Goal: Task Accomplishment & Management: Manage account settings

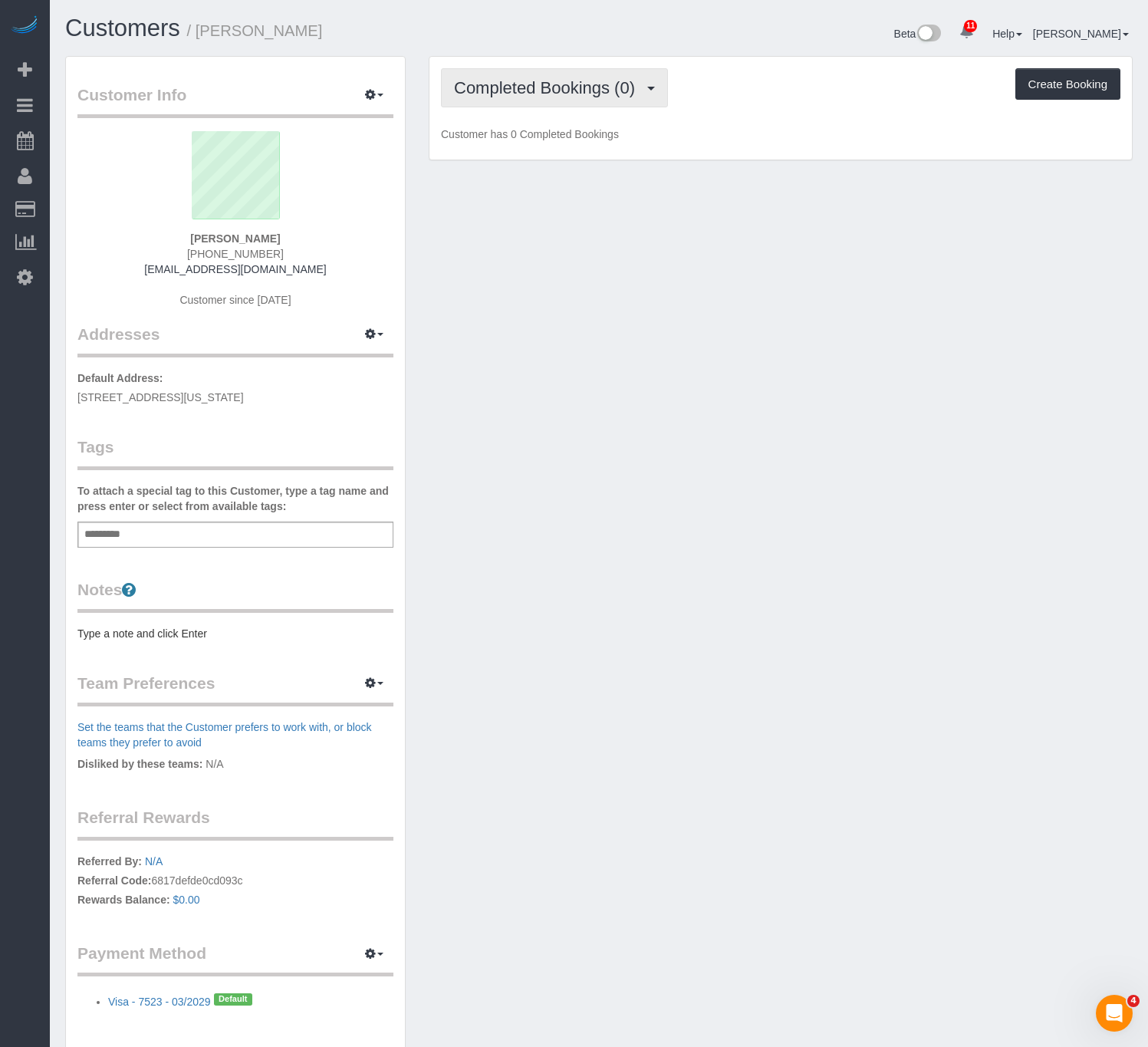
click at [585, 93] on span "Completed Bookings (0)" at bounding box center [548, 87] width 189 height 19
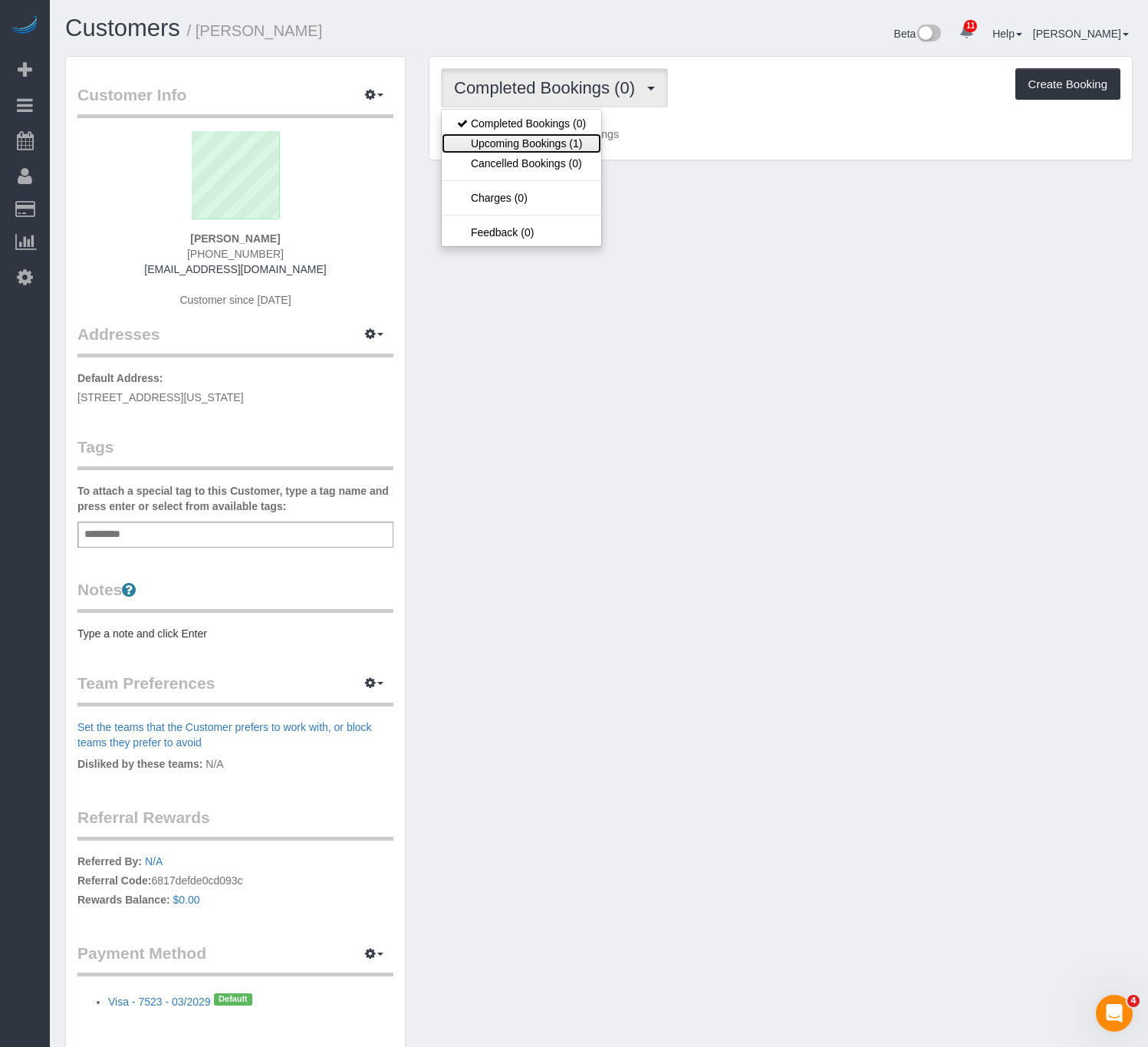
click at [538, 141] on link "Upcoming Bookings (1)" at bounding box center [522, 144] width 160 height 20
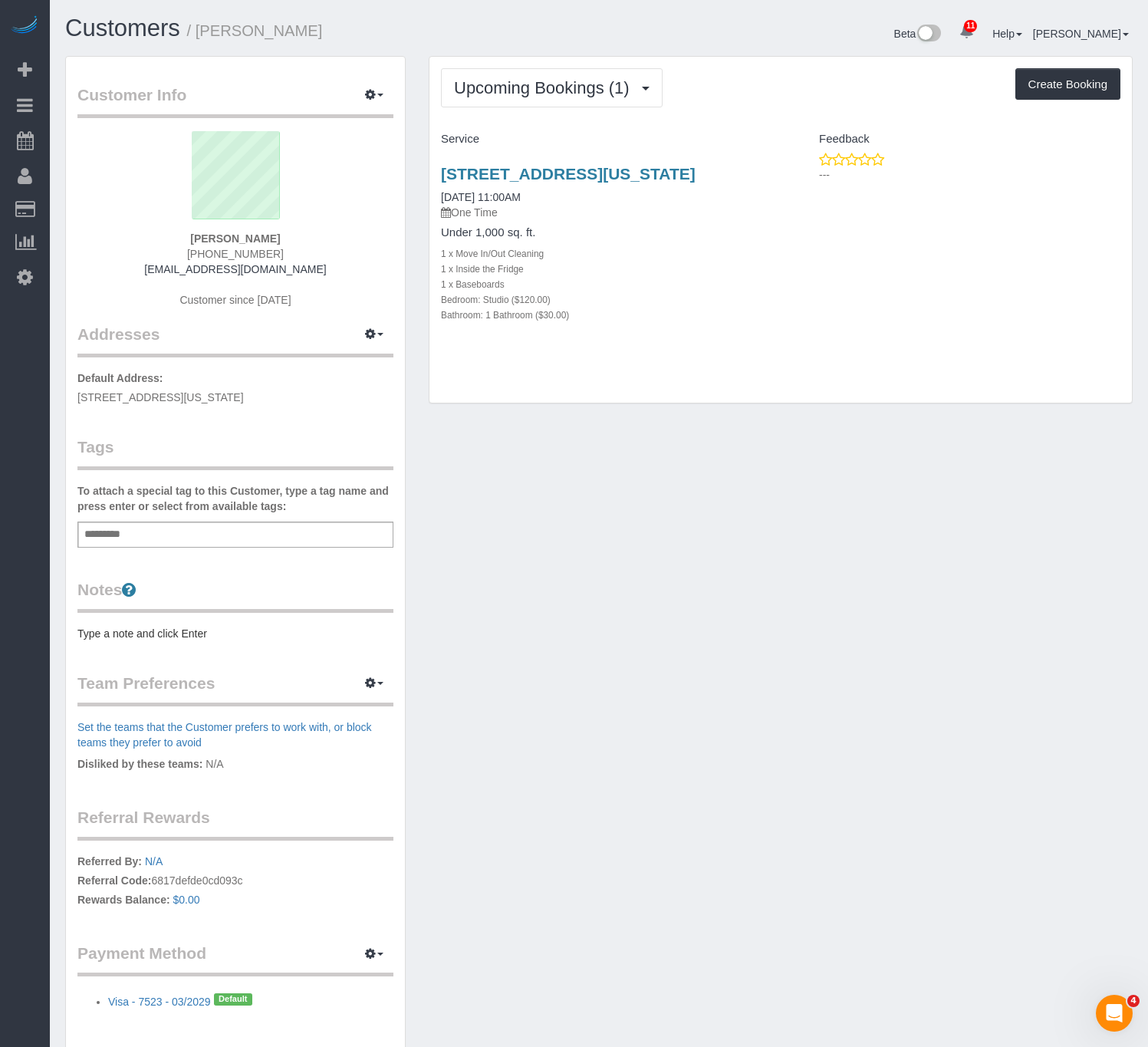
drag, startPoint x: 737, startPoint y: 171, endPoint x: 422, endPoint y: 173, distance: 315.0
click at [422, 173] on div "Upcoming Bookings (1) Completed Bookings (0) Upcoming Bookings (1) Cancelled Bo…" at bounding box center [781, 238] width 727 height 363
copy link "647 2nd Ave, 2b, New York, NY 10016"
click at [380, 95] on span "button" at bounding box center [380, 95] width 6 height 3
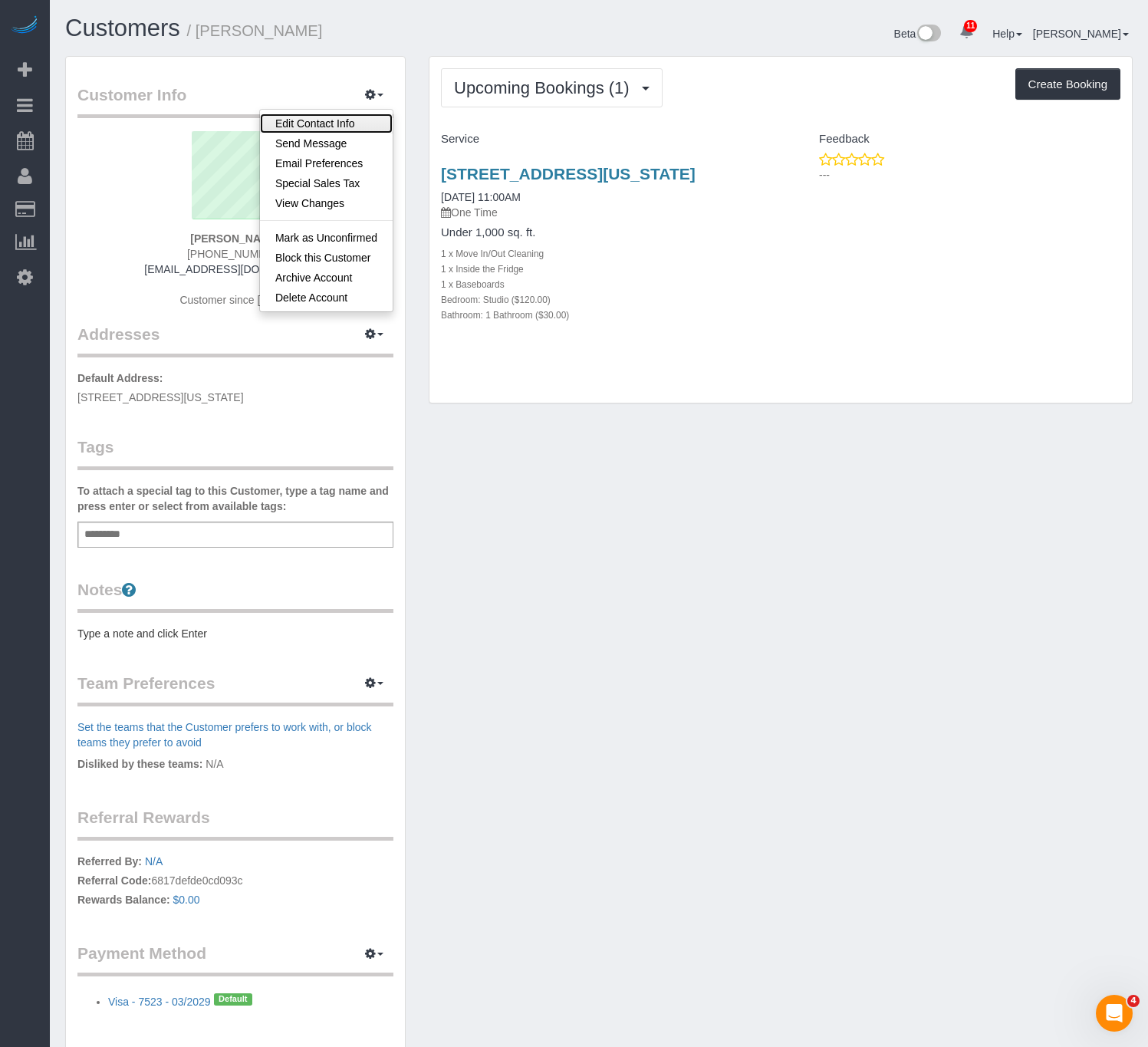
click at [338, 128] on link "Edit Contact Info" at bounding box center [325, 124] width 133 height 20
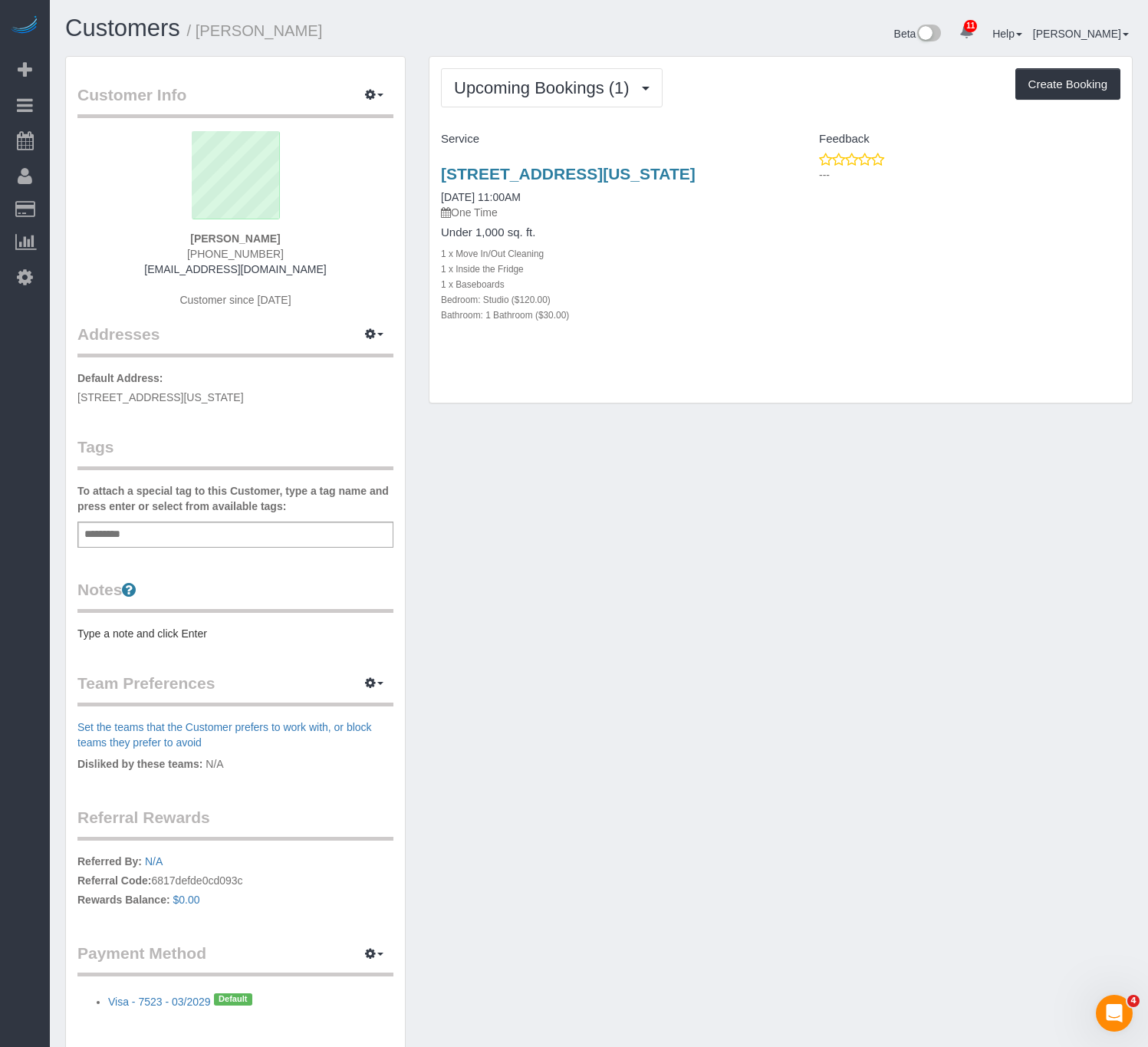
select select "NY"
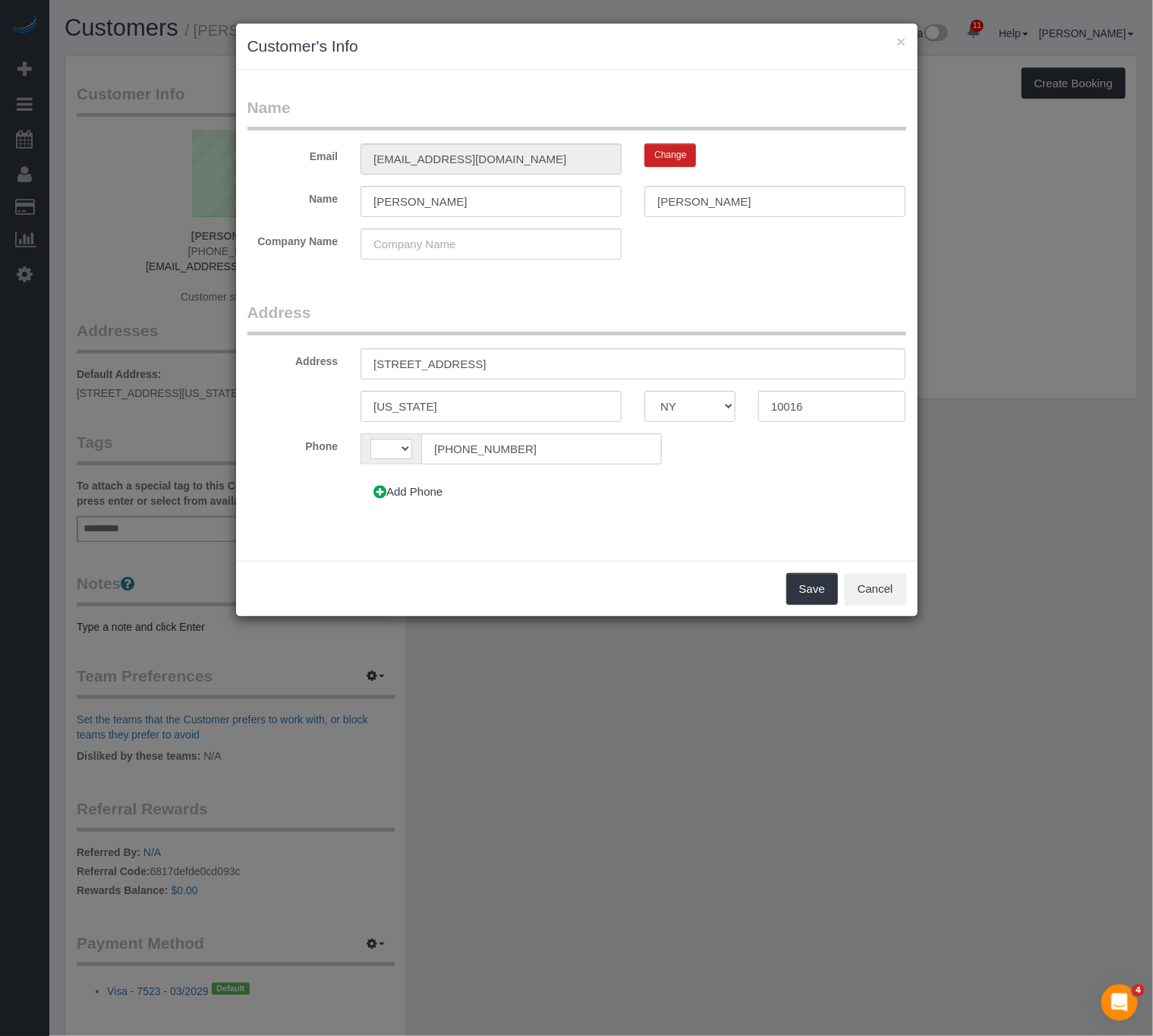
select select "string:US"
drag, startPoint x: 495, startPoint y: 364, endPoint x: 139, endPoint y: 336, distance: 357.1
click at [139, 336] on div "× Customer's Info Name Email dfishman416@gmail.com Change Name Danny Fishman Co…" at bounding box center [576, 518] width 1153 height 1036
paste input "APT"
click at [438, 362] on input "647 2nd Ave APT 2B" at bounding box center [633, 364] width 545 height 32
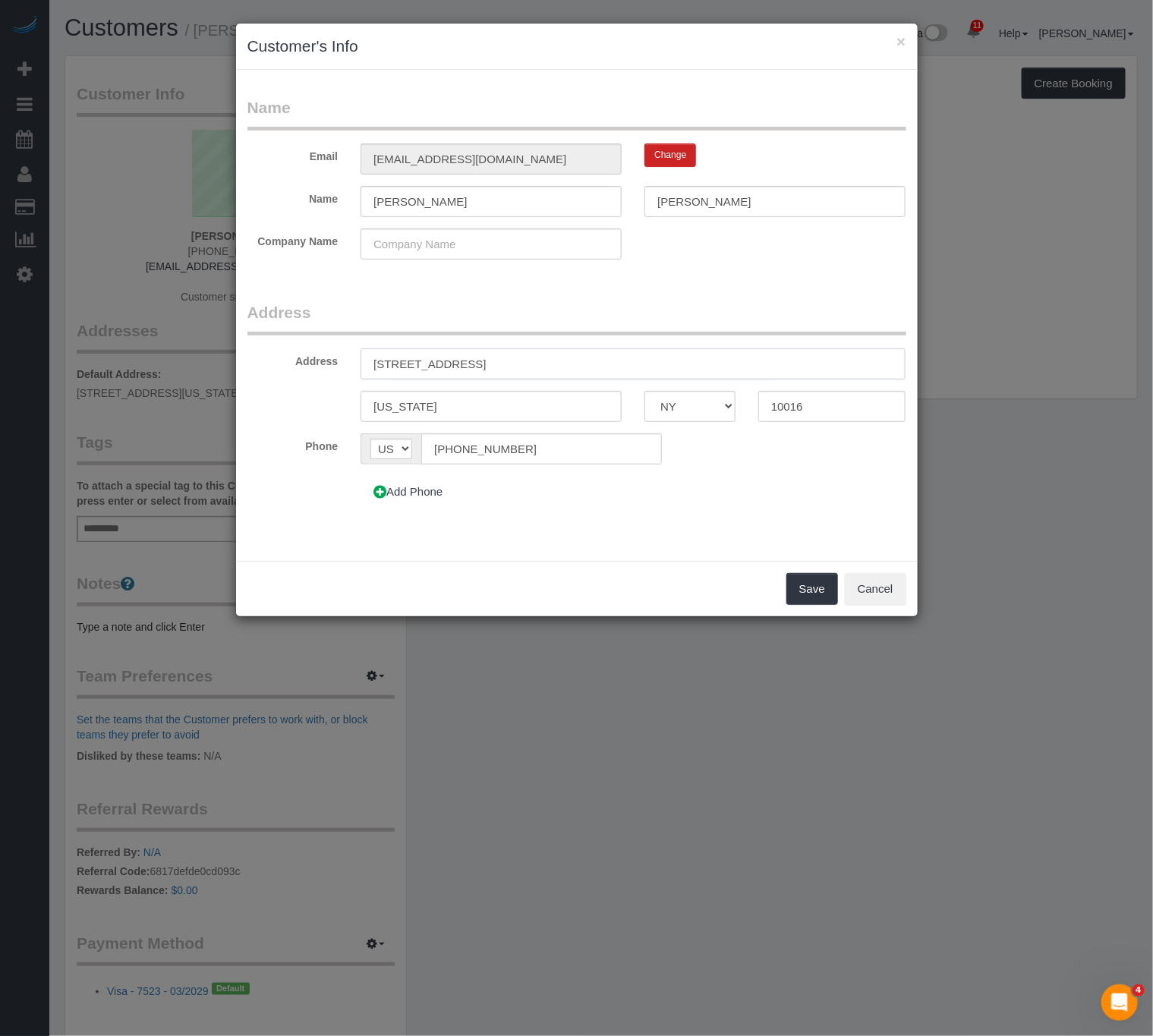
click at [485, 359] on input "647 2nd Avenue, APT 2B" at bounding box center [633, 364] width 545 height 32
click at [531, 366] on input "647 2nd Avenue, Apt 2B" at bounding box center [633, 364] width 545 height 32
click at [481, 359] on input "647 2nd Avenue, Apt 2B" at bounding box center [633, 364] width 545 height 32
type input "647 2nd Avenue, Apt. 2B"
click at [649, 500] on div "Add Phone" at bounding box center [519, 492] width 341 height 32
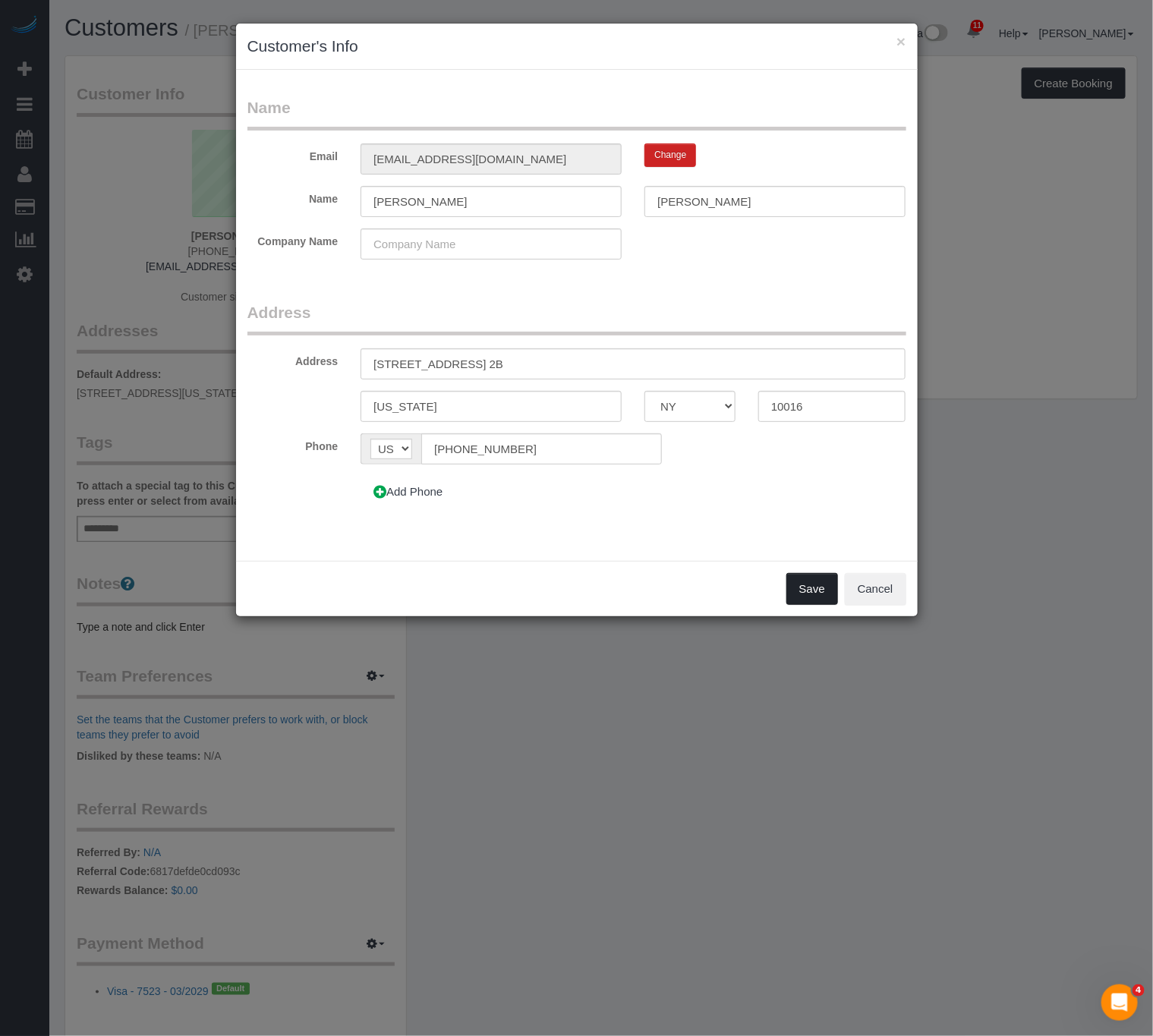
click at [811, 593] on button "Save" at bounding box center [812, 589] width 51 height 32
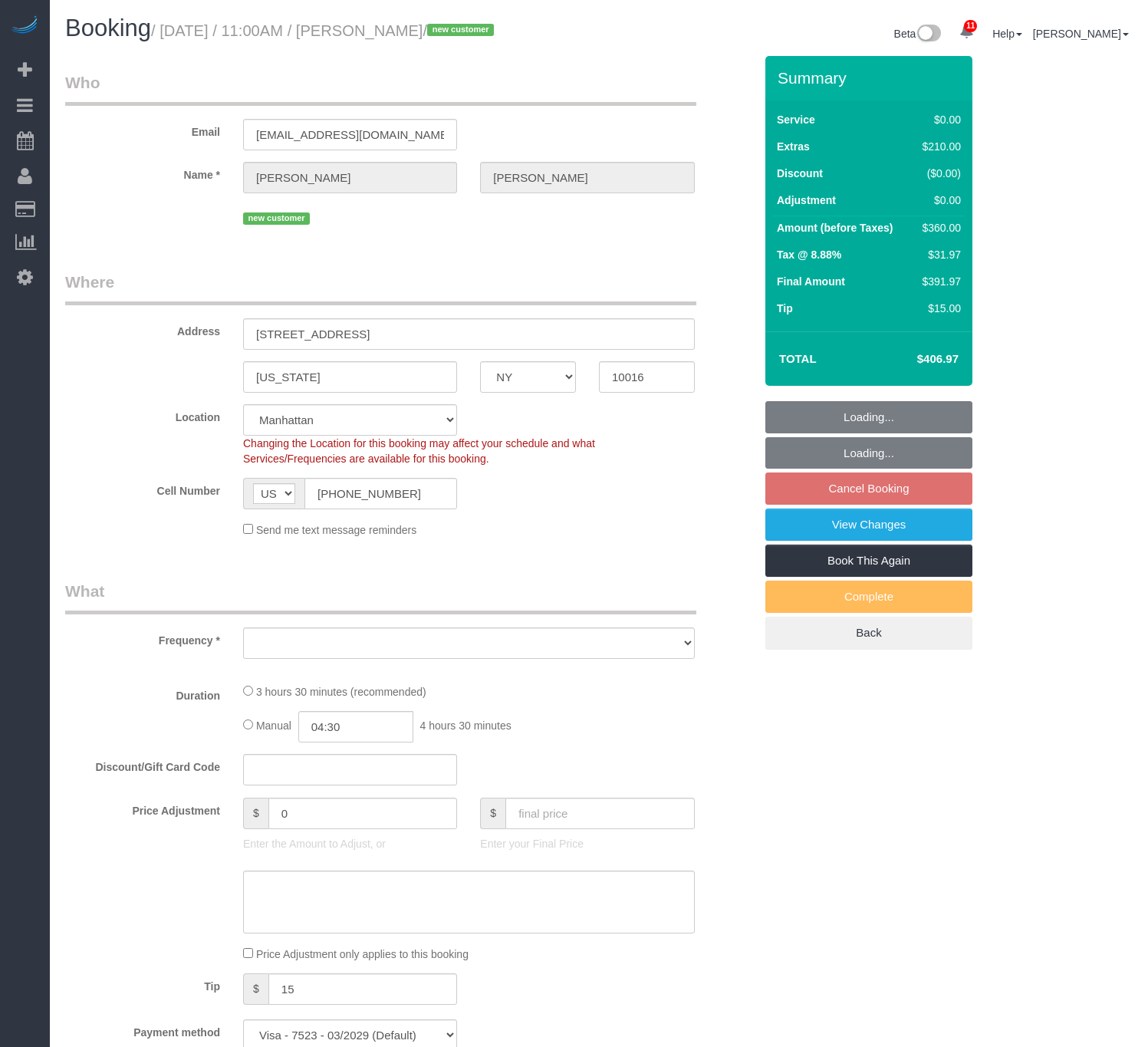
select select "NY"
select select "number:57"
select select "number:73"
select select "number:15"
select select "number:5"
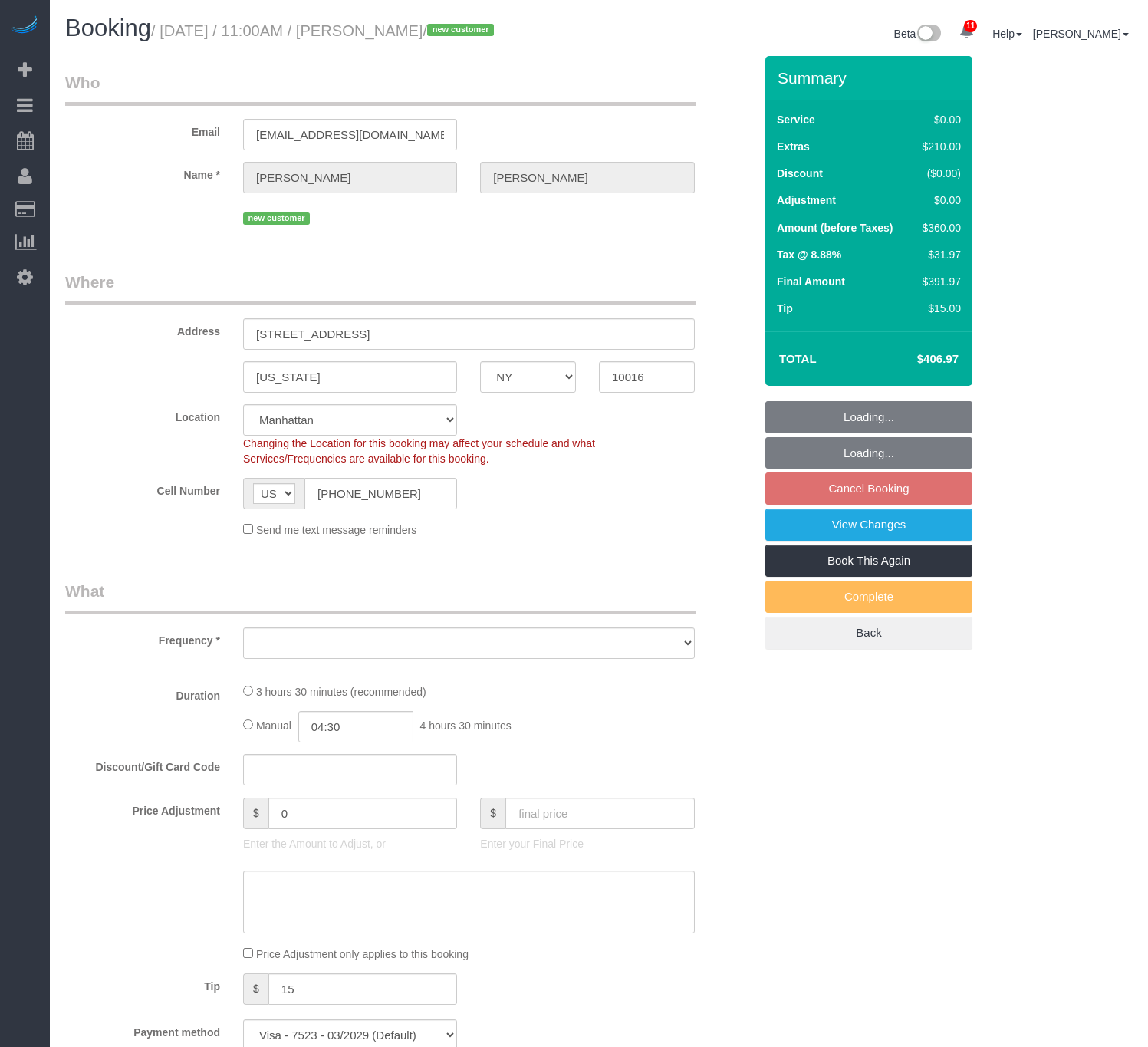
select select "spot4"
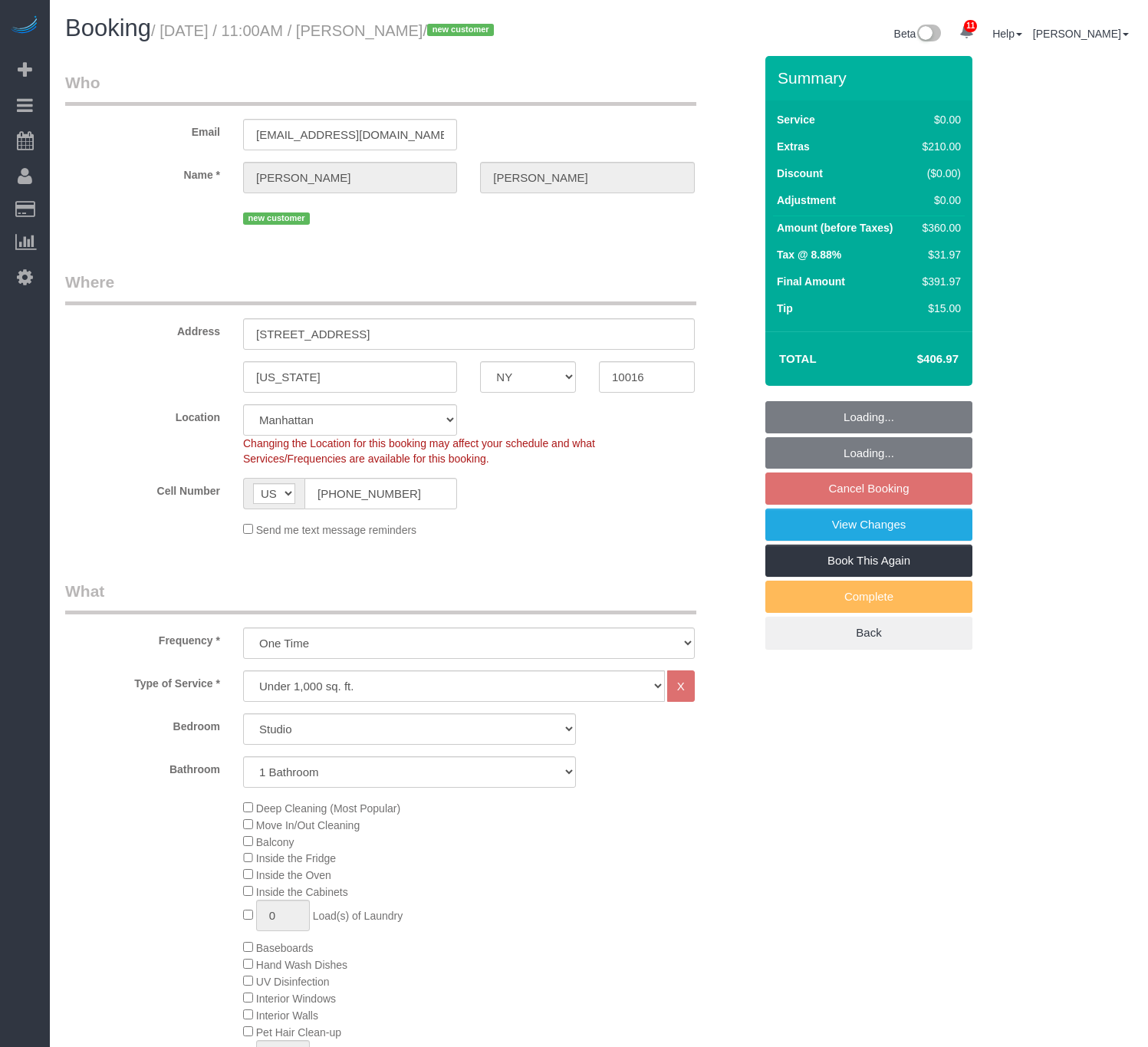
select select "object:1394"
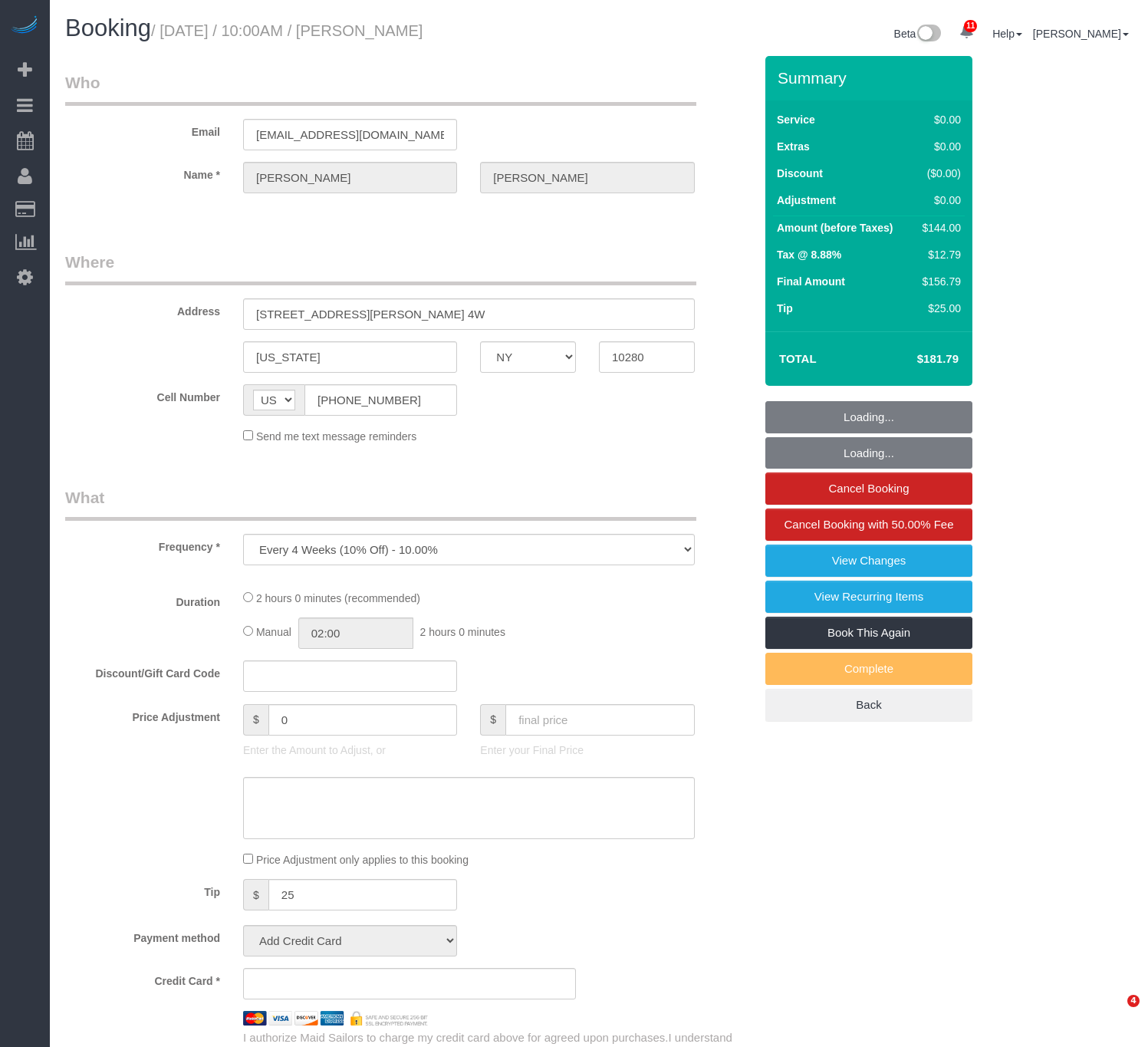
select select "NY"
select select "string:stripe-pm_1OMGuc4VGloSiKo7zwkUdUav"
select select "1"
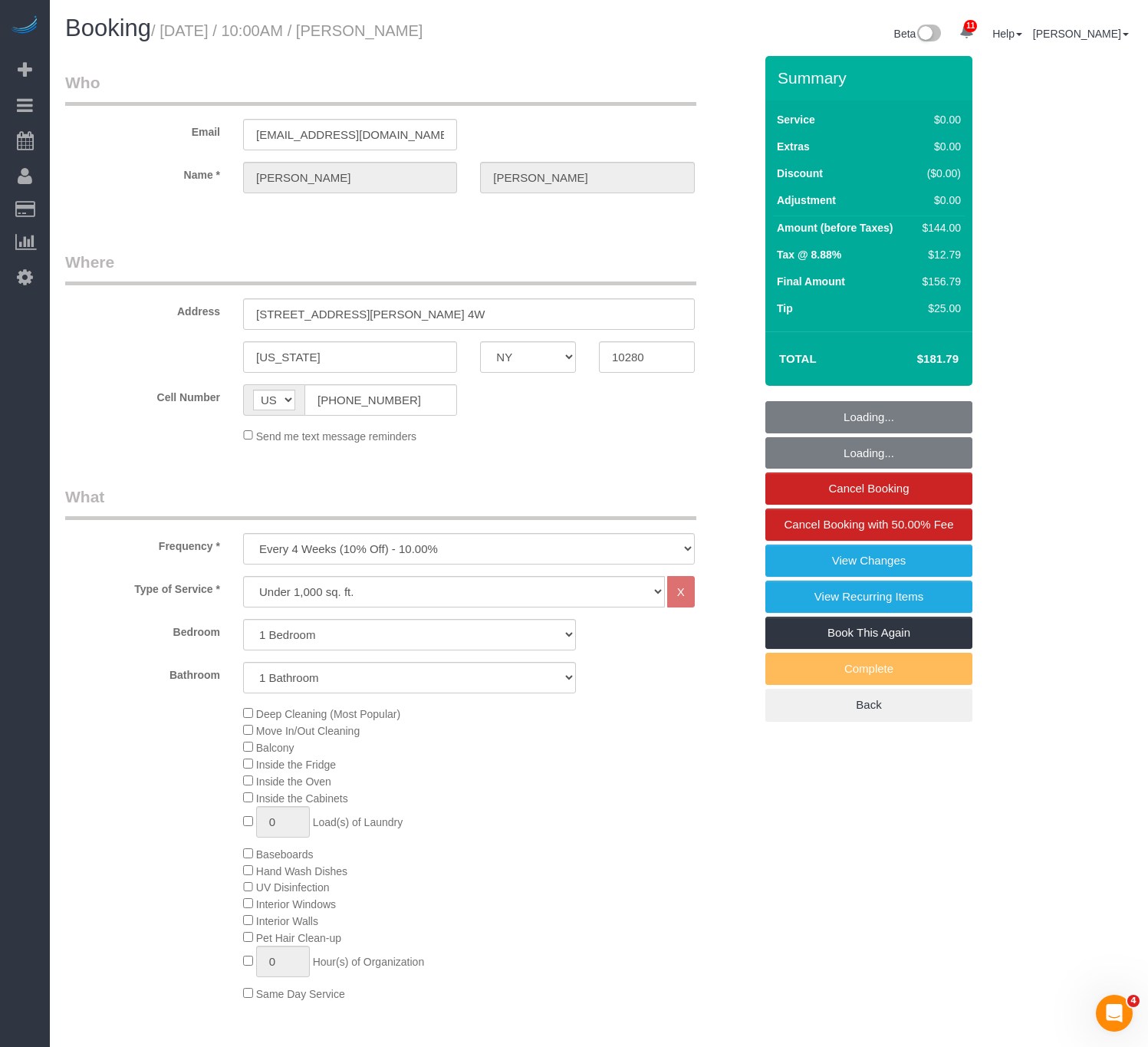
select select "number:89"
select select "number:90"
select select "number:15"
select select "number:6"
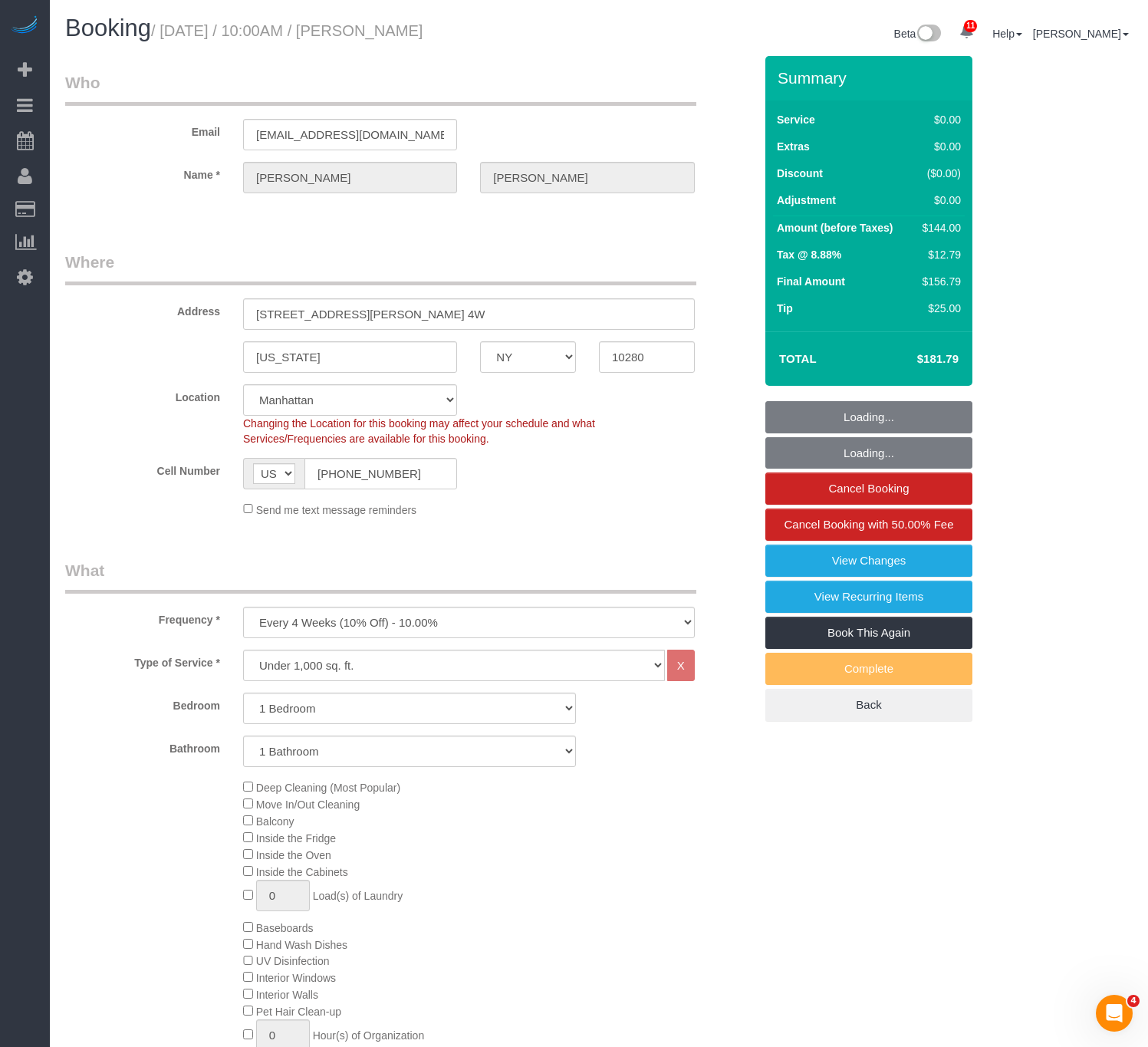
select select "spot1"
select select "object:1366"
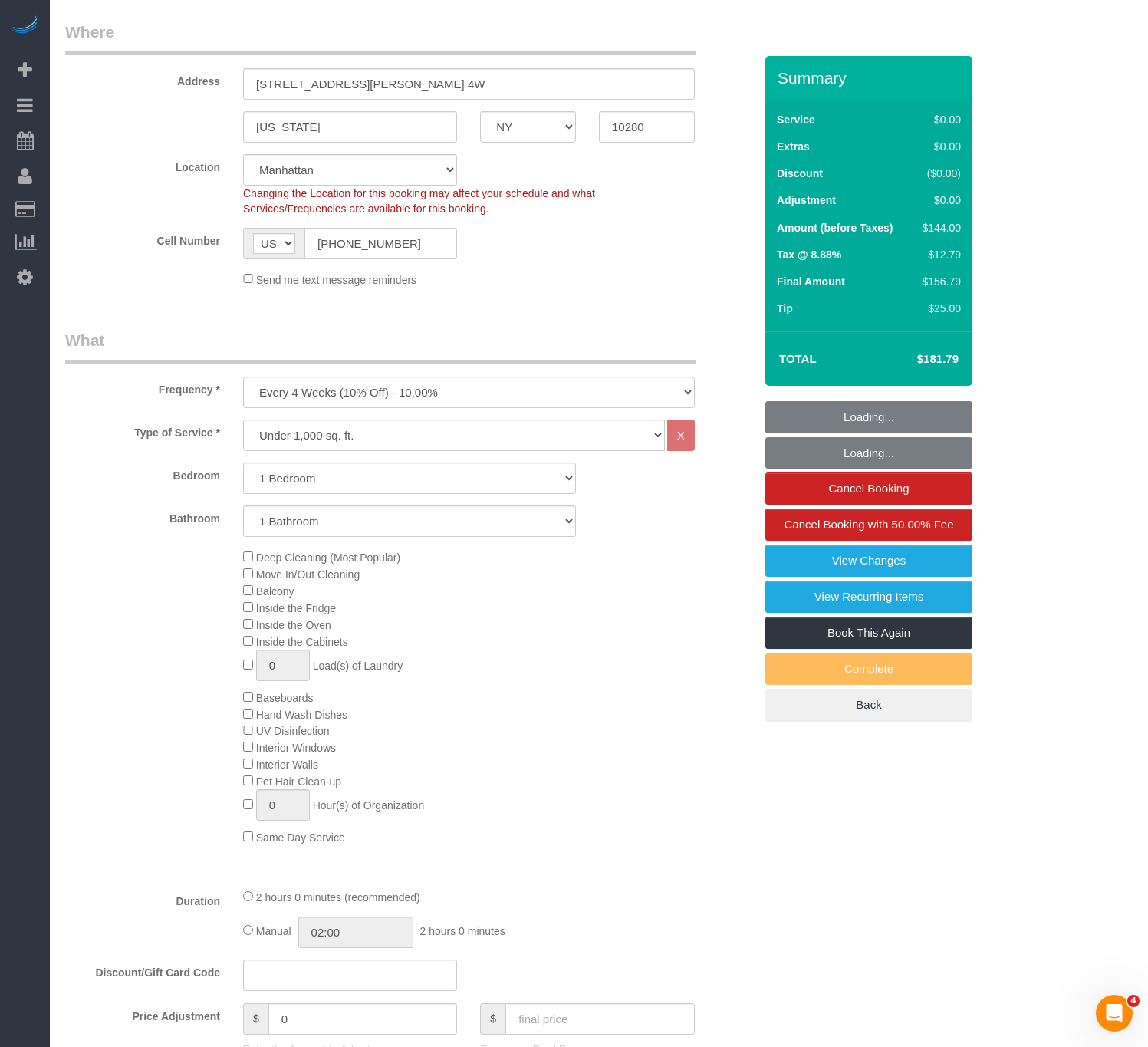
select select "1"
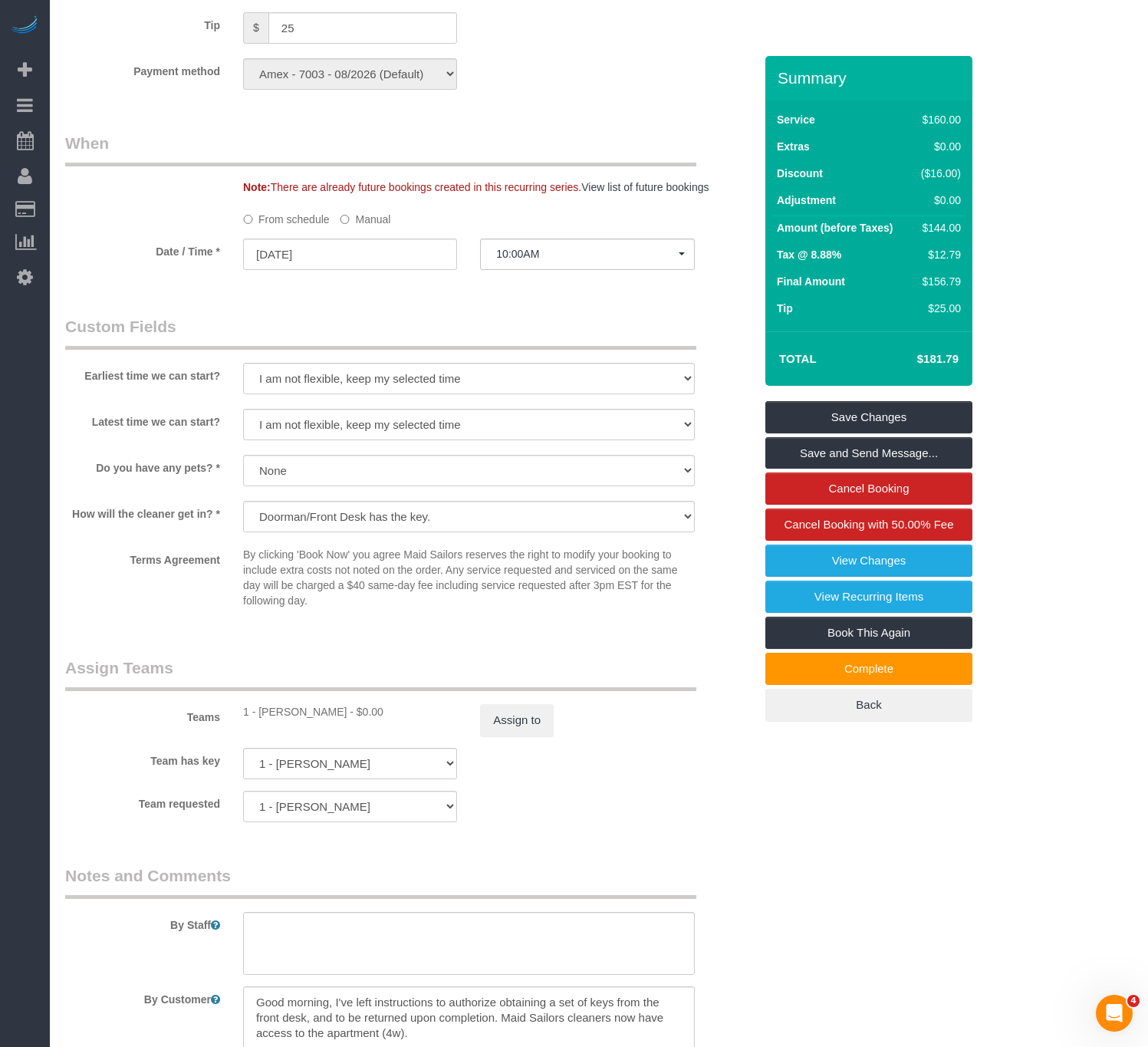
scroll to position [1495, 0]
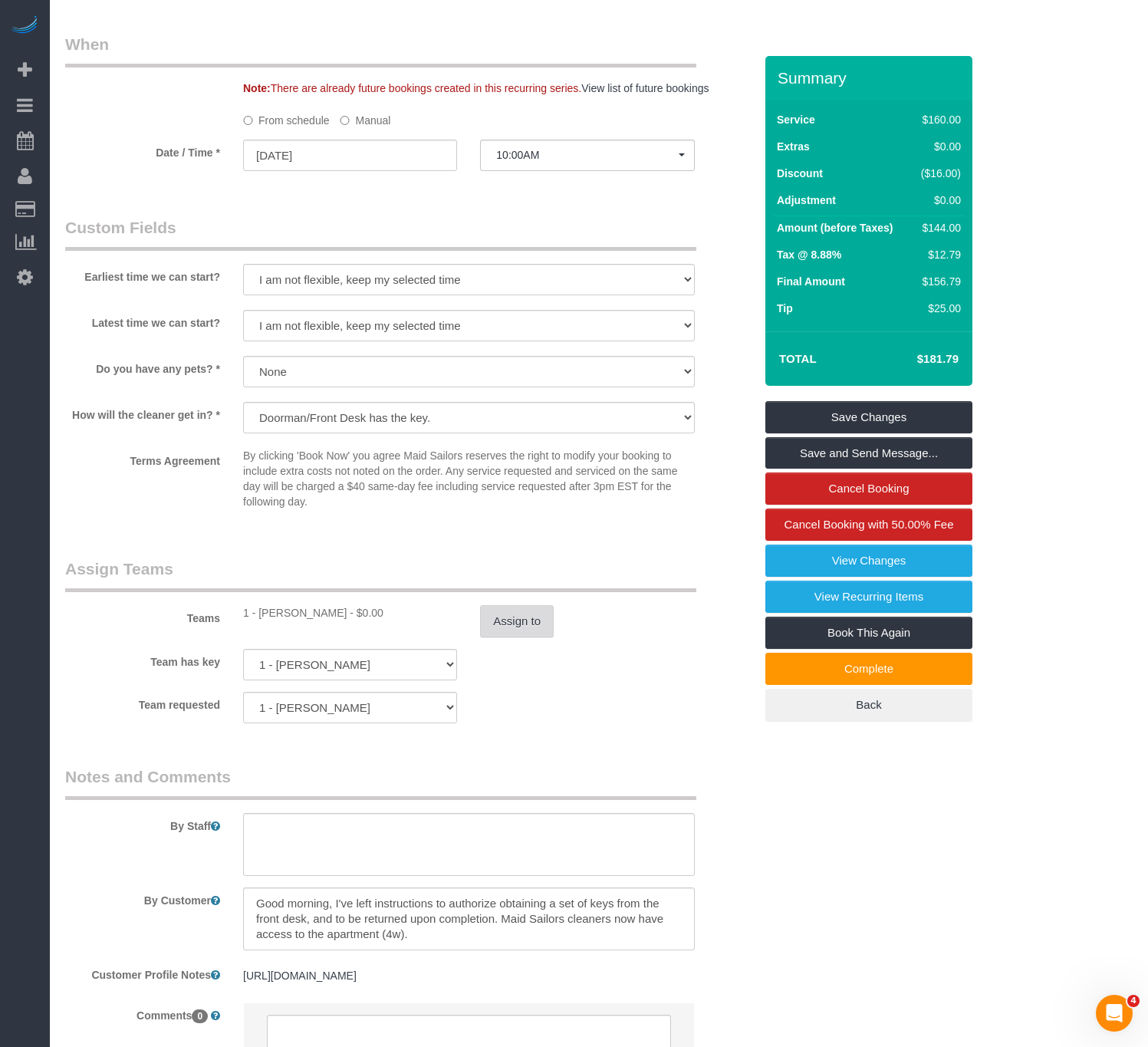
click at [518, 638] on button "Assign to" at bounding box center [517, 621] width 74 height 32
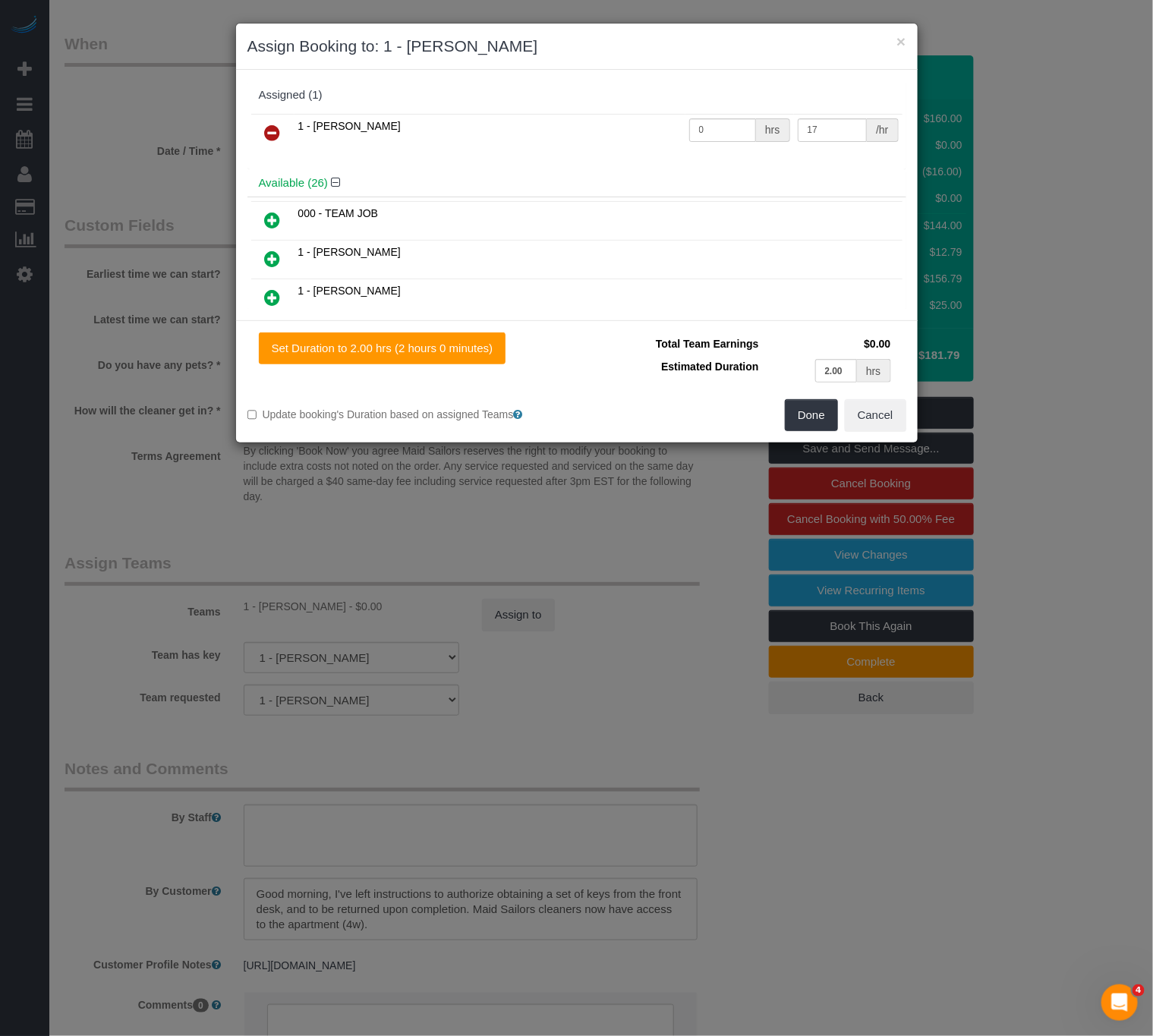
click at [277, 132] on icon at bounding box center [273, 132] width 16 height 18
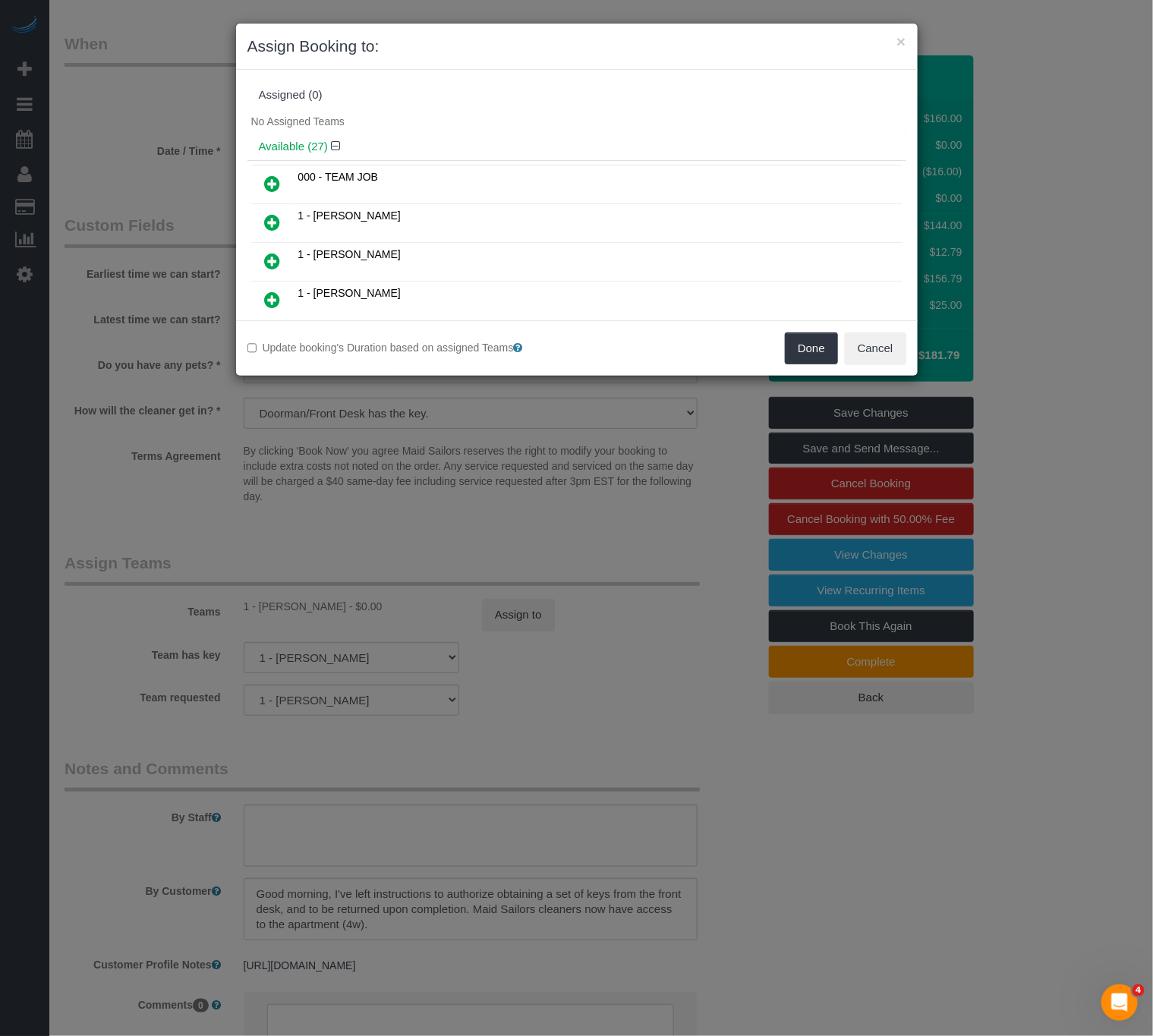
click at [542, 128] on div "No Assigned Teams" at bounding box center [576, 120] width 659 height 23
click at [272, 230] on icon at bounding box center [273, 222] width 16 height 18
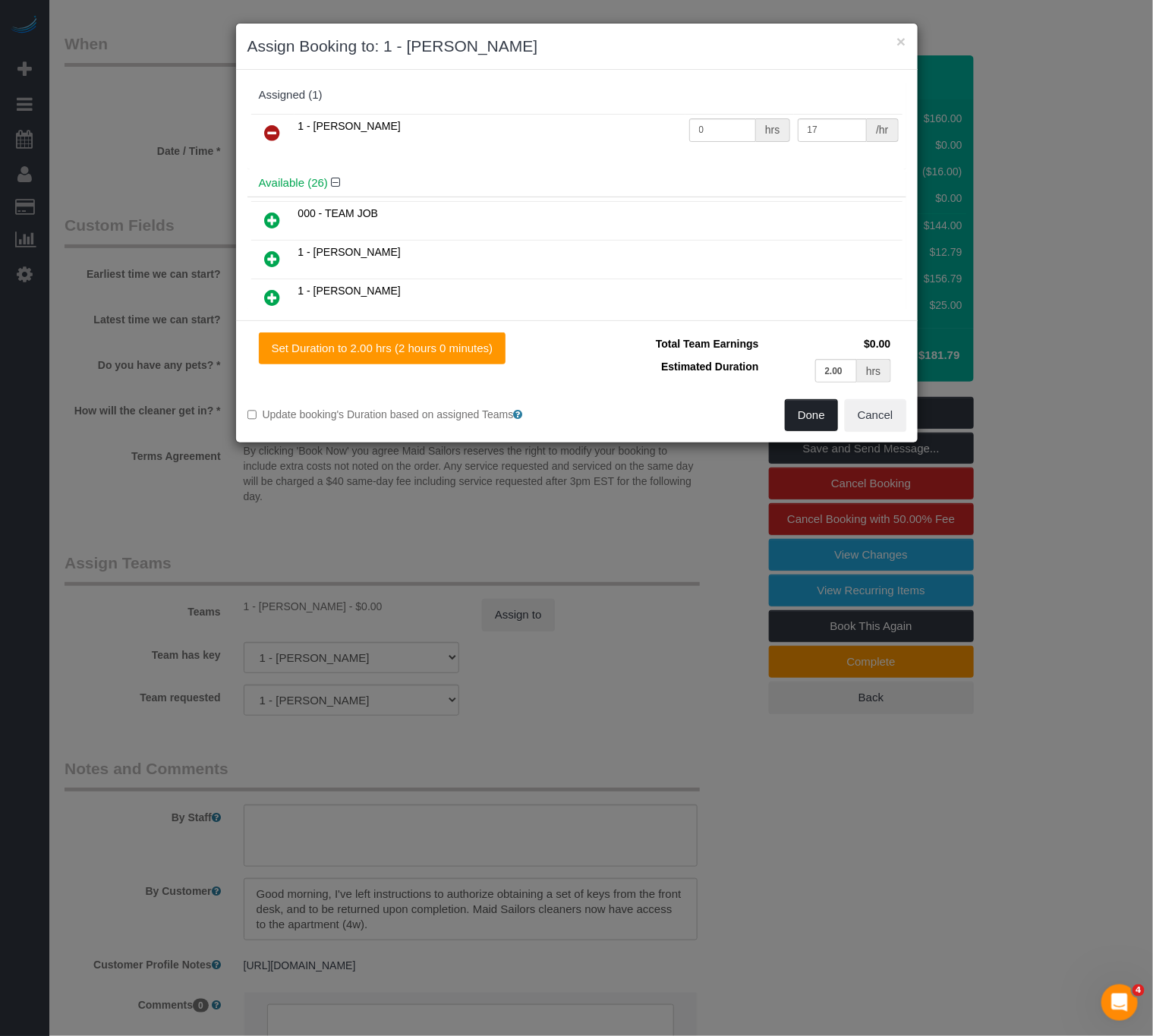
click at [806, 415] on button "Done" at bounding box center [812, 415] width 53 height 32
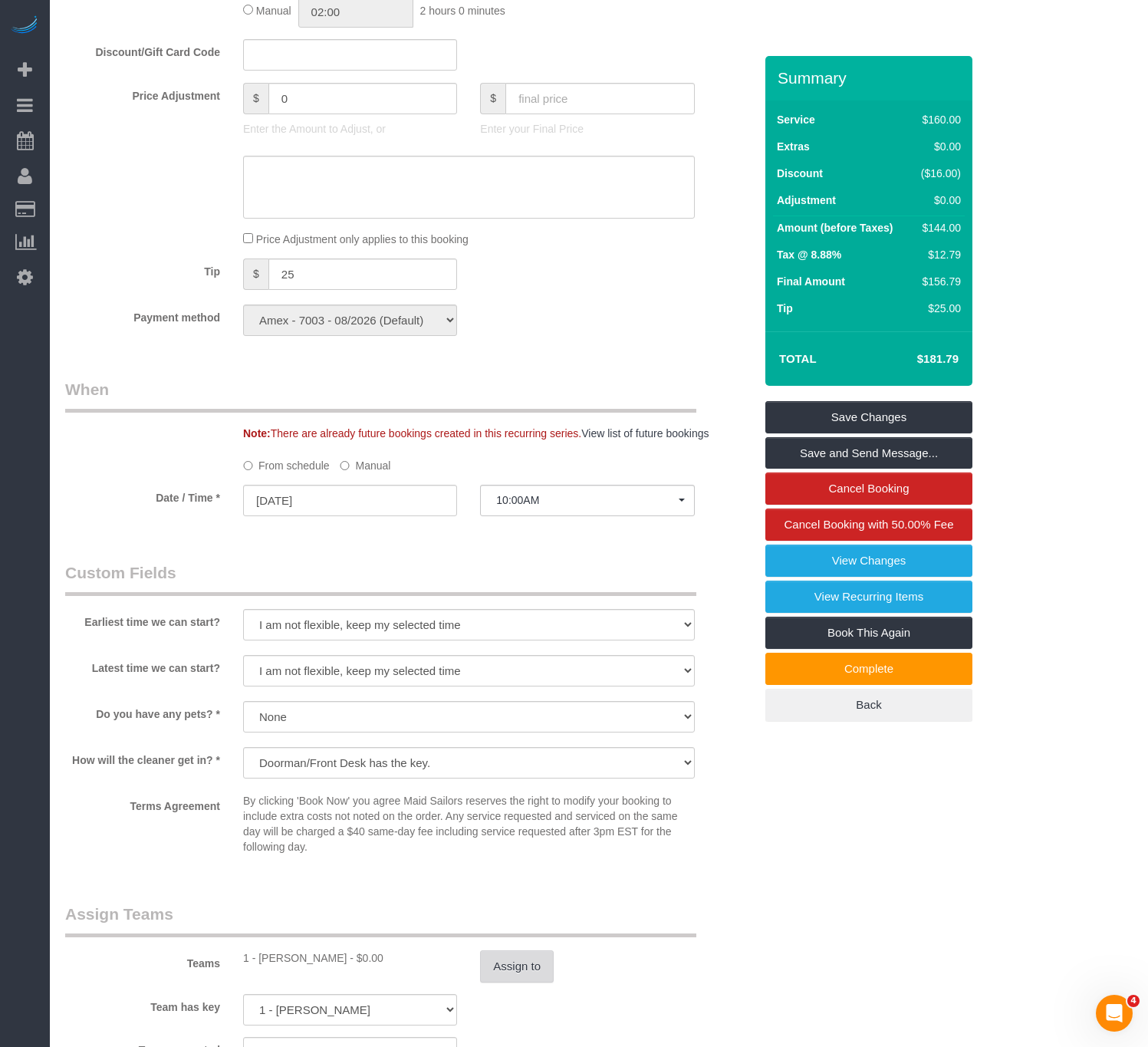
scroll to position [920, 0]
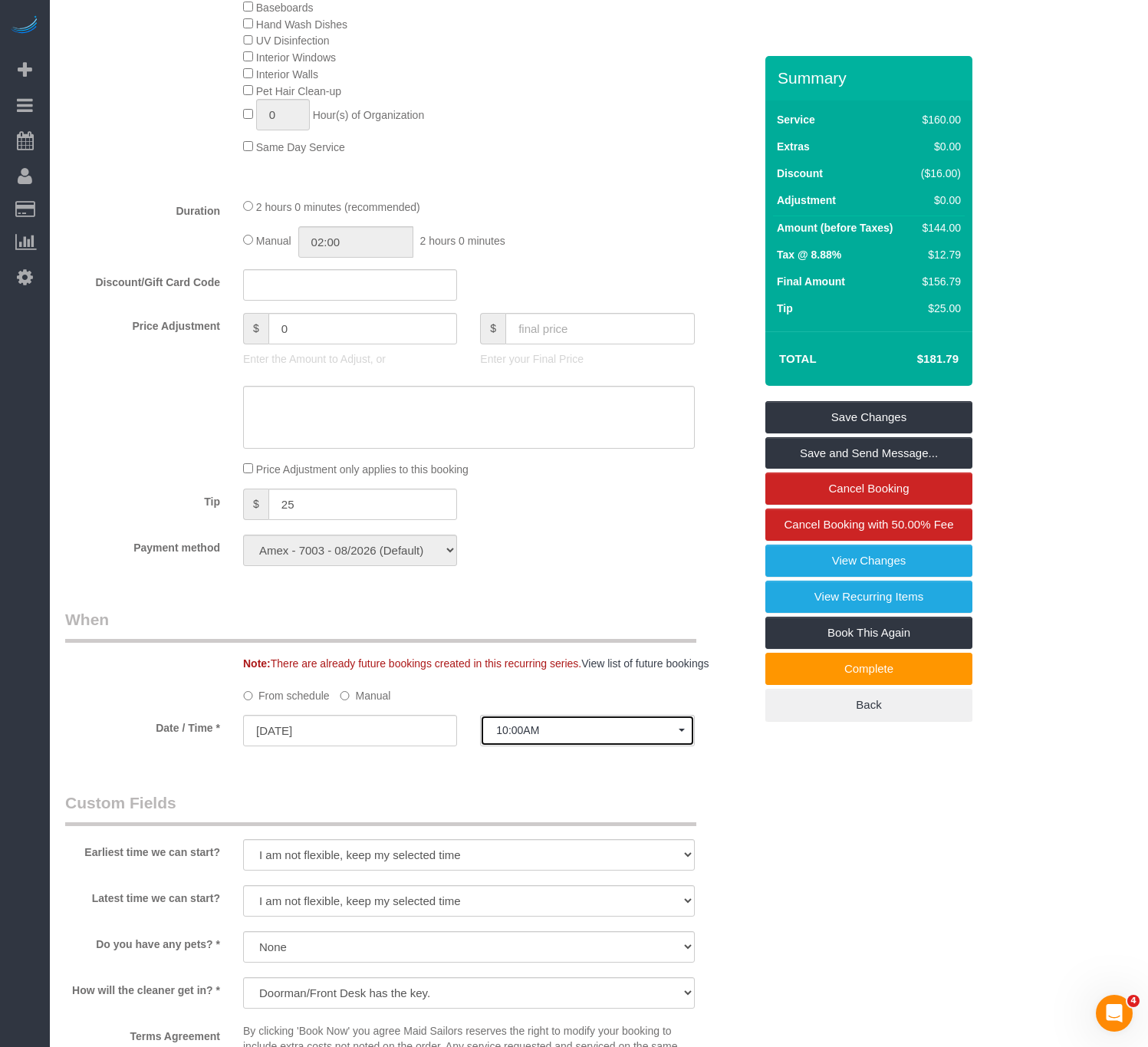
click at [580, 737] on span "10:00AM" at bounding box center [587, 730] width 182 height 12
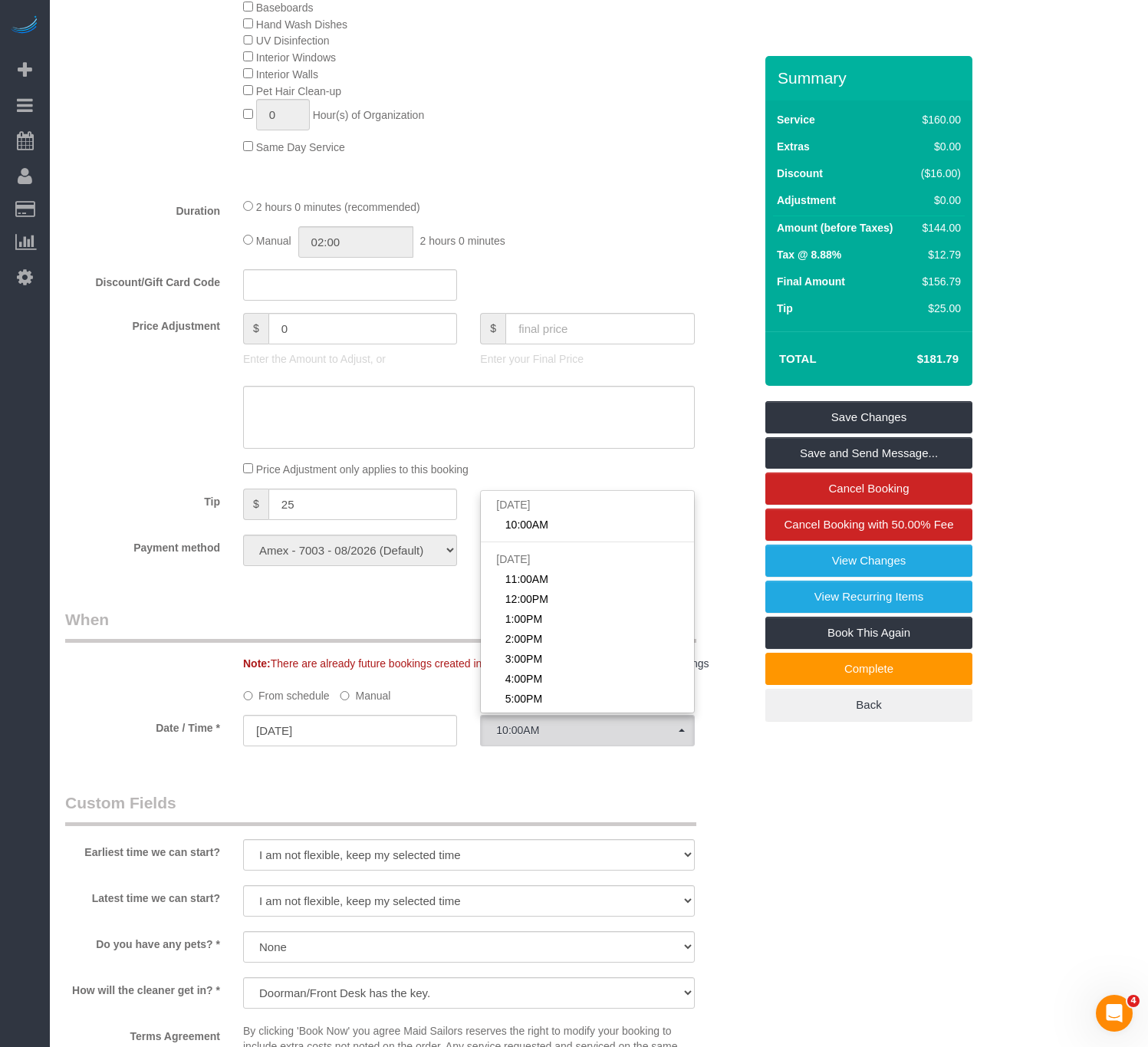
click at [721, 761] on fieldset "When Note: There are already future bookings created in this recurring series. …" at bounding box center [409, 684] width 689 height 153
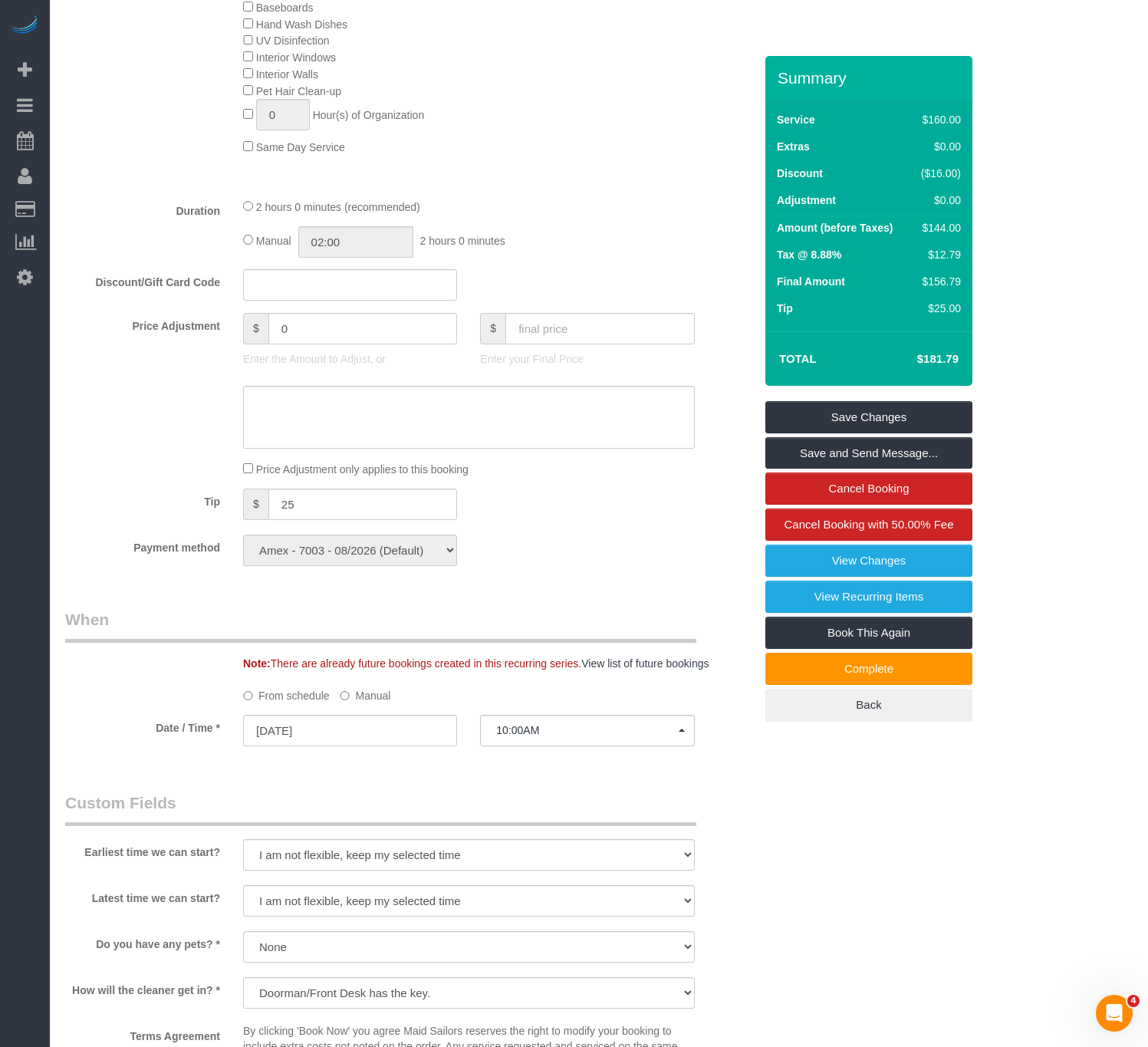
click at [363, 704] on label "Manual" at bounding box center [364, 693] width 51 height 21
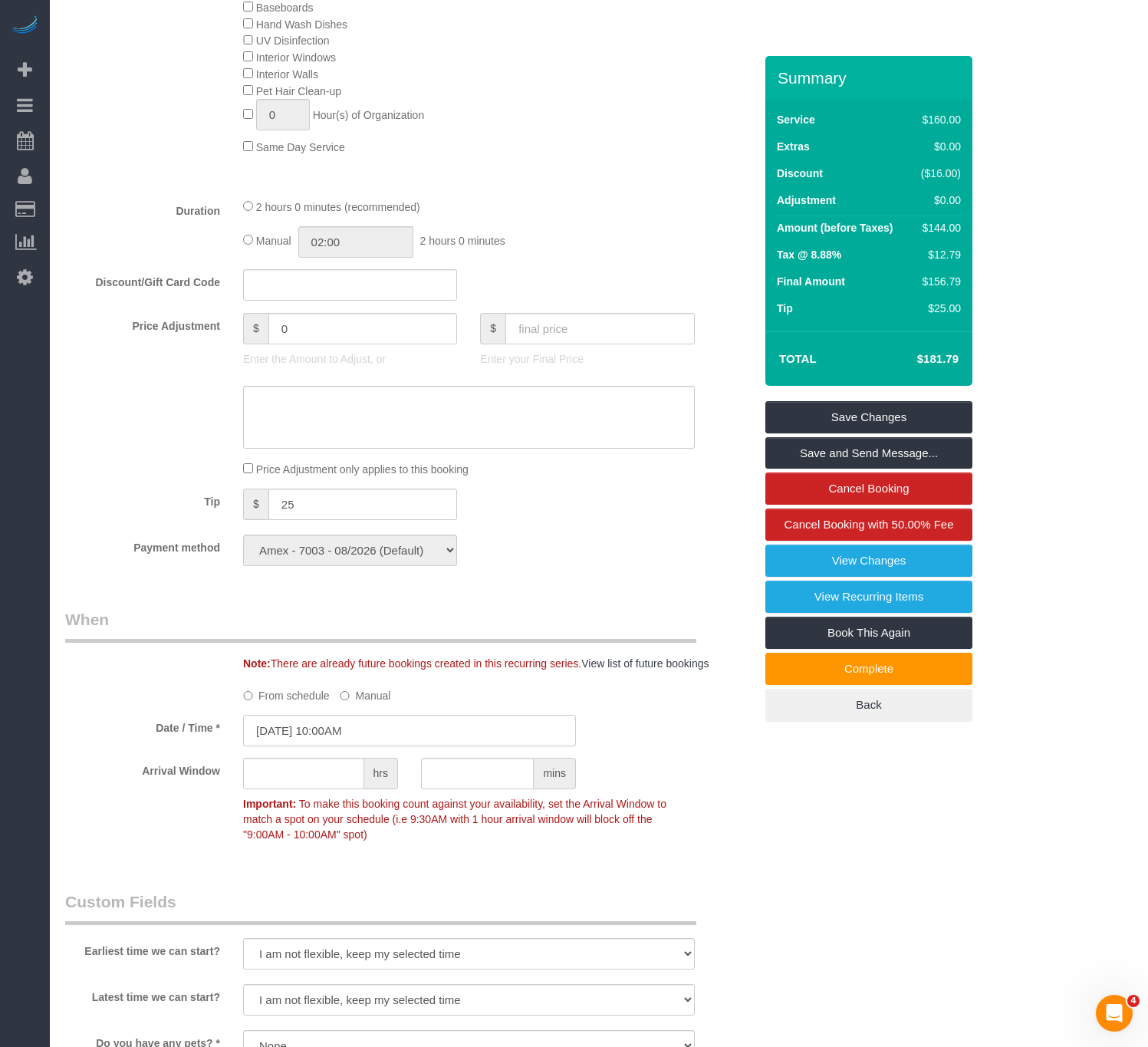
click at [449, 747] on input "[DATE] 10:00AM" at bounding box center [409, 731] width 332 height 32
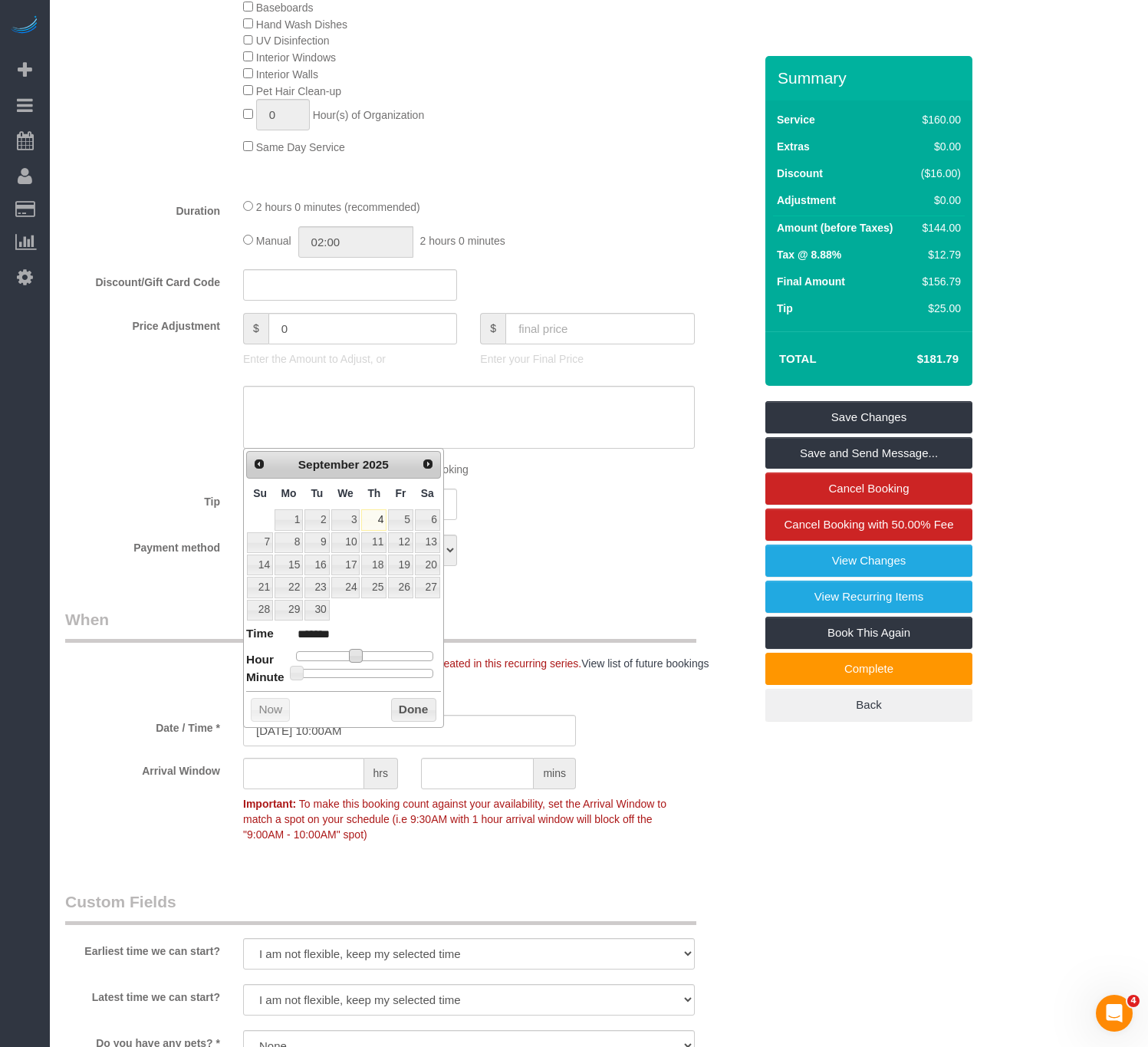
type input "[DATE] 11:00AM"
type input "*******"
type input "[DATE] 12:00PM"
type input "*******"
type input "[DATE] 1:00PM"
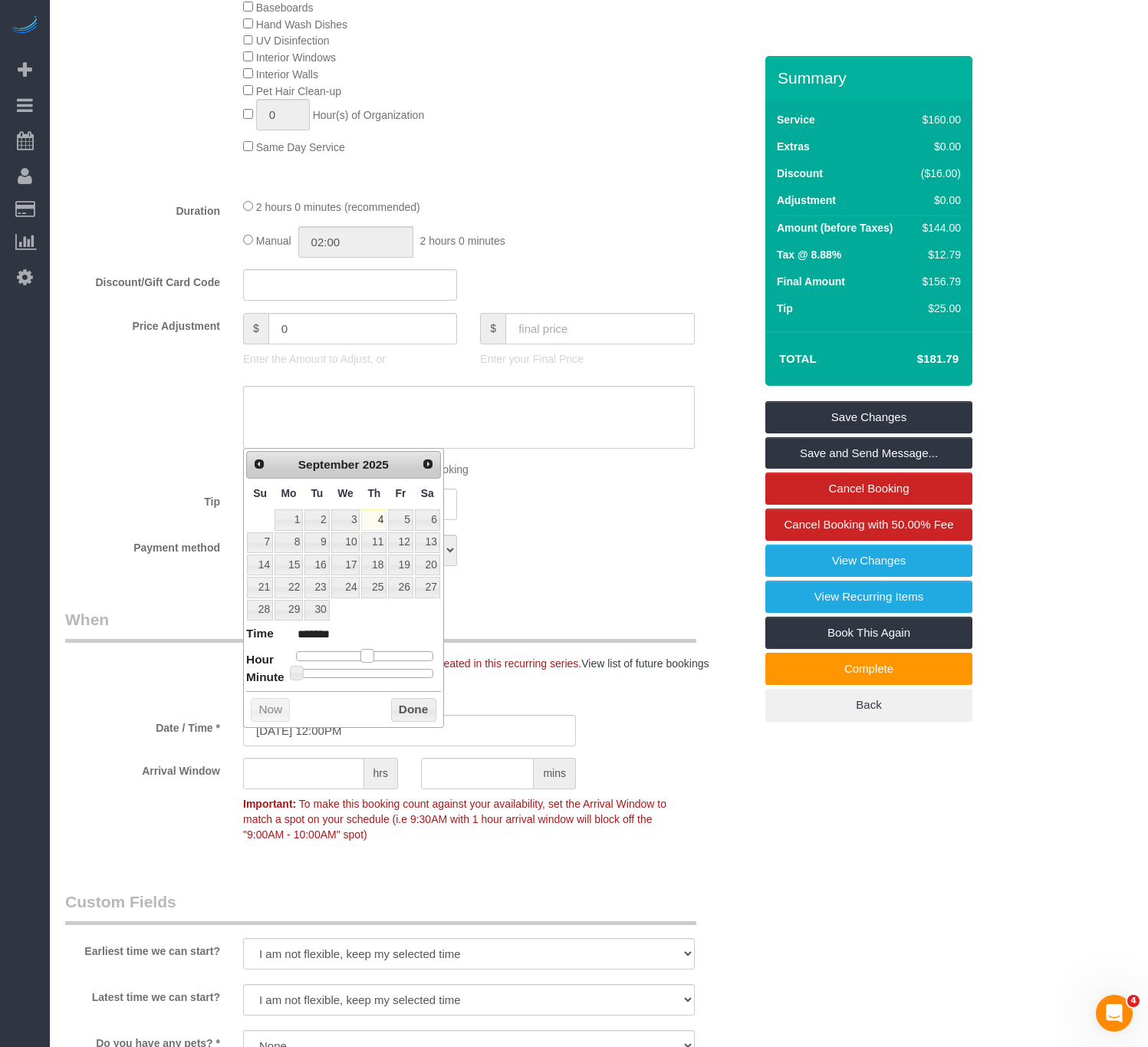
type input "******"
type input "[DATE] 2:00PM"
type input "******"
drag, startPoint x: 354, startPoint y: 657, endPoint x: 378, endPoint y: 657, distance: 24.0
click at [378, 657] on span at bounding box center [379, 656] width 14 height 14
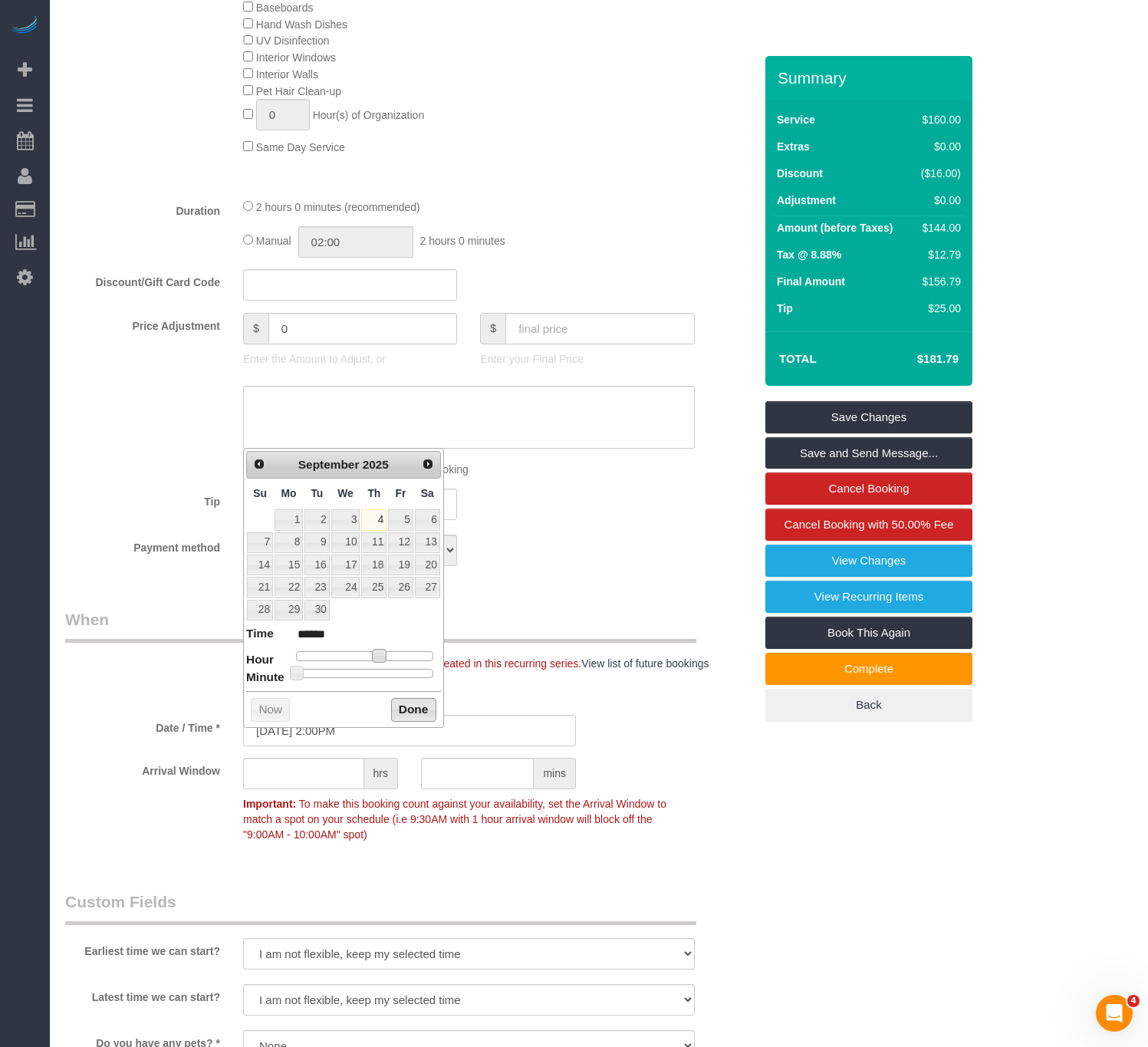
click at [415, 714] on button "Done" at bounding box center [413, 710] width 45 height 25
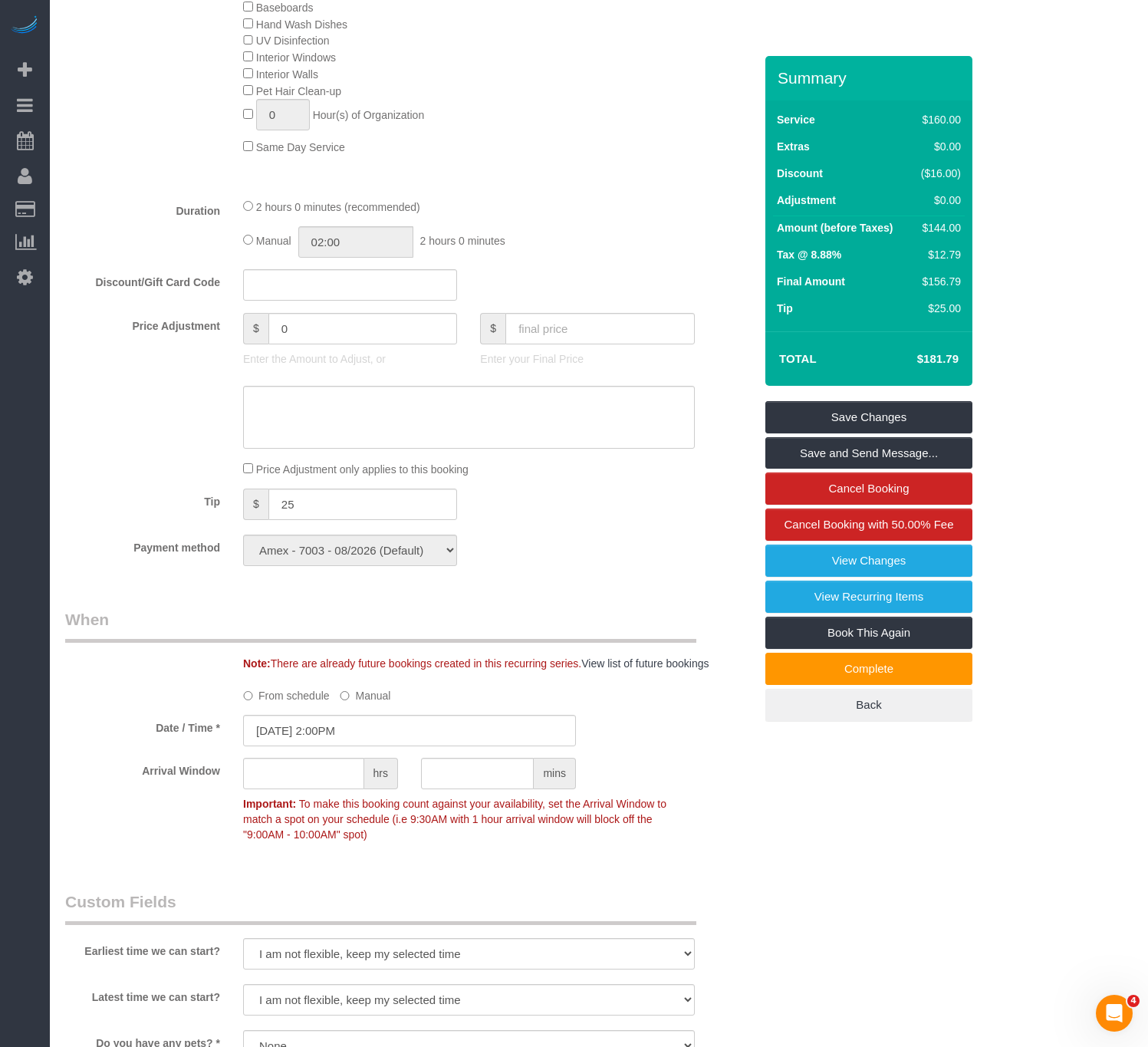
click at [585, 577] on fieldset "What Frequency * One Time Weekly (20% Off) - 20.00% Every 2 Weeks (15% Off) - 1…" at bounding box center [409, 108] width 689 height 938
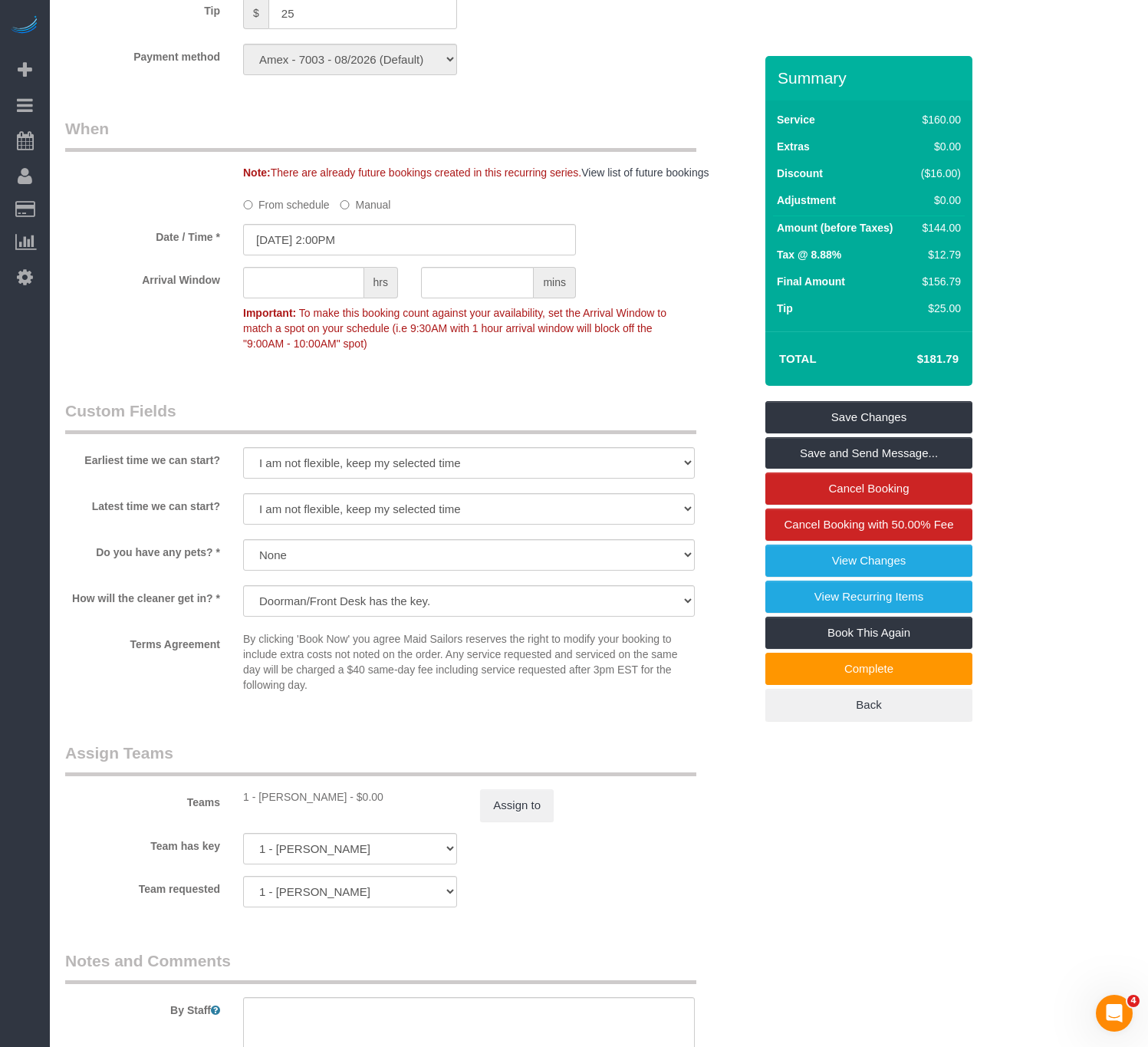
scroll to position [1641, 0]
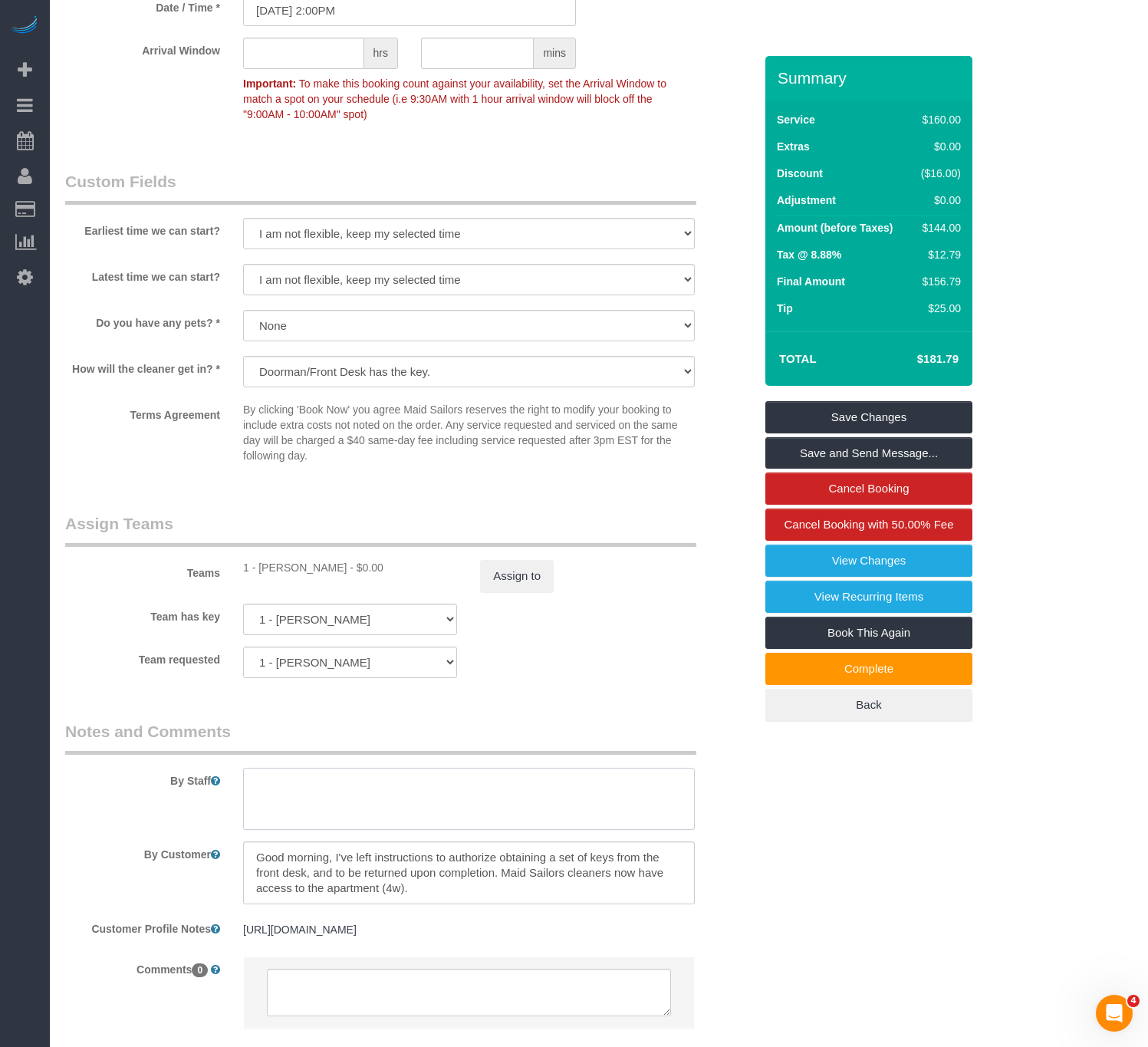
click at [565, 807] on textarea at bounding box center [469, 798] width 452 height 63
click at [405, 793] on textarea at bounding box center [469, 798] width 452 height 63
paste textarea "Thank you. He can obtain keys from the concierge, and return them to him when h…"
drag, startPoint x: 316, startPoint y: 803, endPoint x: 212, endPoint y: 801, distance: 104.0
click at [212, 801] on div "By Staff" at bounding box center [409, 776] width 712 height 111
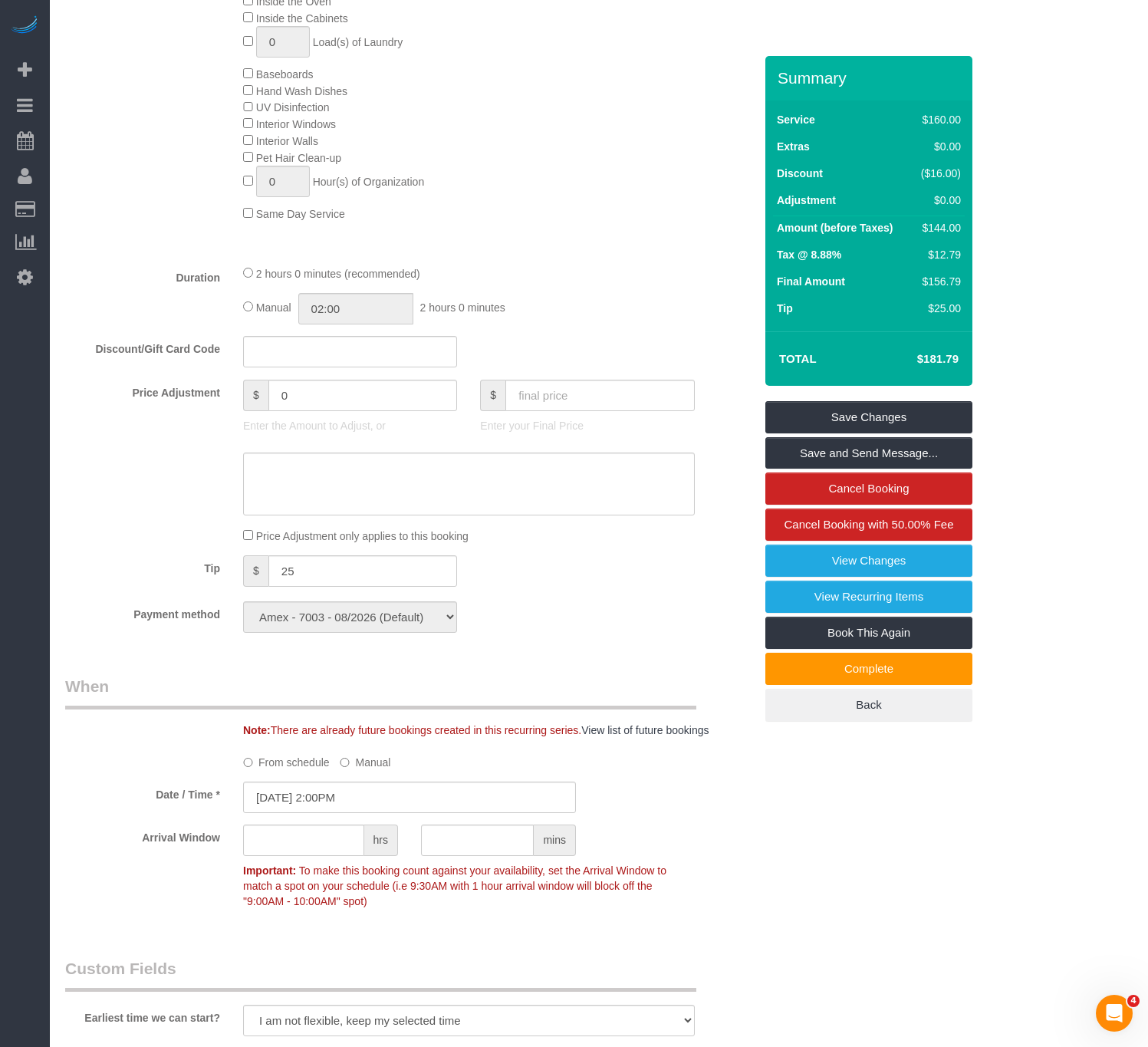
scroll to position [920, 0]
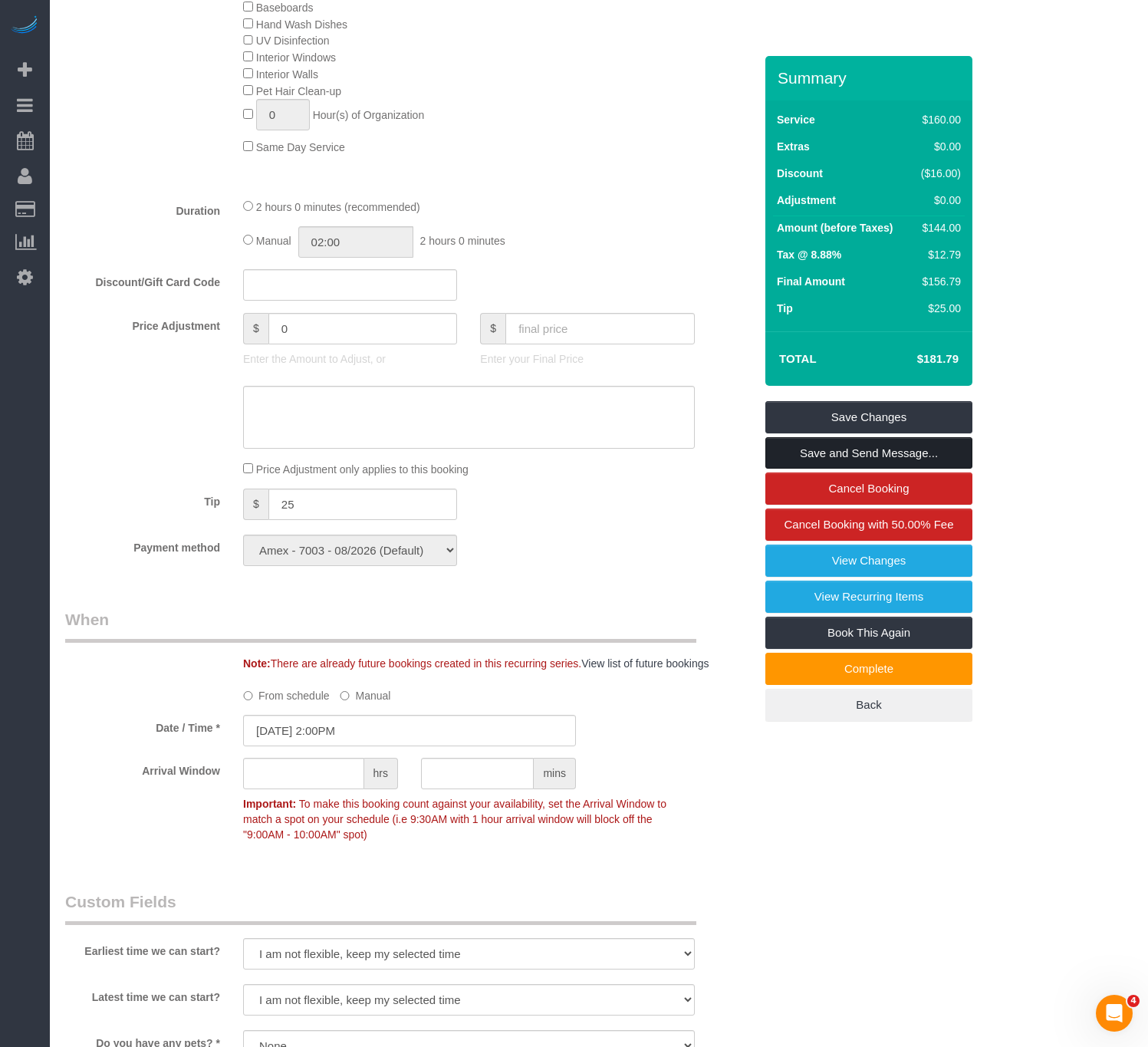
type textarea "He can obtain keys from the concierge, and return them to him when he is done."
click at [861, 449] on link "Save and Send Message..." at bounding box center [868, 453] width 207 height 32
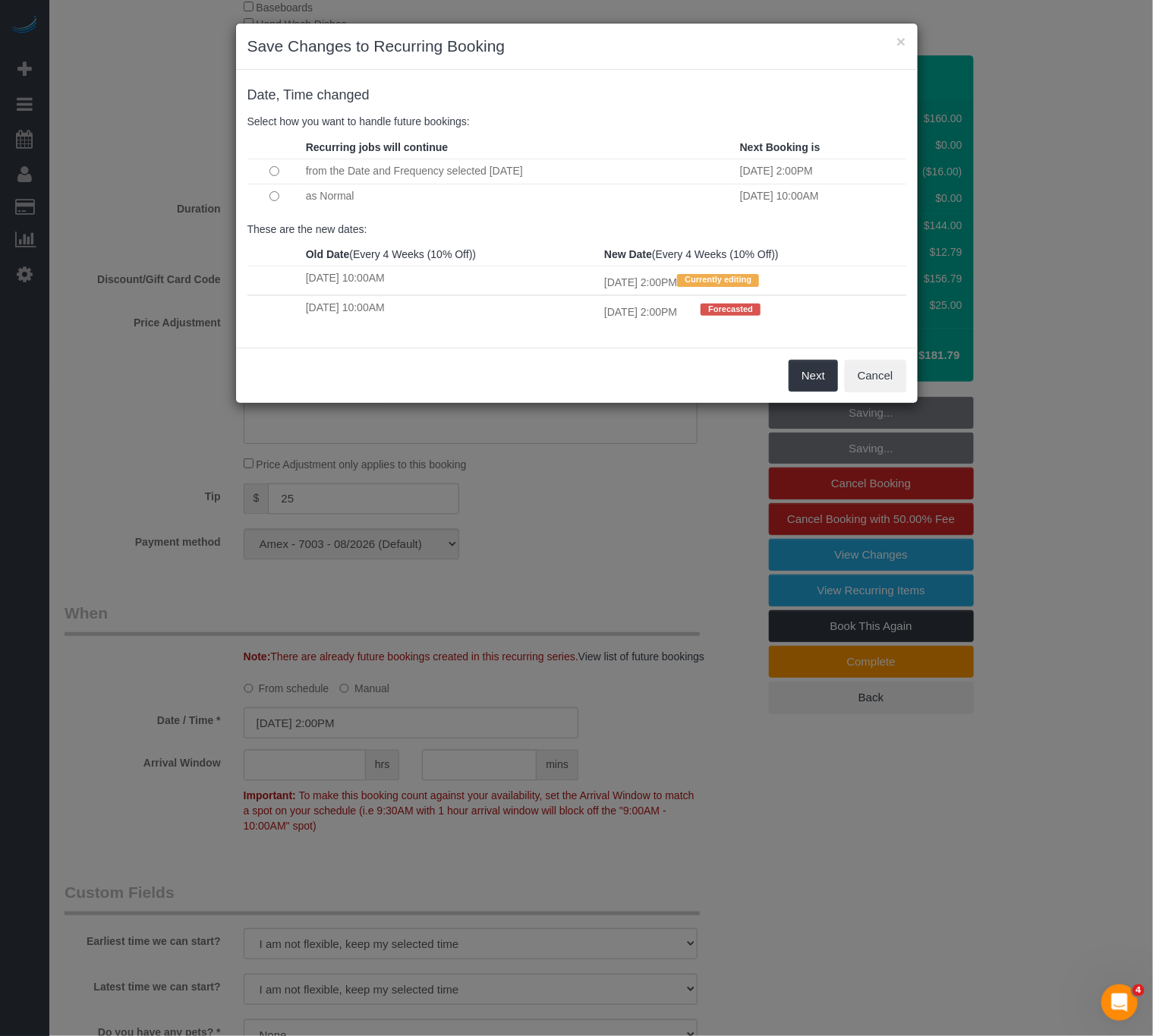
click at [312, 201] on td "as Normal" at bounding box center [520, 196] width 435 height 25
click at [804, 382] on button "Next" at bounding box center [813, 375] width 49 height 32
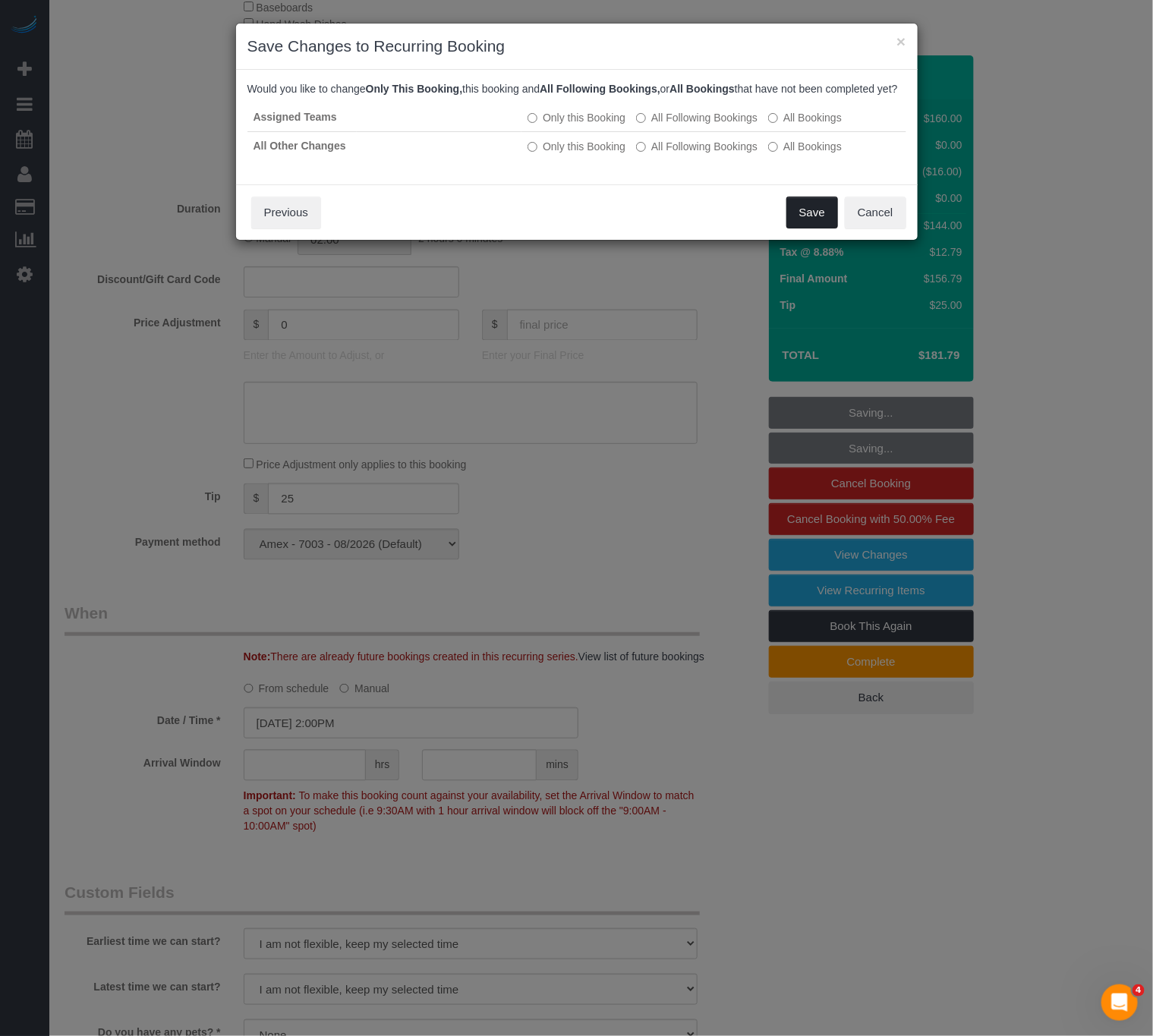
click at [808, 225] on button "Save" at bounding box center [812, 212] width 51 height 32
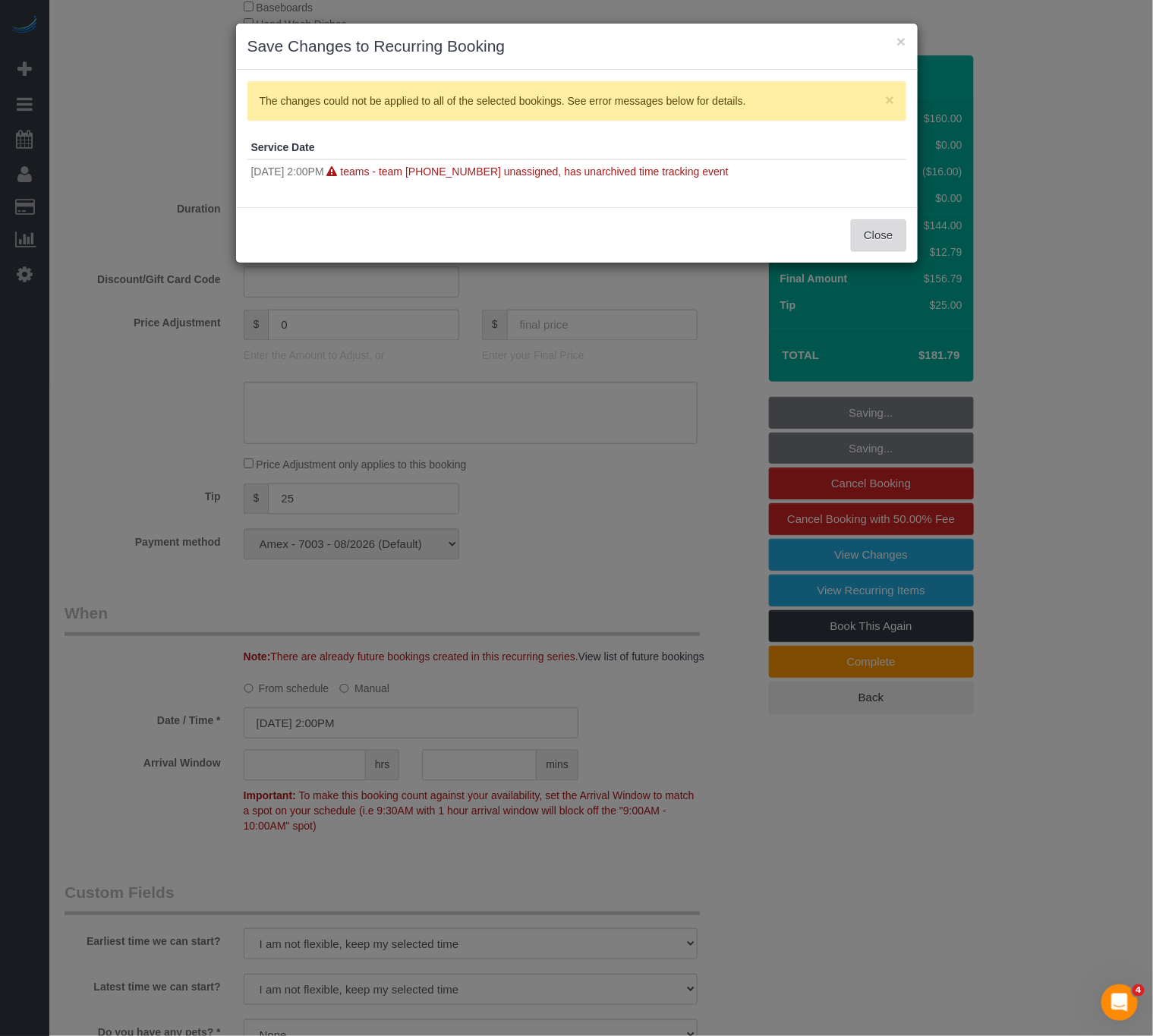
click at [870, 230] on button "Close" at bounding box center [877, 235] width 54 height 32
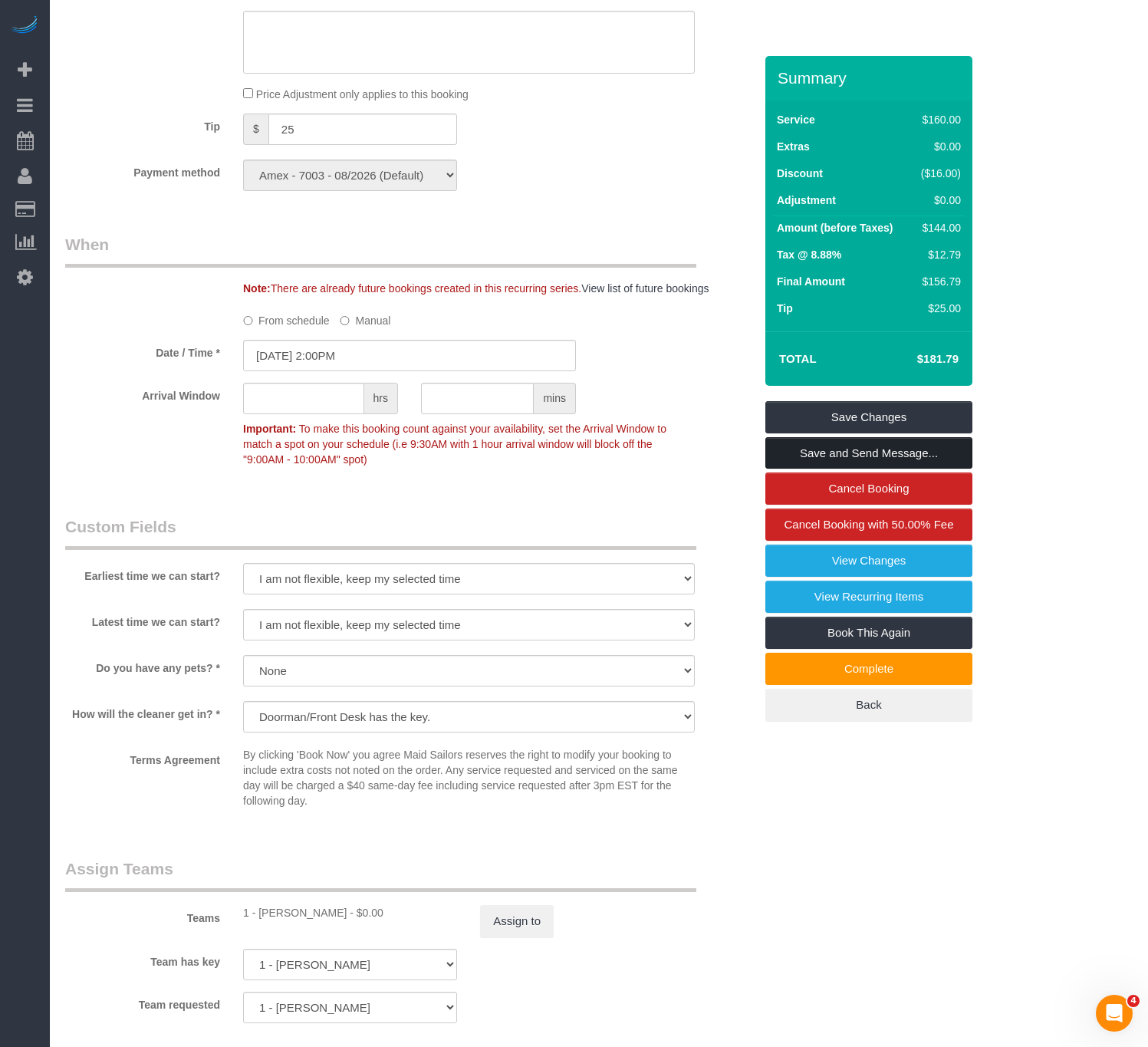
scroll to position [1525, 0]
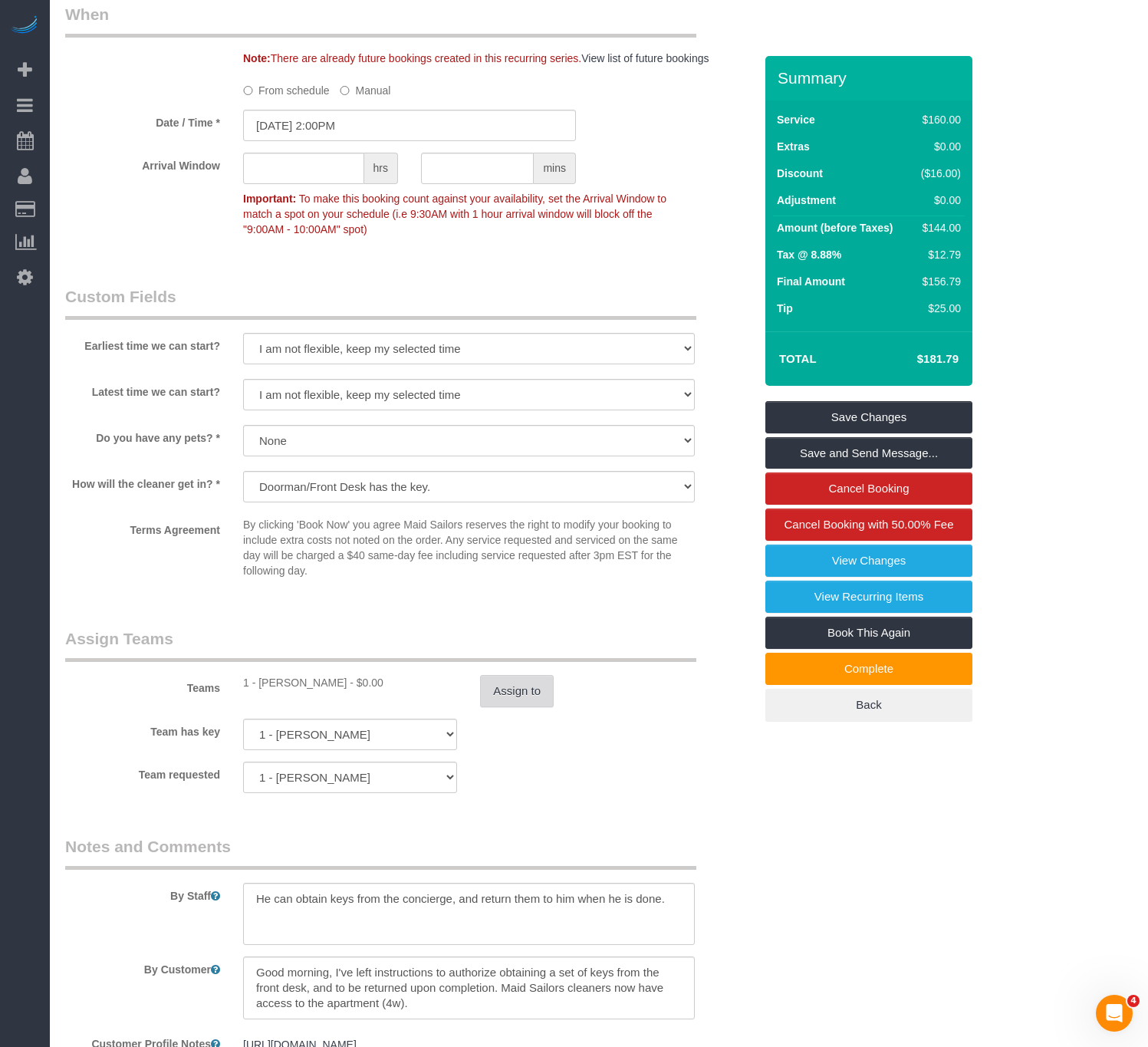
click at [532, 705] on button "Assign to" at bounding box center [517, 691] width 74 height 32
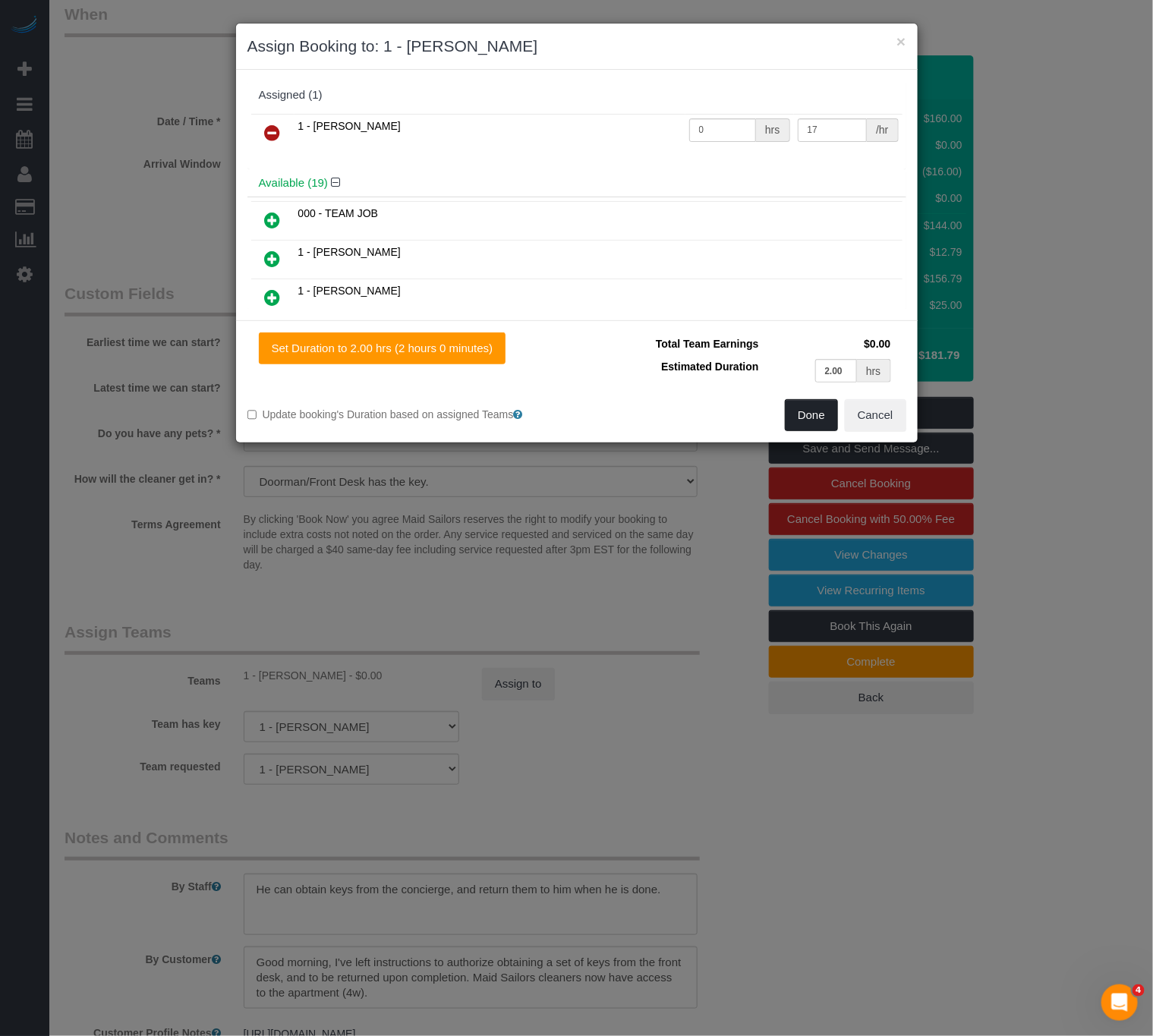
click at [820, 419] on button "Done" at bounding box center [812, 415] width 53 height 32
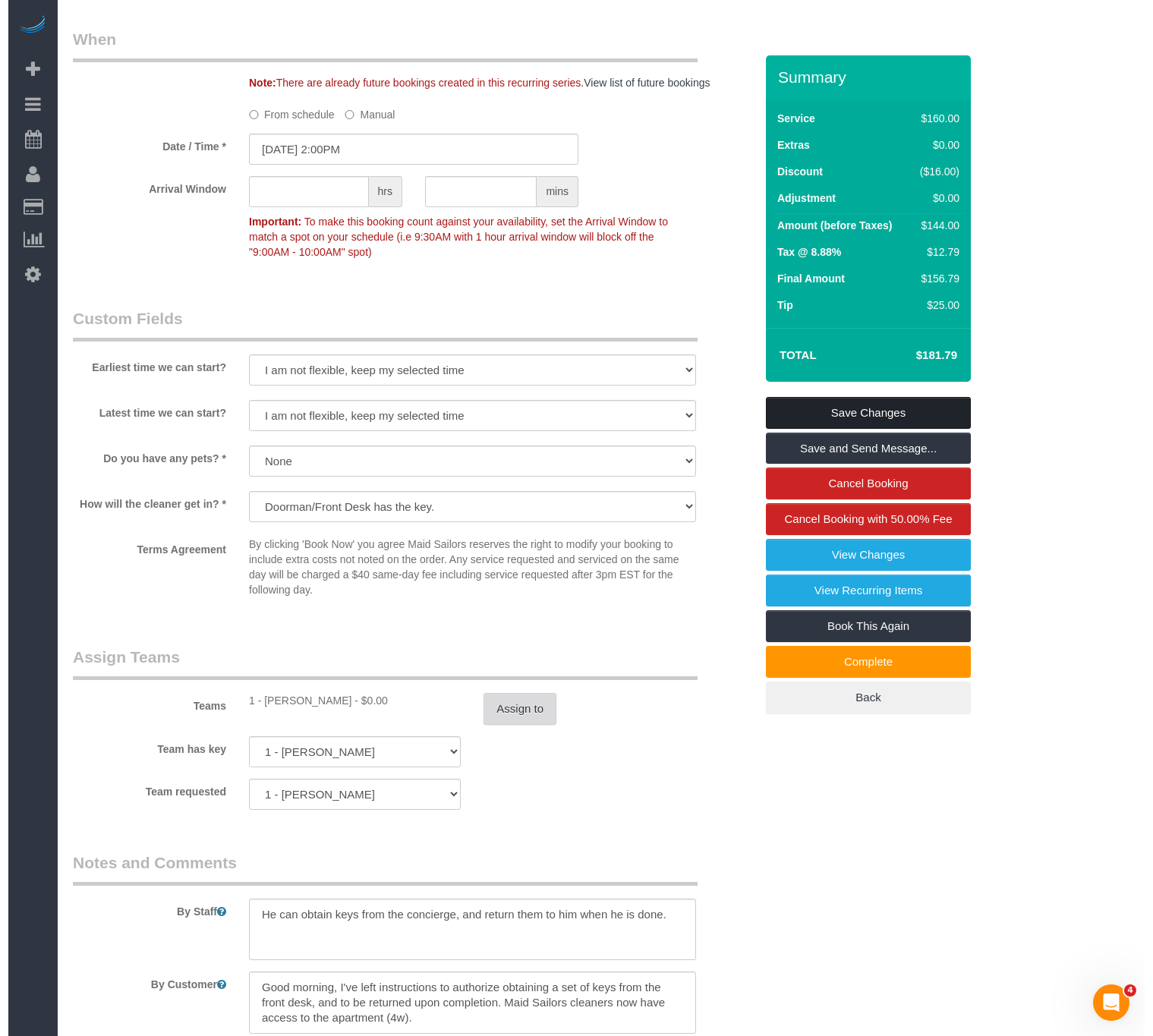
scroll to position [1282, 0]
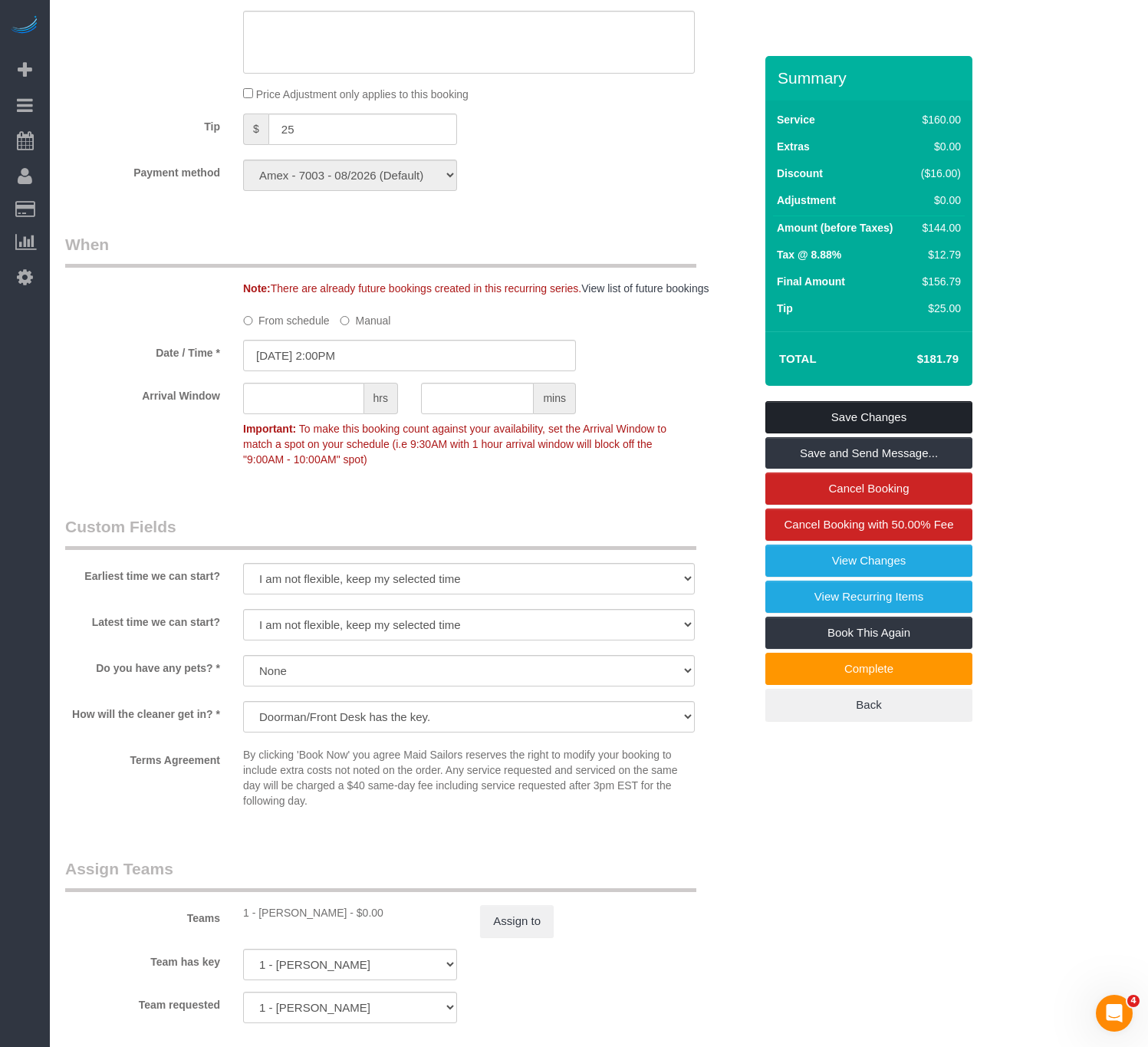
click at [855, 419] on link "Save Changes" at bounding box center [868, 417] width 207 height 32
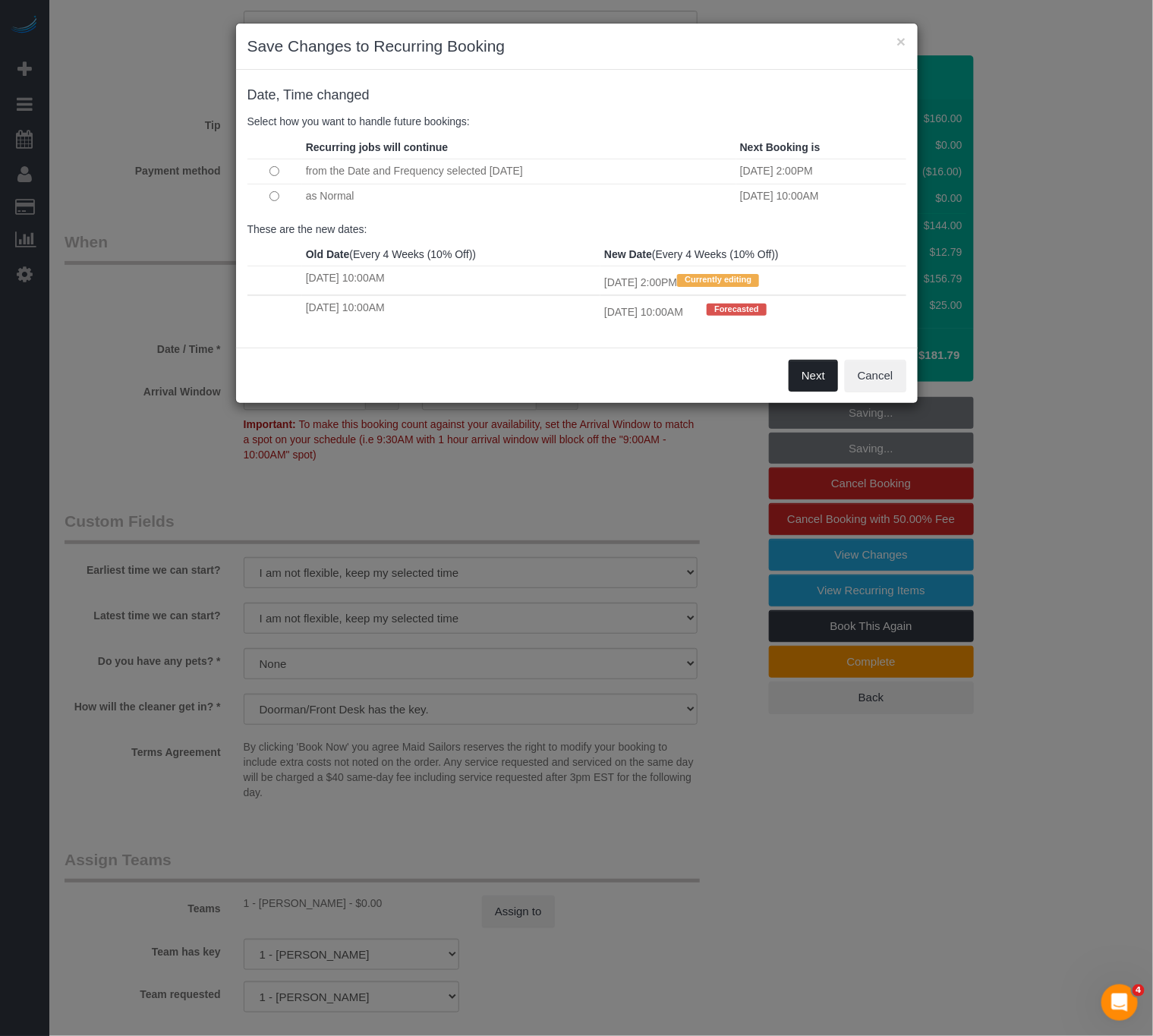
click at [806, 385] on button "Next" at bounding box center [813, 375] width 49 height 32
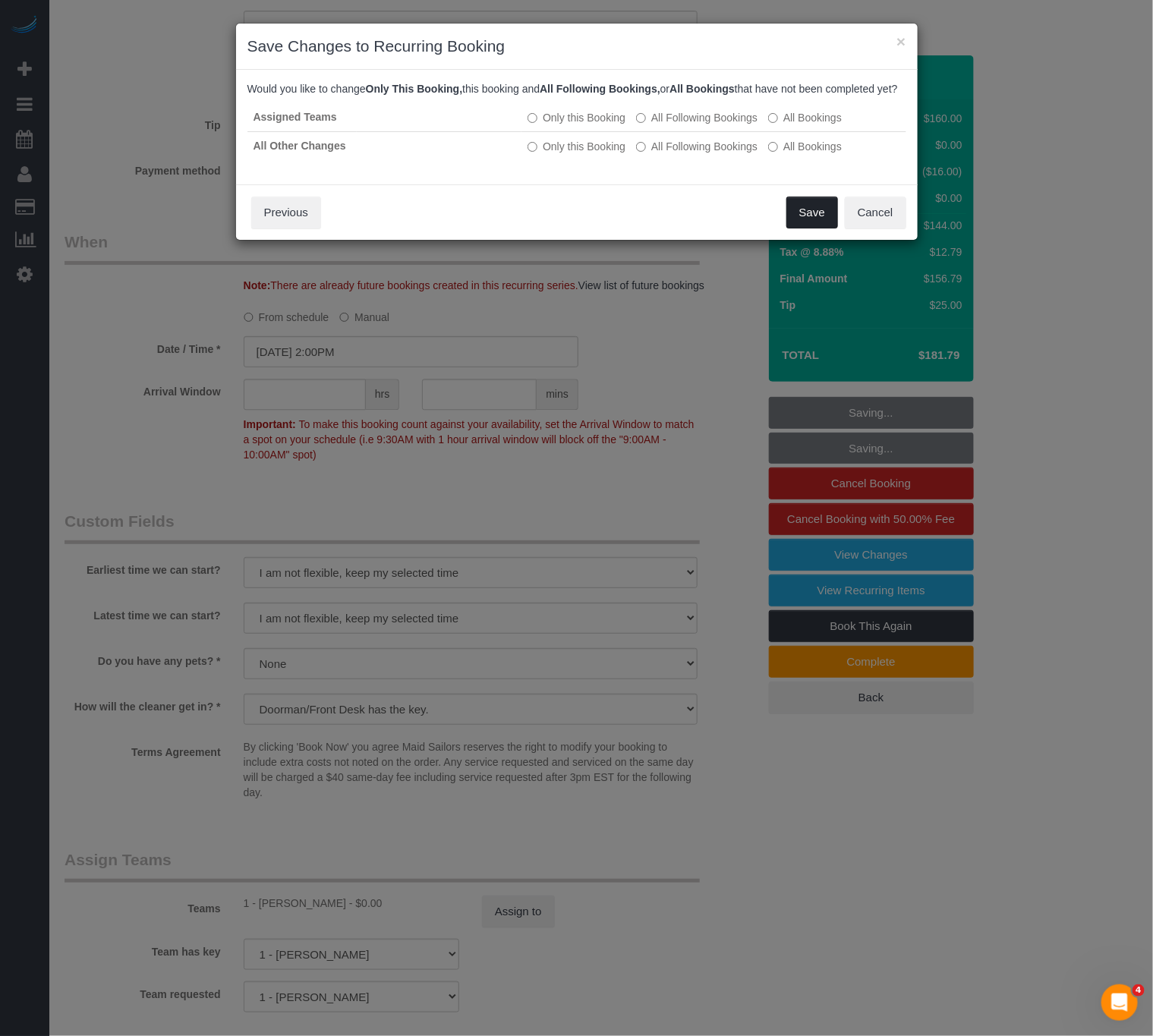
click at [820, 225] on button "Save" at bounding box center [812, 212] width 51 height 32
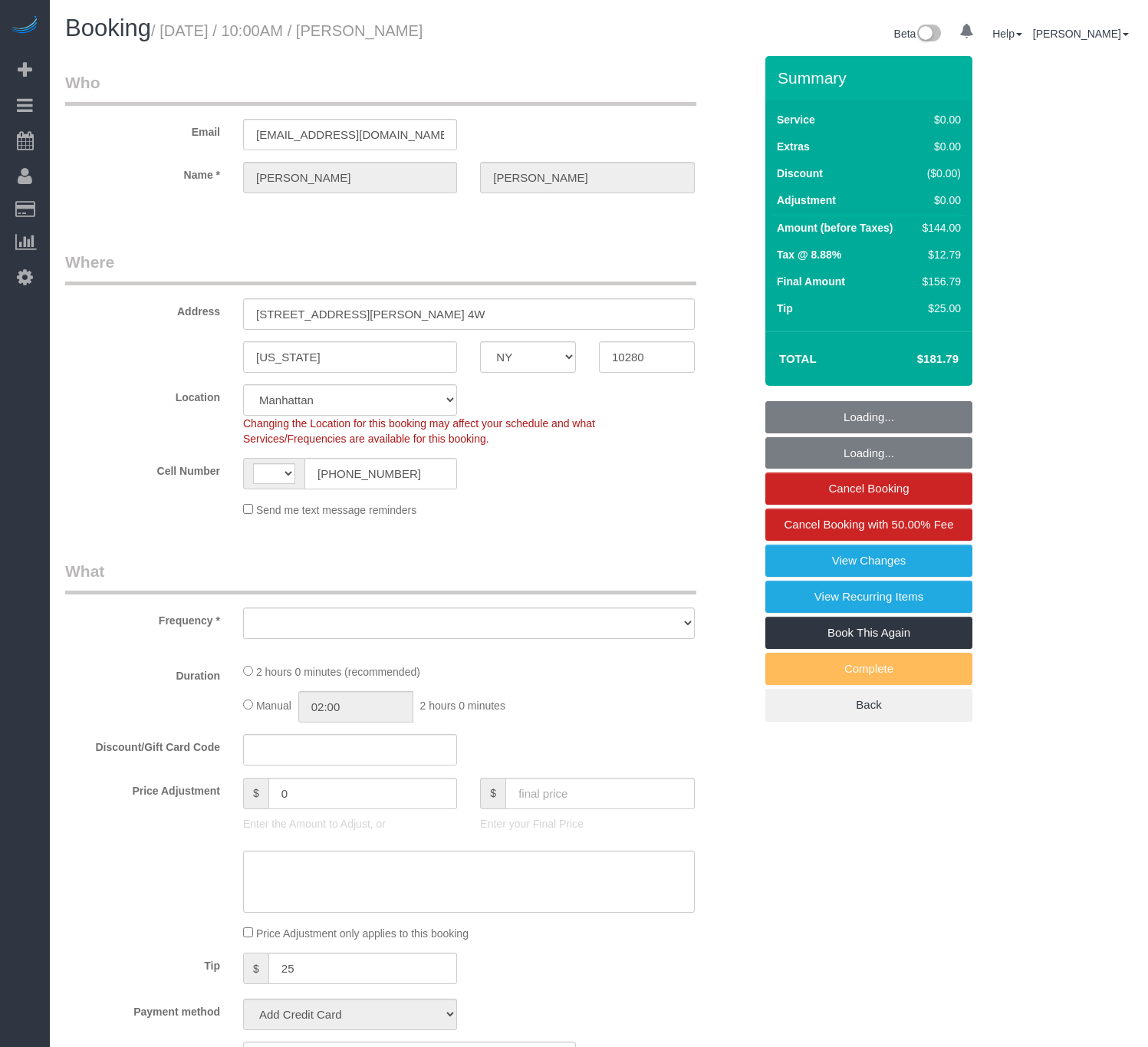
select select "NY"
select select "number:89"
select select "number:90"
select select "number:15"
select select "number:6"
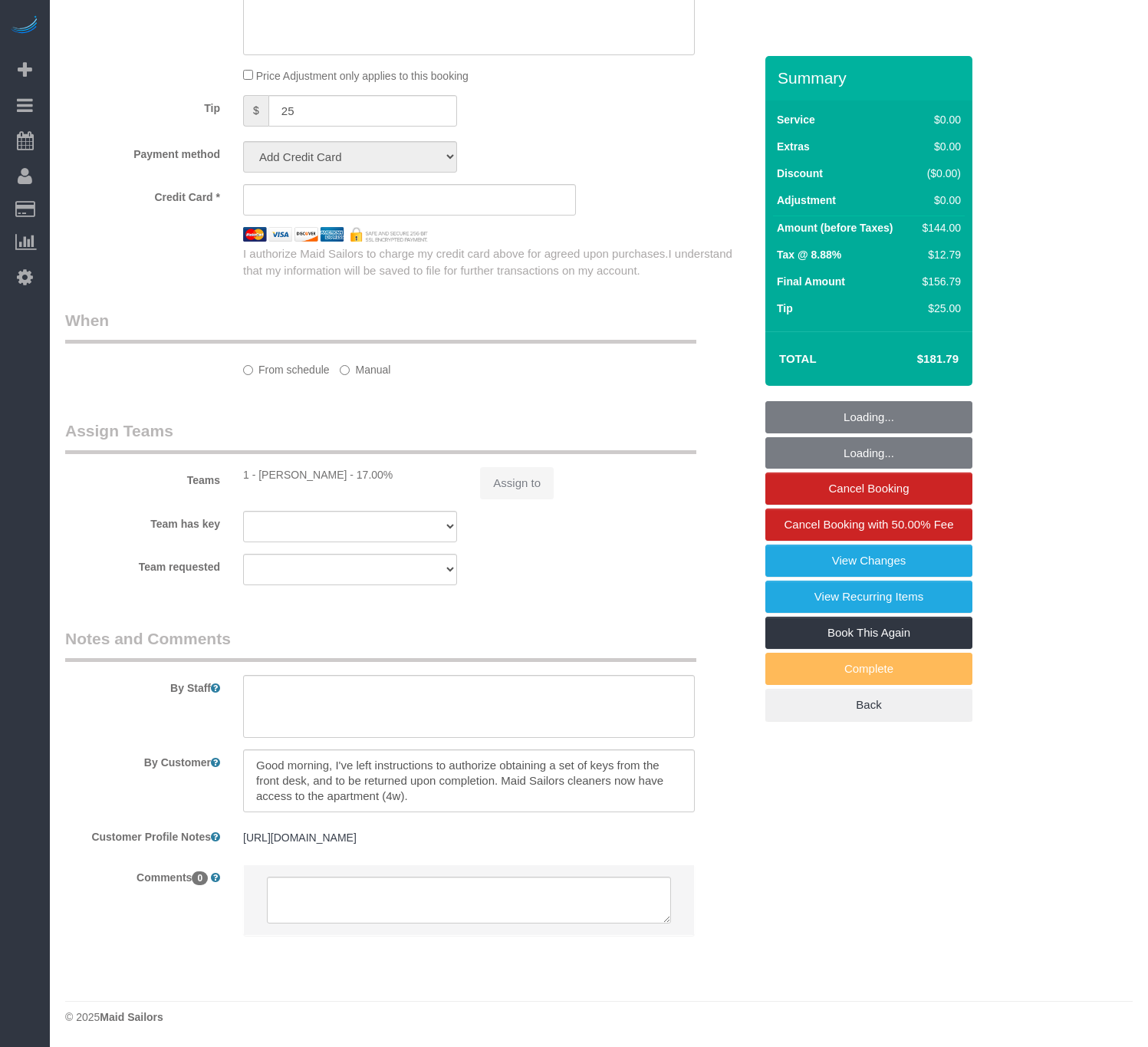
select select "string:US"
select select "object:970"
select select "string:stripe-pm_1OMGuc4VGloSiKo7zwkUdUav"
select select "1"
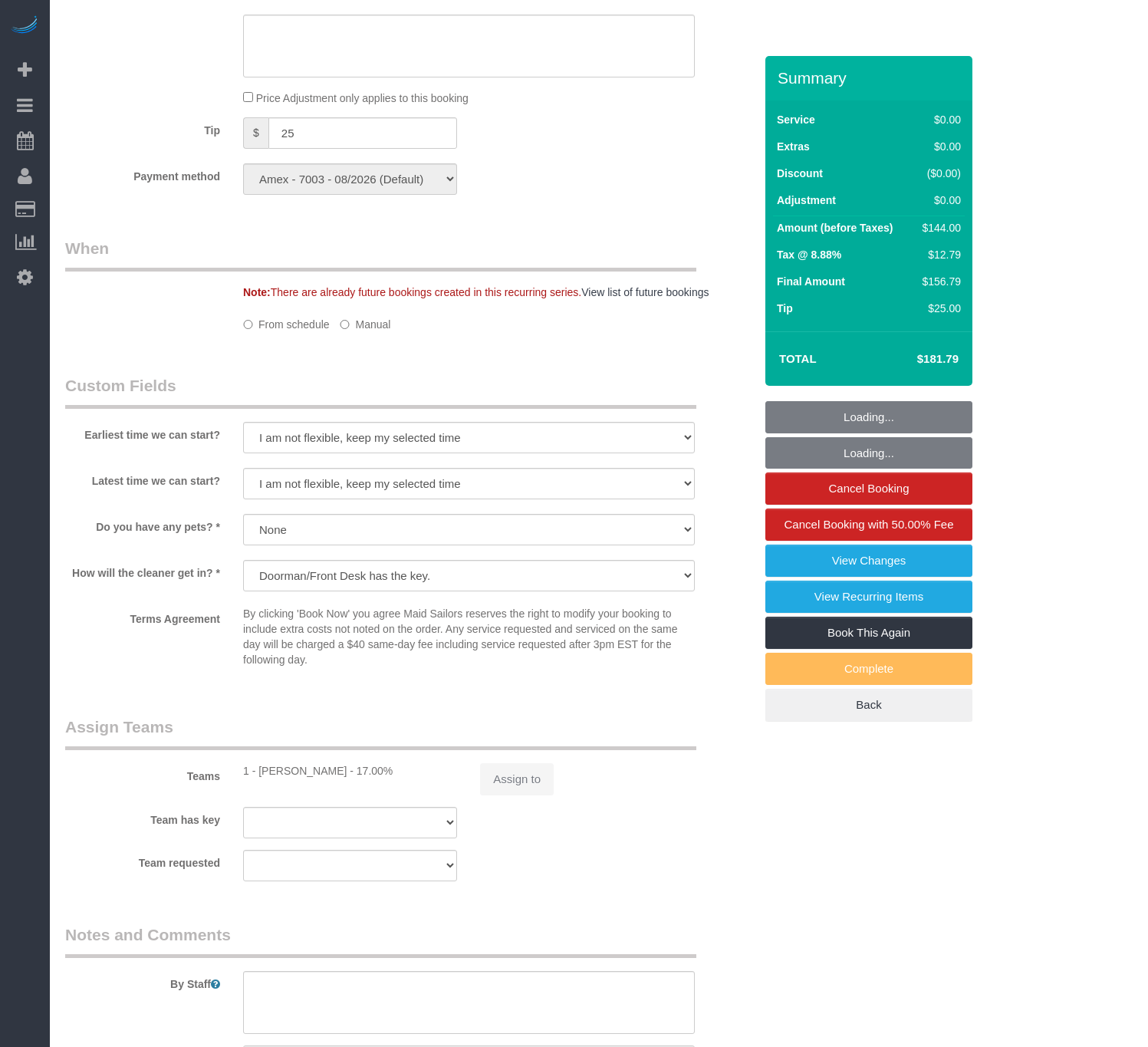
select select "spot1"
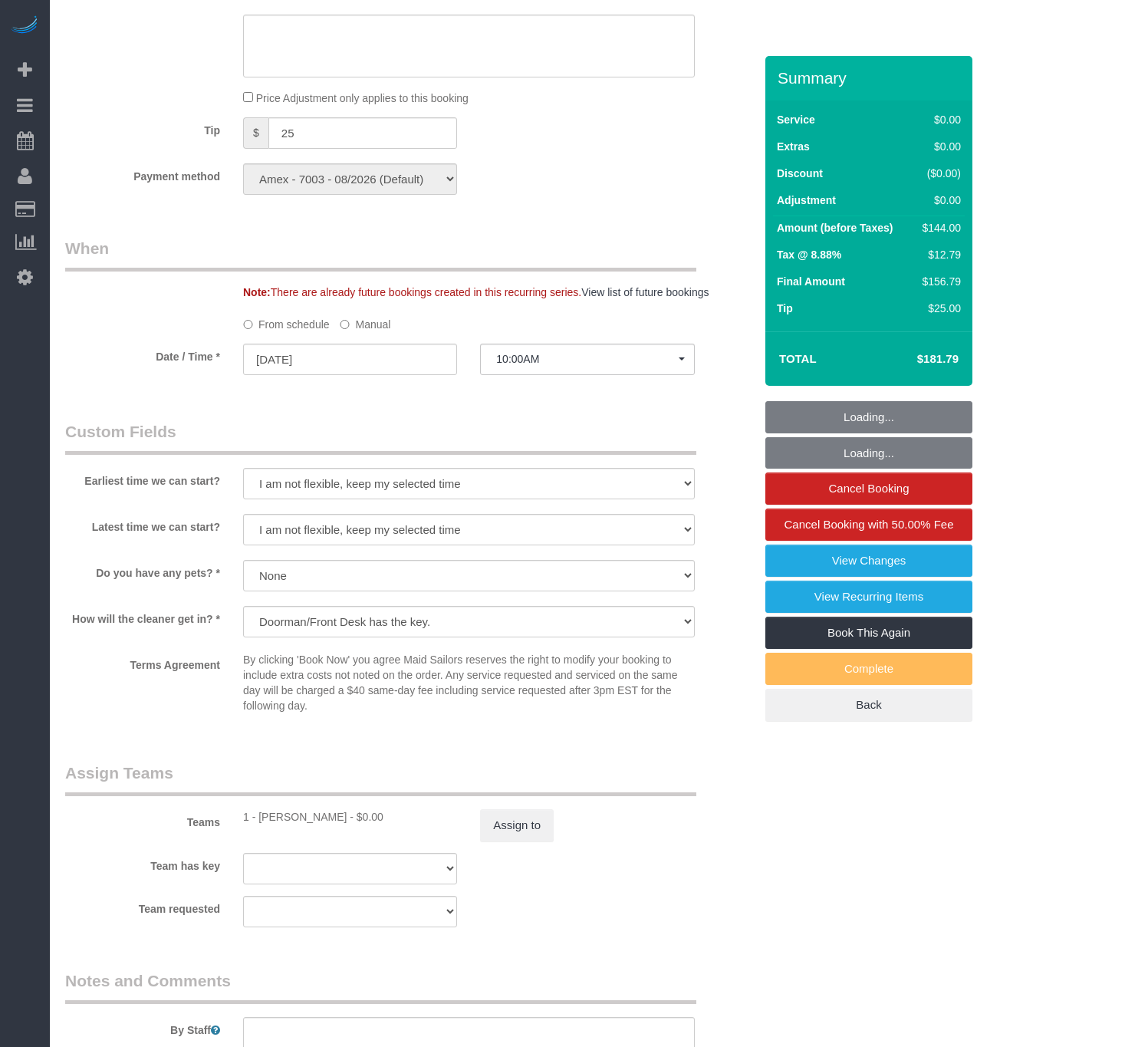
select select "object:1366"
select select "1"
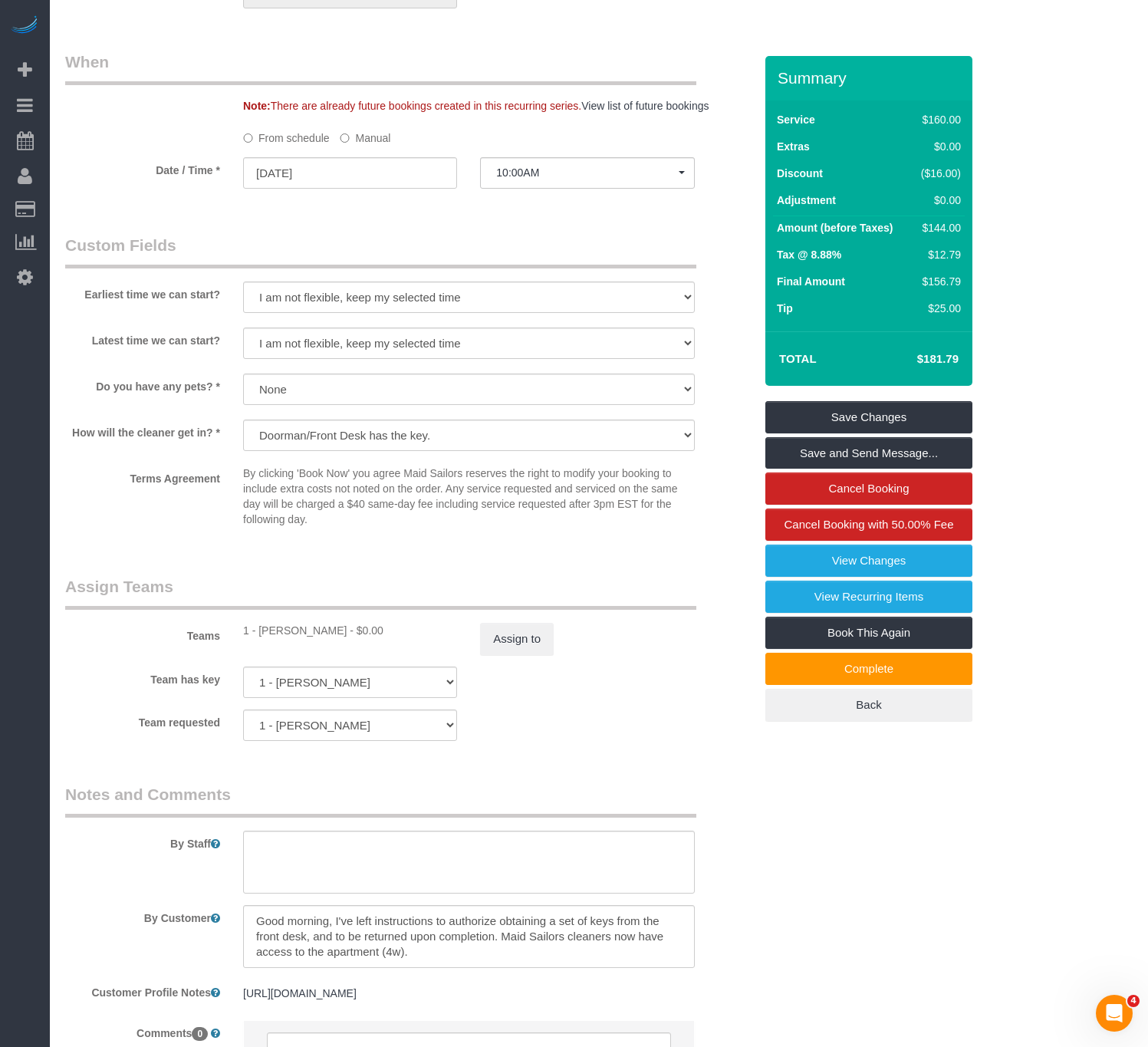
scroll to position [1611, 0]
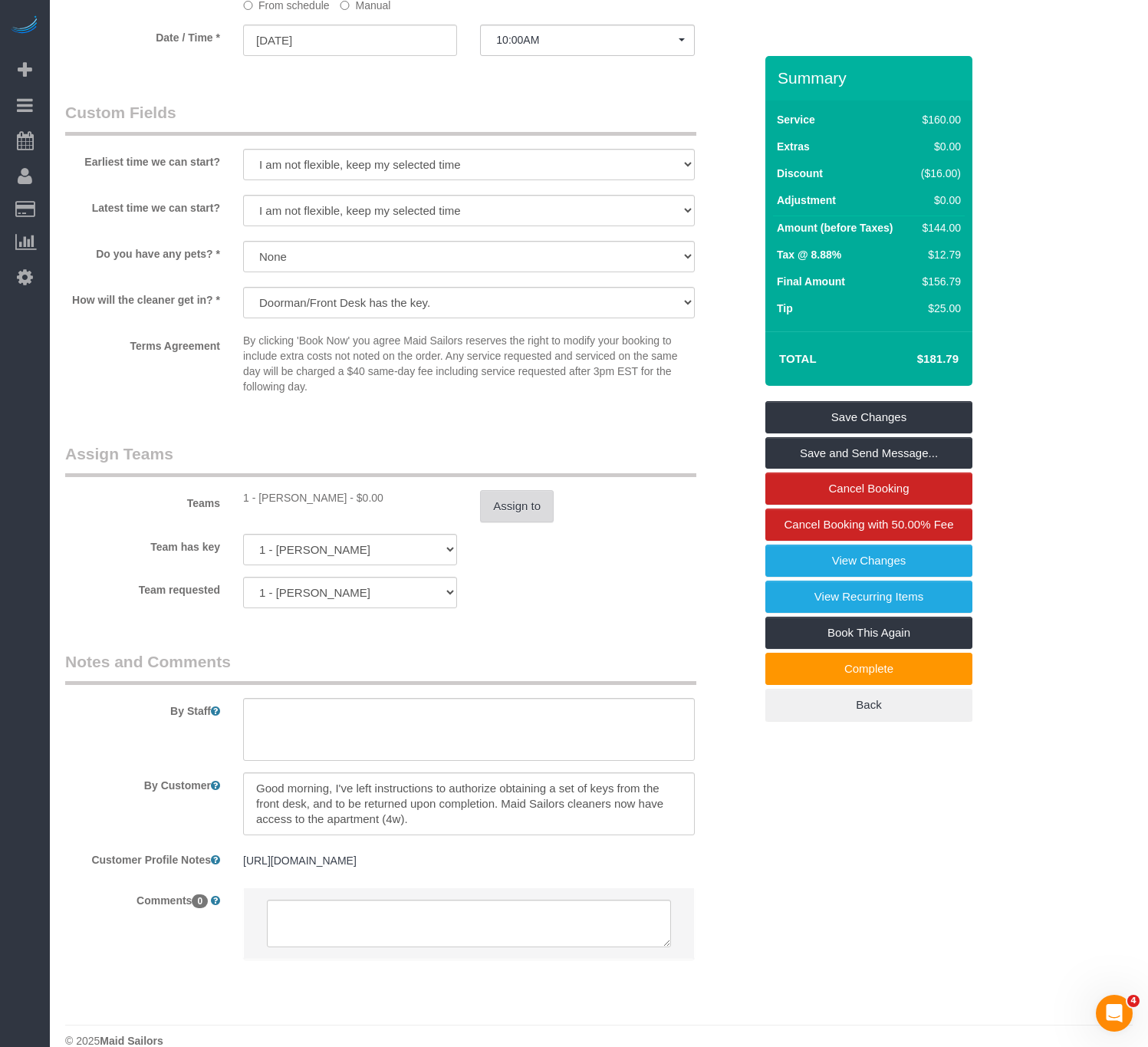
click at [537, 521] on button "Assign to" at bounding box center [517, 506] width 74 height 32
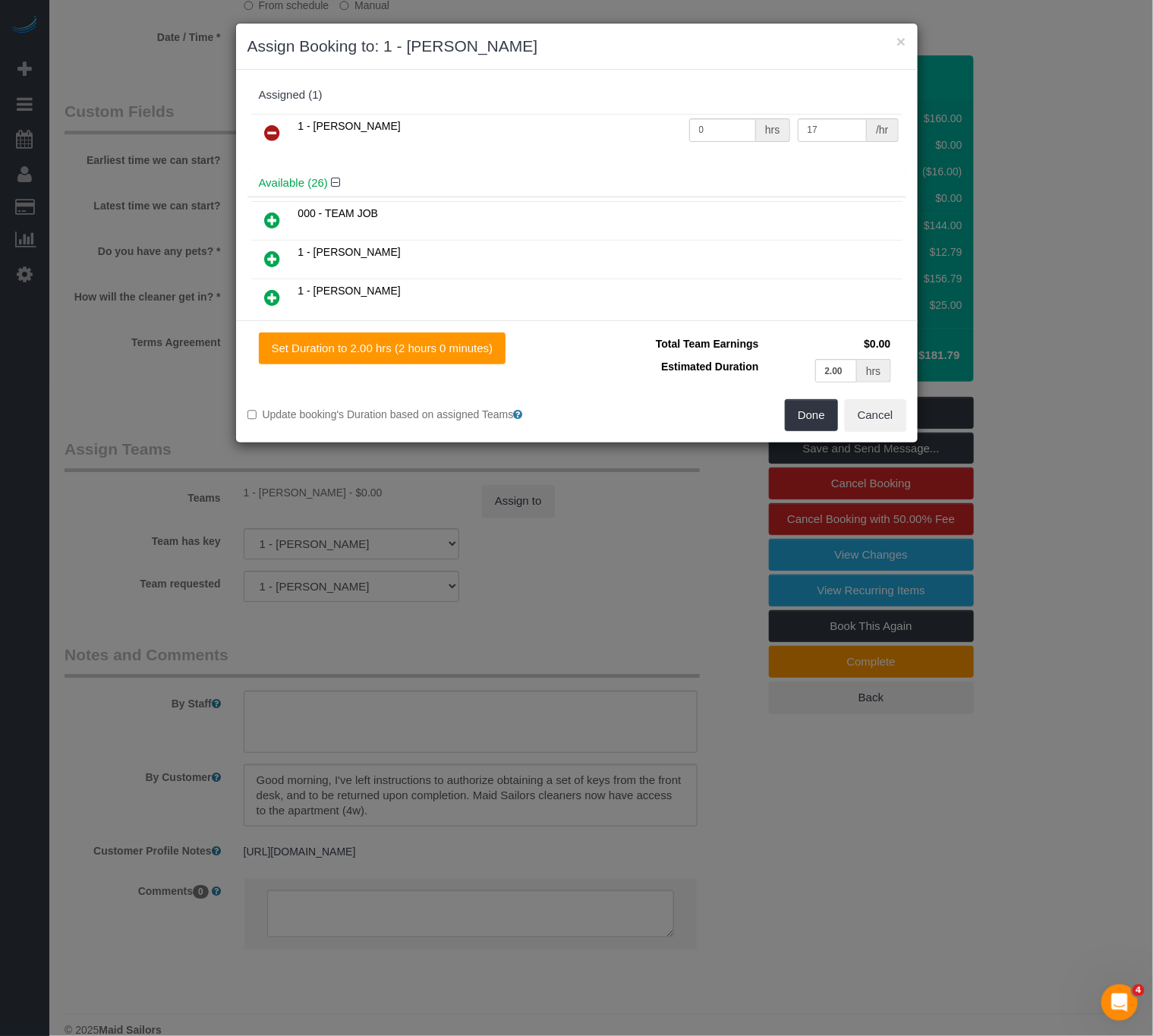
click at [274, 132] on icon at bounding box center [273, 132] width 16 height 18
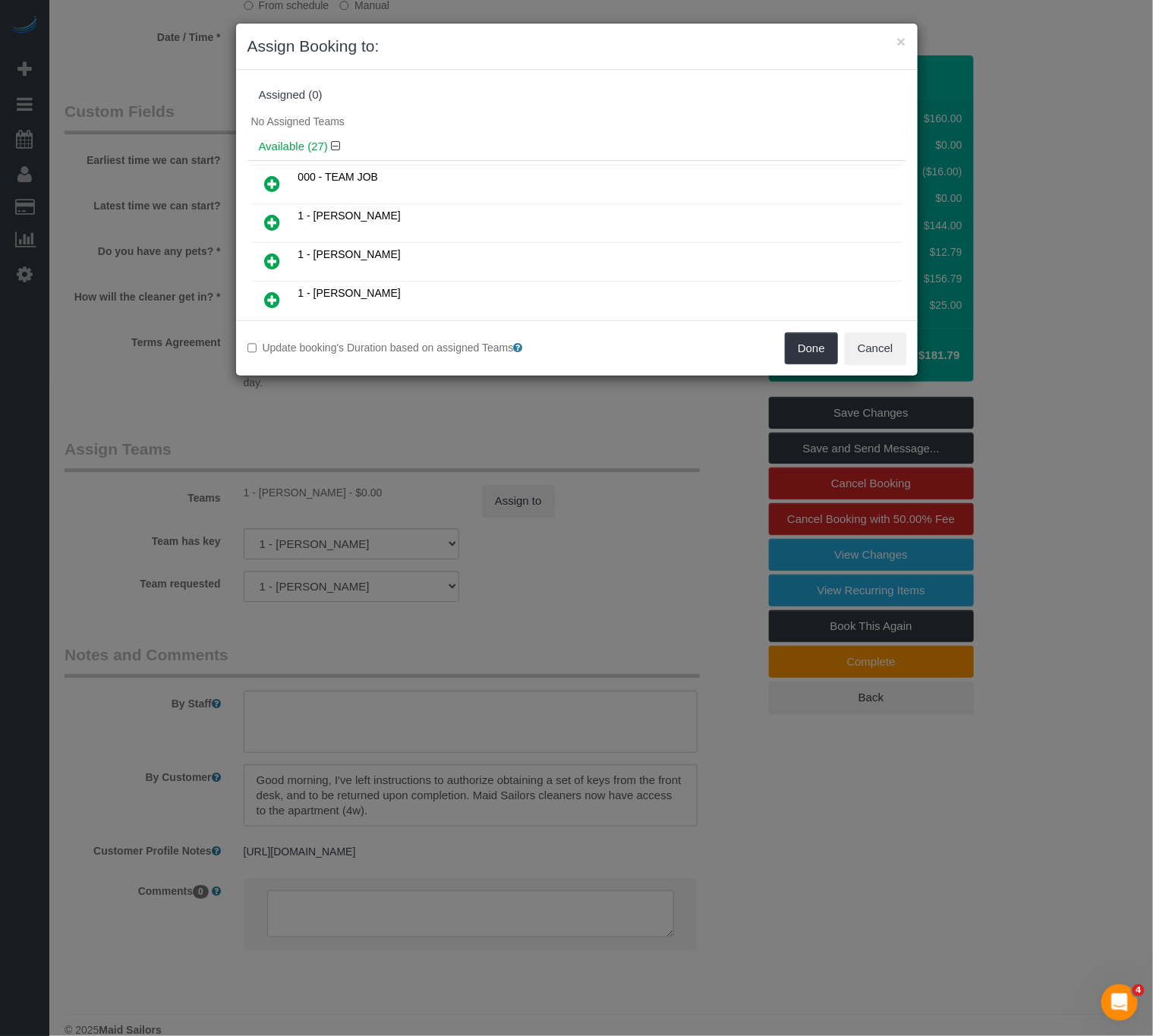
click at [264, 230] on link at bounding box center [273, 223] width 36 height 31
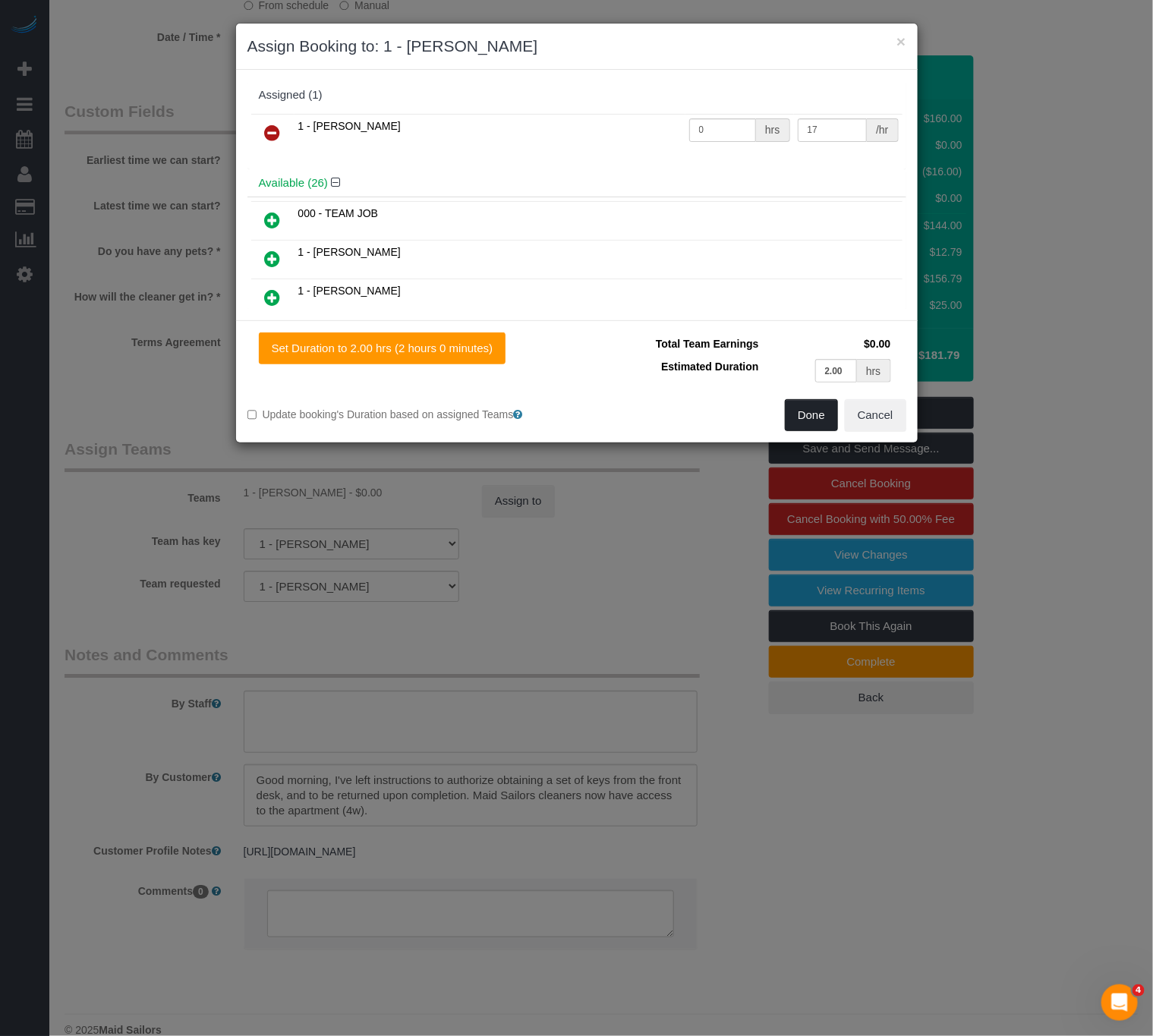
click at [811, 408] on button "Done" at bounding box center [812, 415] width 53 height 32
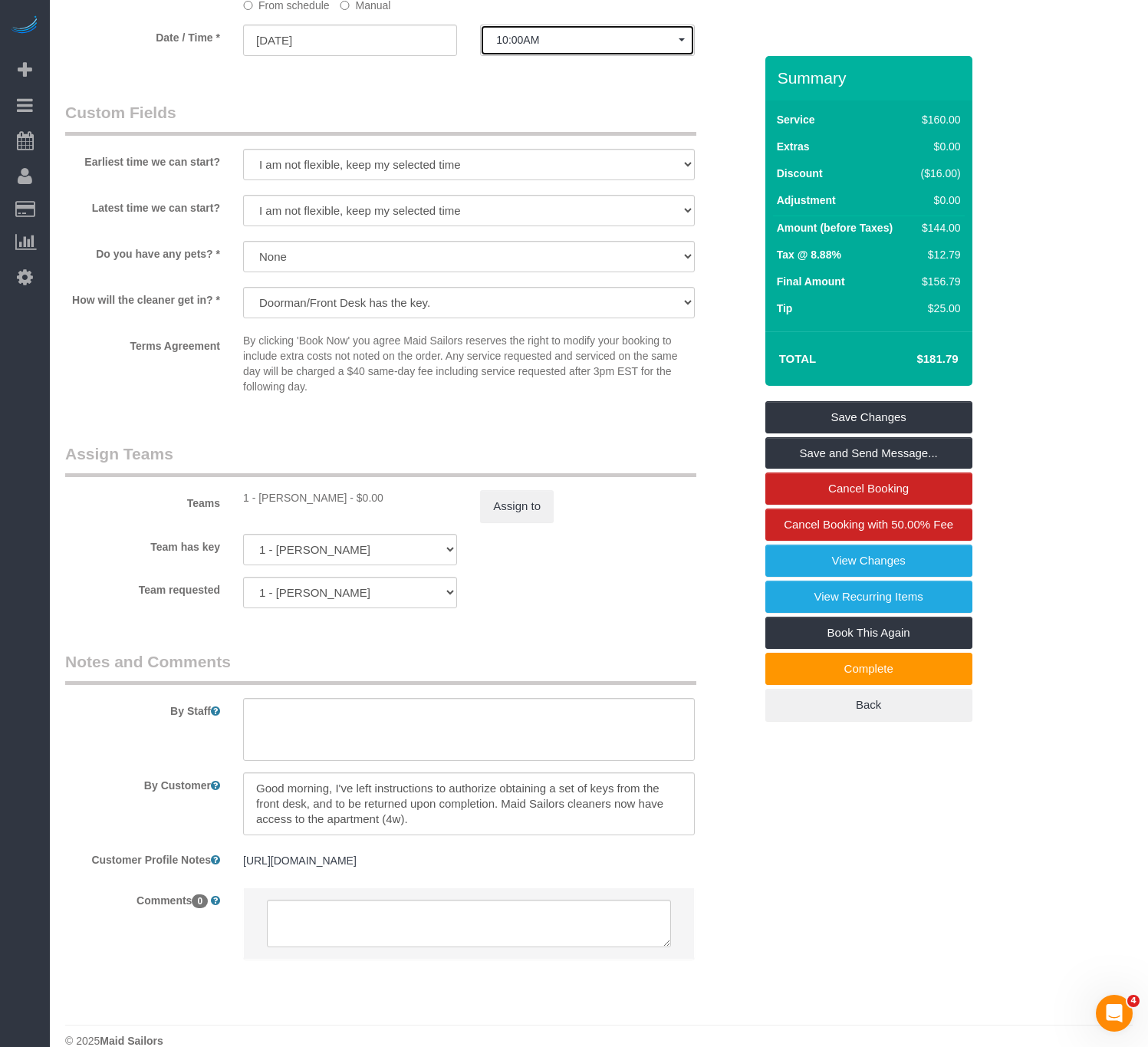
click at [530, 46] on span "10:00AM" at bounding box center [587, 40] width 182 height 12
click at [366, 56] on input "[DATE]" at bounding box center [350, 41] width 214 height 32
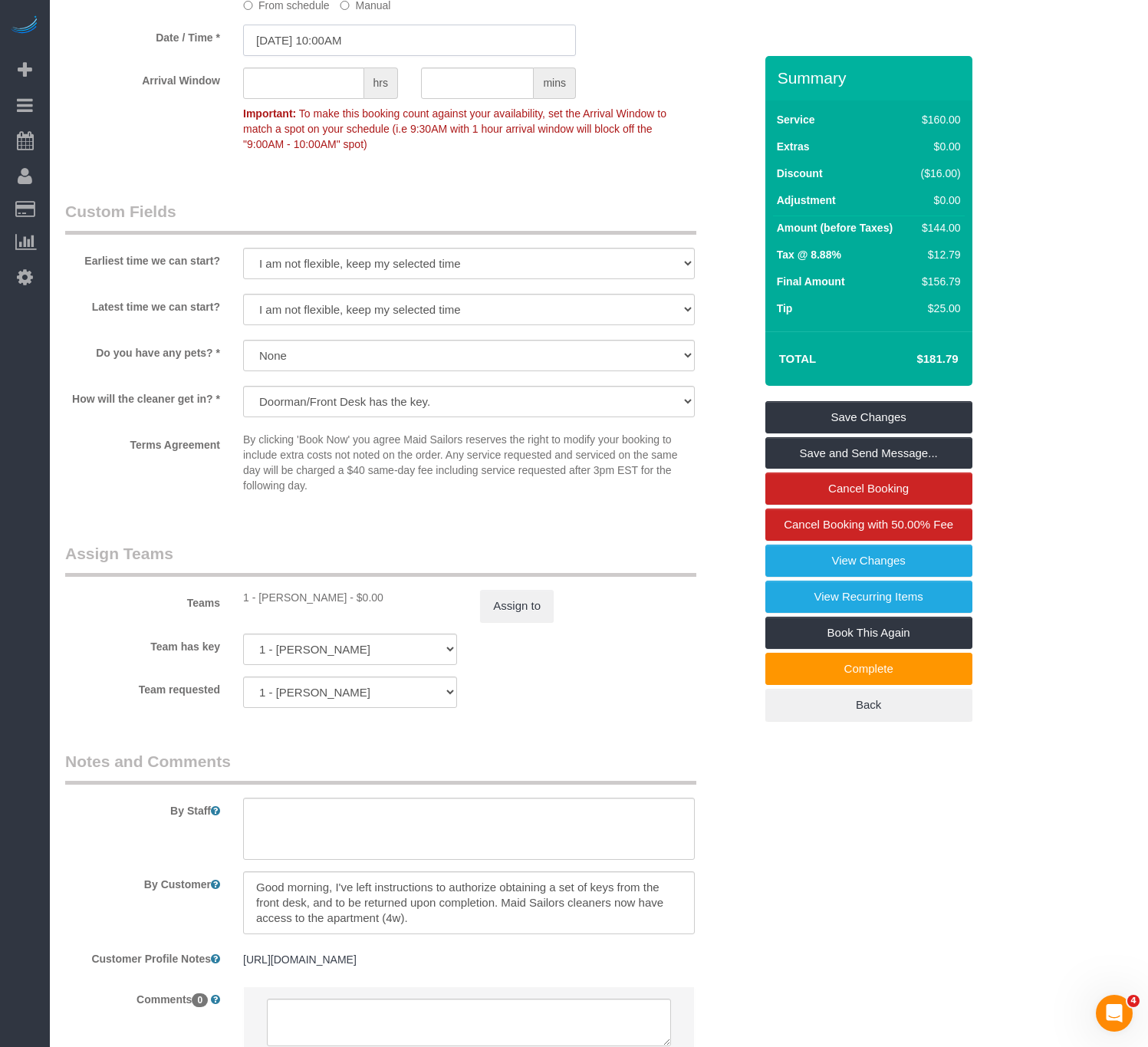
click at [470, 56] on input "09/04/2025 10:00AM" at bounding box center [409, 41] width 332 height 32
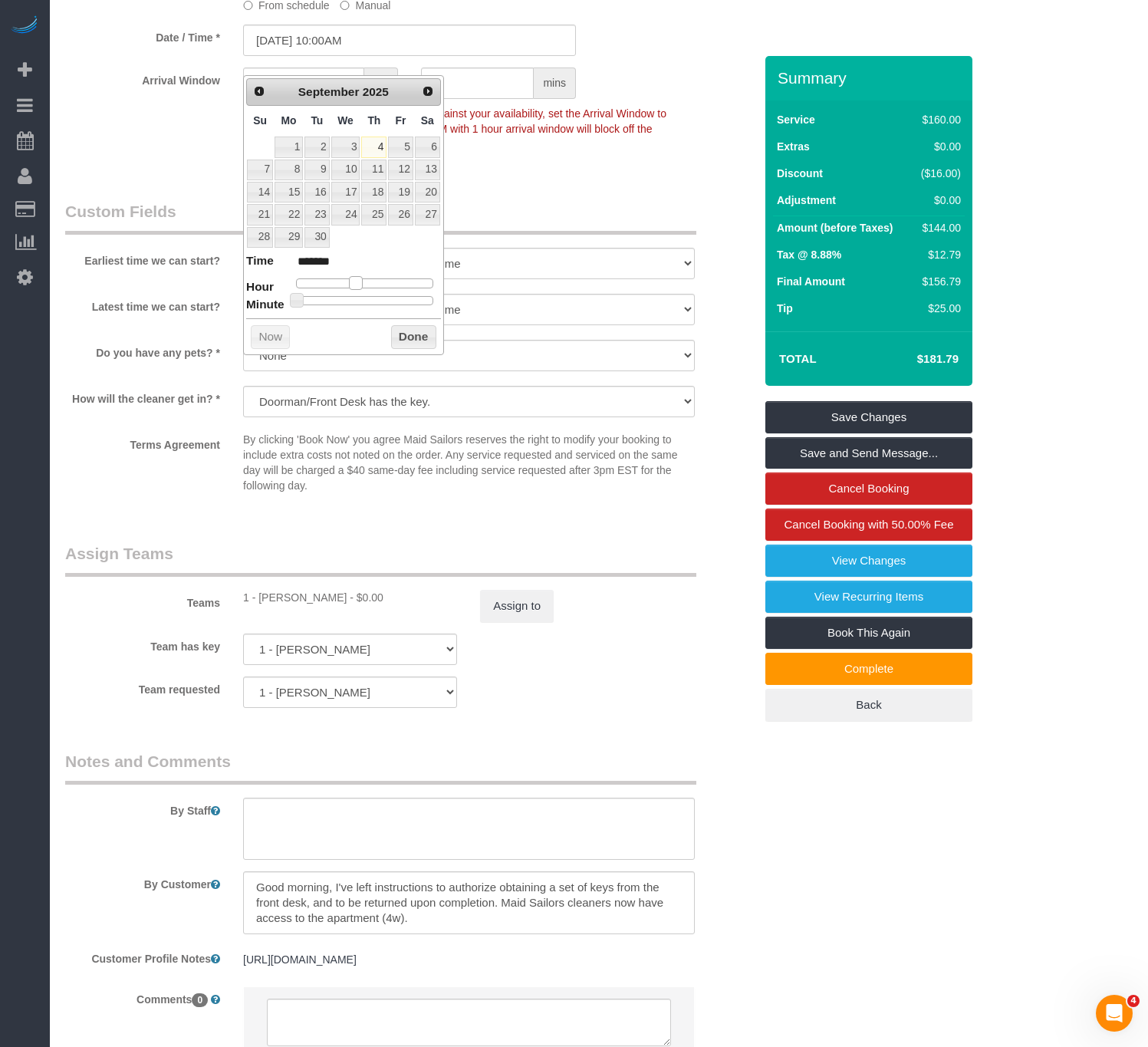
type input "09/04/2025 12:00PM"
type input "*******"
type input "09/04/2025 1:00PM"
type input "******"
type input "09/04/2025 2:00PM"
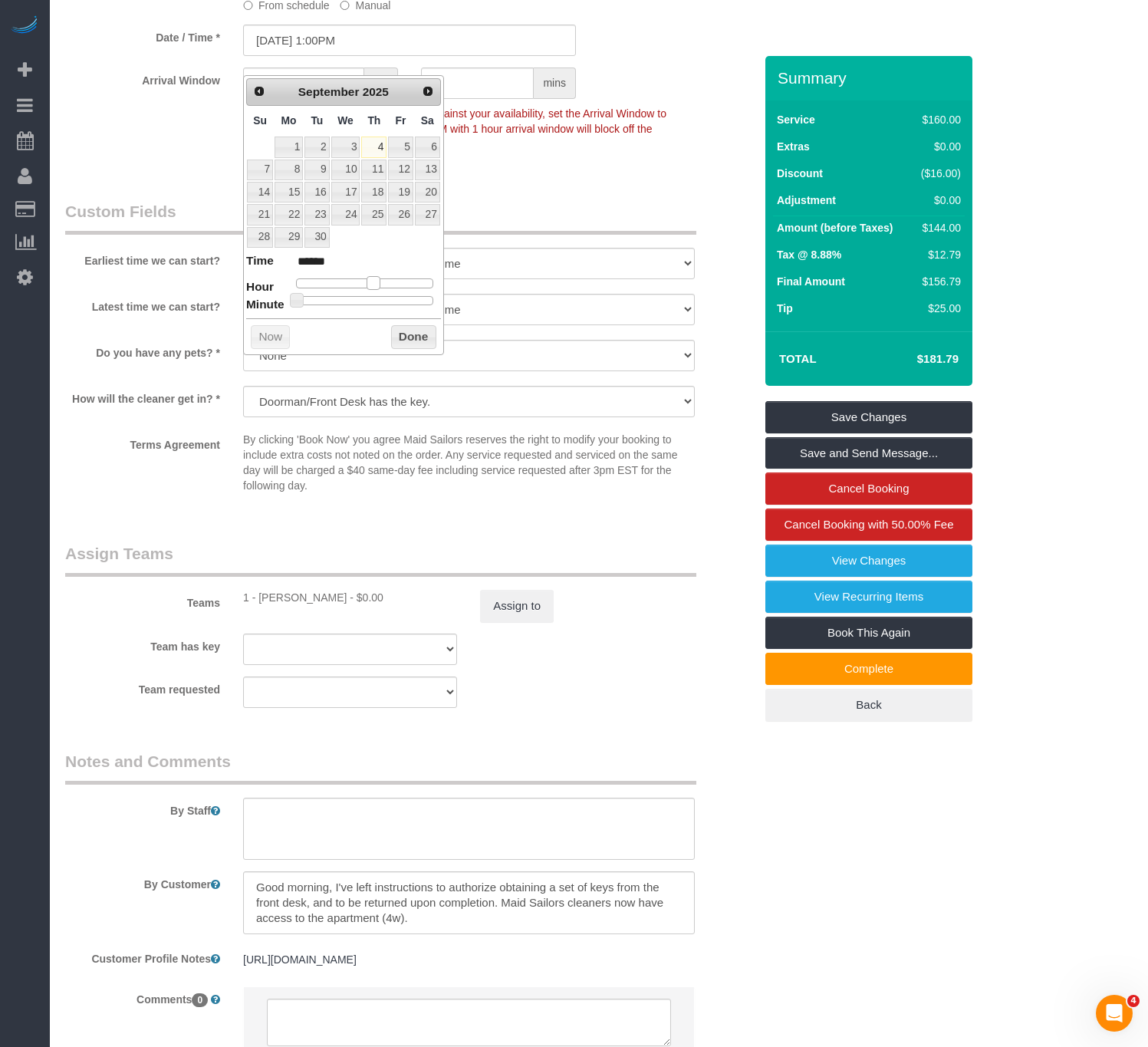
type input "******"
drag, startPoint x: 357, startPoint y: 286, endPoint x: 382, endPoint y: 287, distance: 25.0
click at [382, 287] on span at bounding box center [379, 283] width 14 height 14
click at [405, 336] on button "Done" at bounding box center [413, 337] width 45 height 25
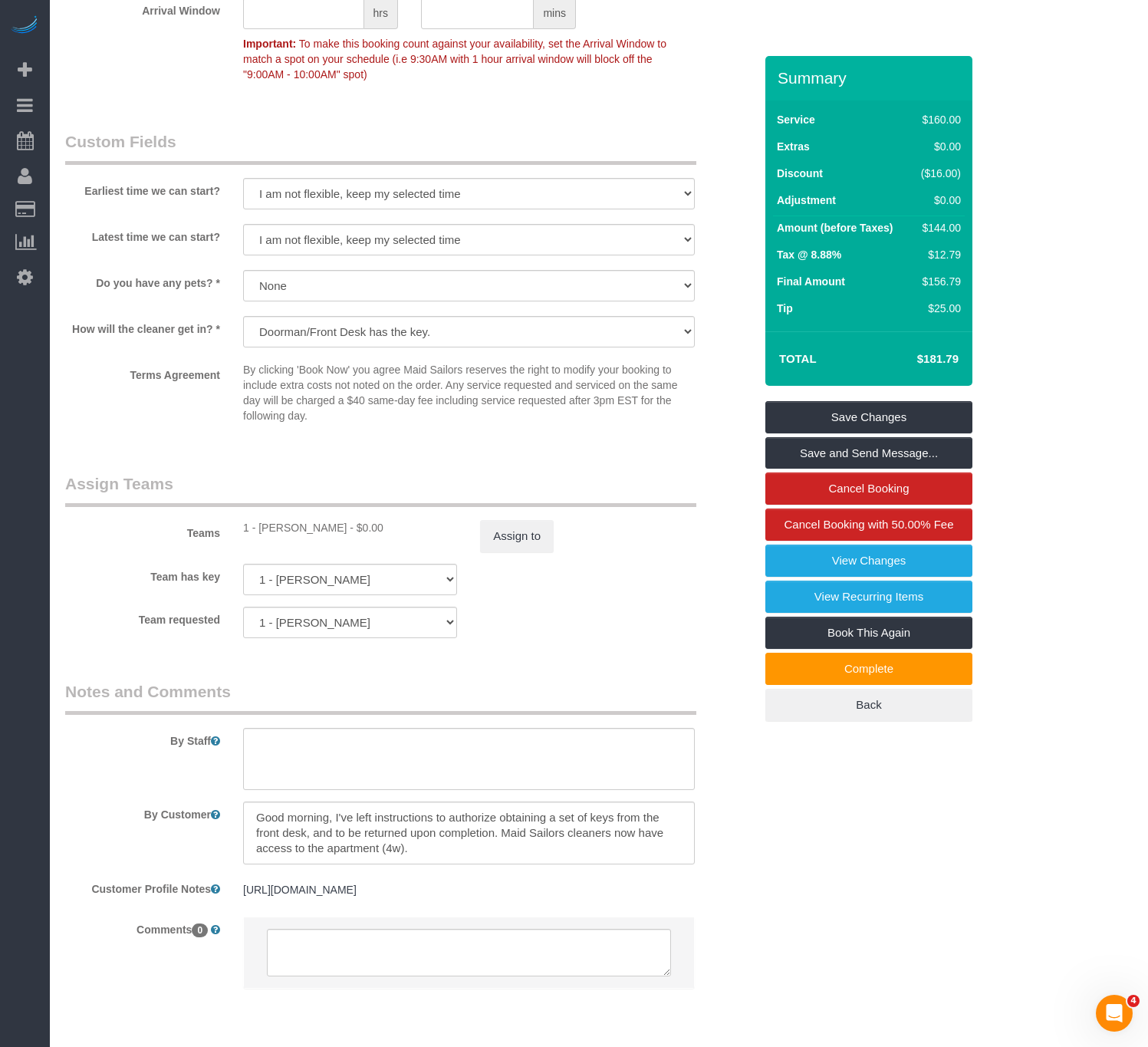
scroll to position [1641, 0]
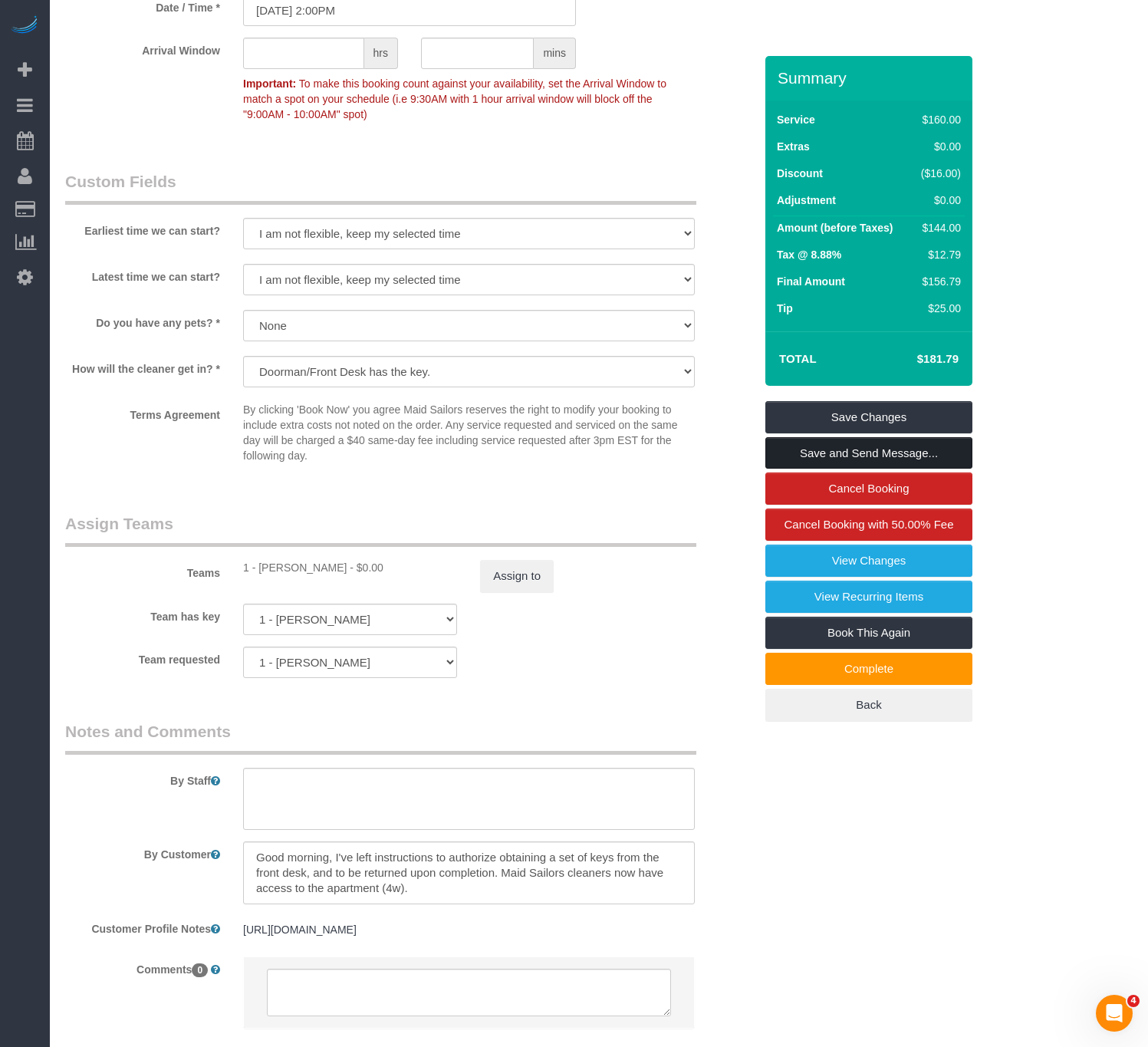
click at [902, 449] on link "Save and Send Message..." at bounding box center [868, 453] width 207 height 32
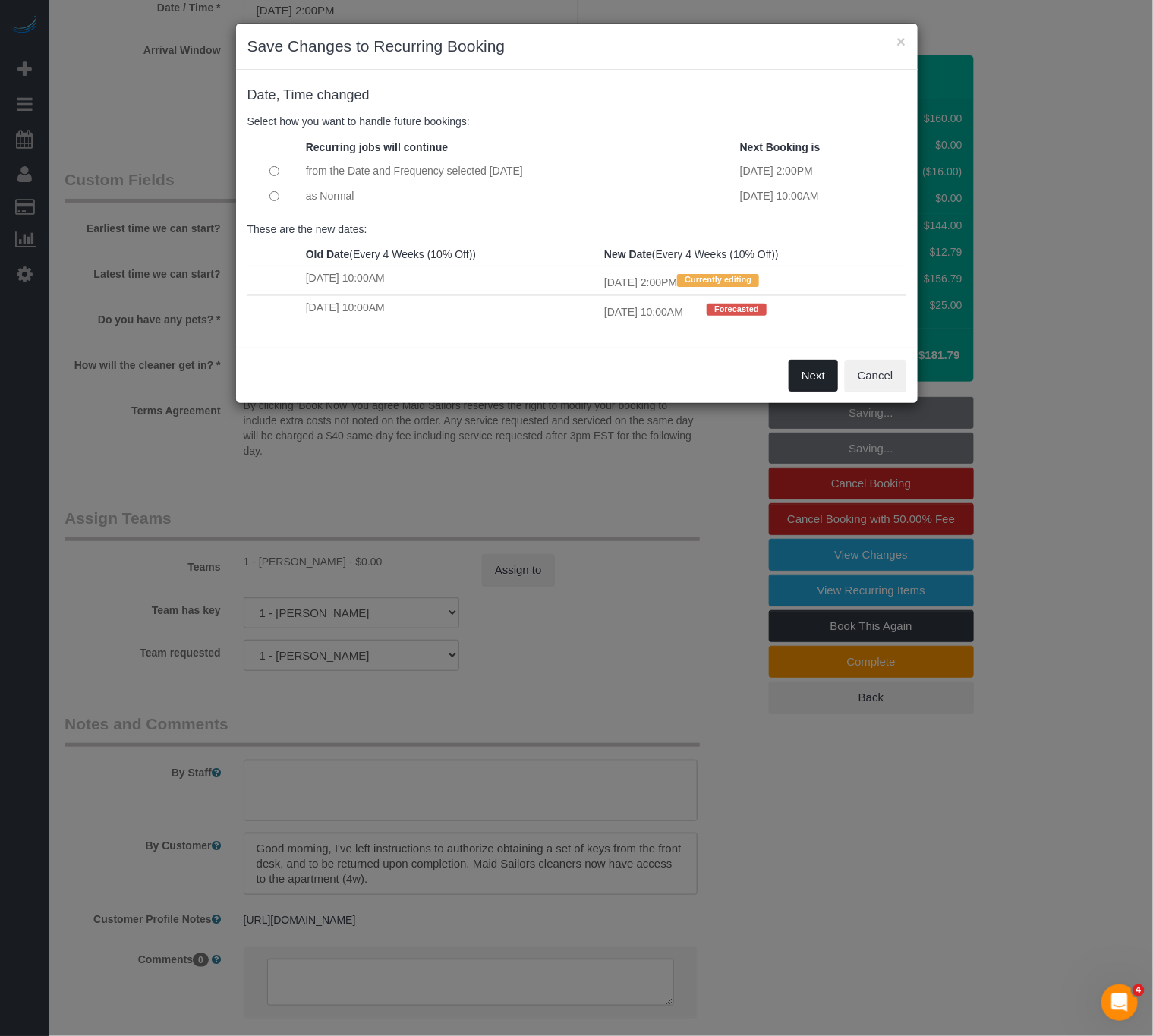
click at [814, 385] on button "Next" at bounding box center [813, 375] width 49 height 32
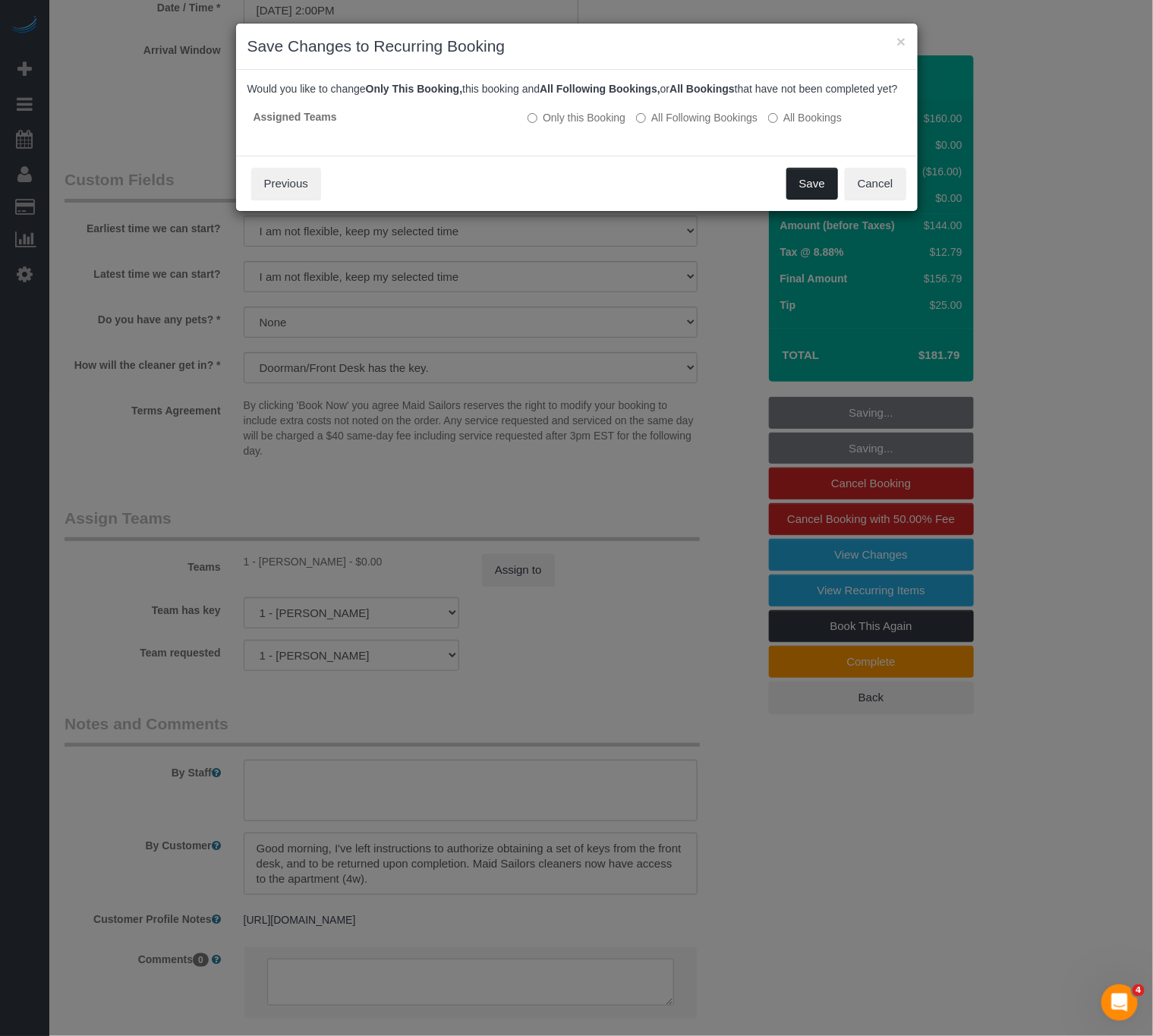
click at [814, 199] on button "Save" at bounding box center [812, 184] width 51 height 32
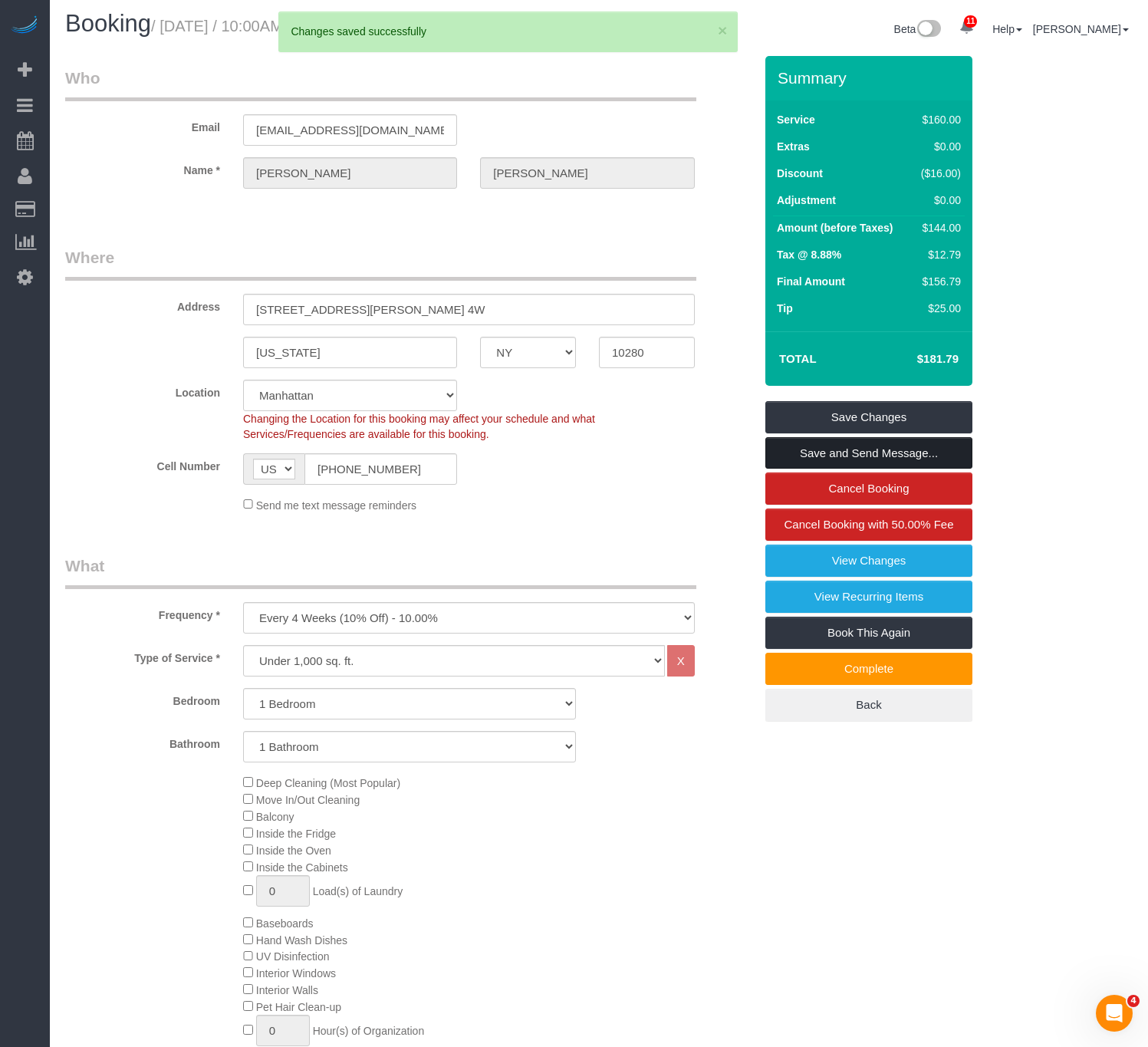
scroll to position [0, 0]
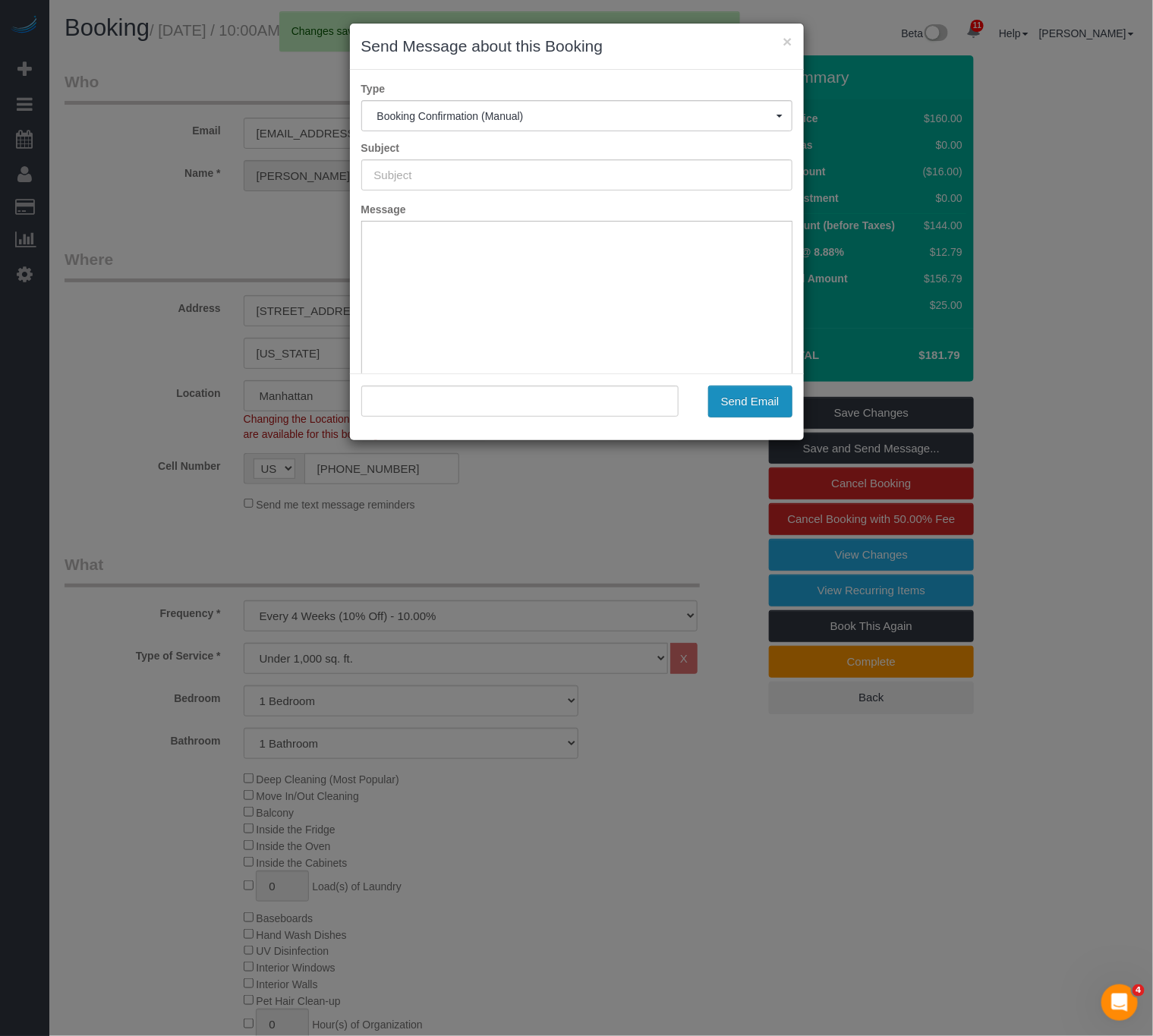
type input "Cleaning Confirmed for 09/04/2025 at 2:00pm"
type input ""James Mcgrath" <jmcgrath318@gmail.com>"
click at [768, 404] on button "Send Email" at bounding box center [750, 401] width 84 height 32
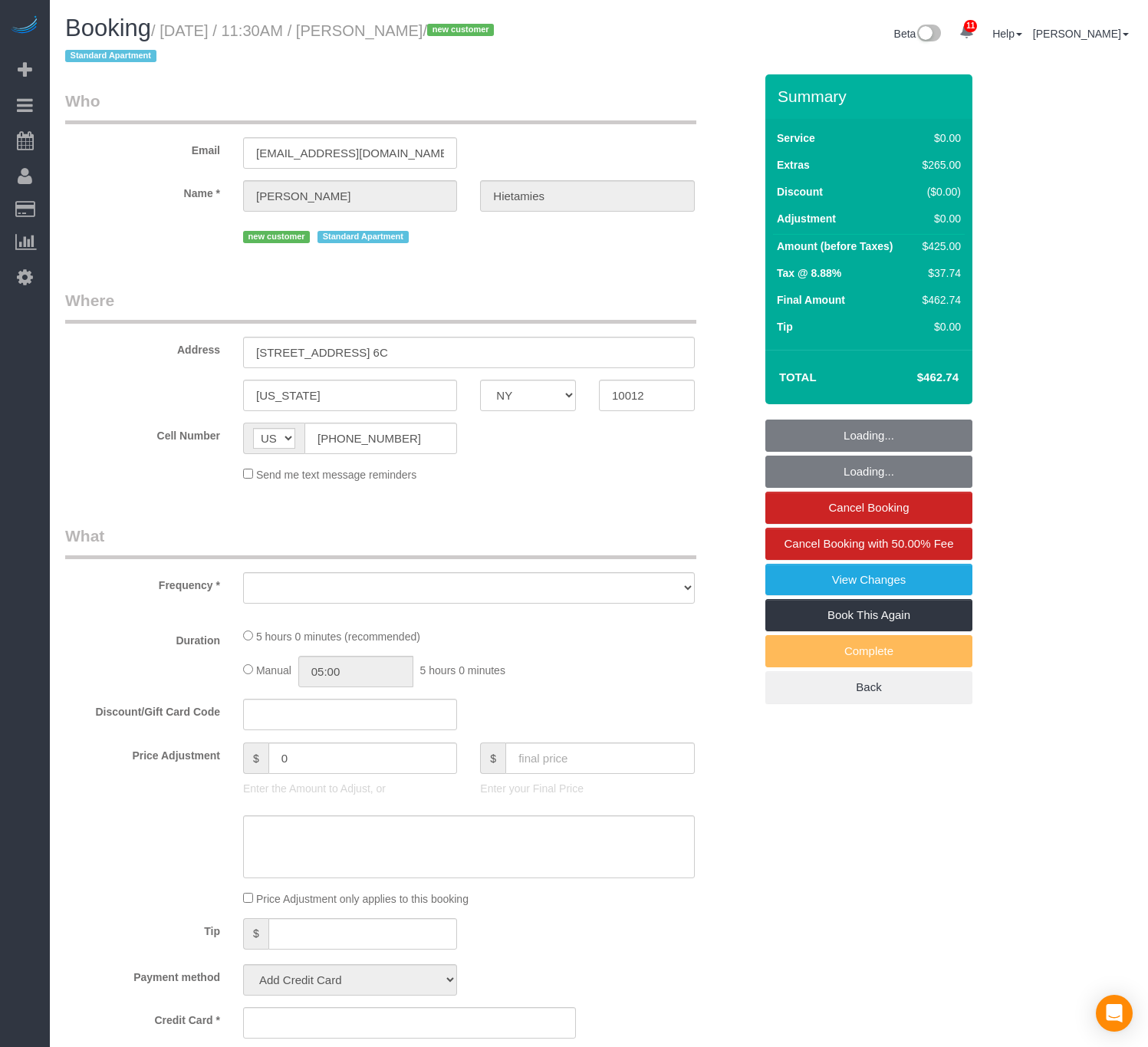
select select "NY"
select select "object:727"
select select "1"
select select "number:56"
select select "number:76"
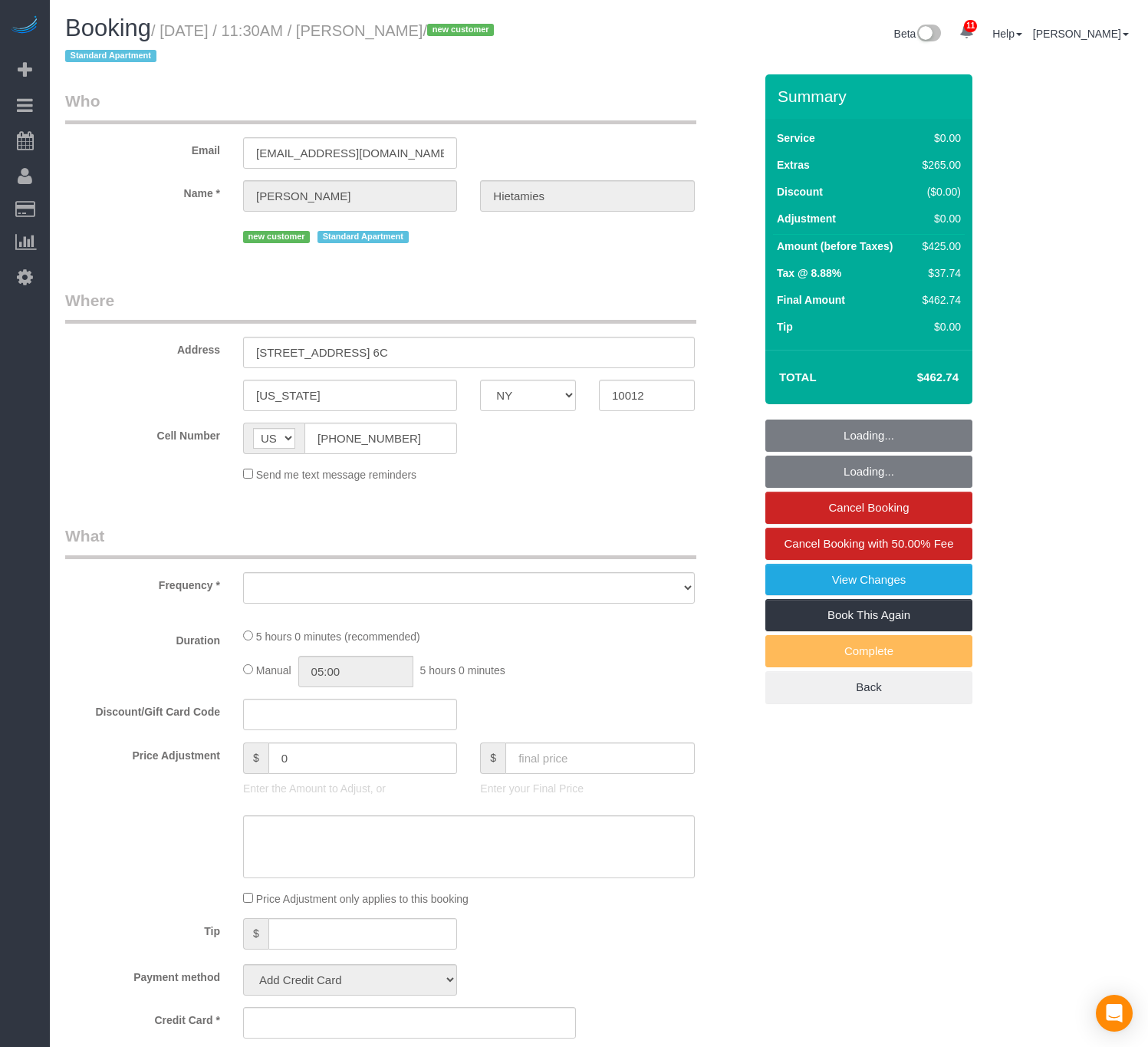
select select "number:15"
select select "number:6"
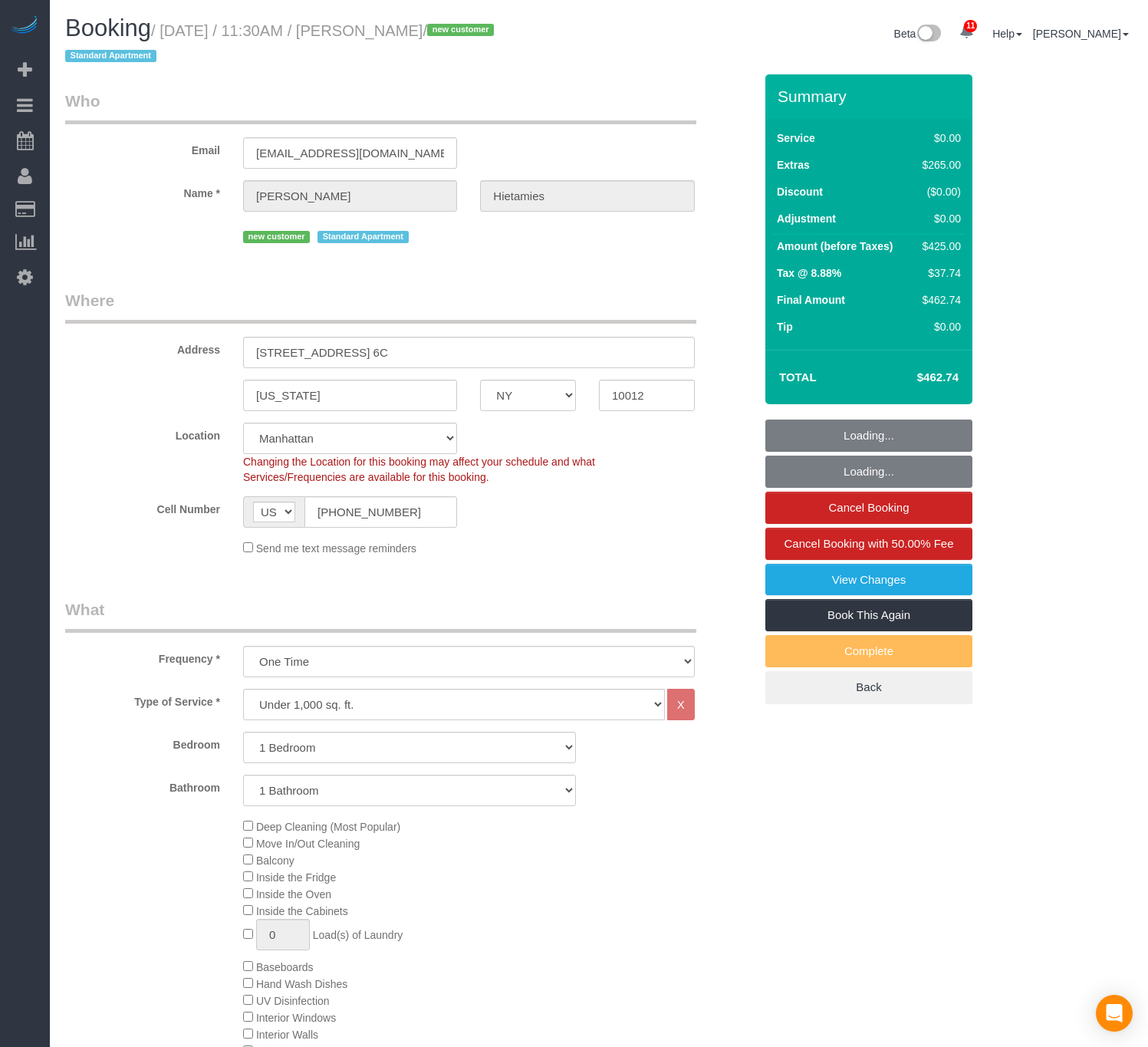
select select "string:stripe-pm_1S3P5I4VGloSiKo7rW2bJZIv"
select select "object:1383"
select select "1"
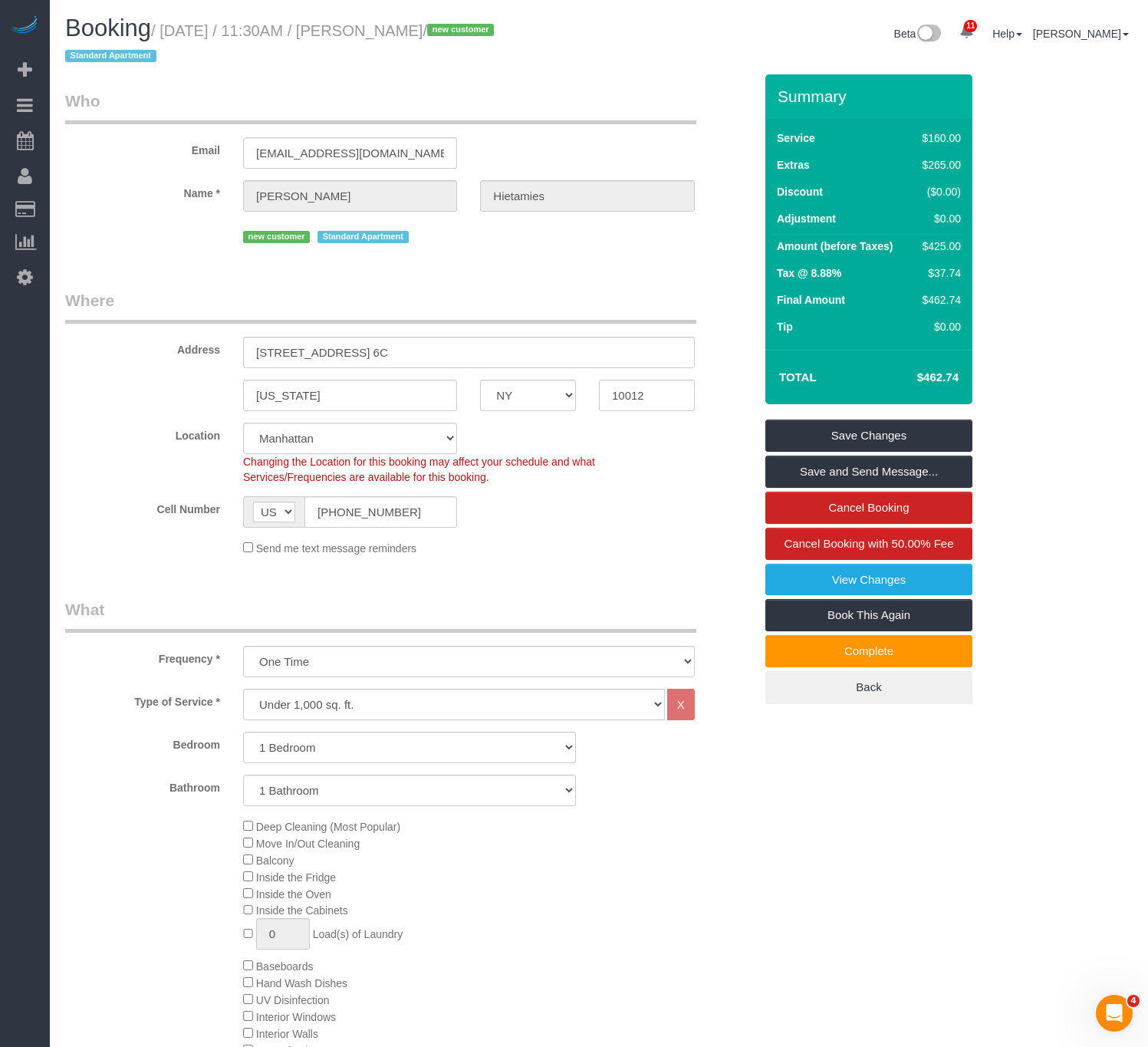
drag, startPoint x: 194, startPoint y: 30, endPoint x: 534, endPoint y: 28, distance: 340.0
click at [541, 28] on h1 "Booking / [DATE] / 11:30AM / [PERSON_NAME] / new customer Standard Apartment" at bounding box center [325, 41] width 522 height 52
copy small "[DATE] / 11:30AM / [PERSON_NAME] /"
click at [498, 37] on small "/ September 04, 2025 / 11:30AM / Laura Hietamies / new customer Standard Apartm…" at bounding box center [282, 43] width 433 height 43
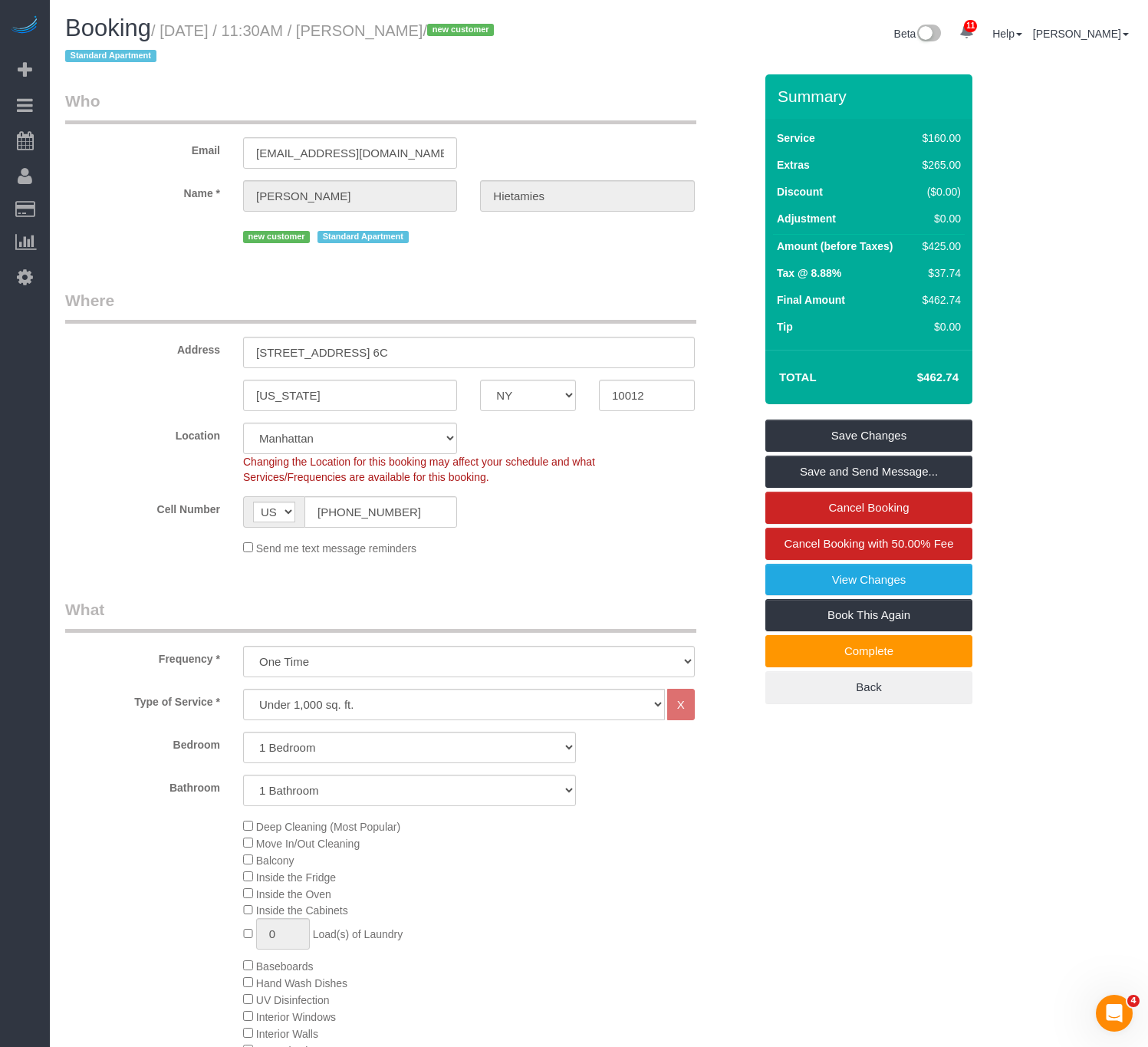
drag, startPoint x: 167, startPoint y: 25, endPoint x: 502, endPoint y: 33, distance: 335.1
click at [498, 33] on small "/ September 04, 2025 / 11:30AM / Laura Hietamies / new customer Standard Apartm…" at bounding box center [282, 43] width 433 height 43
copy small "September 04, 2025 / 11:30AM / Laura Hietamies"
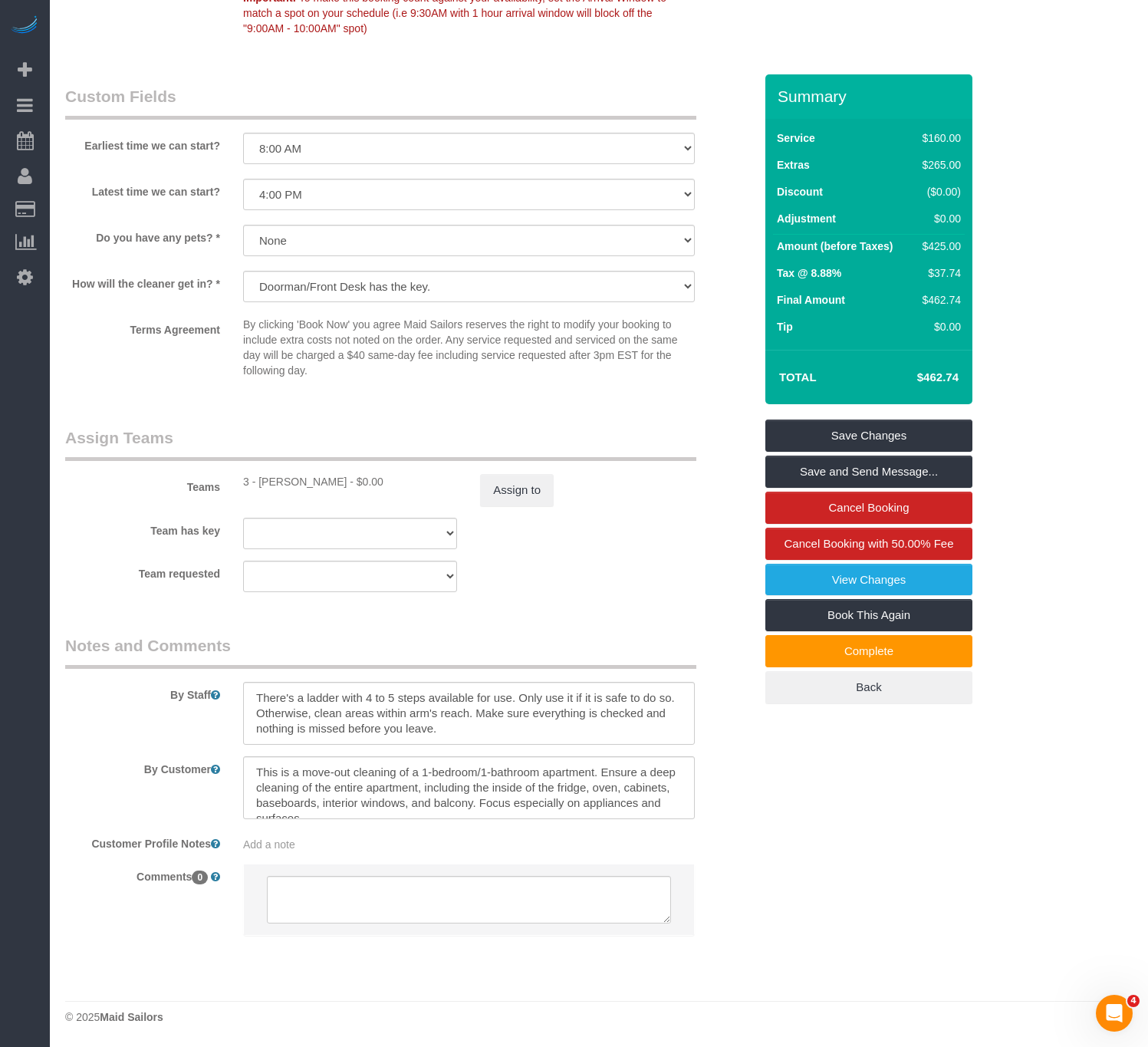
scroll to position [1760, 0]
click at [412, 741] on textarea at bounding box center [469, 713] width 452 height 63
click at [396, 799] on textarea at bounding box center [469, 787] width 452 height 63
drag, startPoint x: 400, startPoint y: 806, endPoint x: 203, endPoint y: 750, distance: 204.8
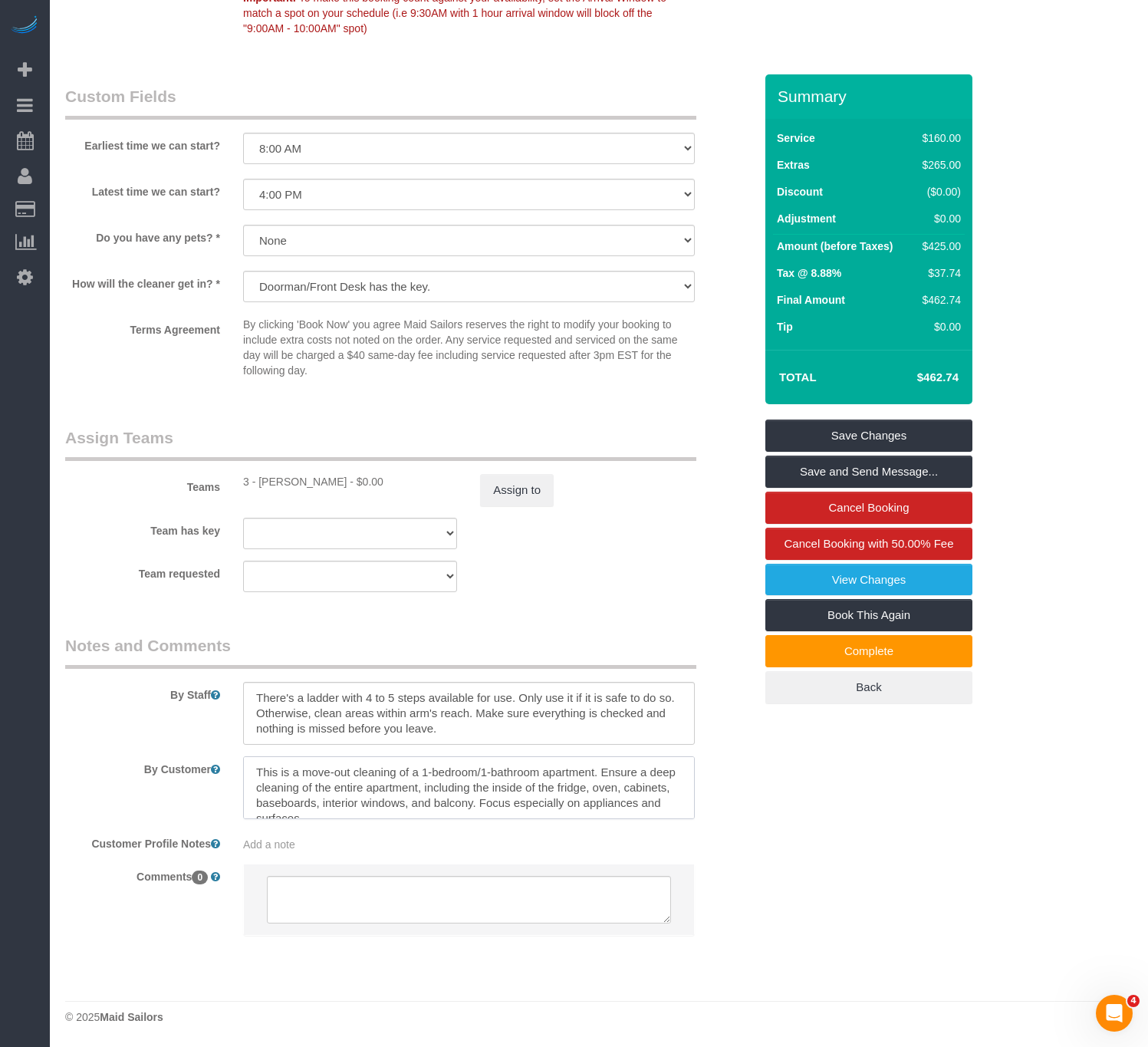
click at [203, 750] on sui-booking-comments "By Staff By Customer Customer Profile Notes Add a note Comments 0" at bounding box center [409, 791] width 689 height 316
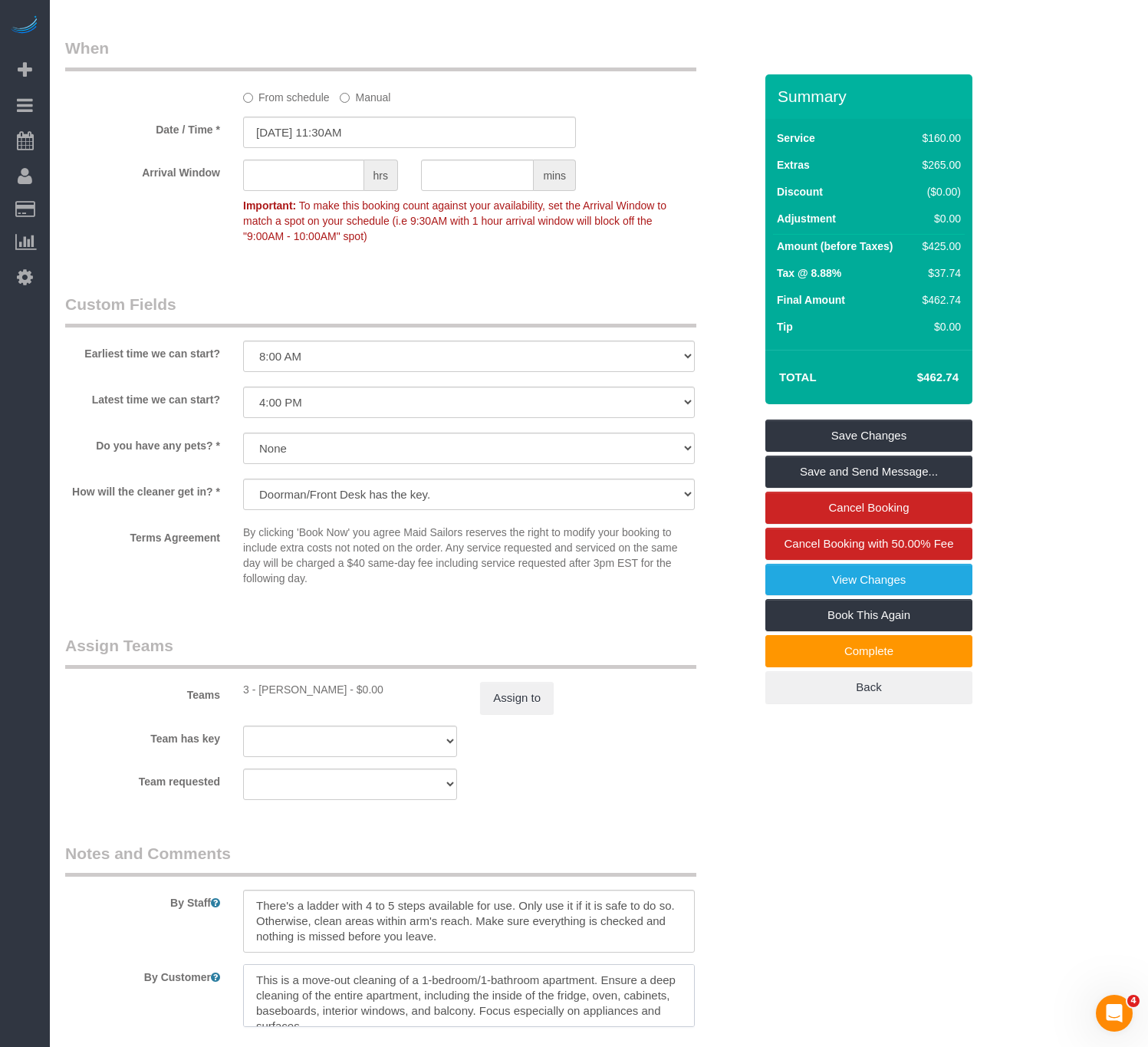
scroll to position [1760, 0]
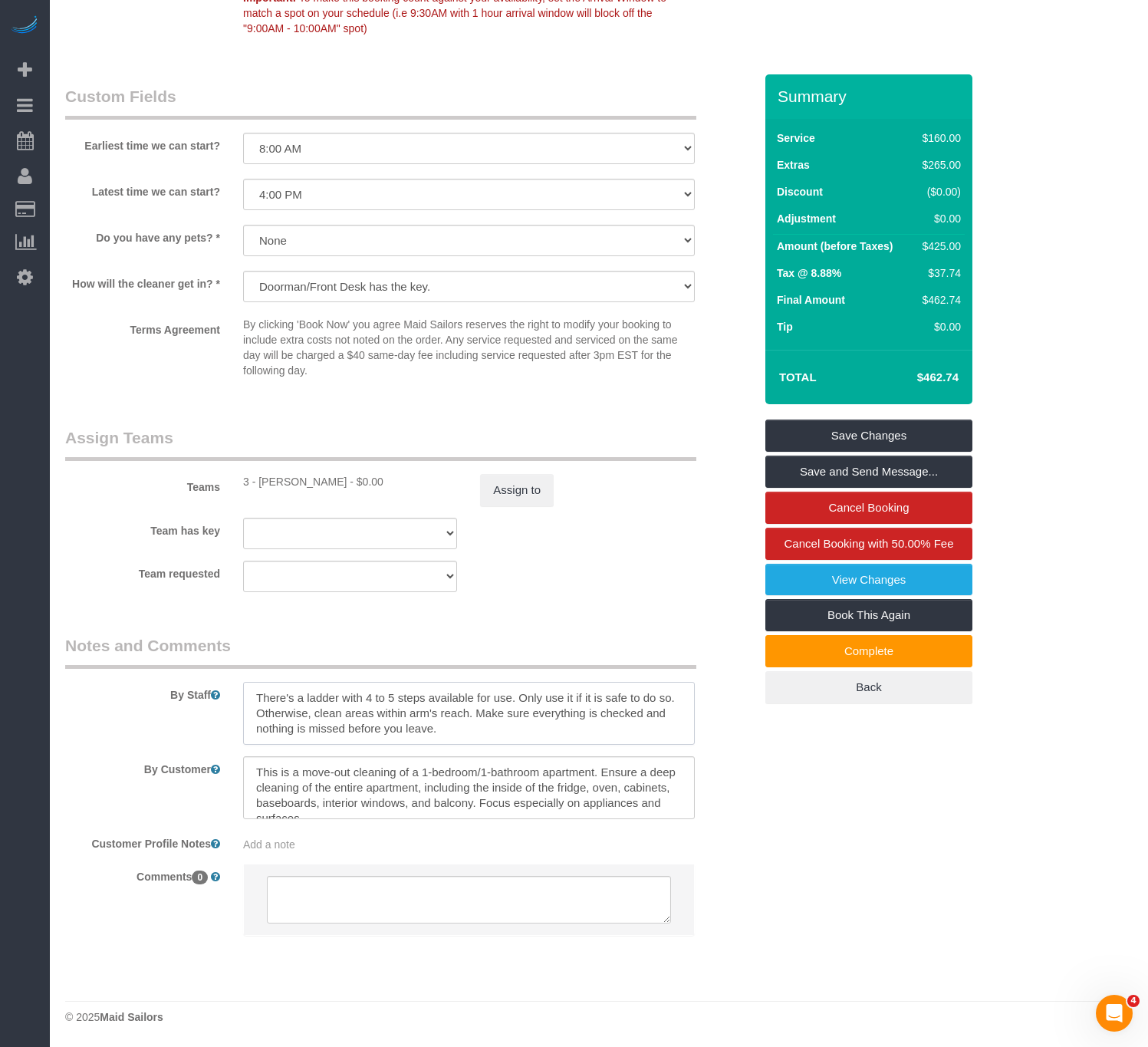
click at [458, 740] on textarea at bounding box center [469, 713] width 452 height 63
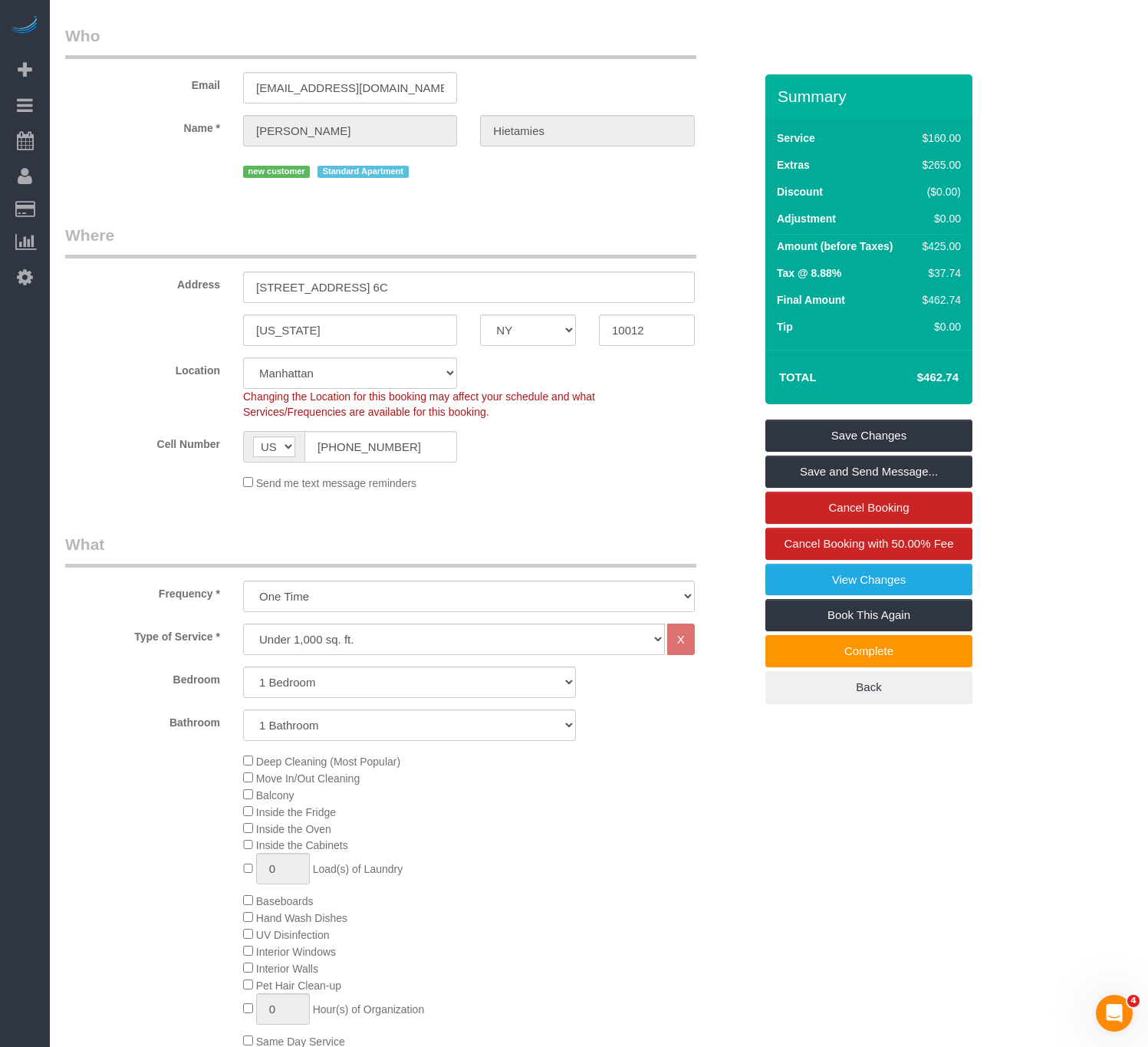
scroll to position [0, 0]
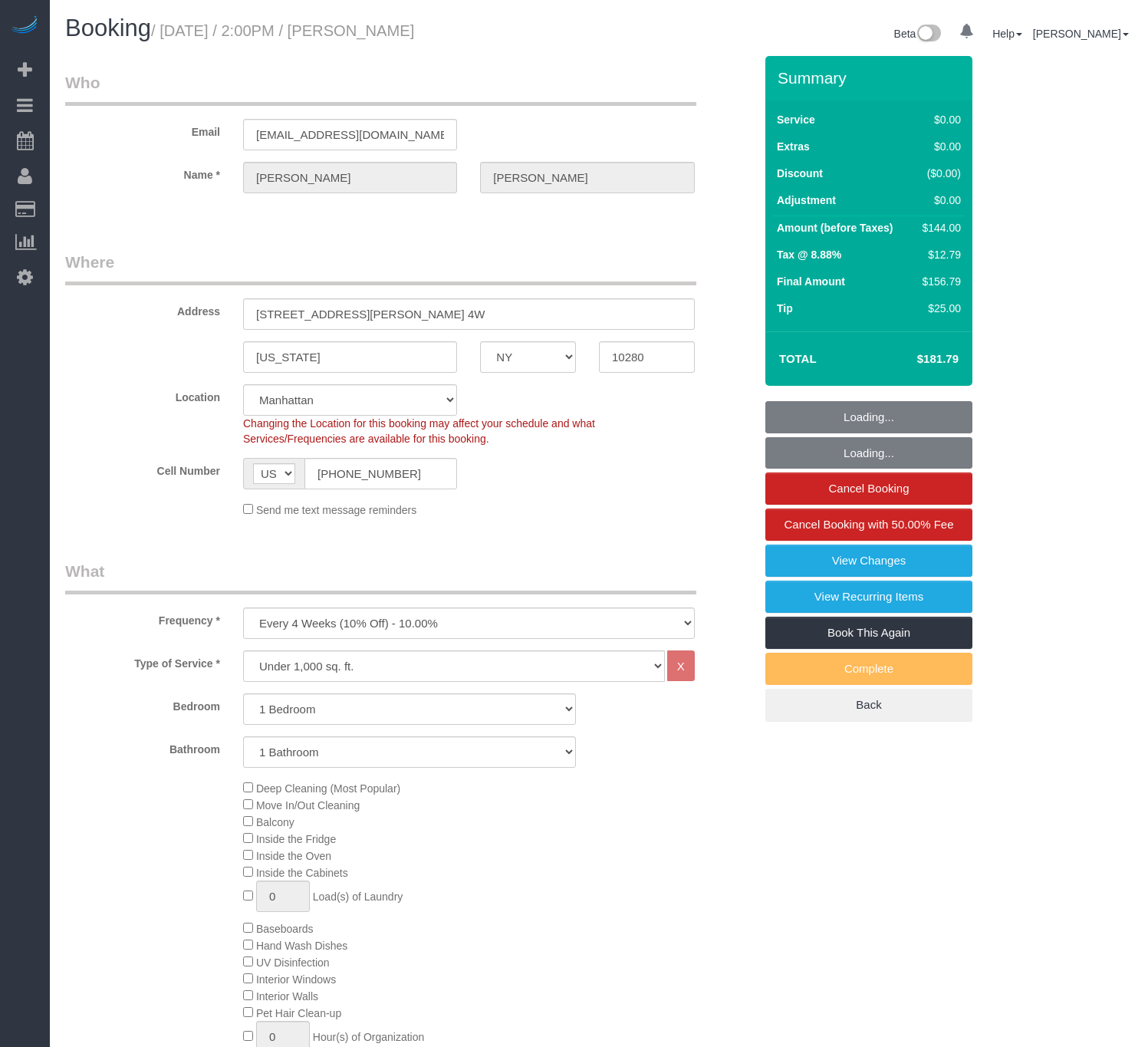
select select "NY"
select select "1"
select select "spot1"
select select "number:89"
select select "number:90"
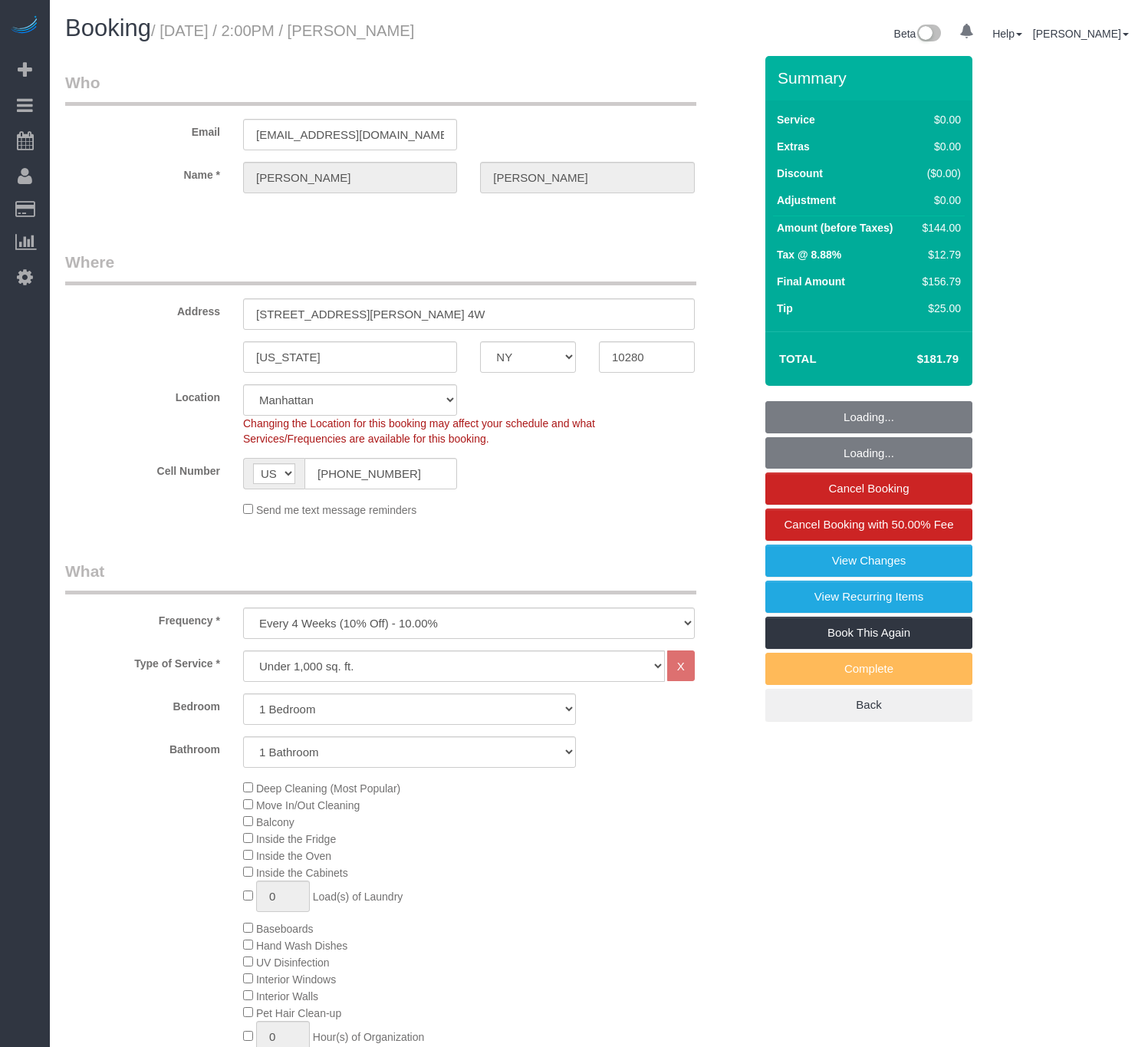
select select "number:15"
select select "number:6"
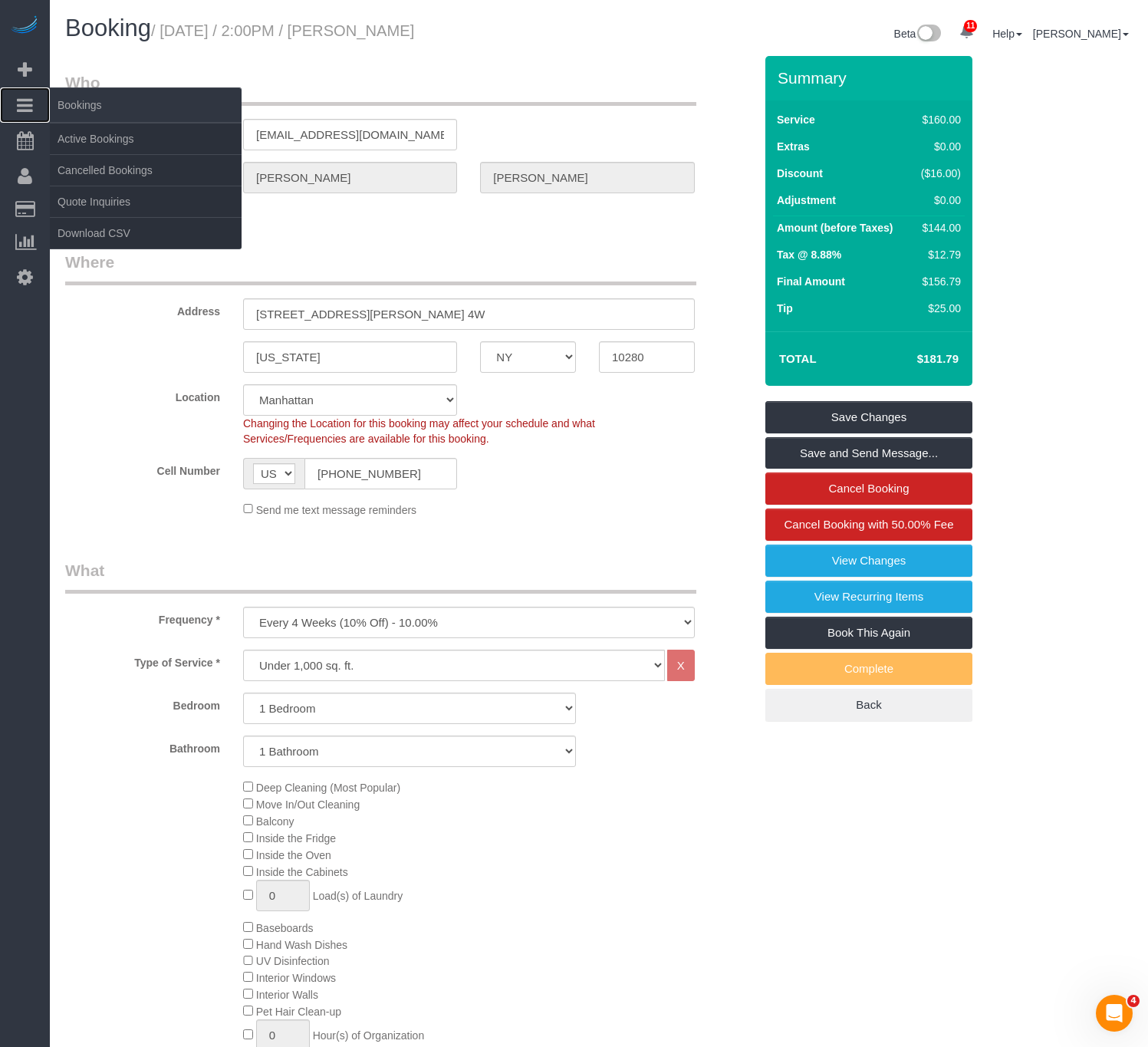
click at [83, 108] on span "Bookings" at bounding box center [146, 105] width 192 height 35
click at [78, 137] on link "Active Bookings" at bounding box center [146, 139] width 192 height 31
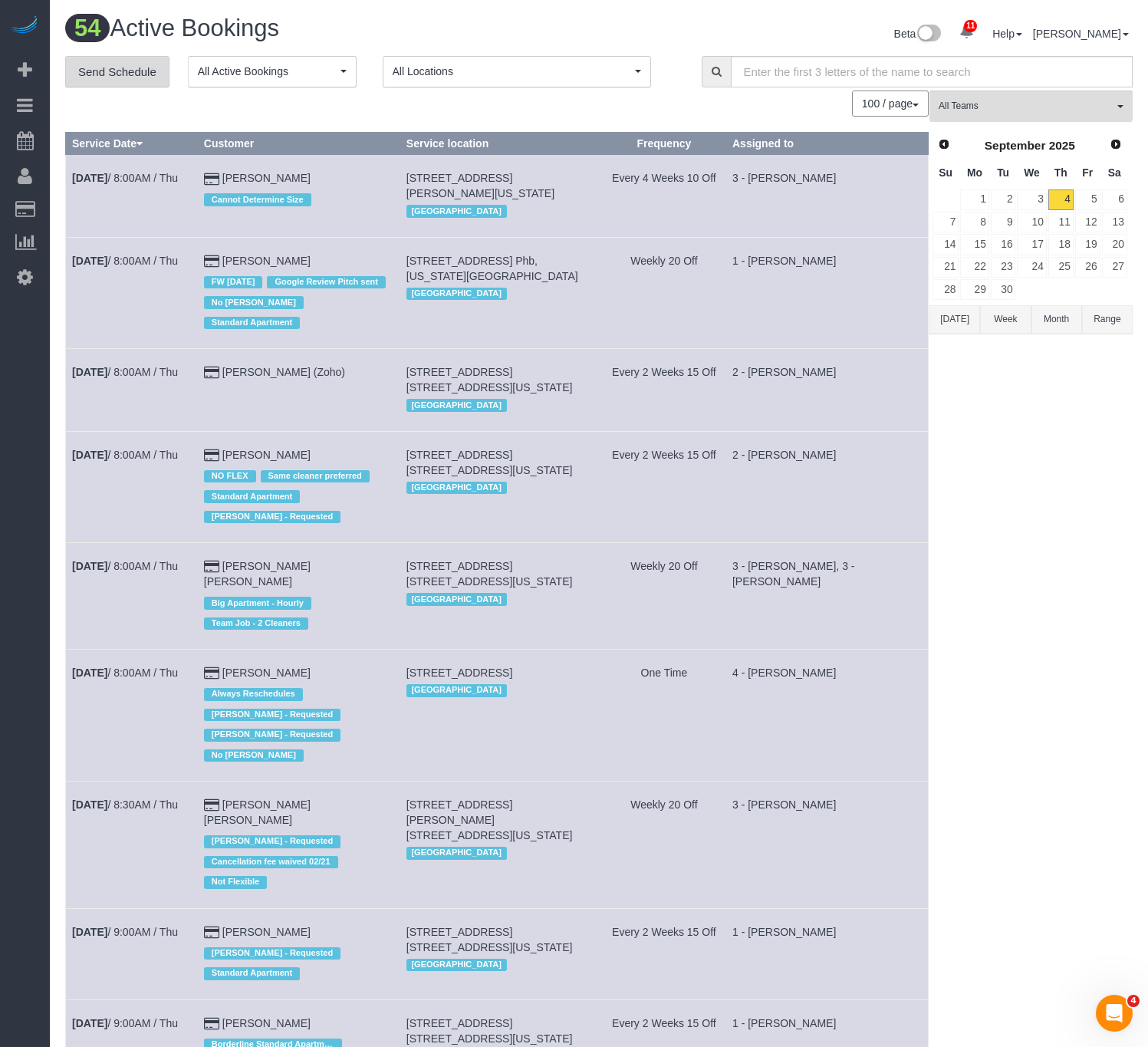
click at [130, 83] on link "Send Schedule" at bounding box center [117, 72] width 105 height 32
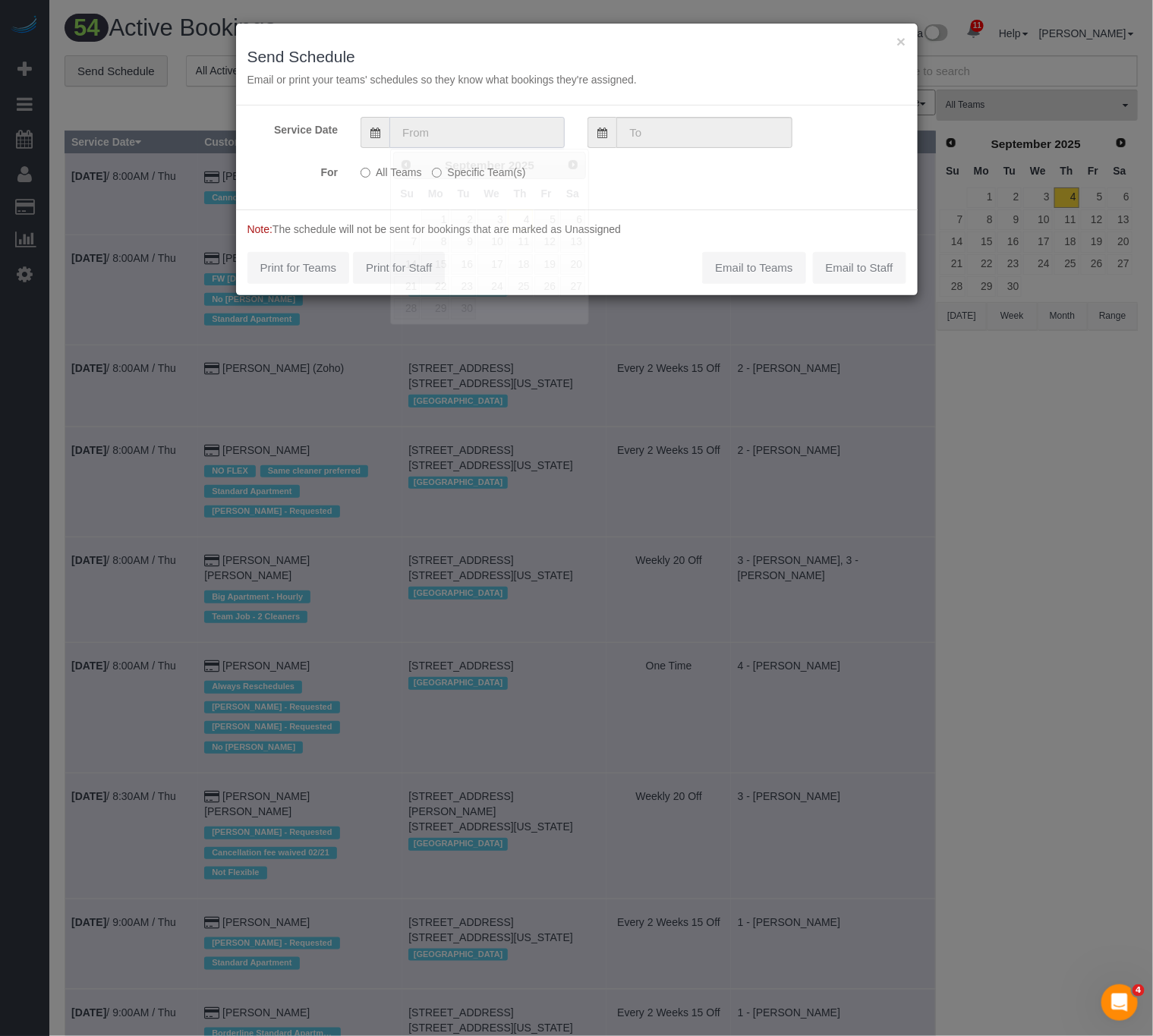
click at [463, 132] on input "text" at bounding box center [476, 132] width 175 height 32
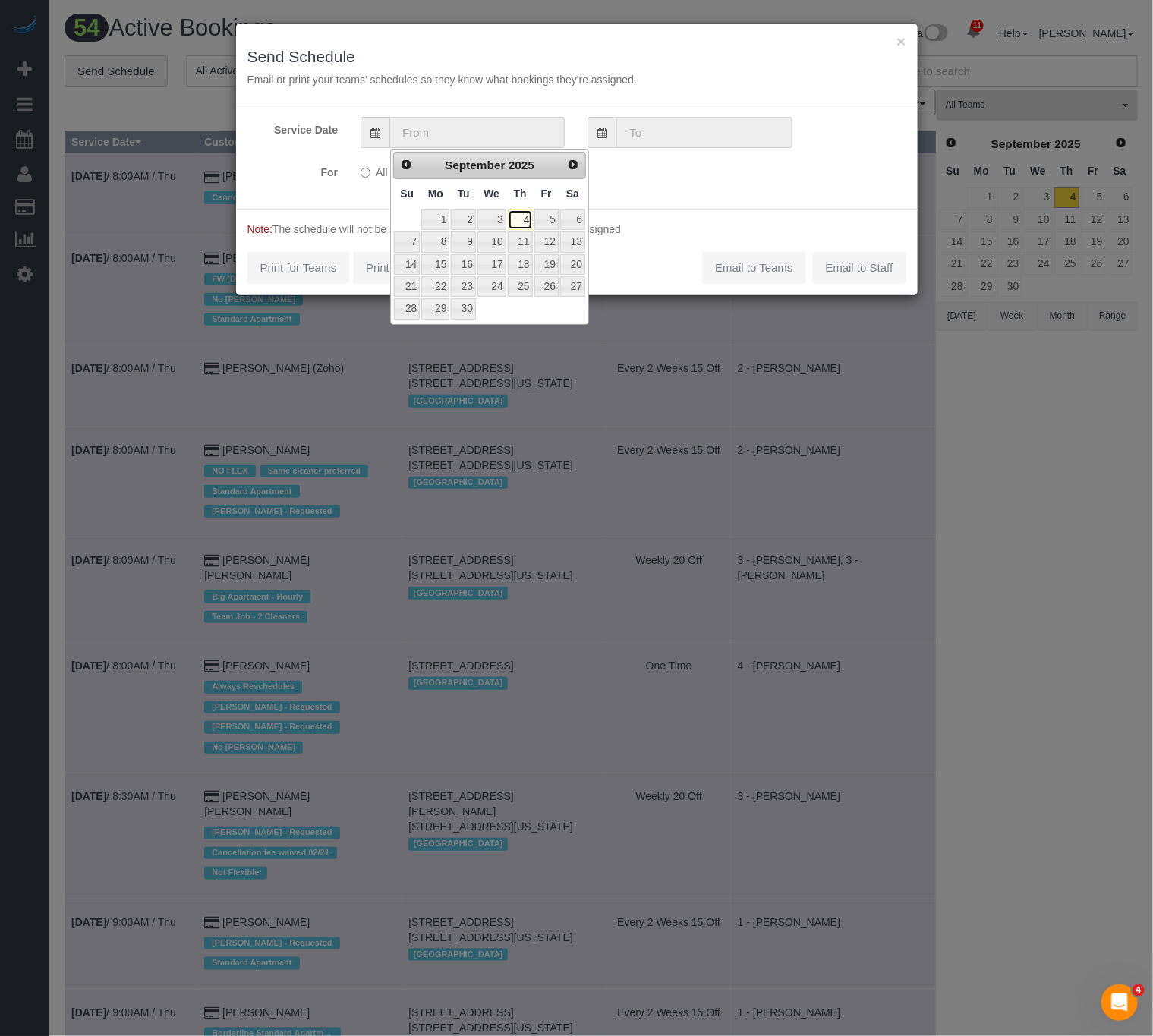
click at [518, 218] on link "4" at bounding box center [520, 219] width 25 height 21
type input "[DATE]"
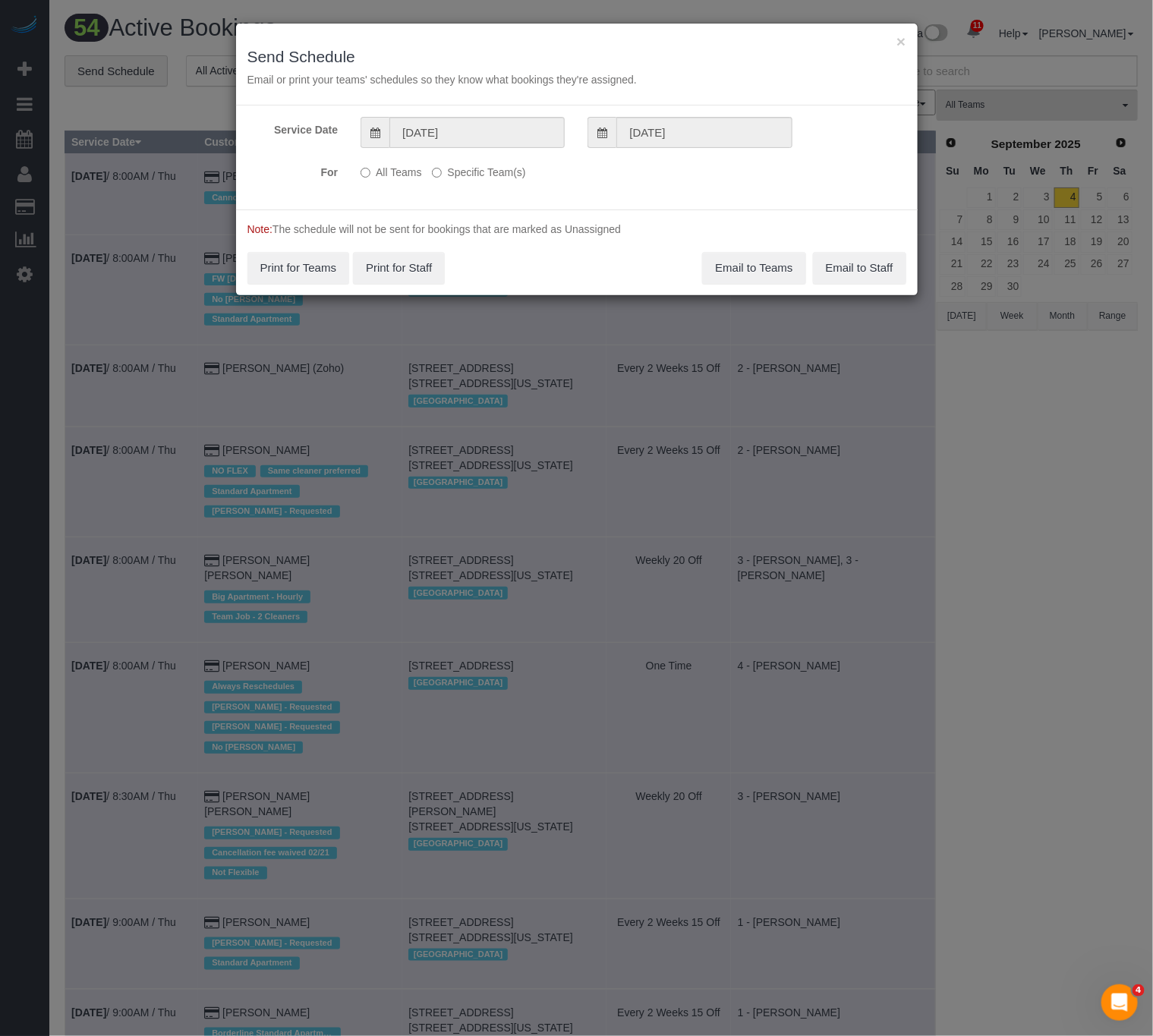
click at [672, 150] on div "Service Date [DATE] [DATE] For All Teams Specific Team(s) Choose Team(s) * - K.…" at bounding box center [577, 157] width 682 height 104
click at [445, 174] on label "Specific Team(s)" at bounding box center [478, 169] width 94 height 21
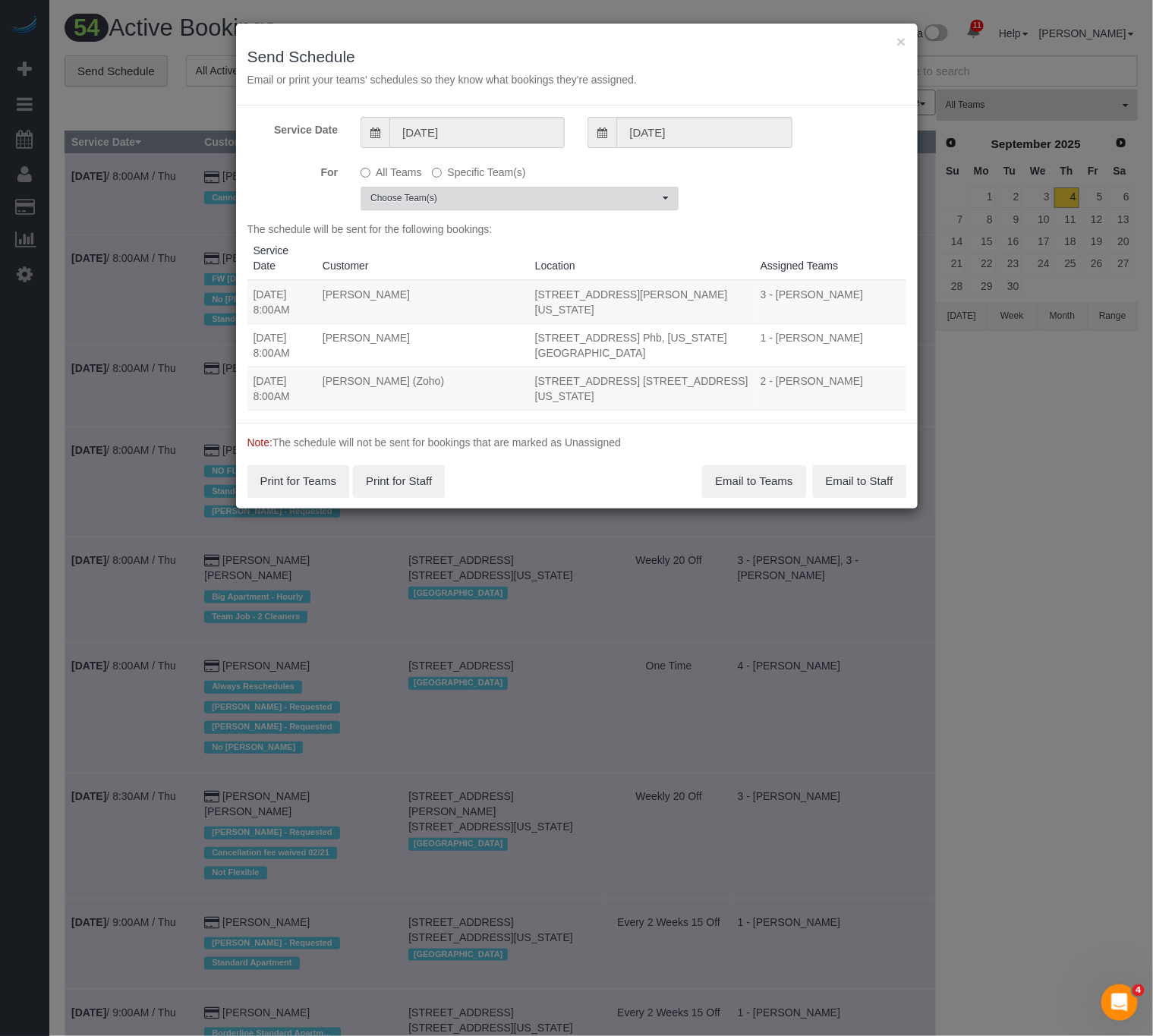
click at [544, 200] on span "Choose Team(s)" at bounding box center [515, 198] width 288 height 13
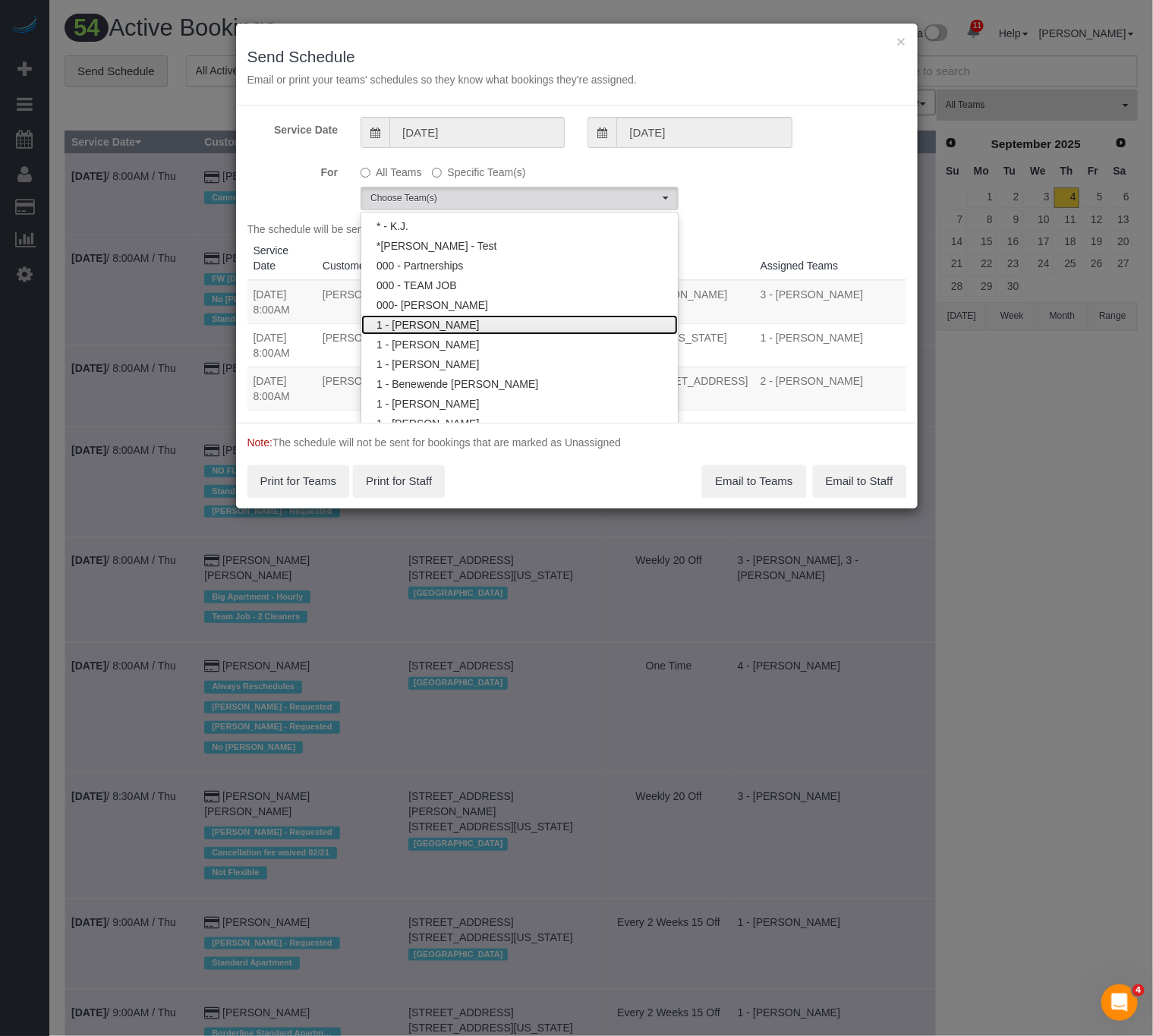
click at [455, 326] on link "1 - [PERSON_NAME]" at bounding box center [520, 325] width 316 height 20
click at [756, 199] on div "For All Teams Specific Team(s) 1 - [PERSON_NAME] Choose Team(s) * - K.J. *[PERS…" at bounding box center [577, 184] width 682 height 50
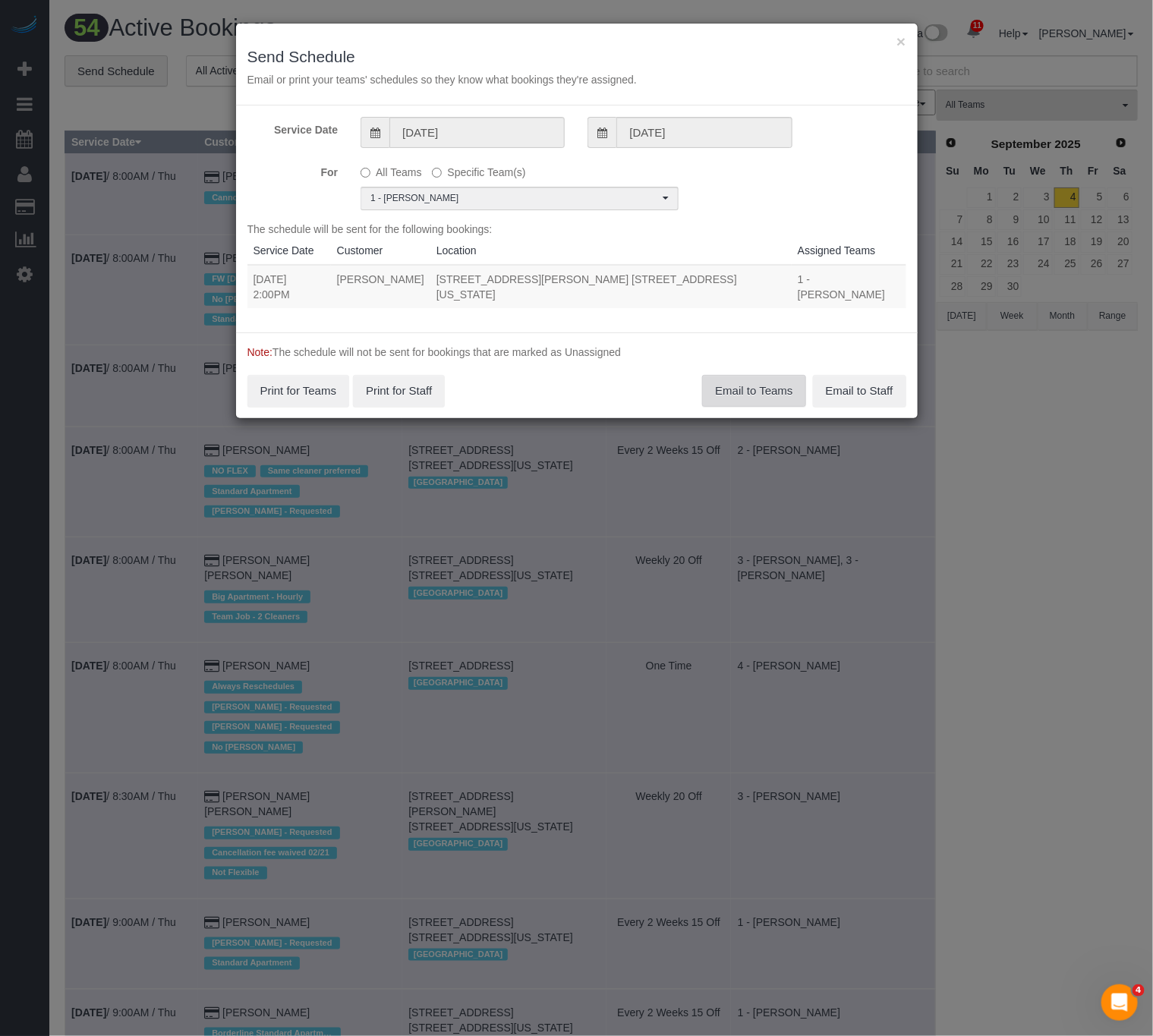
click at [763, 378] on button "Email to Teams" at bounding box center [754, 391] width 104 height 32
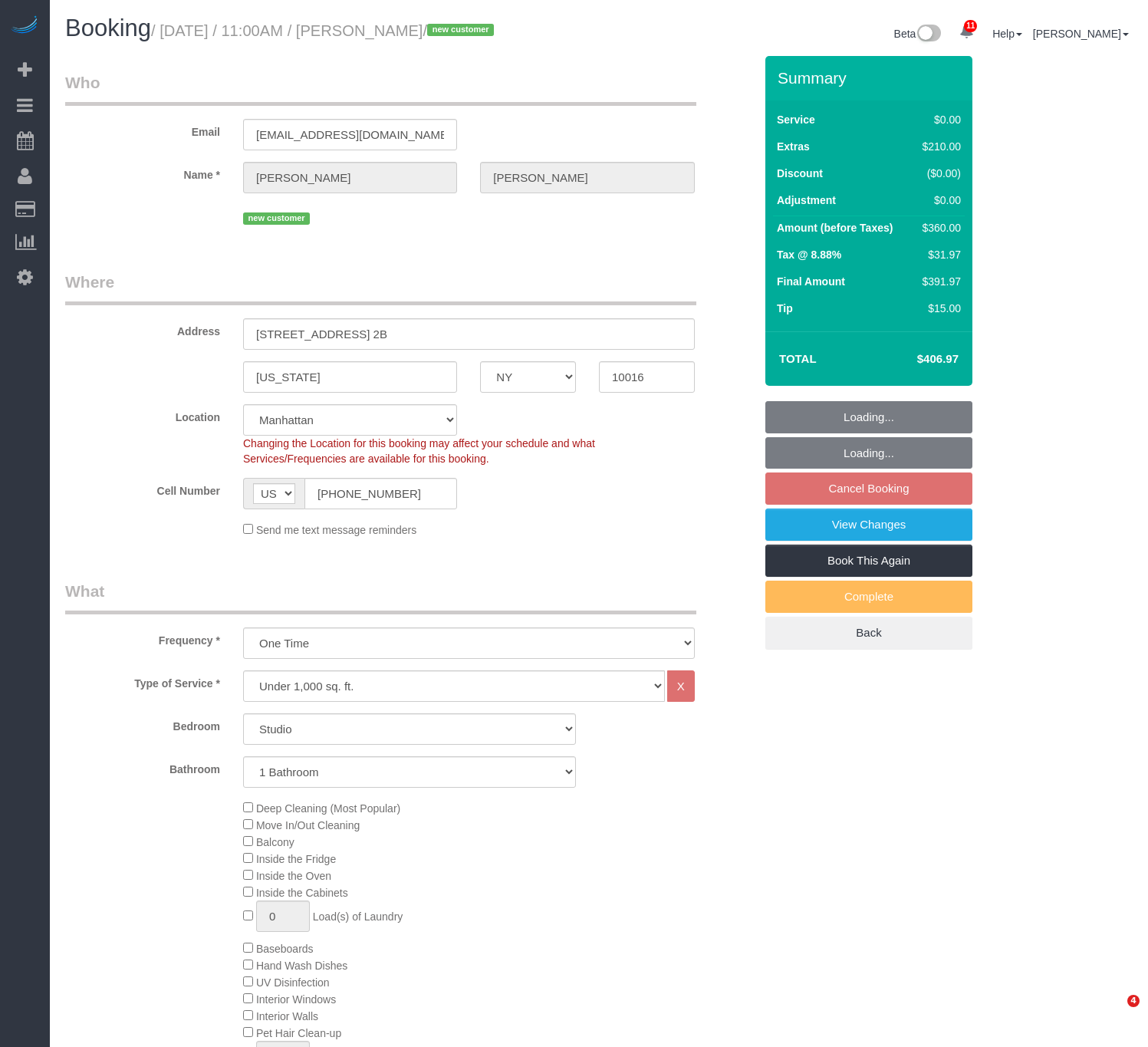
select select "NY"
select select "number:57"
select select "number:73"
select select "number:15"
select select "number:5"
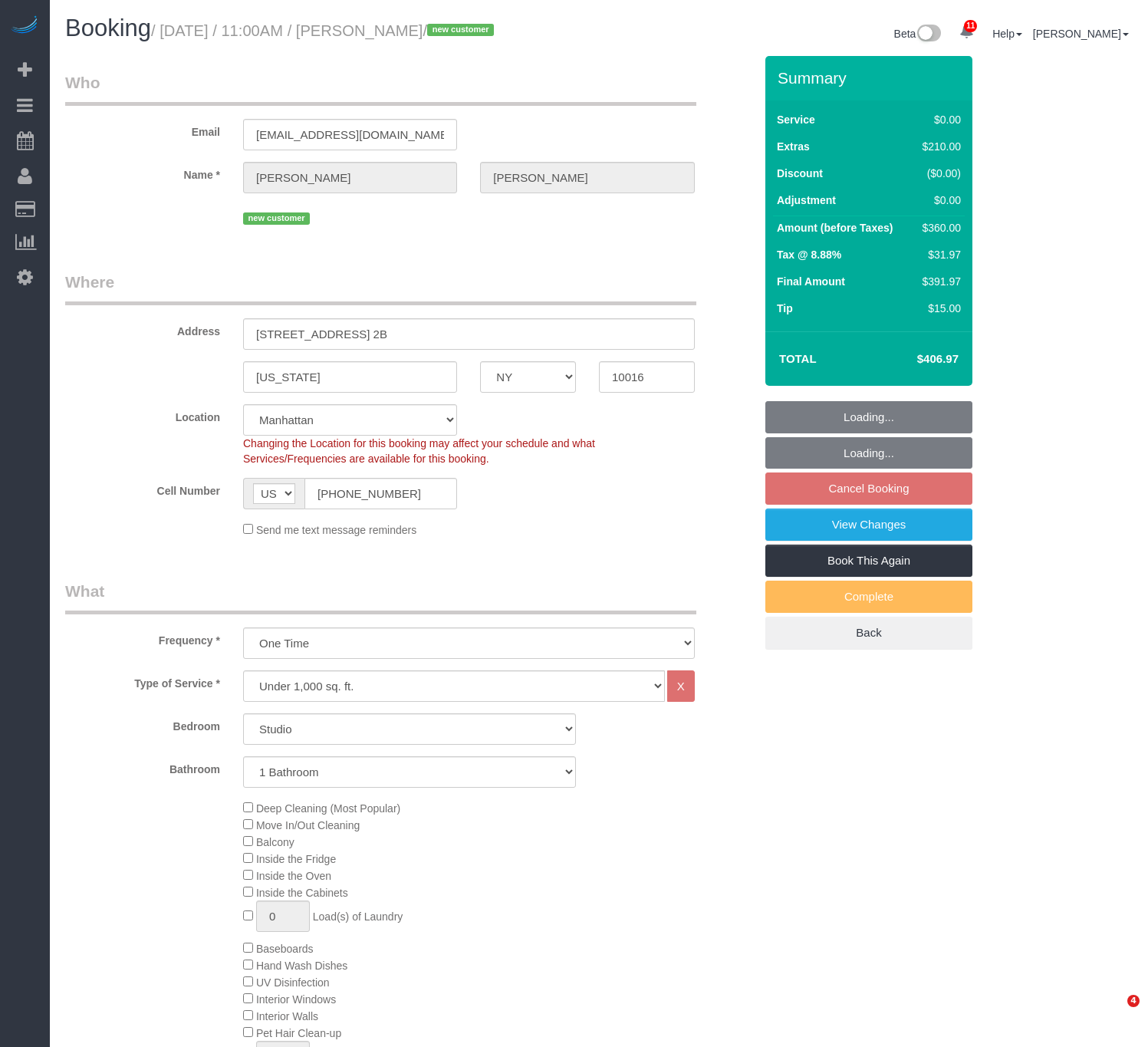
select select "spot64"
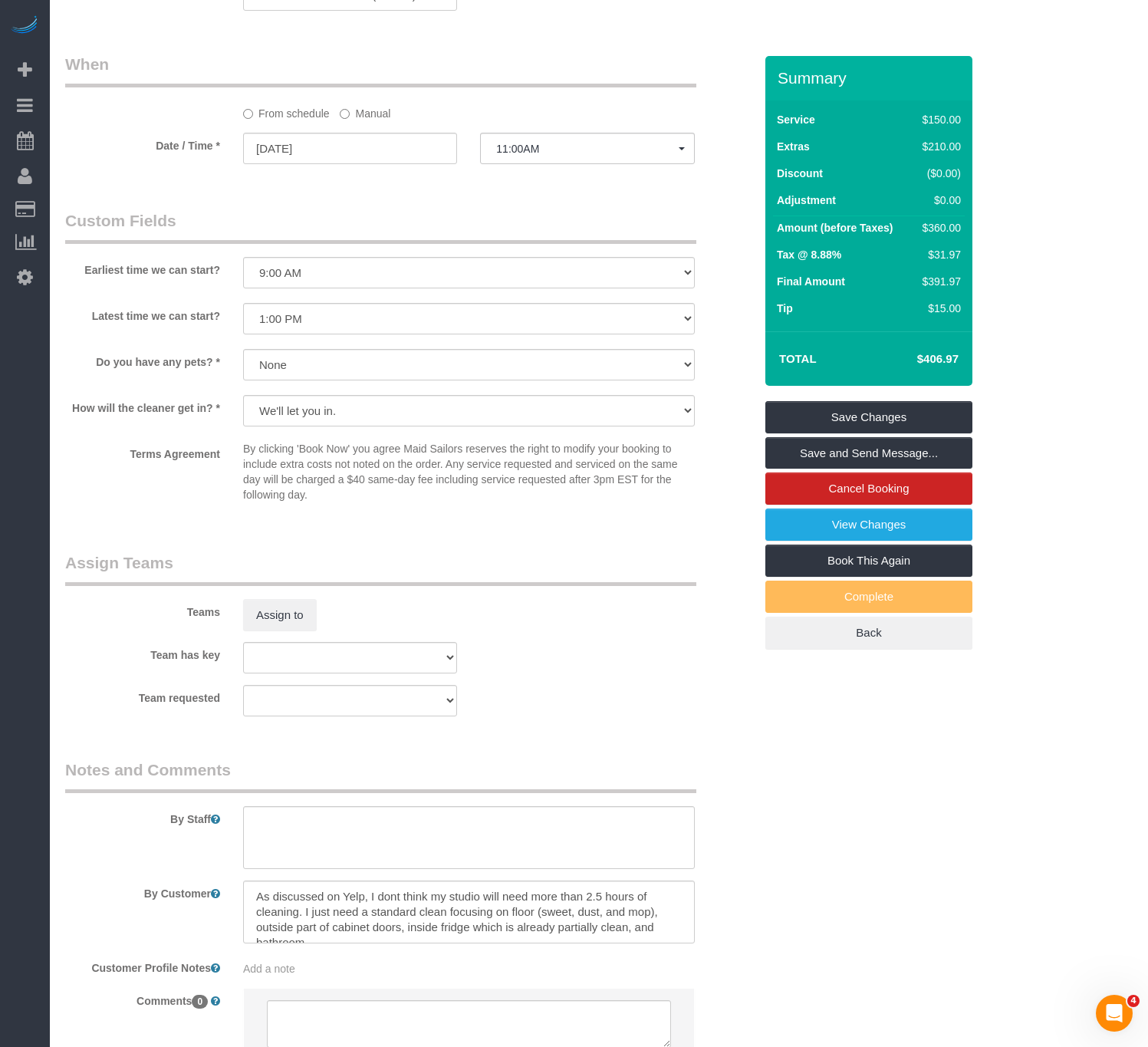
scroll to position [1643, 0]
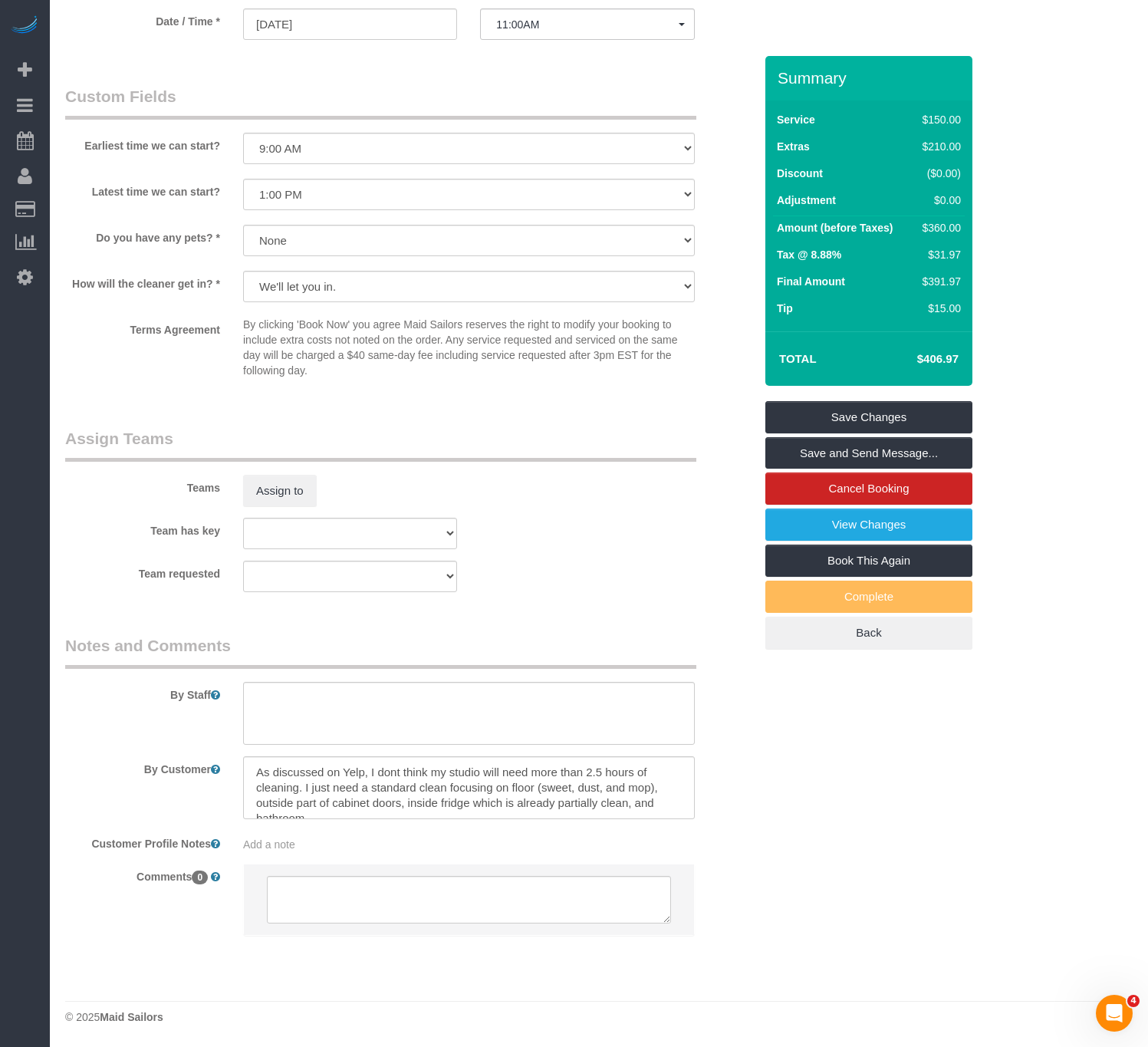
click at [392, 846] on div "Add a note" at bounding box center [469, 843] width 452 height 15
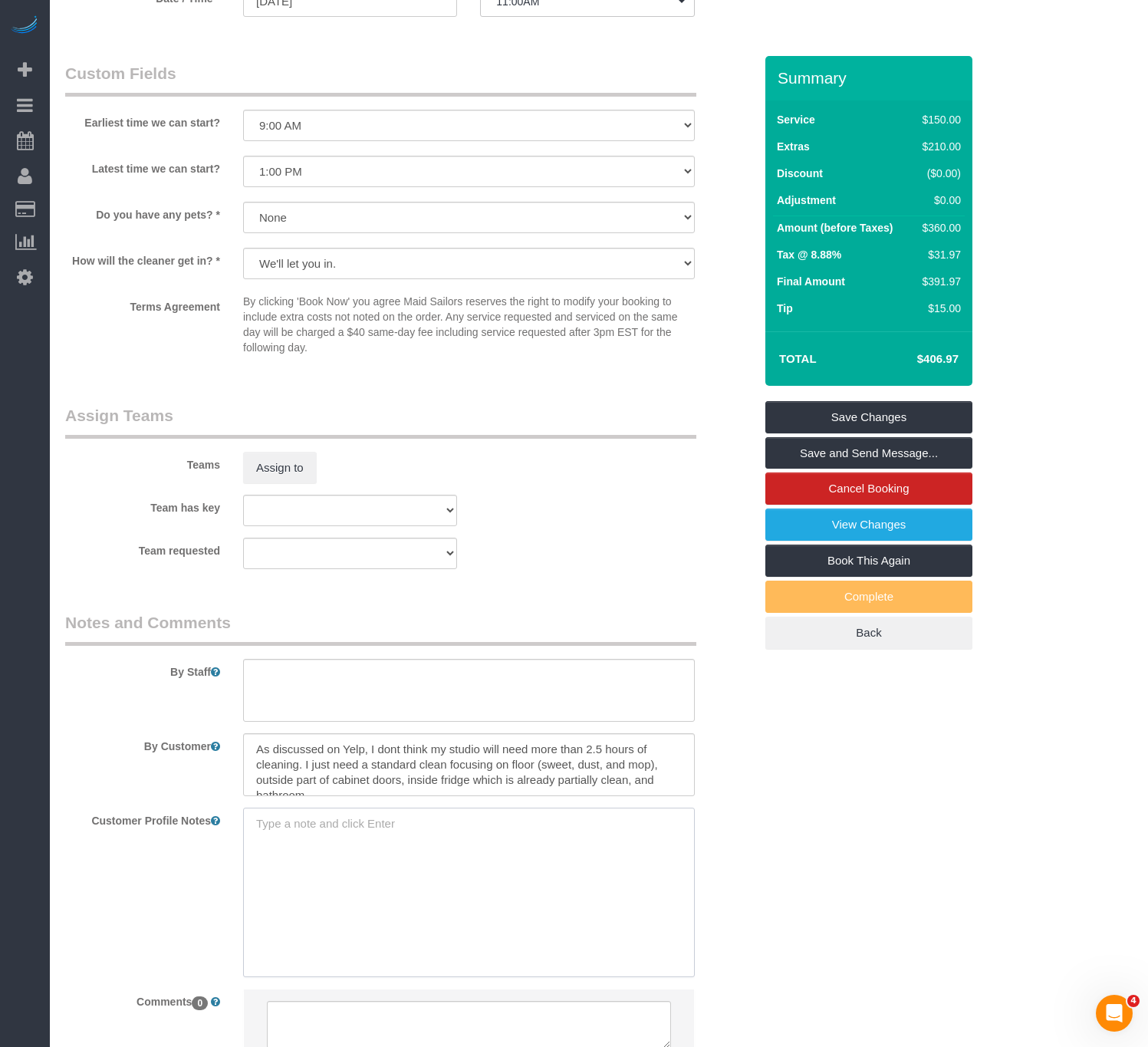
click at [362, 869] on textarea at bounding box center [469, 892] width 452 height 170
paste textarea "https://www.zillow.com/homedetails/647-2nd-Ave-APT-2B-New-York-NY-10016/2118453…"
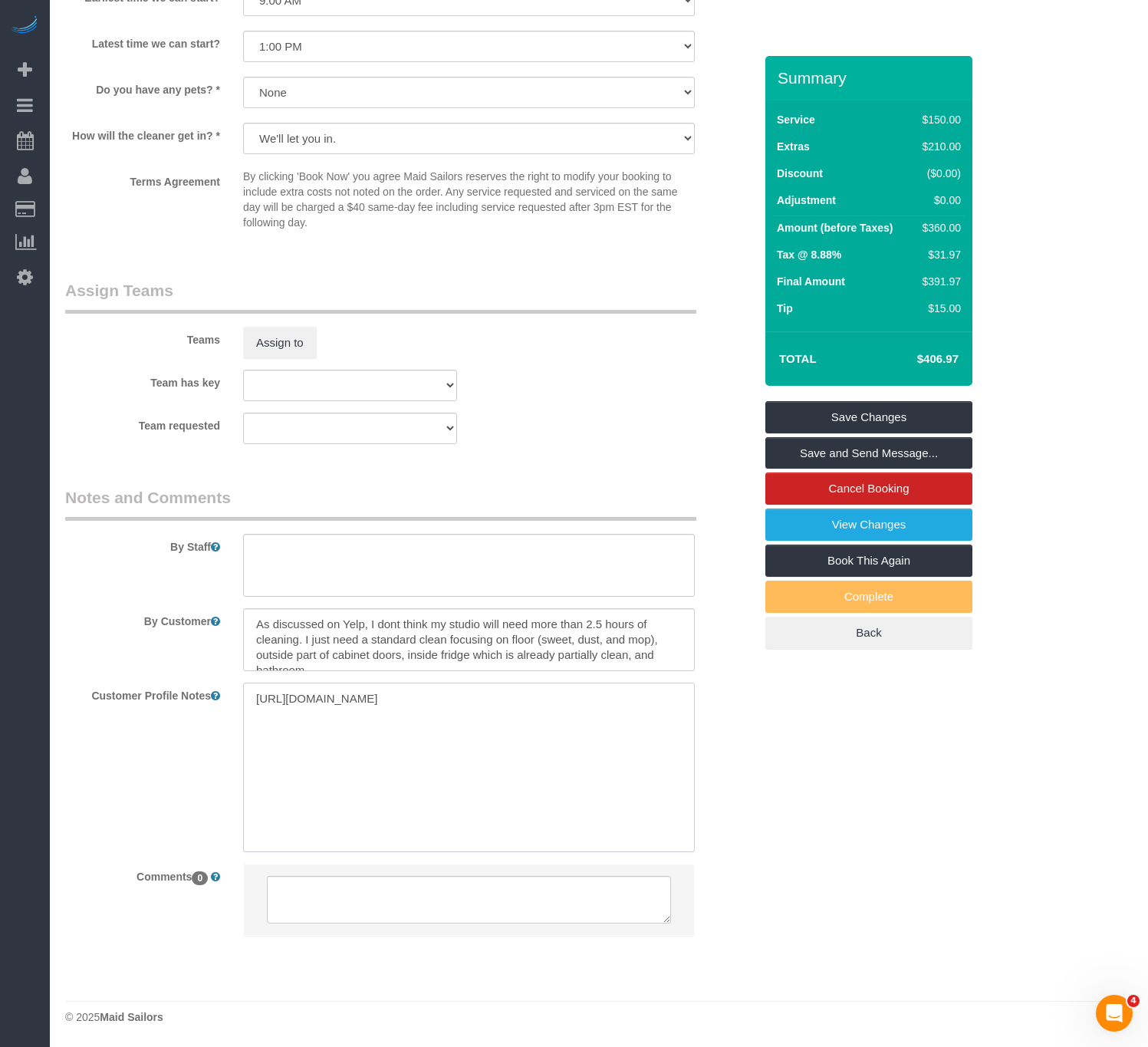
scroll to position [1793, 0]
type textarea "https://www.zillow.com/homedetails/647-2nd-Ave-APT-2B-New-York-NY-10016/2118453…"
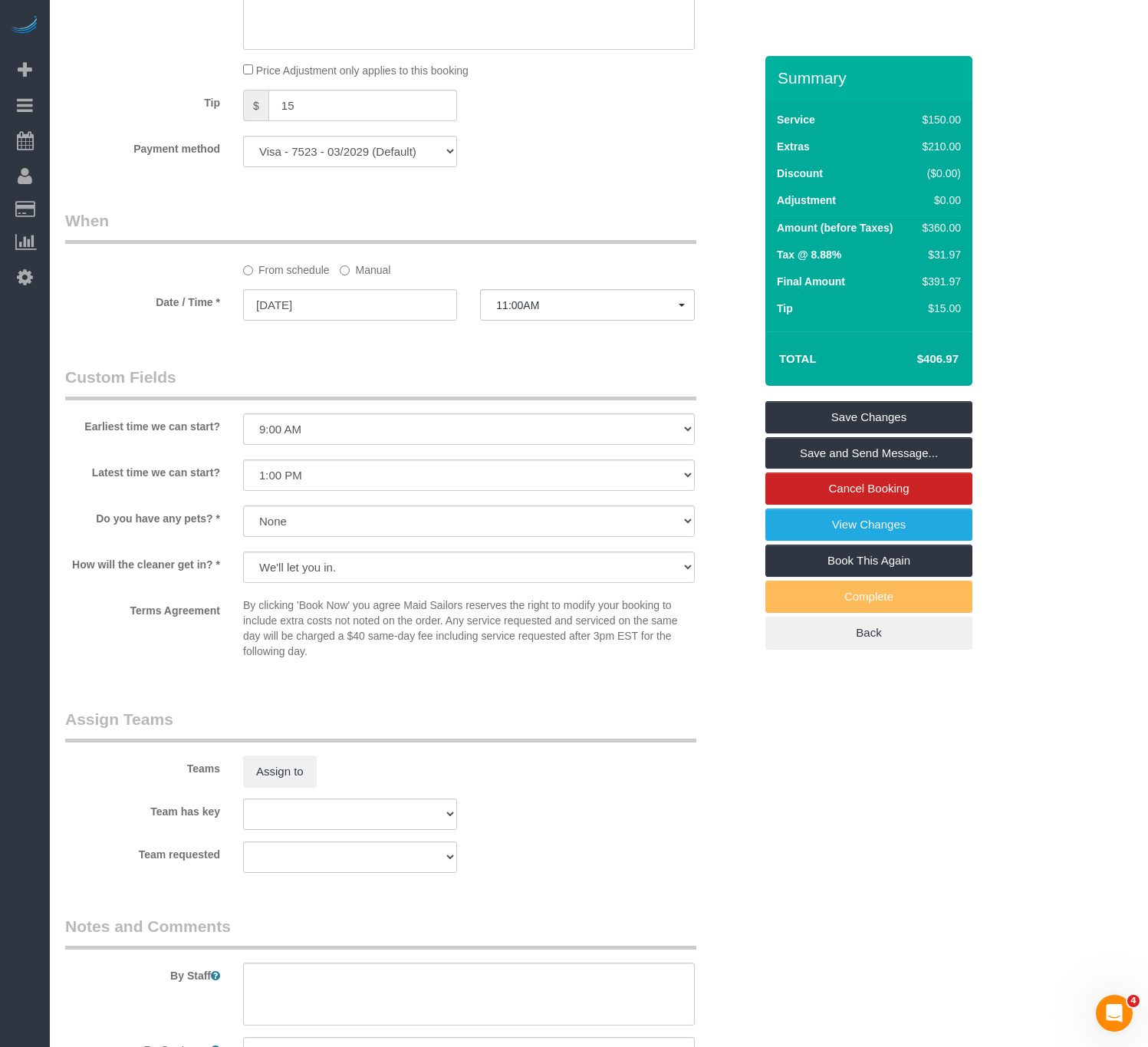
scroll to position [1681, 0]
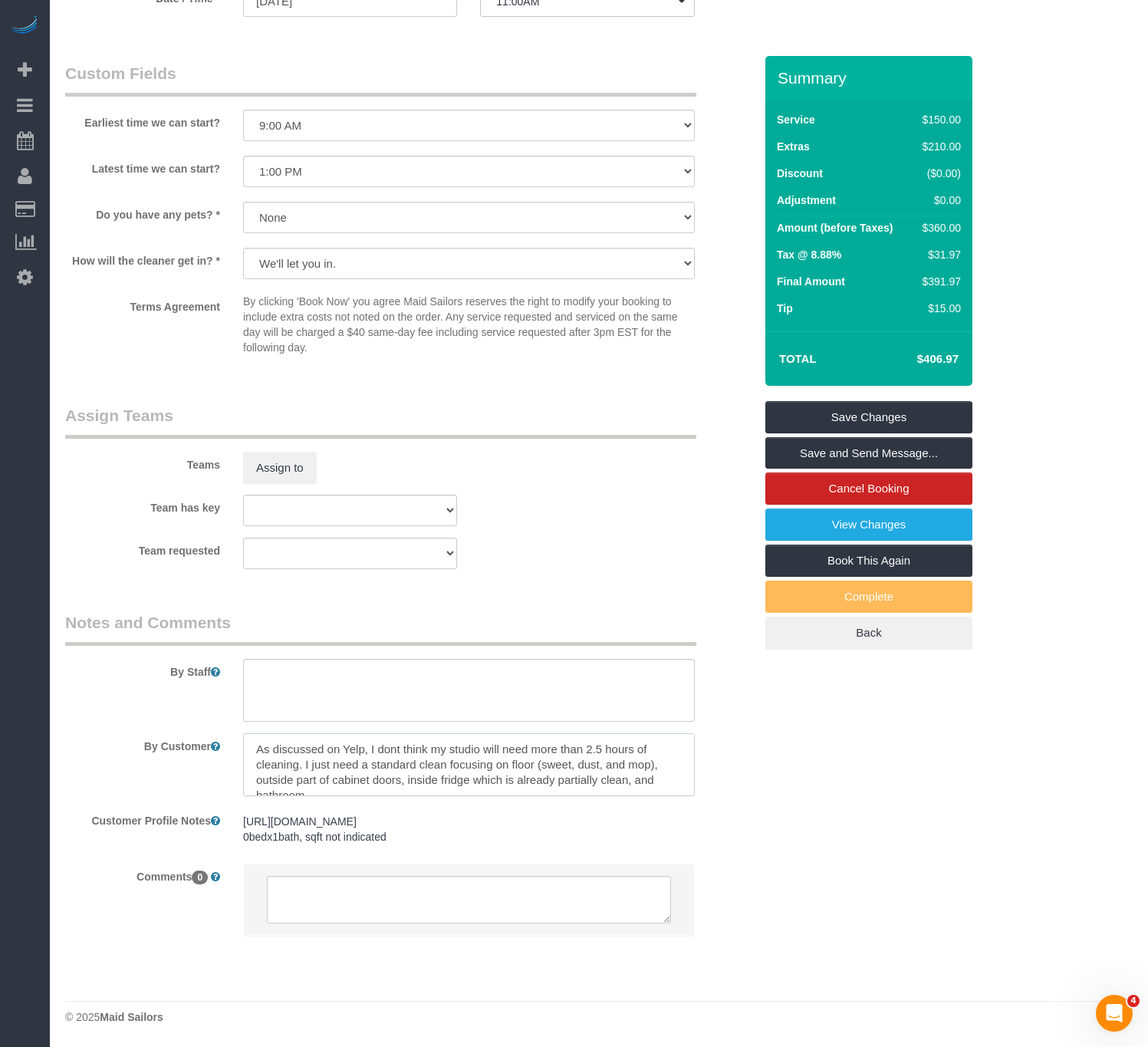
click at [619, 762] on textarea at bounding box center [469, 765] width 452 height 63
drag, startPoint x: 395, startPoint y: 767, endPoint x: 61, endPoint y: 642, distance: 356.6
click at [65, 643] on sui-booking-comments "By Staff By Customer Customer Profile Notes https://www.zillow.com/homedetails/…" at bounding box center [409, 781] width 689 height 339
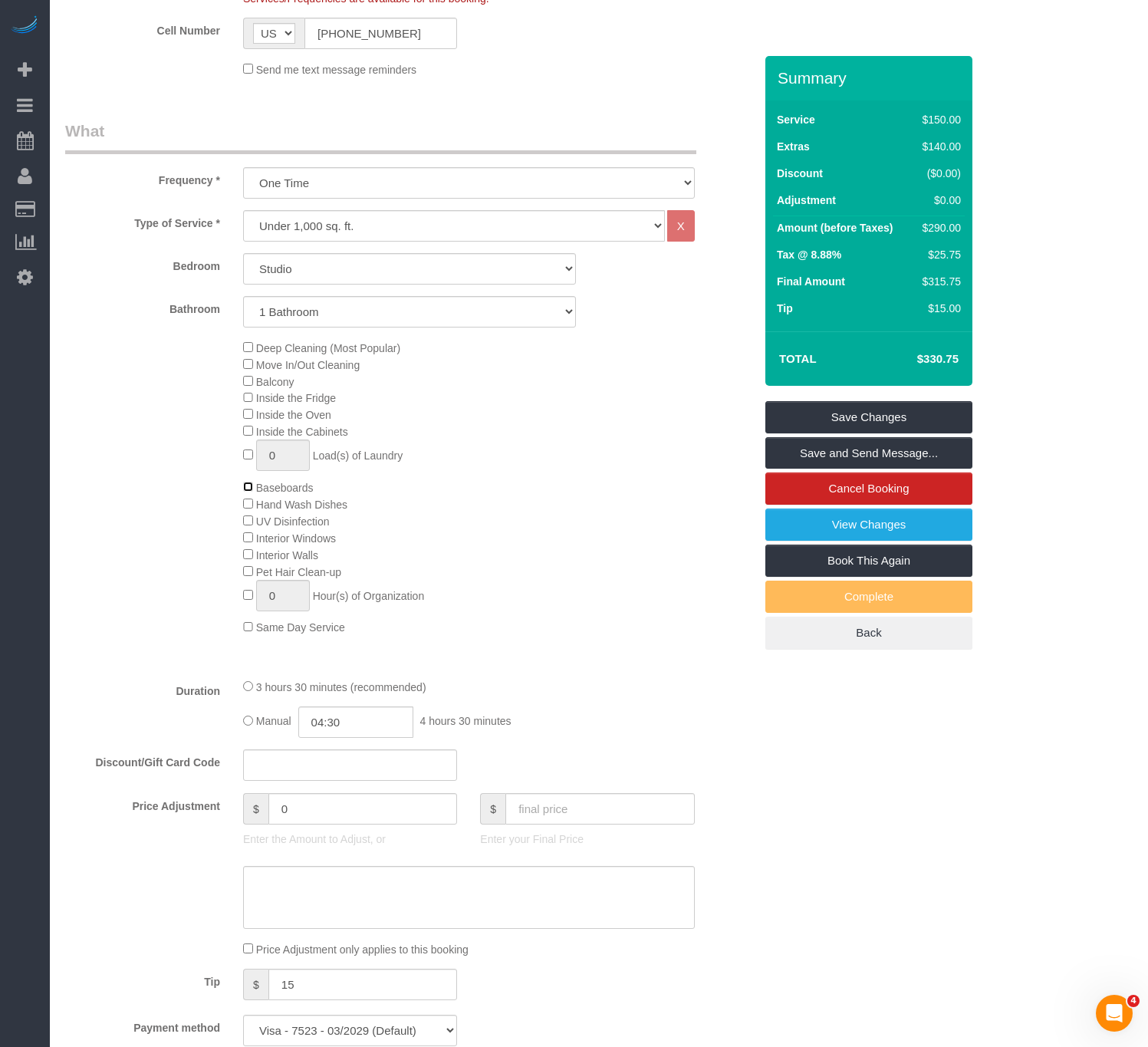
scroll to position [1035, 0]
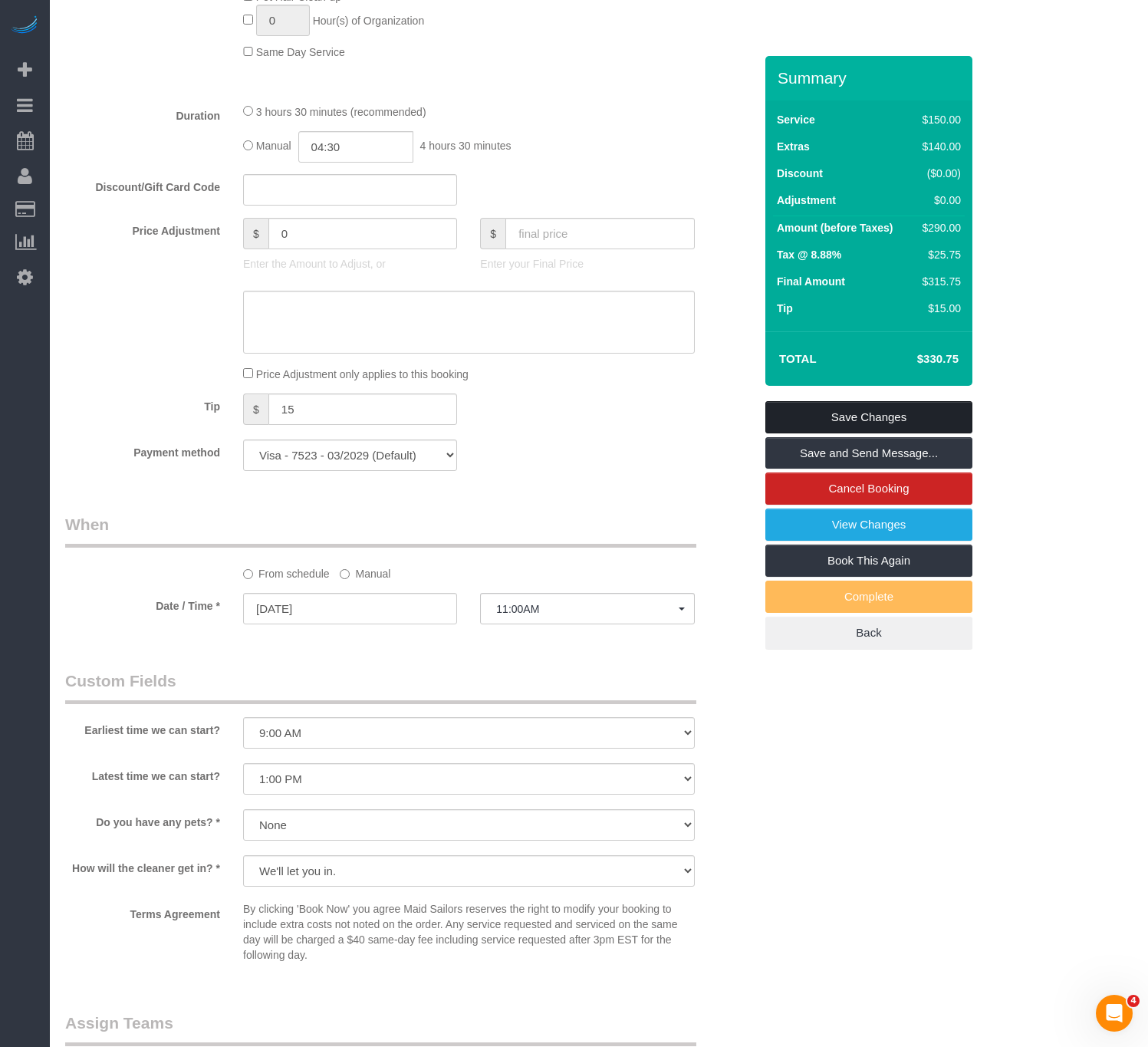
click at [829, 409] on link "Save Changes" at bounding box center [868, 417] width 207 height 32
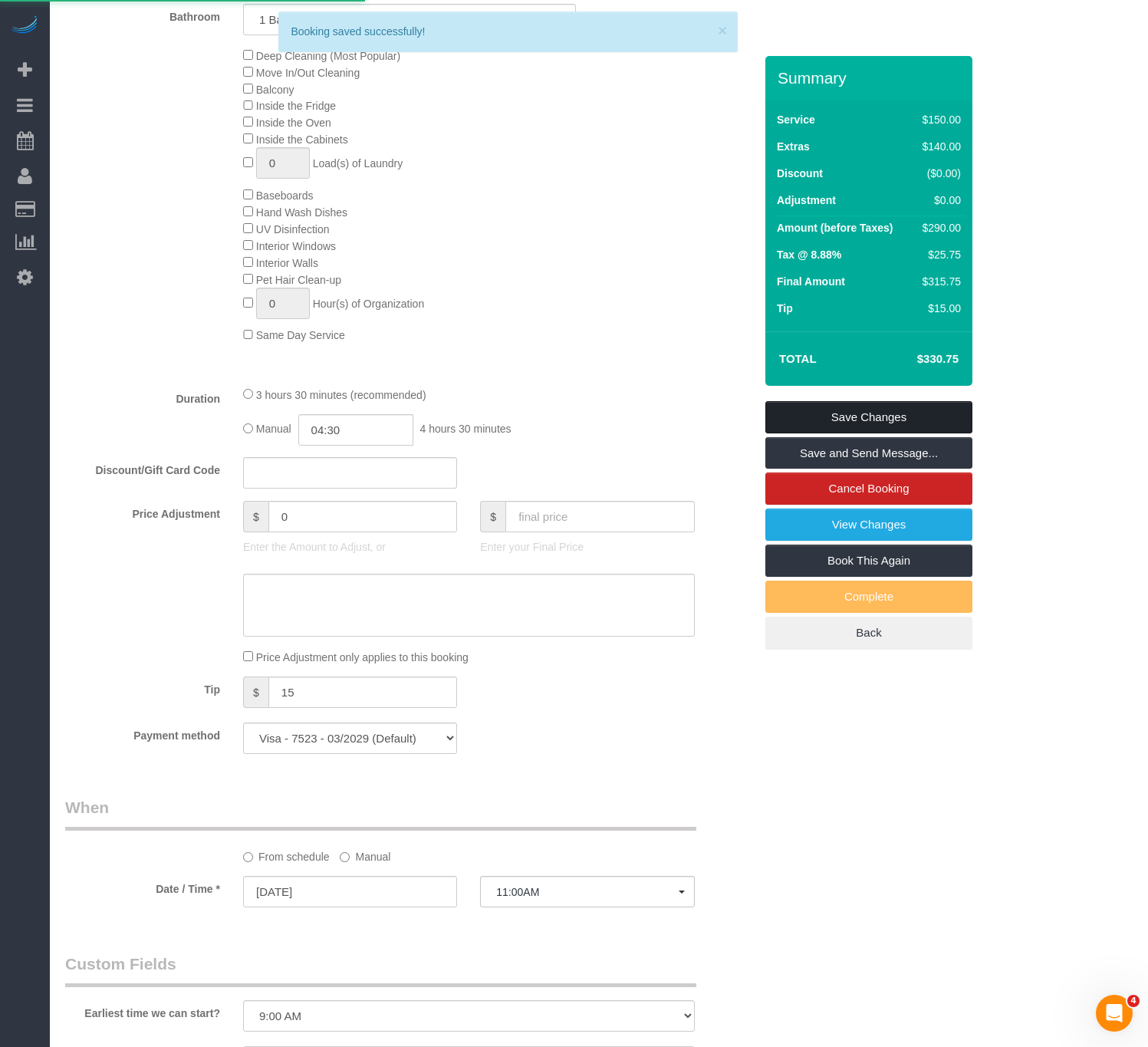
scroll to position [460, 0]
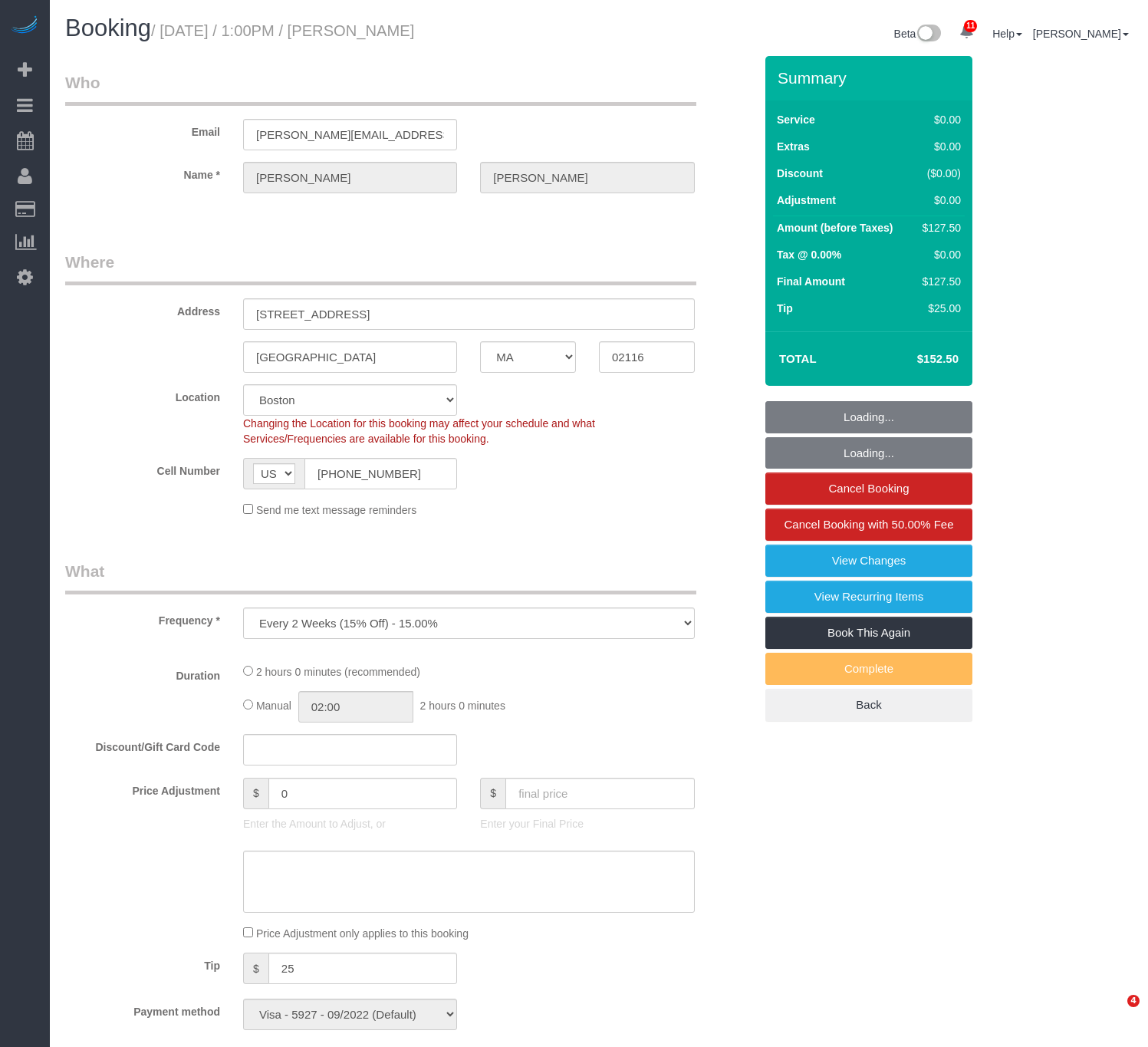
select select "MA"
select select "spot1"
click at [414, 25] on small "/ [DATE] / 1:00PM / [PERSON_NAME]" at bounding box center [283, 30] width 264 height 17
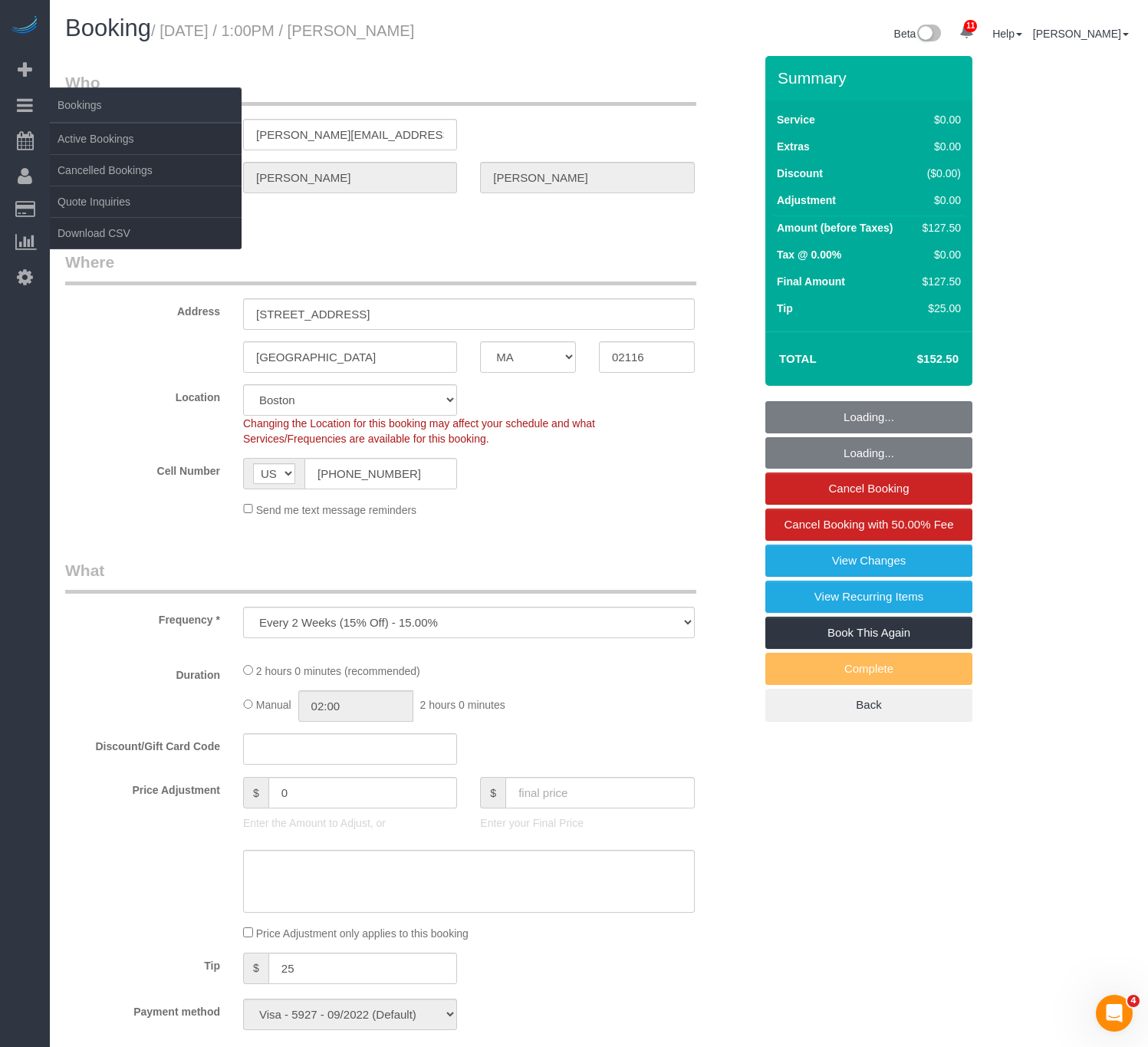
select select "object:780"
select select "1"
select select "number:89"
select select "number:90"
select select "number:15"
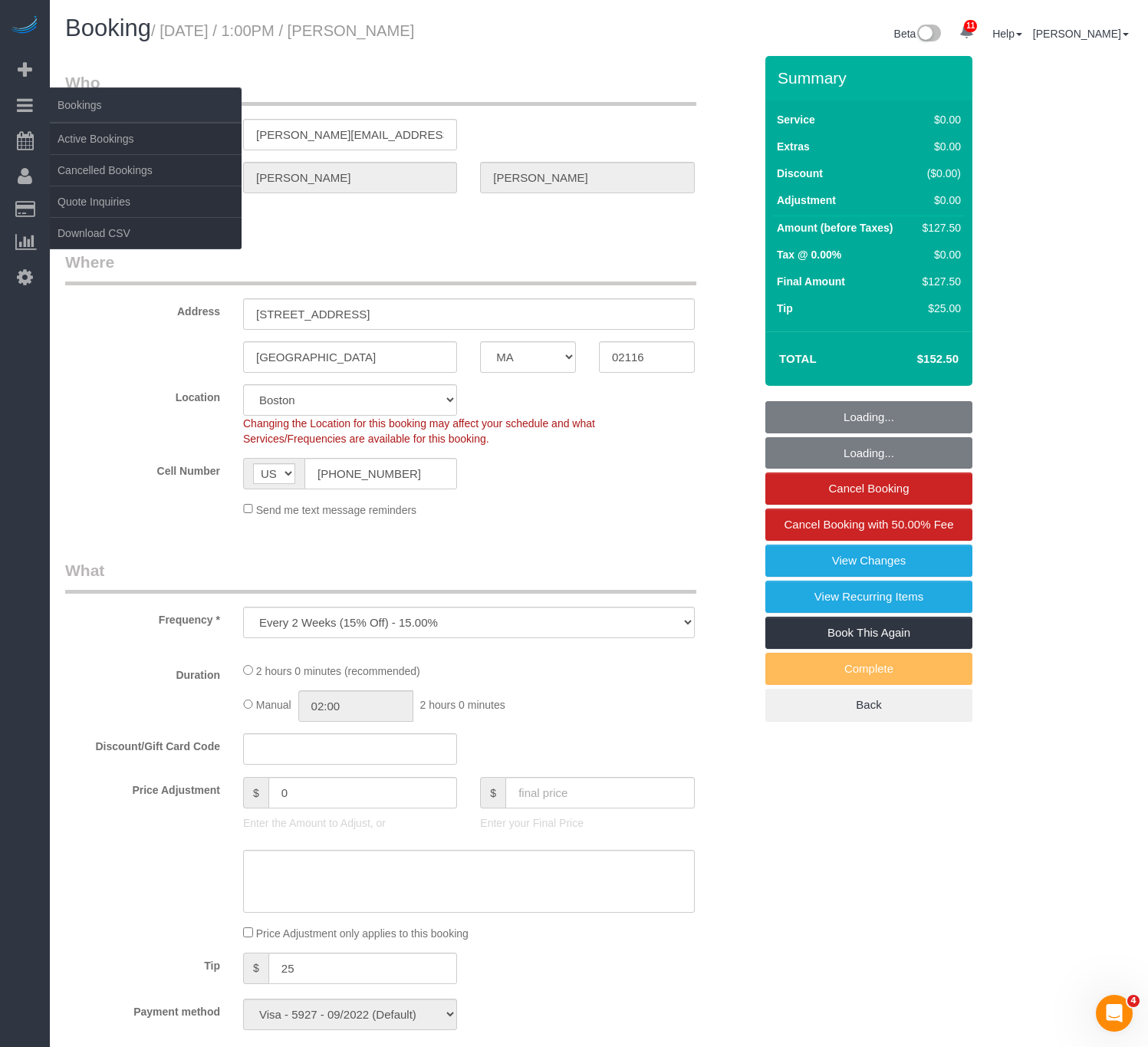
select select "number:7"
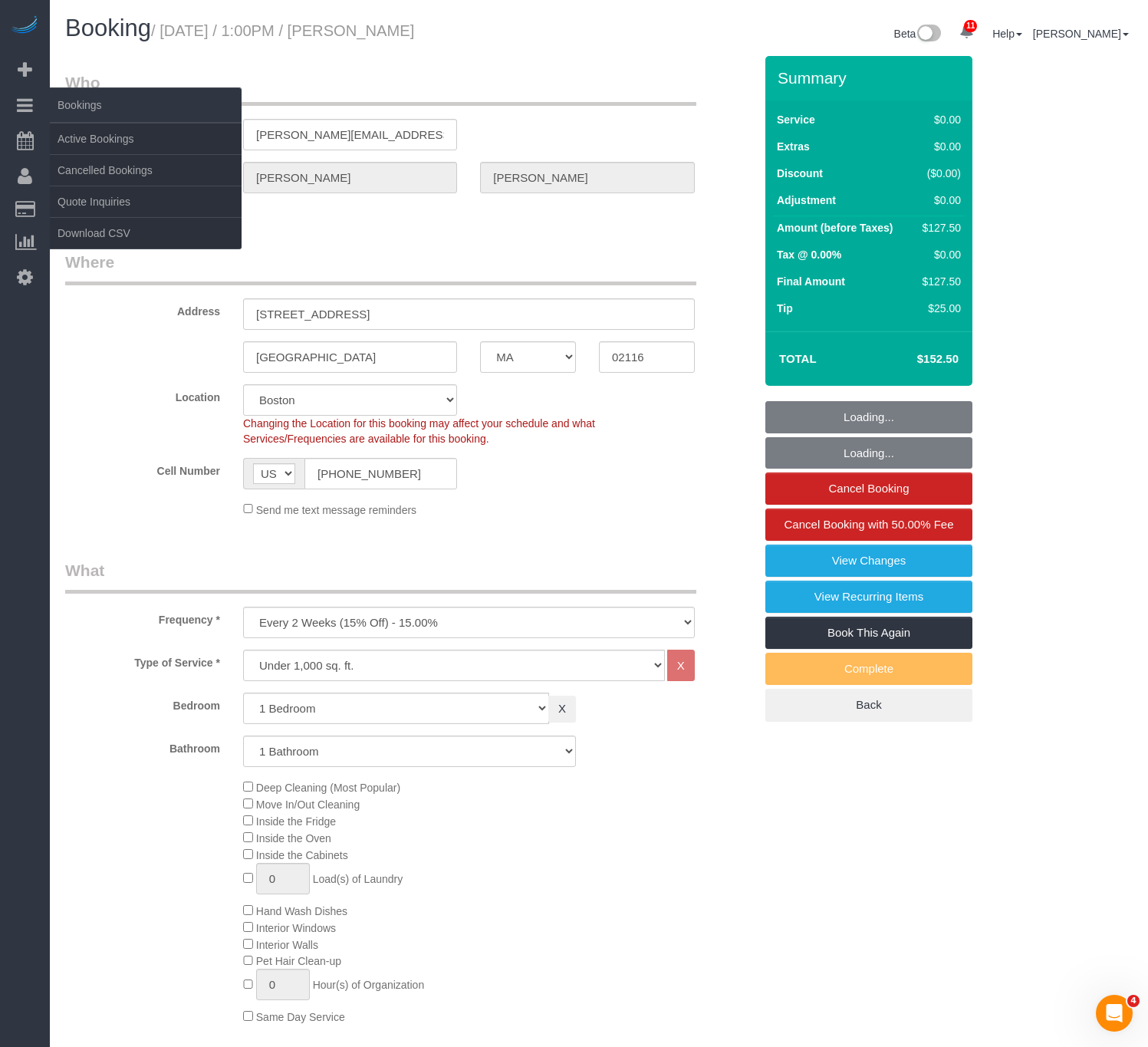
select select "1"
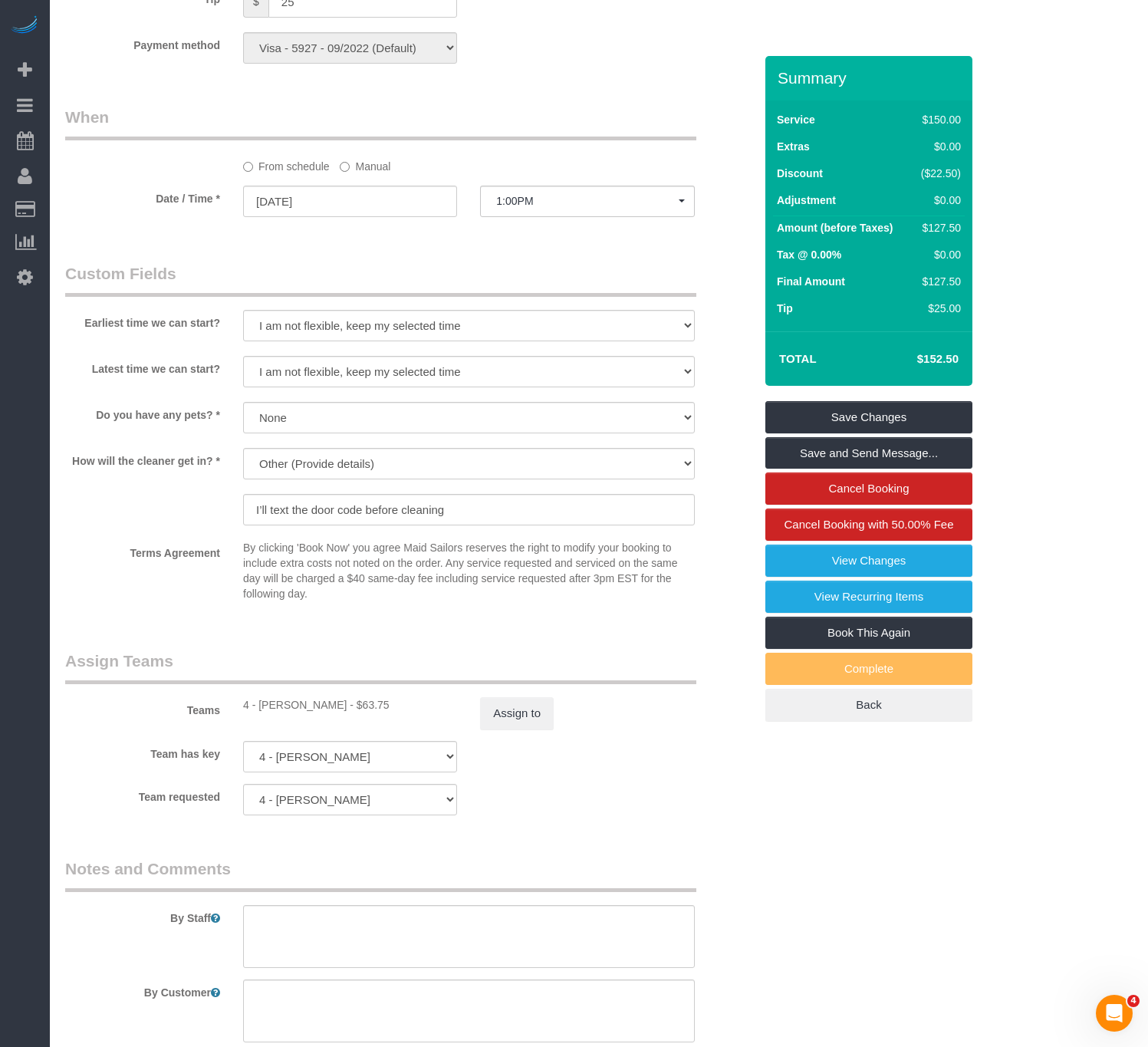
scroll to position [1380, 0]
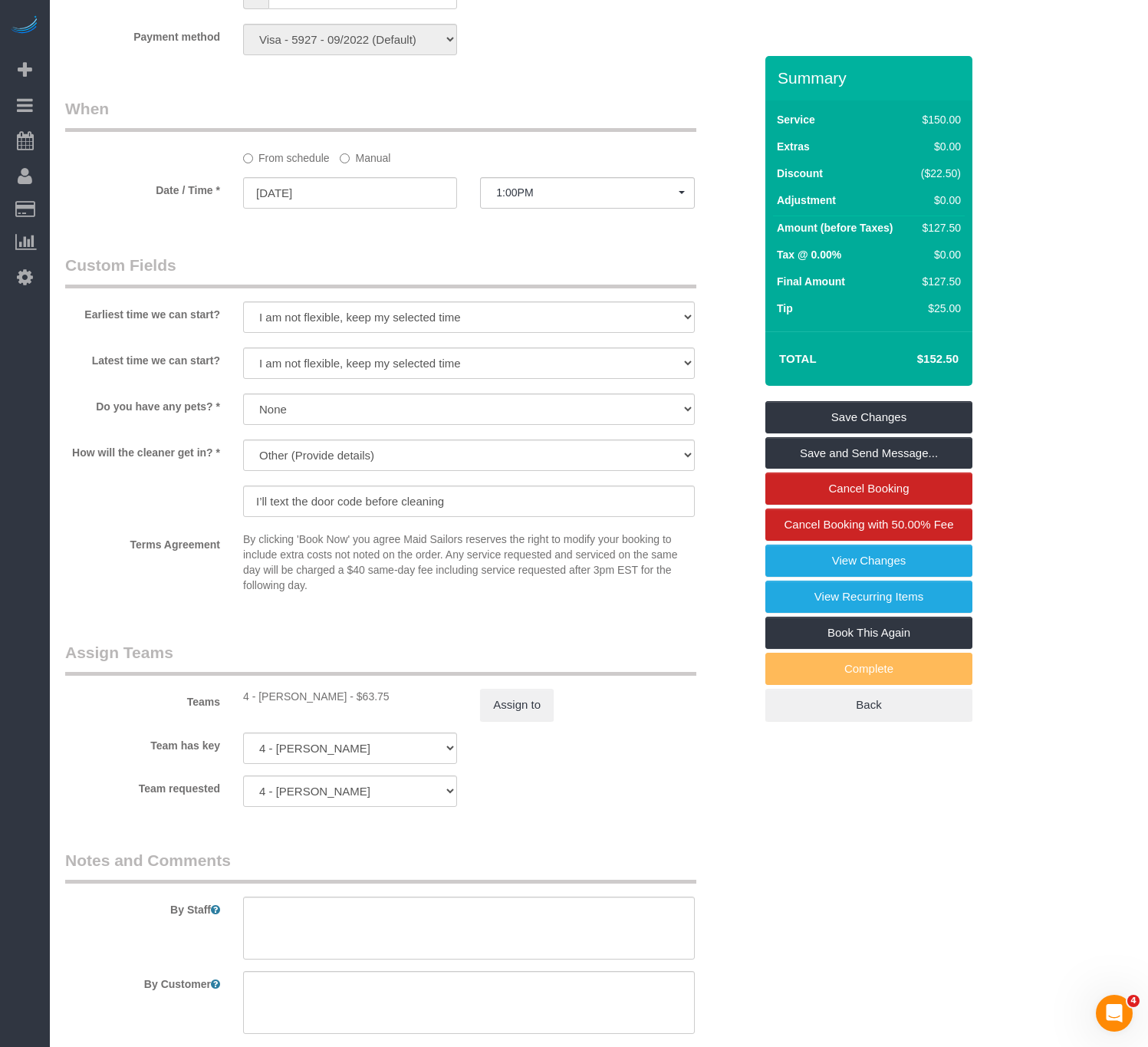
drag, startPoint x: 361, startPoint y: 710, endPoint x: 292, endPoint y: 711, distance: 69.0
click at [290, 704] on div "4 - [PERSON_NAME] - $63.75" at bounding box center [350, 696] width 214 height 15
drag, startPoint x: 258, startPoint y: 709, endPoint x: 363, endPoint y: 711, distance: 105.0
click at [363, 704] on div "4 - [PERSON_NAME] - $63.75" at bounding box center [350, 696] width 214 height 15
copy div "[PERSON_NAME]"
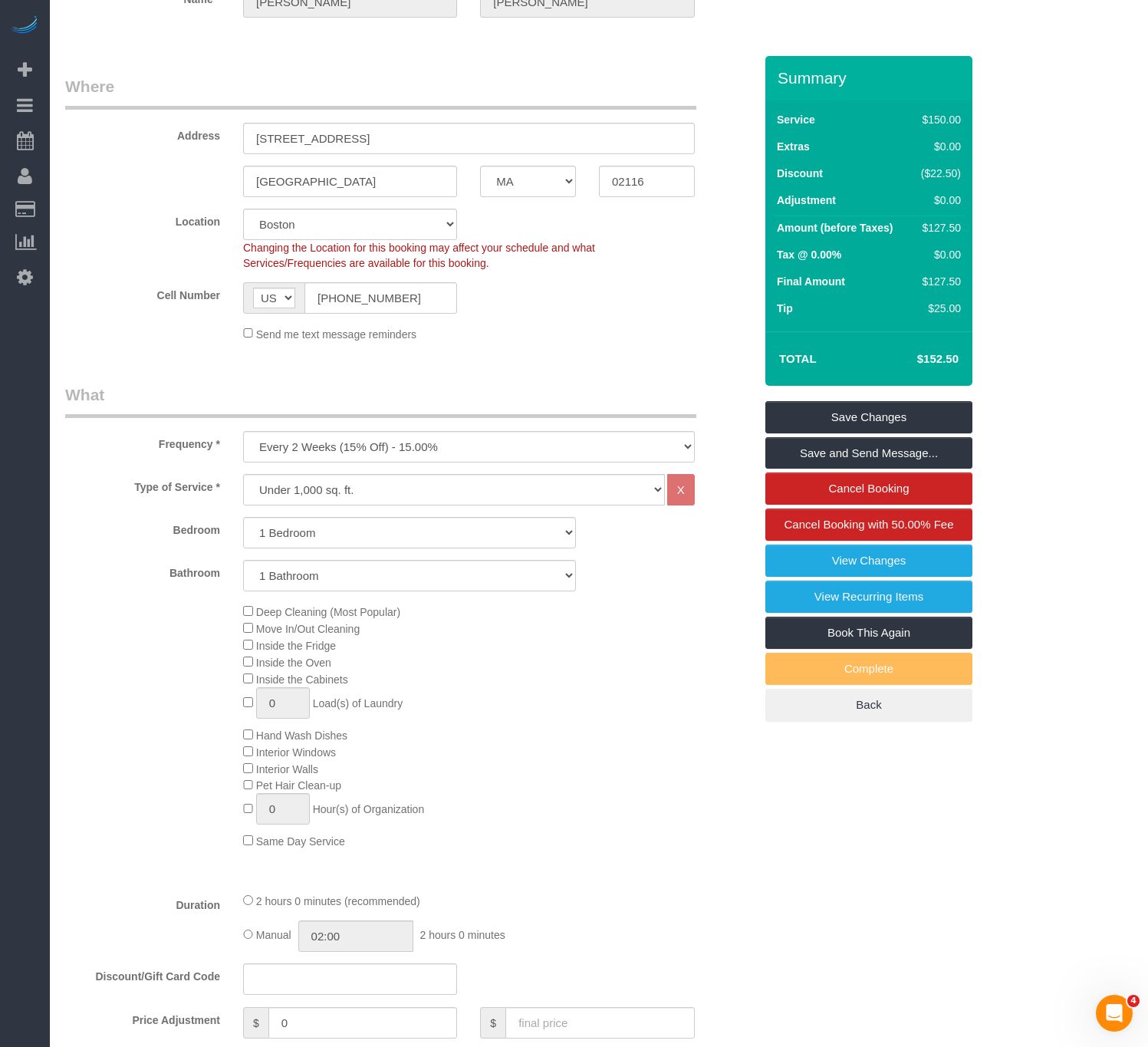
scroll to position [0, 0]
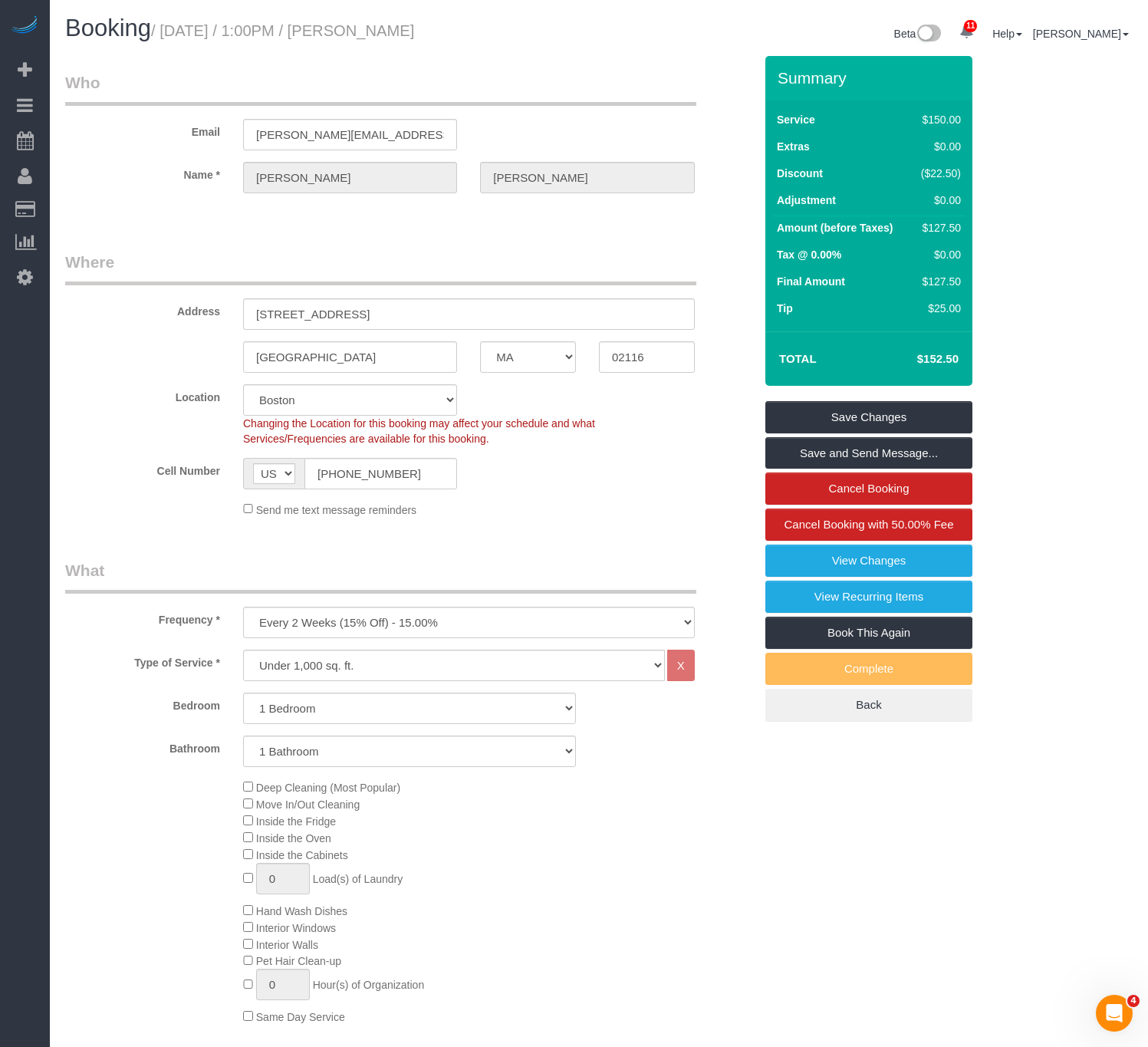
drag, startPoint x: 167, startPoint y: 28, endPoint x: 518, endPoint y: 44, distance: 351.4
click at [518, 44] on div "Booking / [DATE] / 1:00PM / [PERSON_NAME]" at bounding box center [326, 31] width 545 height 33
copy small "[DATE] / 1:00PM / [PERSON_NAME]"
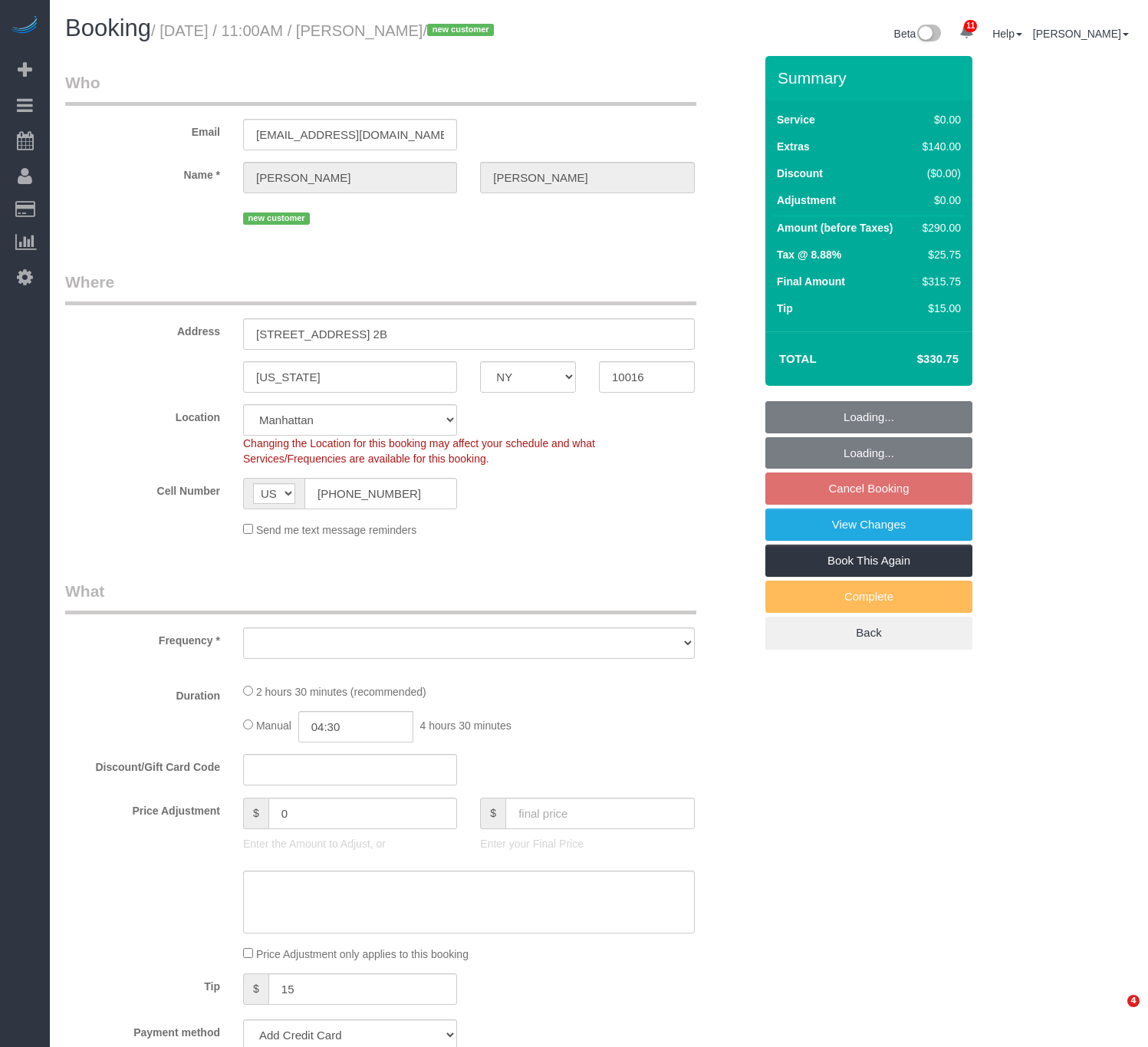
select select "NY"
select select "number:57"
select select "number:73"
select select "number:15"
select select "number:5"
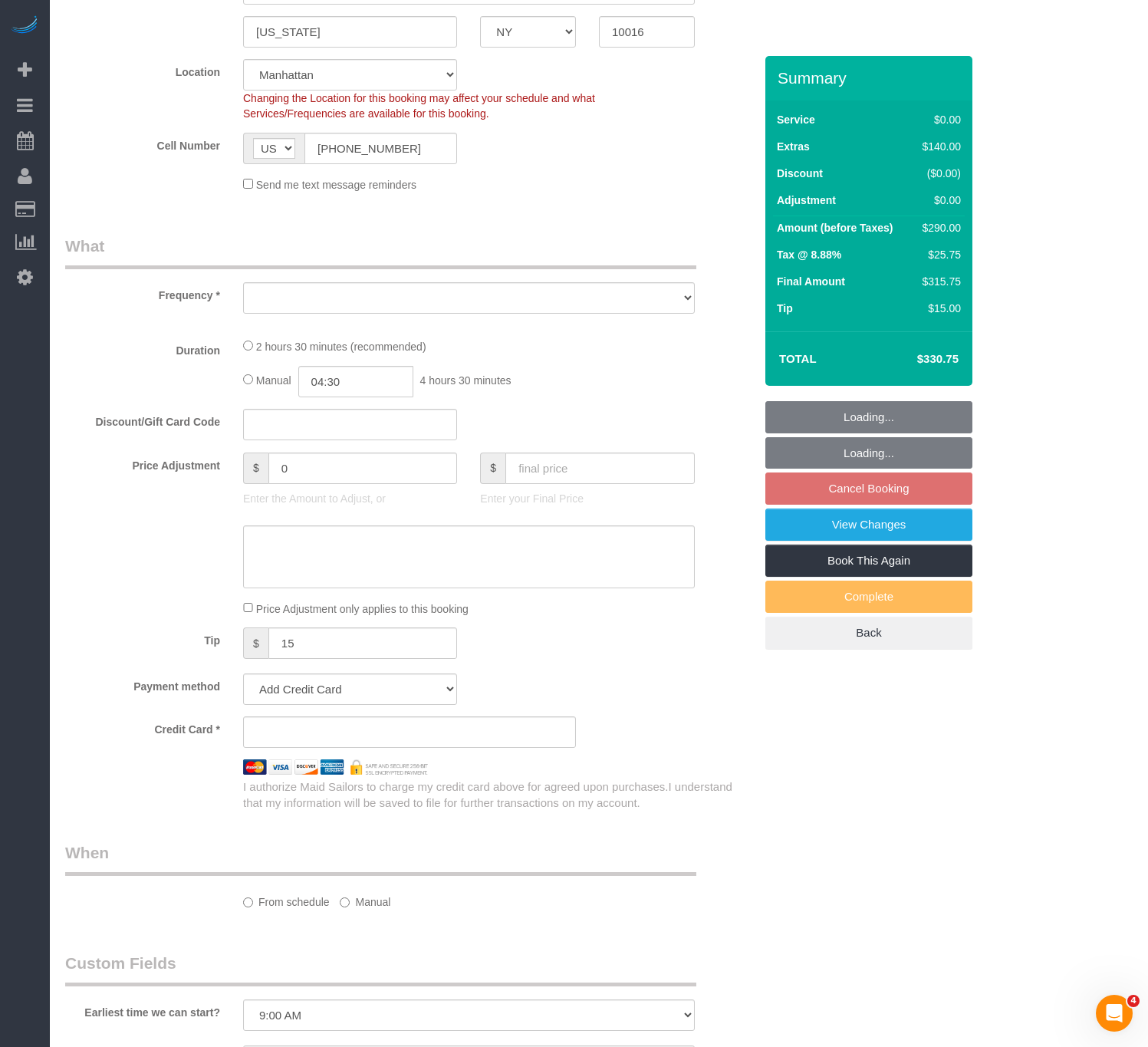
select select "object:860"
select select "string:stripe-pm_1S3eCt4VGloSiKo7JcjuJUZj"
select select "spot4"
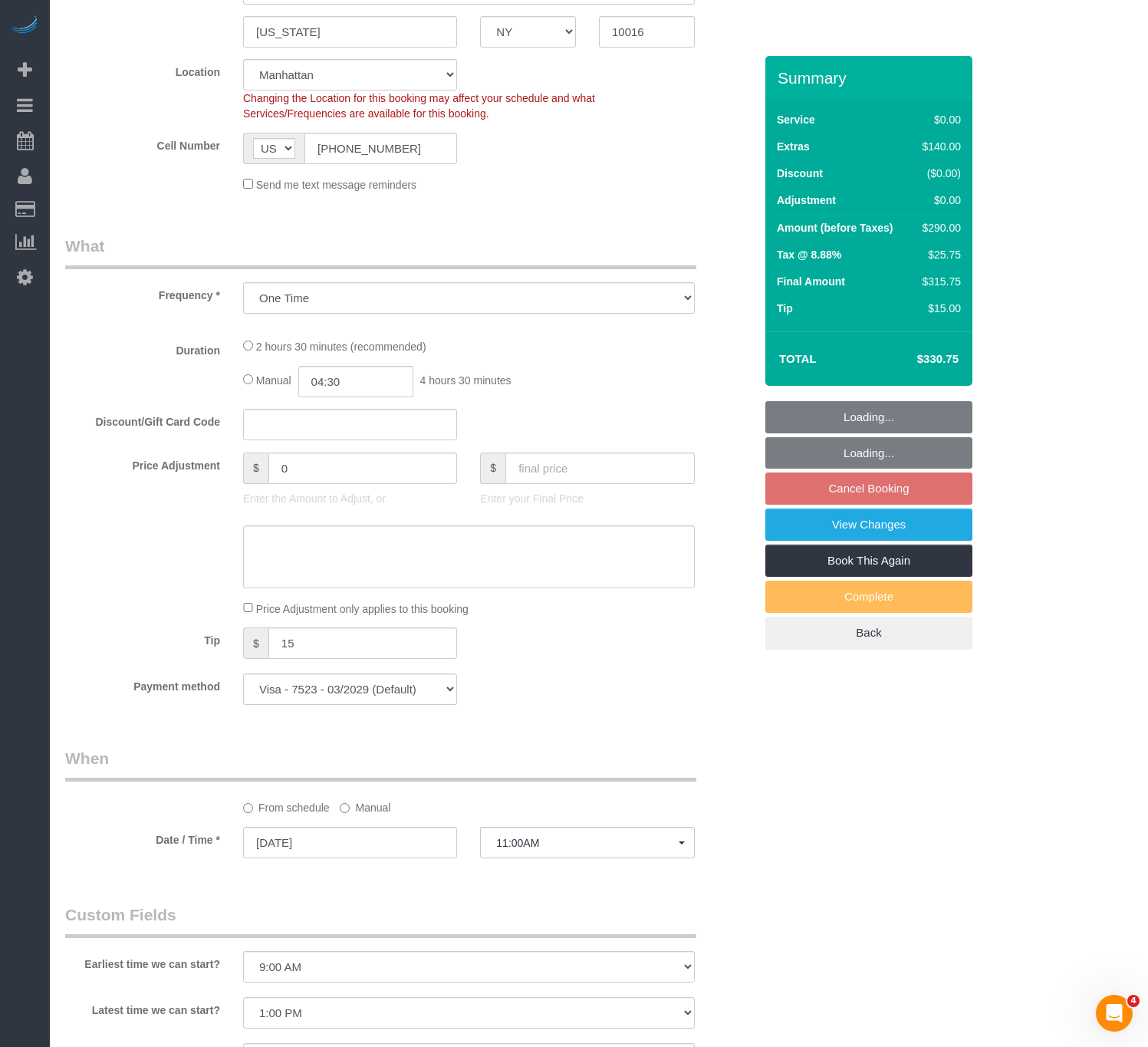
select select "object:972"
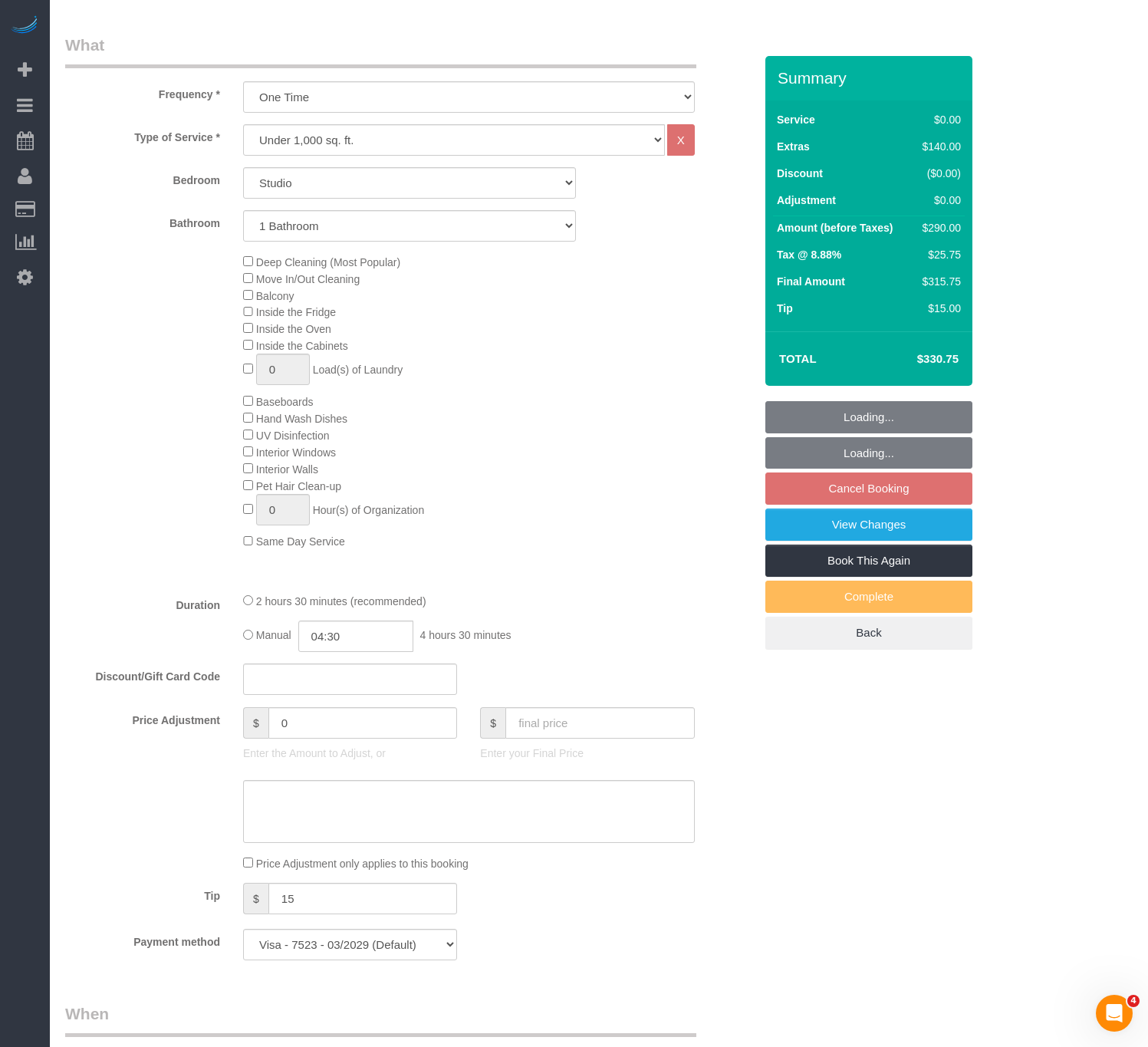
scroll to position [575, 0]
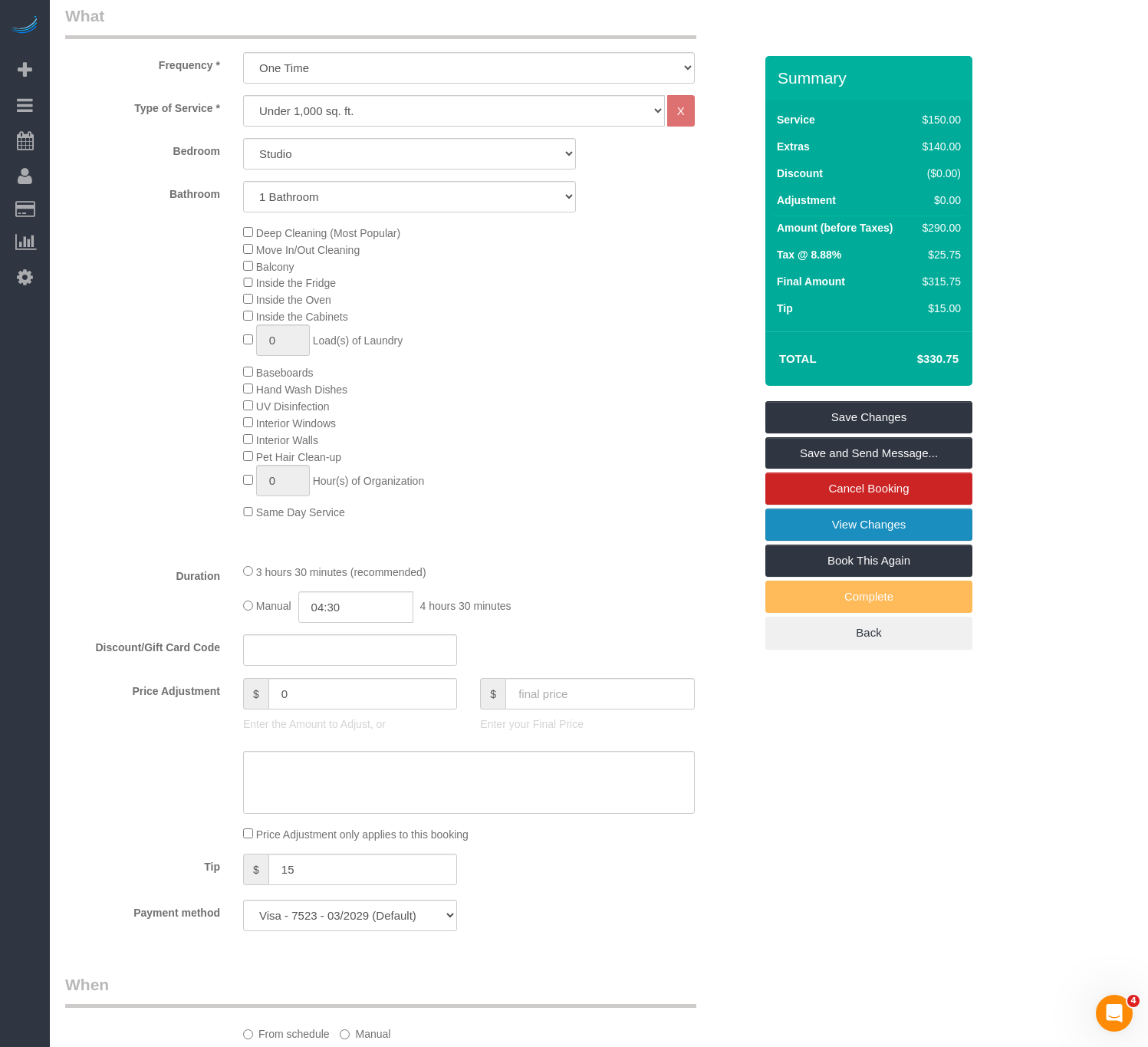
click at [939, 522] on link "View Changes" at bounding box center [868, 524] width 207 height 32
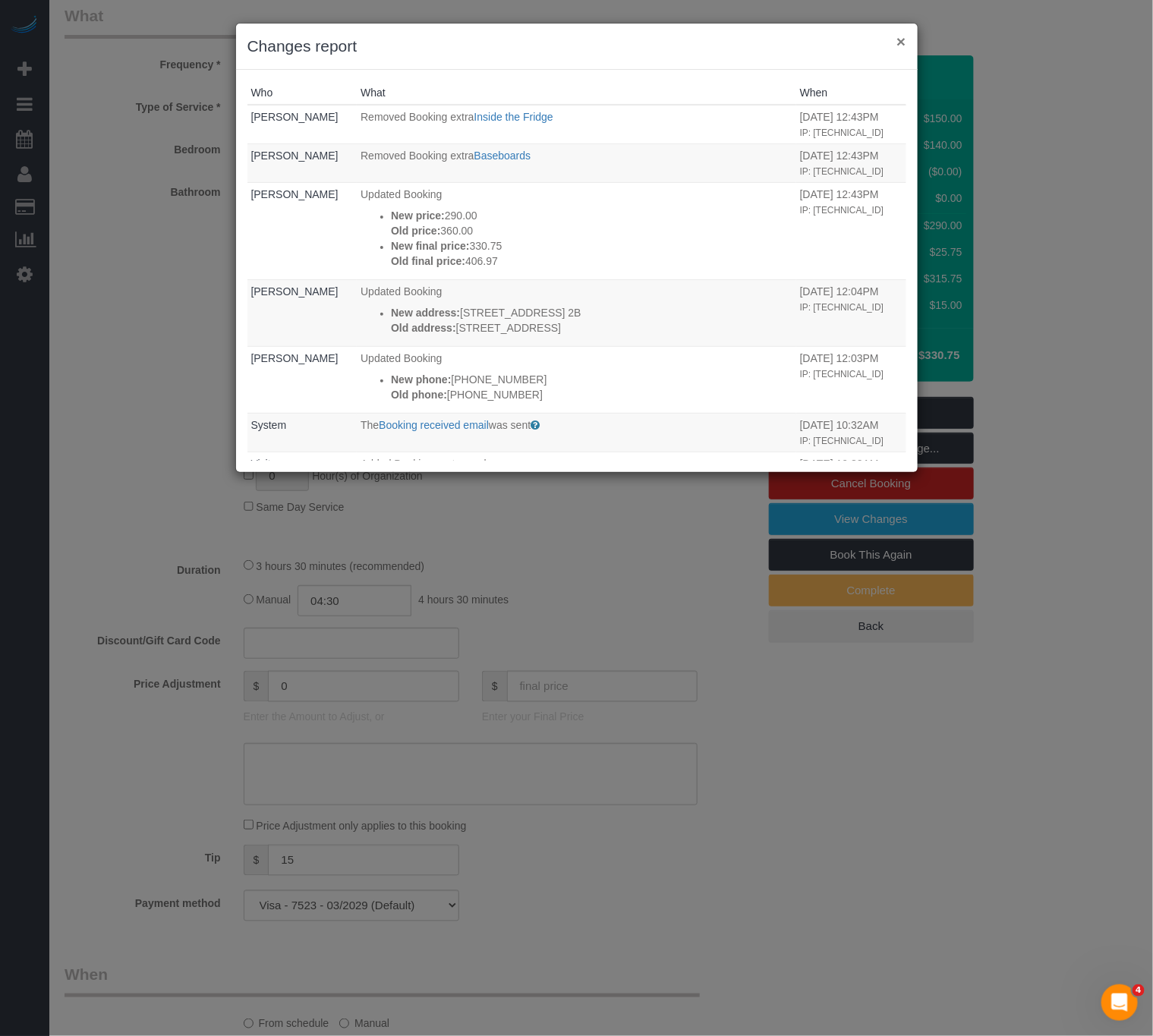
click at [904, 43] on button "×" at bounding box center [900, 41] width 9 height 16
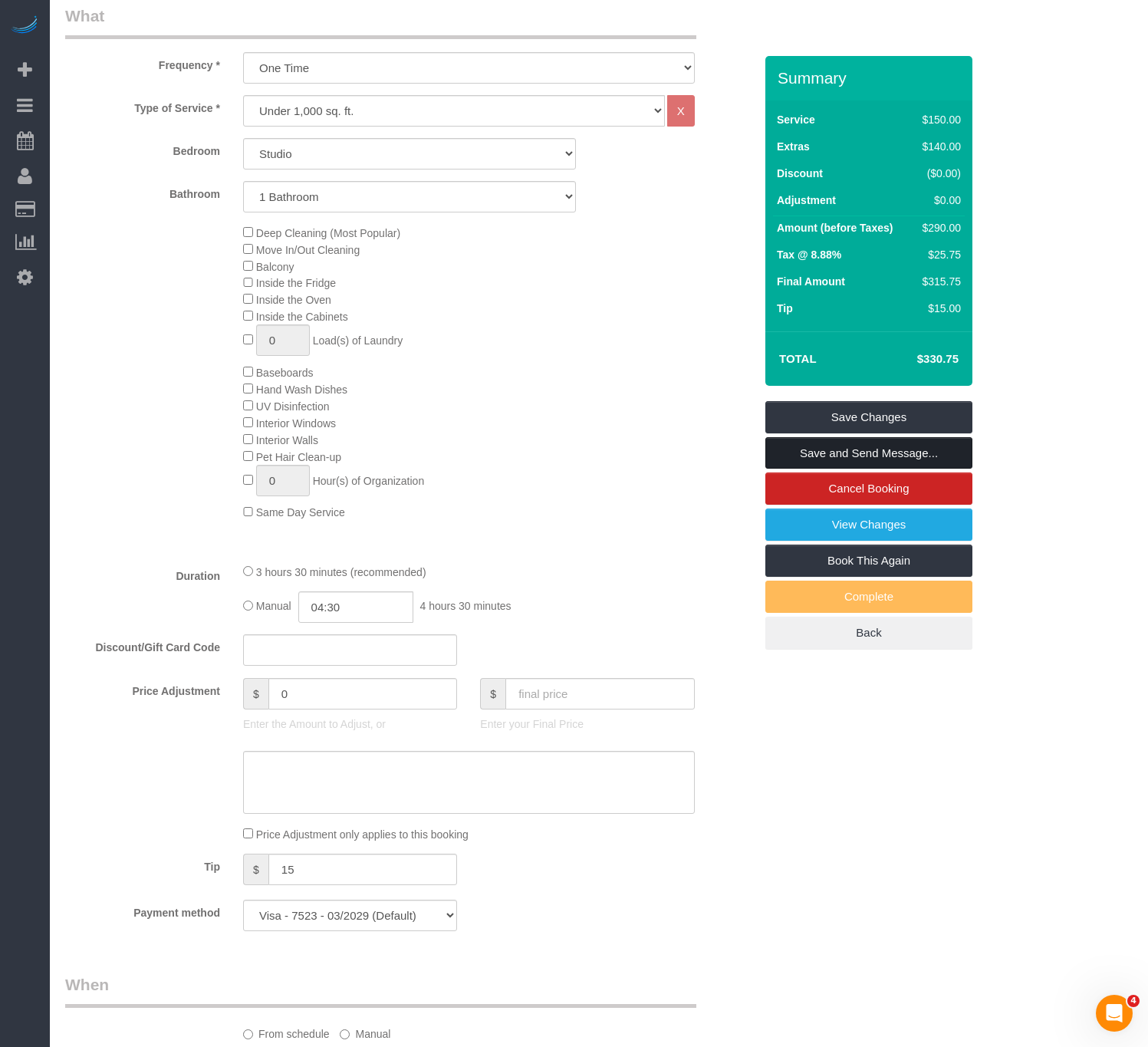
click at [906, 461] on link "Save and Send Message..." at bounding box center [868, 453] width 207 height 32
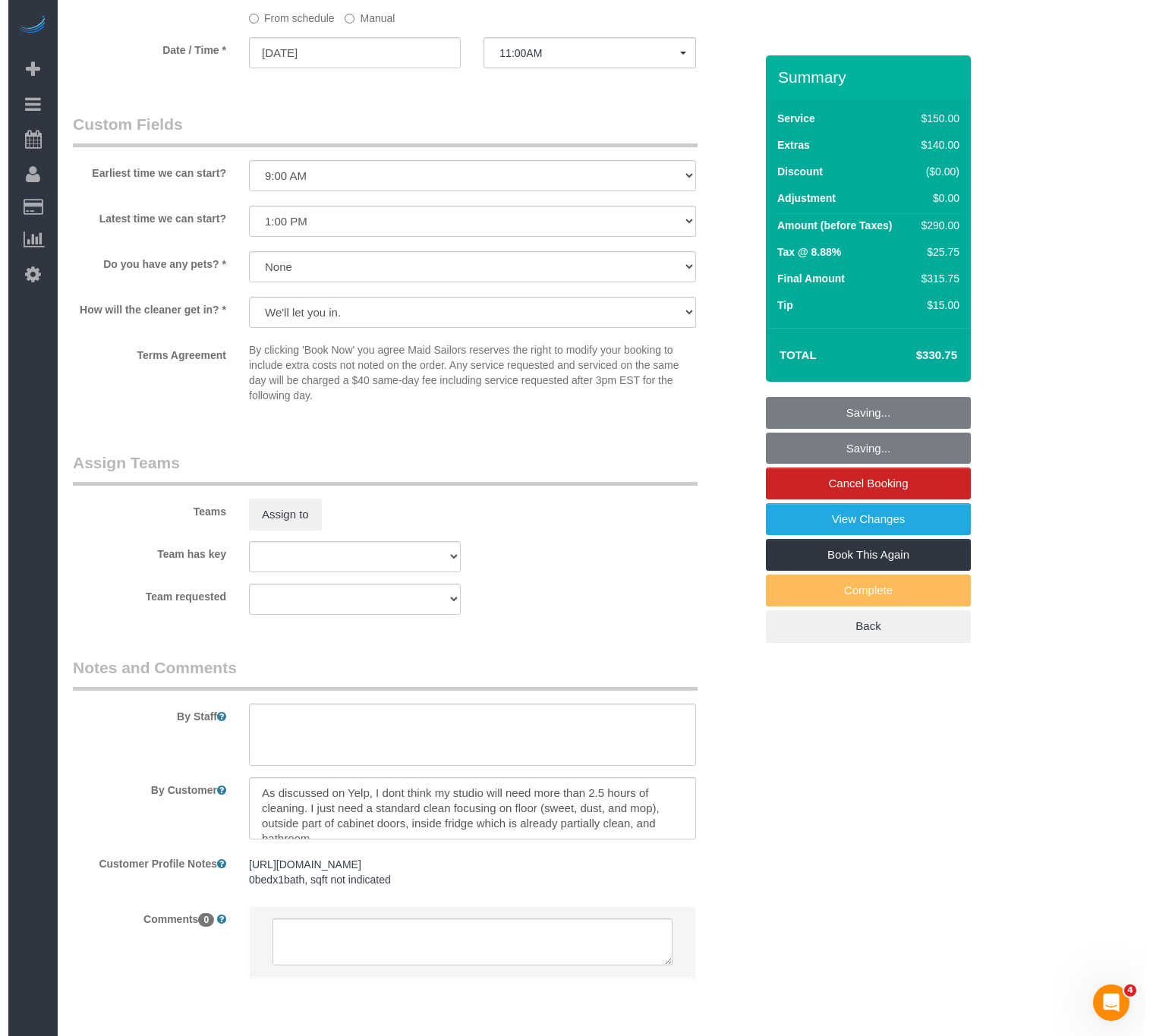
scroll to position [1663, 0]
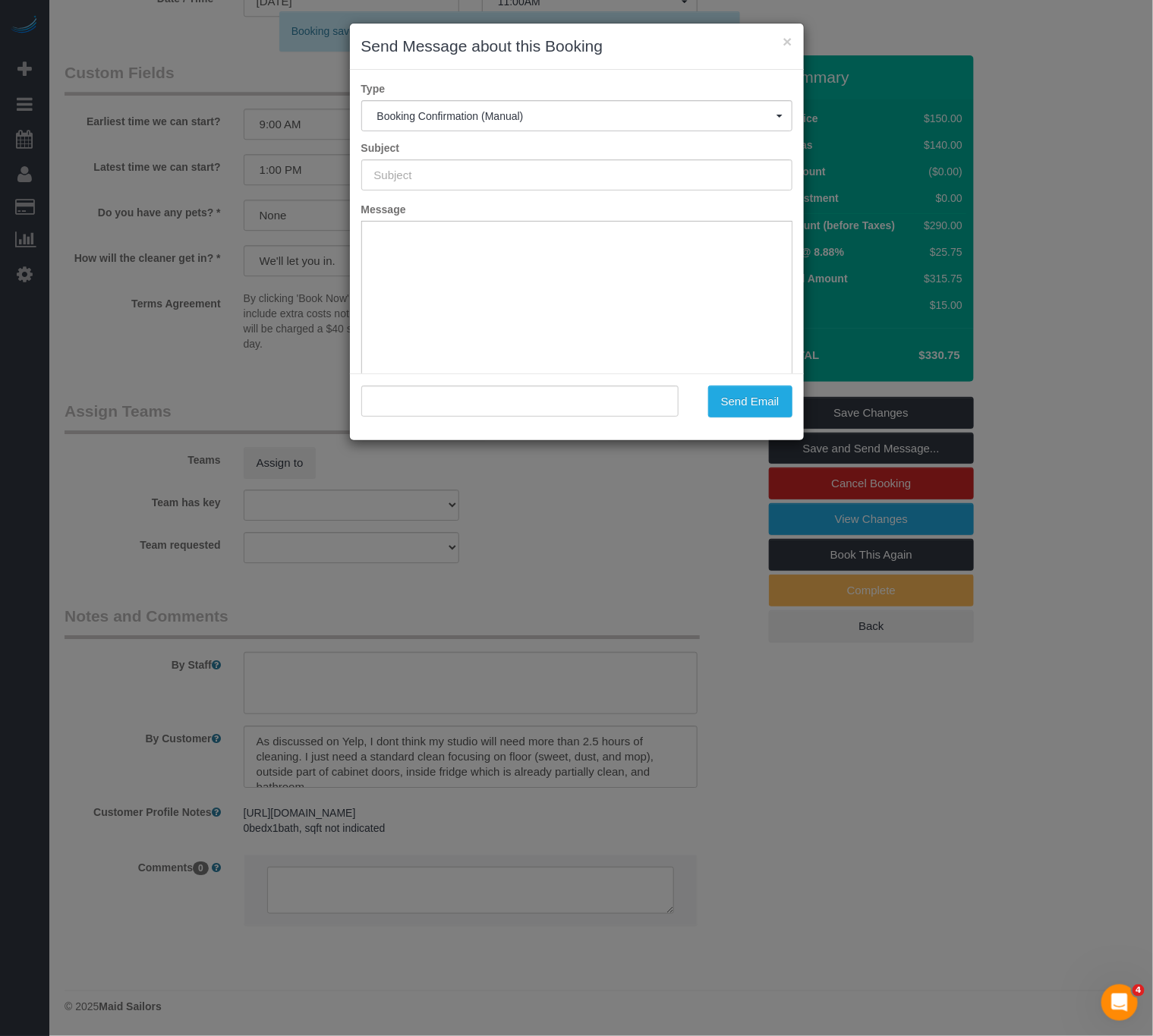
type input "Cleaning Confirmed for [DATE] 11:00am"
type input ""[PERSON_NAME]" <[EMAIL_ADDRESS][DOMAIN_NAME]>"
click at [732, 398] on button "Send Email" at bounding box center [750, 401] width 84 height 32
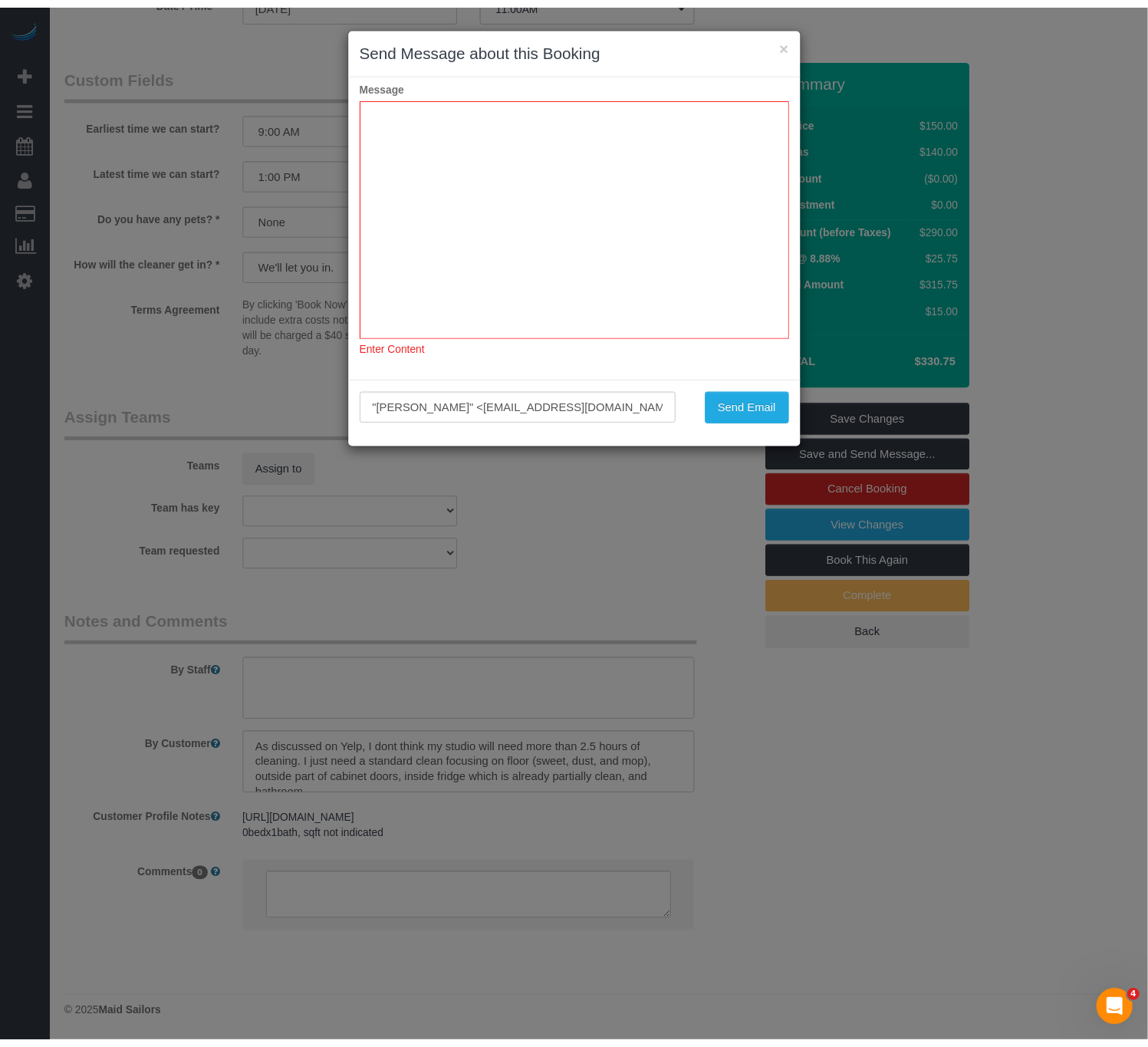
scroll to position [0, 0]
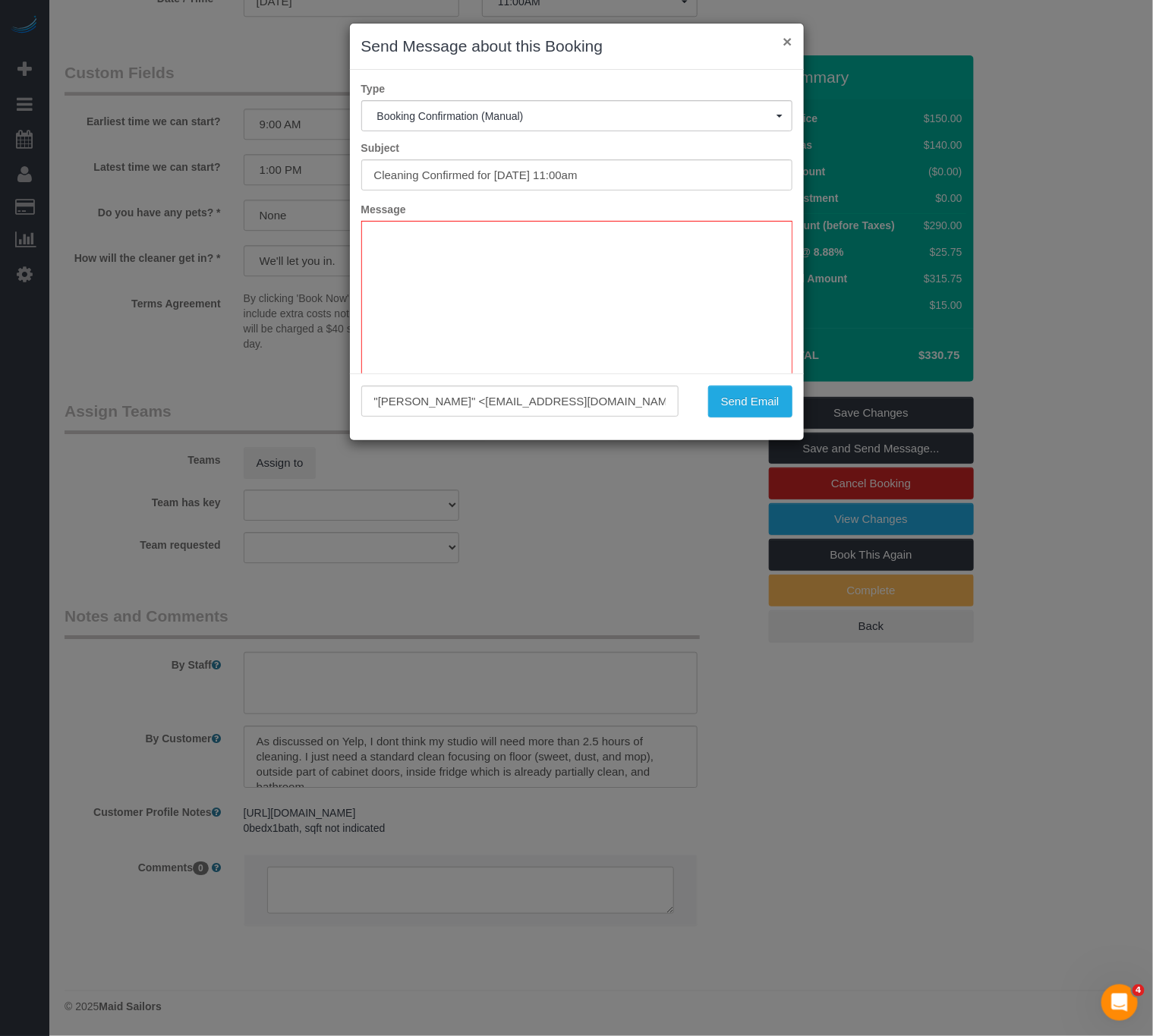
click at [785, 41] on button "×" at bounding box center [786, 41] width 9 height 16
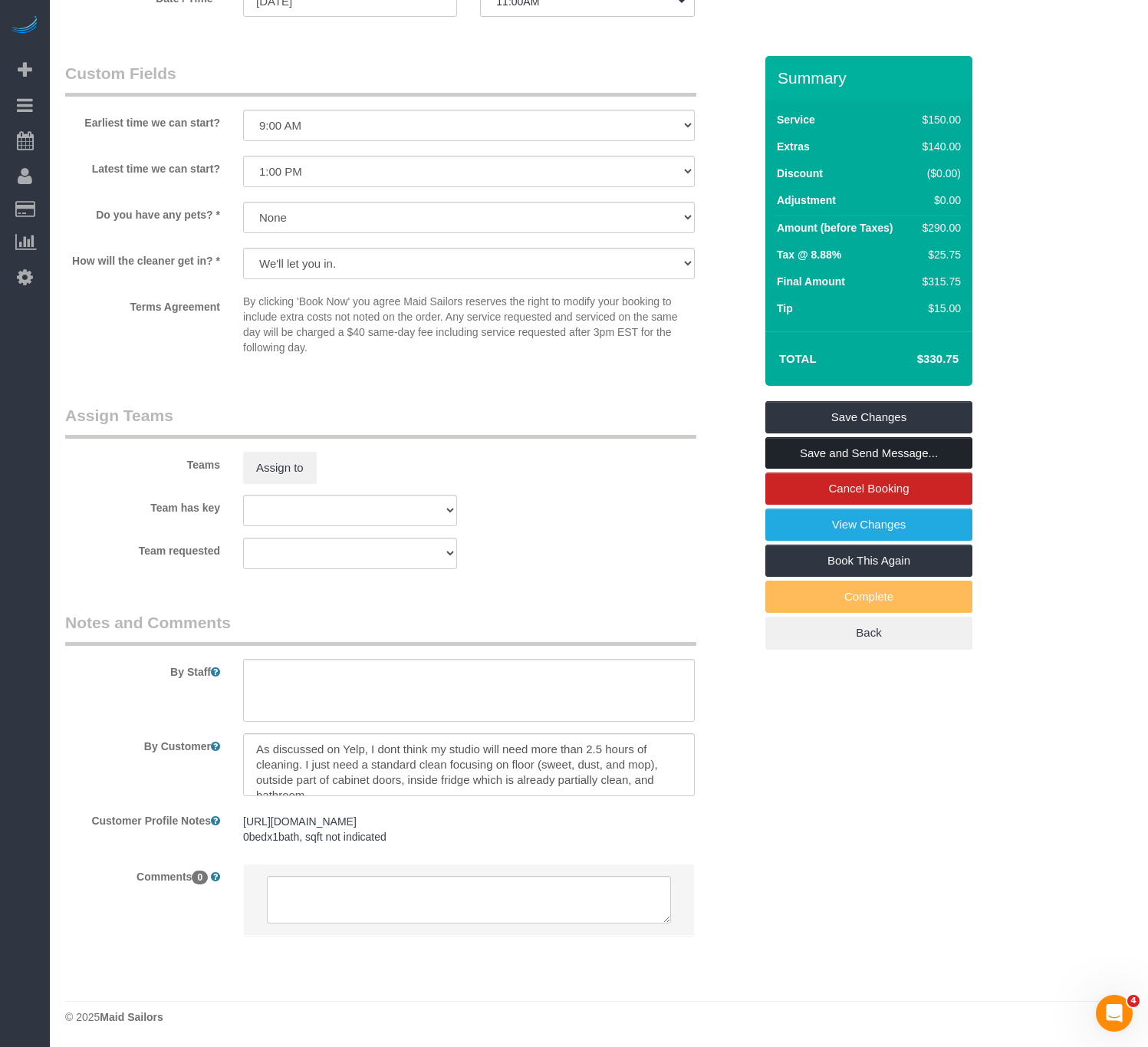
click at [889, 454] on link "Save and Send Message..." at bounding box center [868, 453] width 207 height 32
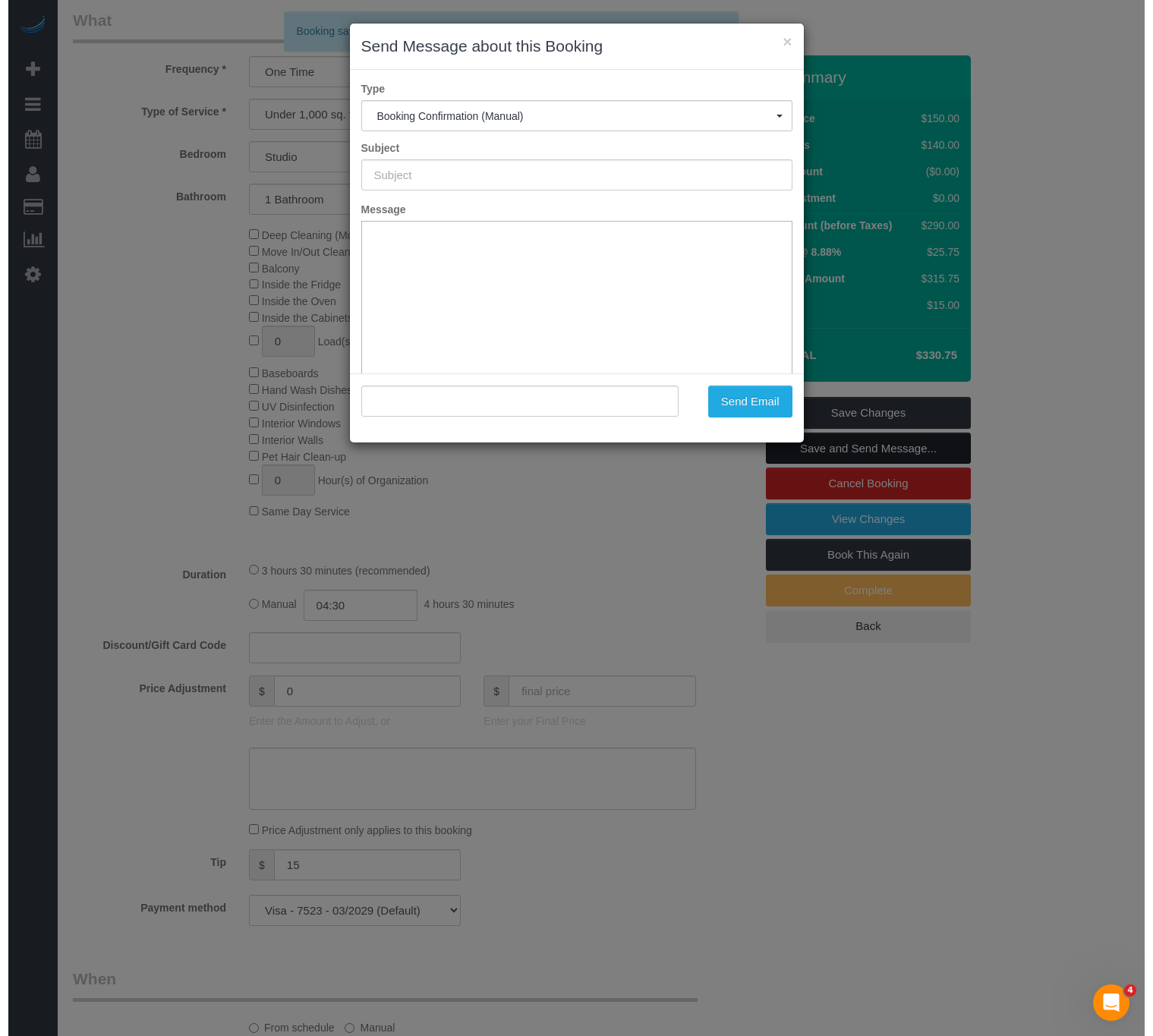
scroll to position [524, 0]
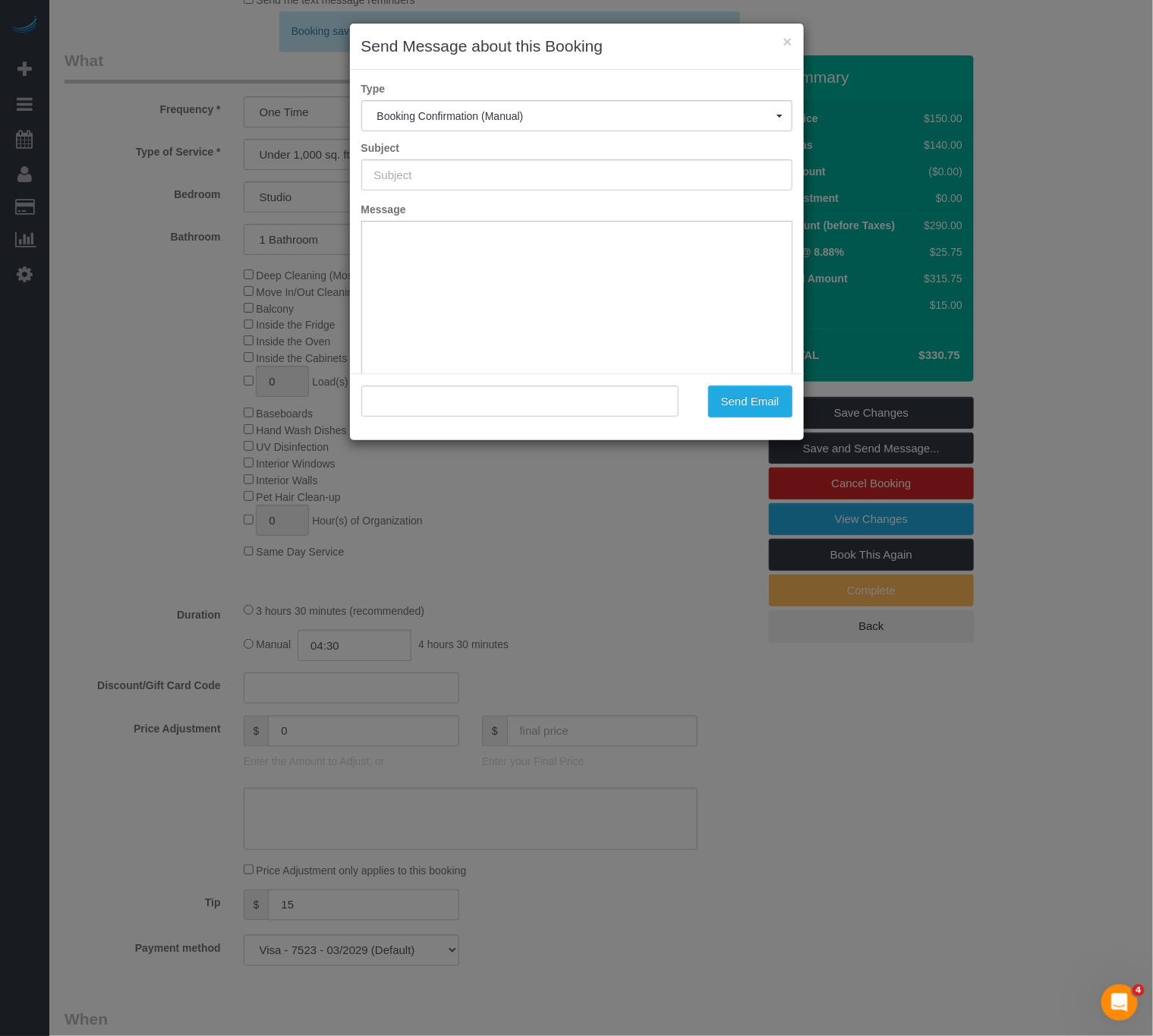
type input "Cleaning Confirmed for [DATE] 11:00am"
type input ""[PERSON_NAME]" <[EMAIL_ADDRESS][DOMAIN_NAME]>"
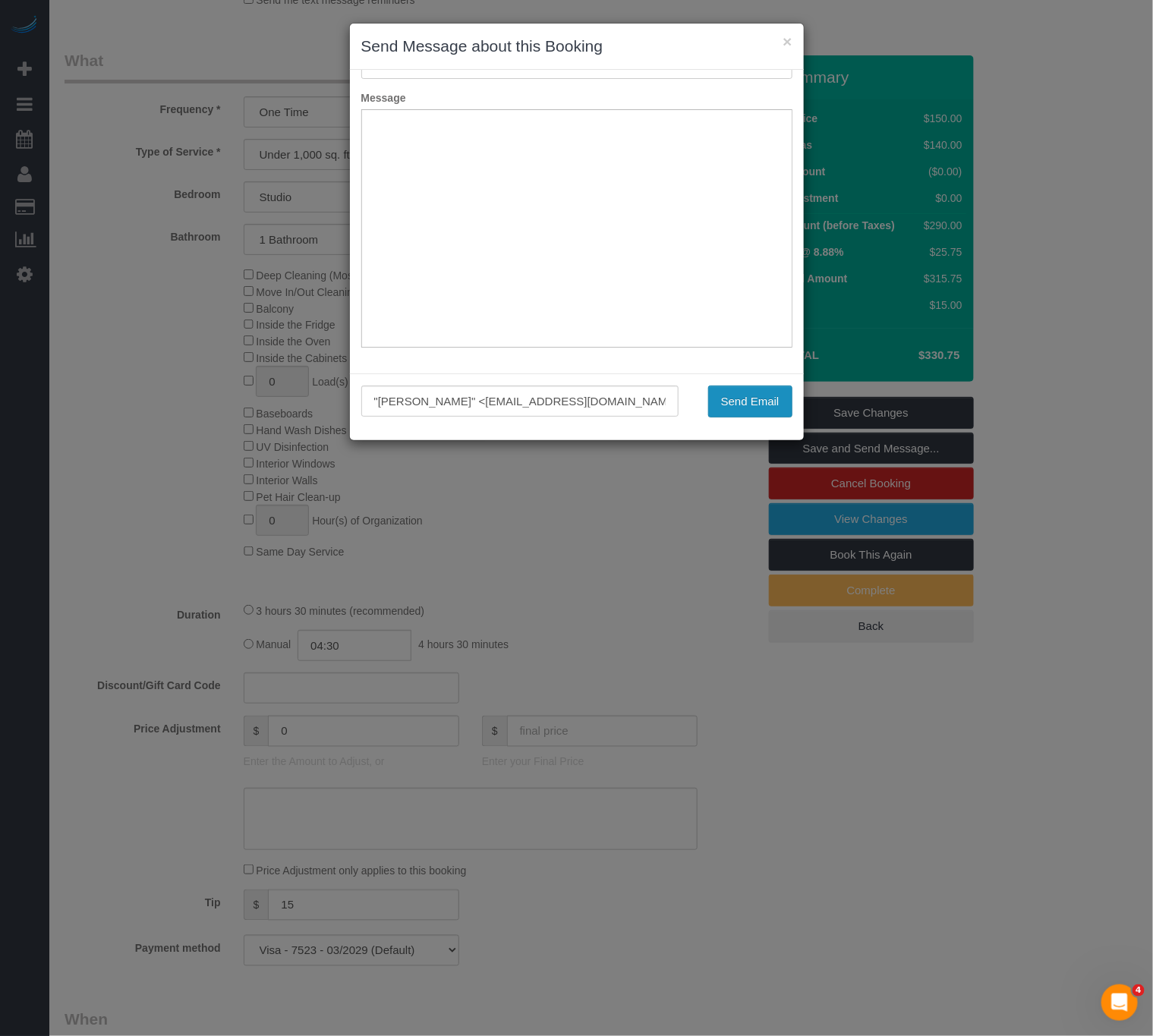
click at [757, 408] on button "Send Email" at bounding box center [750, 401] width 84 height 32
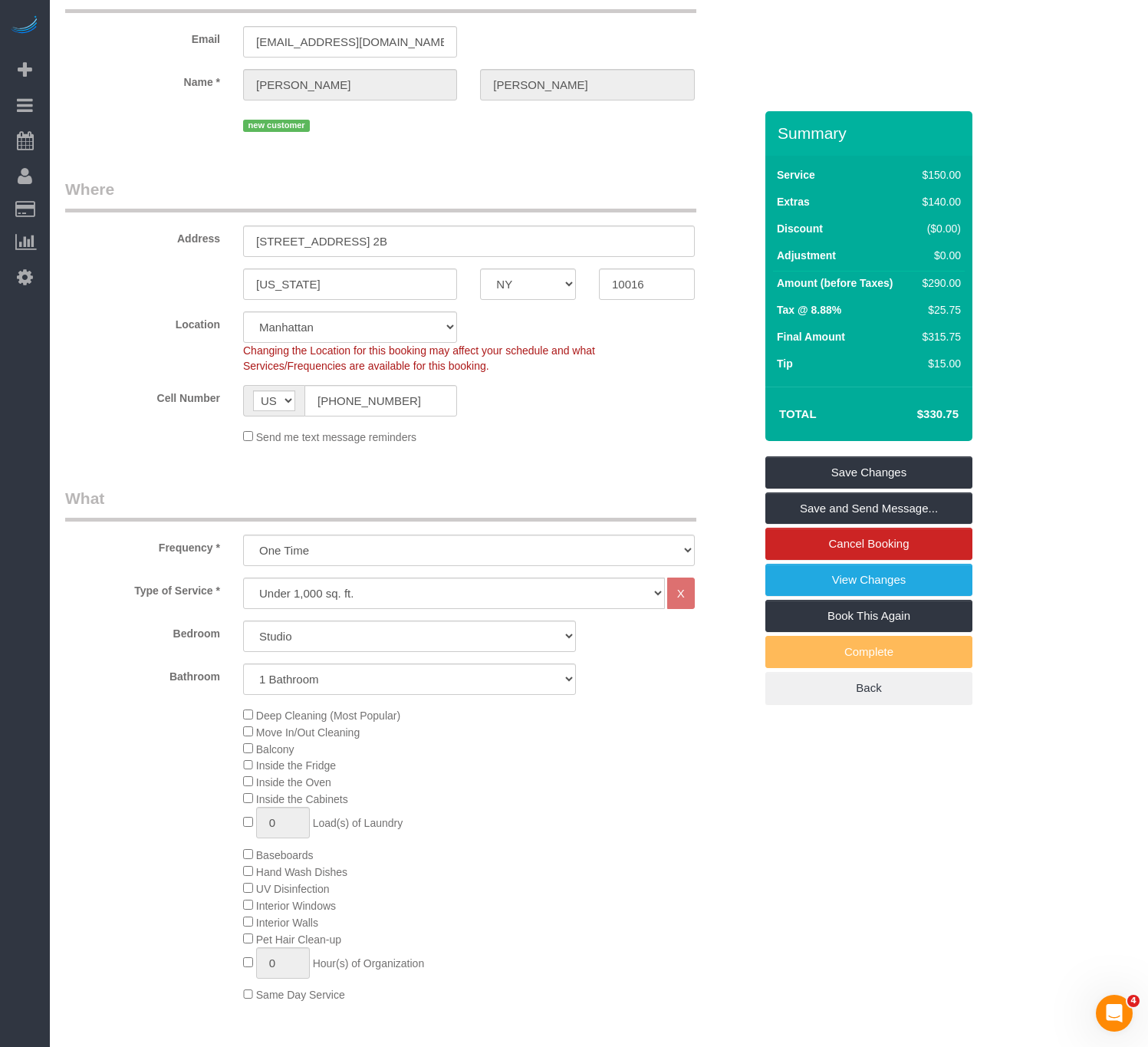
scroll to position [0, 0]
